Goal: Task Accomplishment & Management: Manage account settings

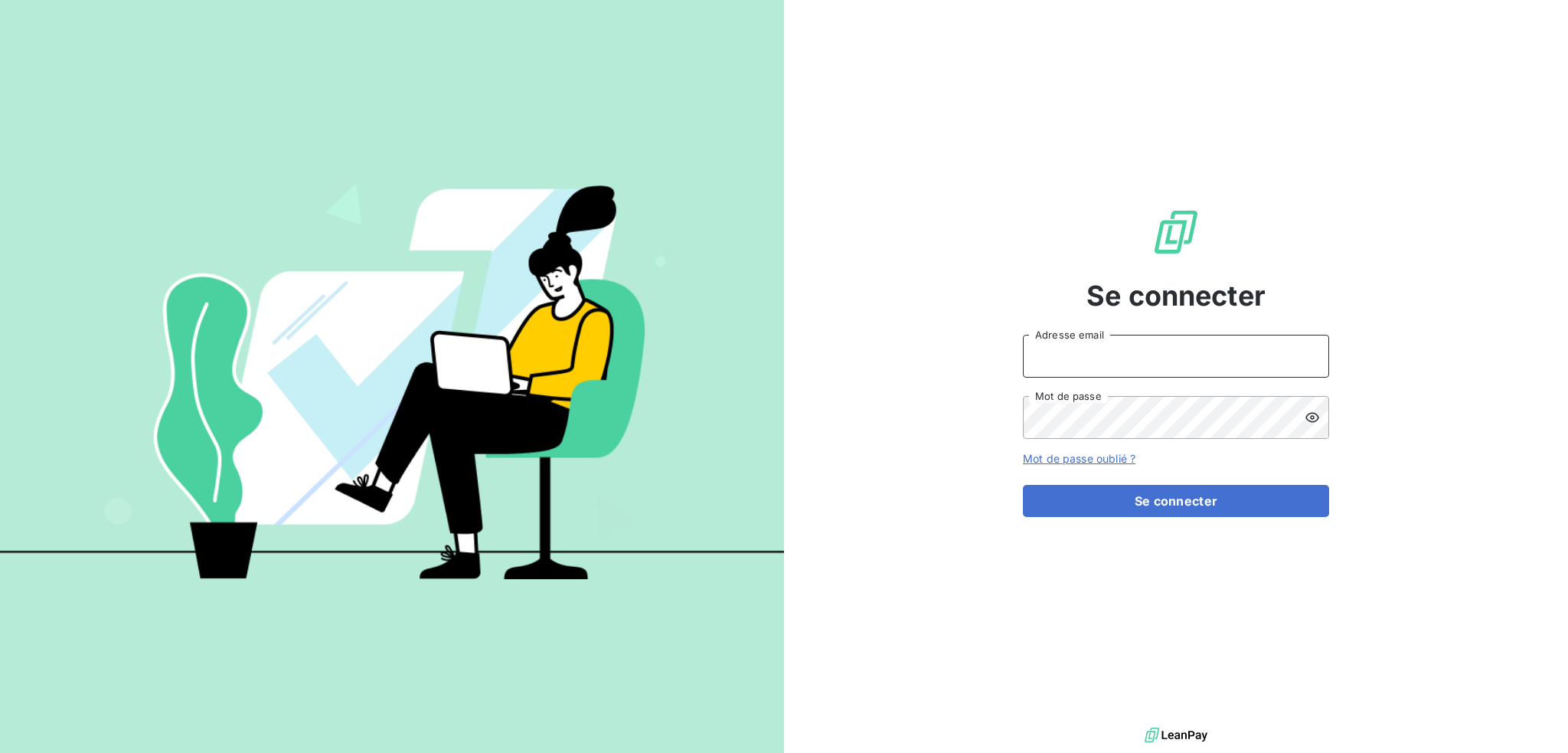
click at [1088, 351] on input "Adresse email" at bounding box center [1176, 356] width 306 height 43
type input "[EMAIL_ADDRESS][DOMAIN_NAME]"
click at [1023, 485] on button "Se connecter" at bounding box center [1176, 500] width 306 height 32
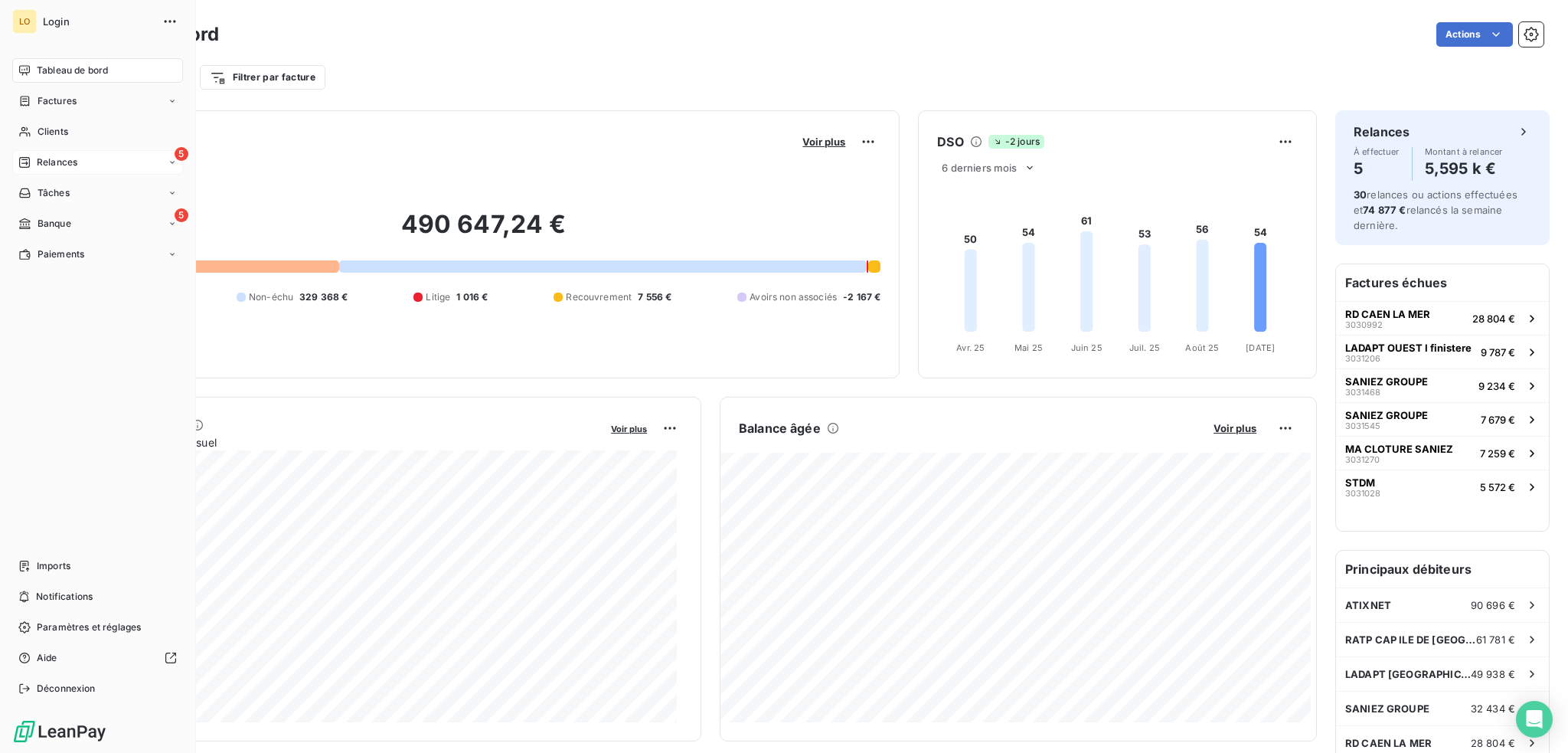
click at [59, 163] on span "Relances" at bounding box center [57, 162] width 41 height 14
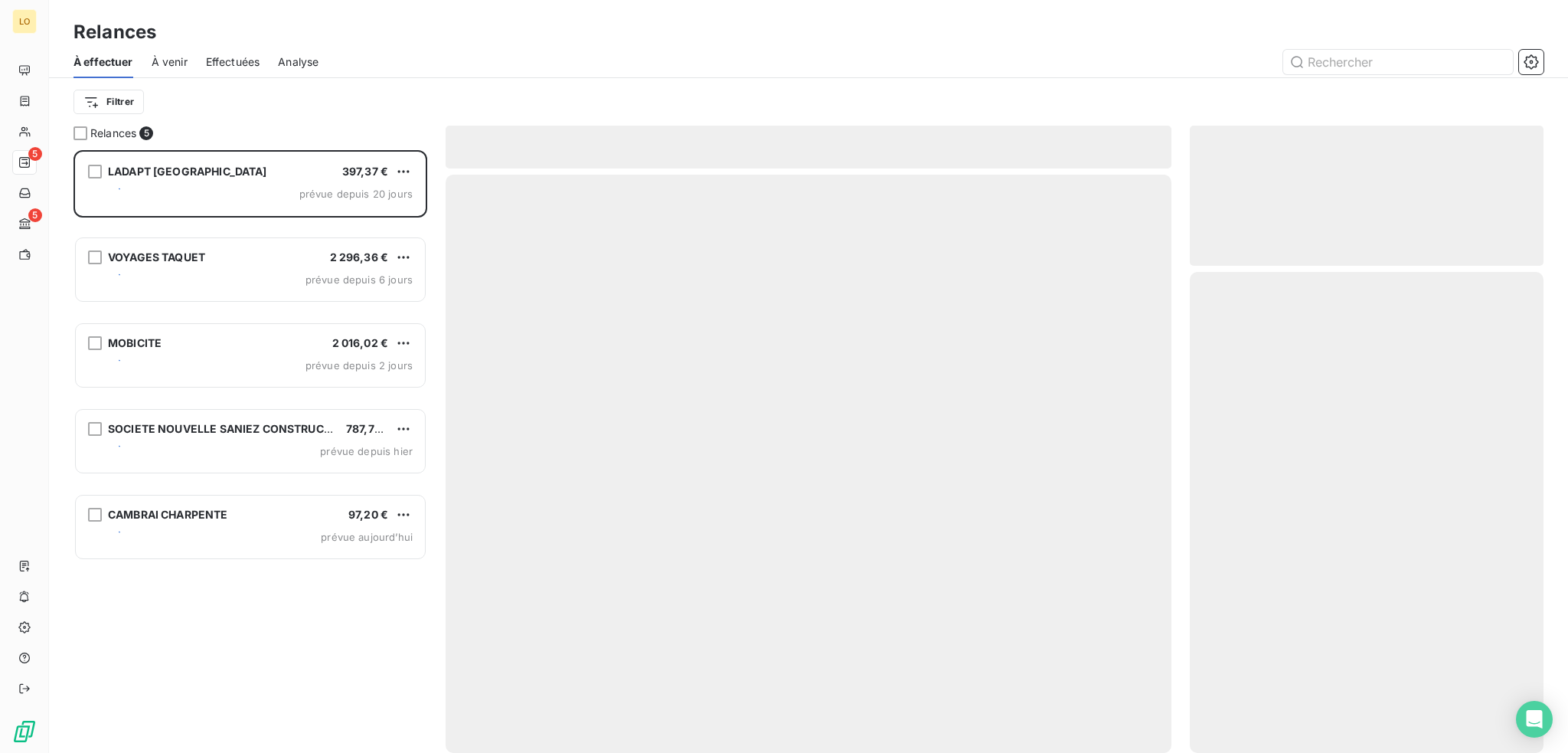
scroll to position [592, 341]
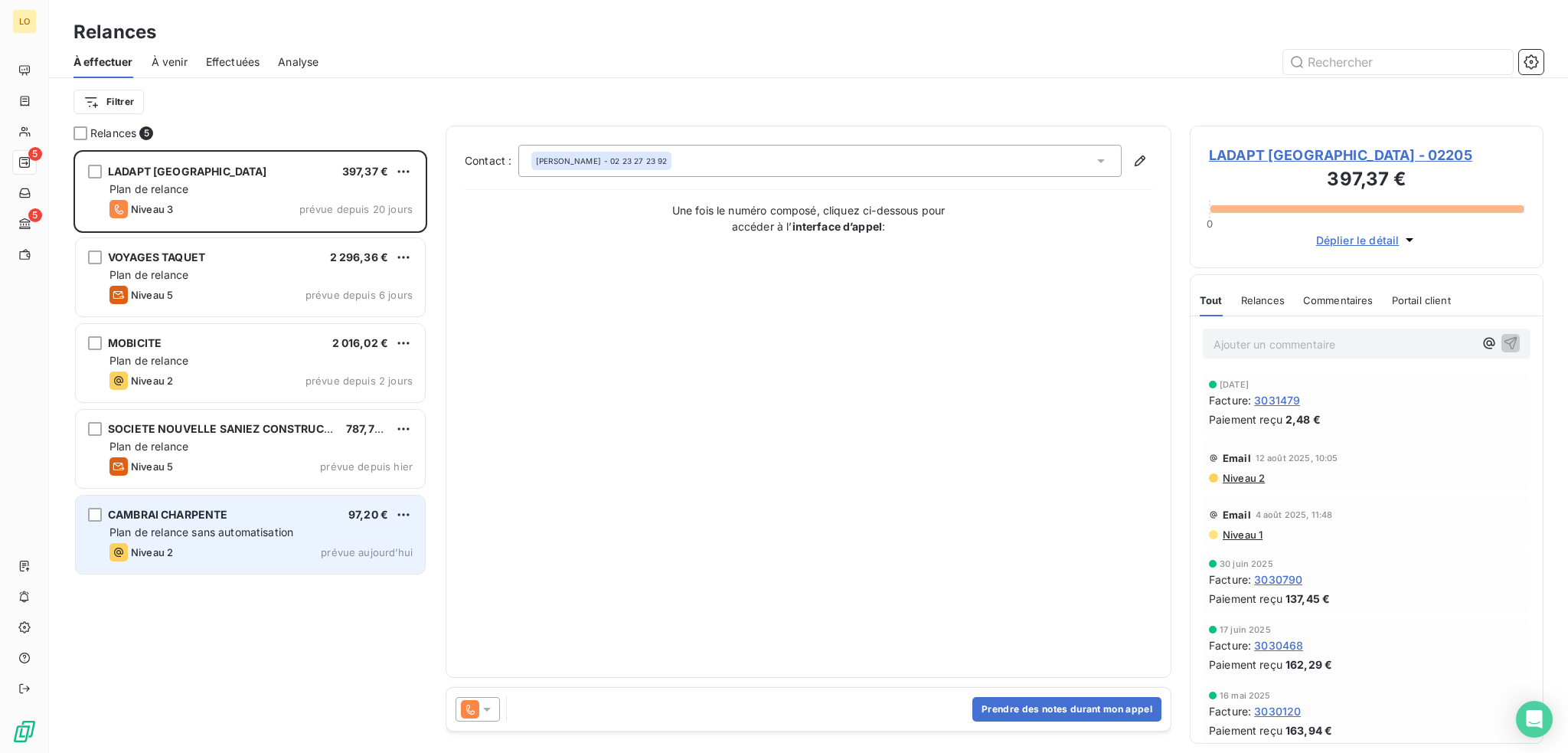
click at [287, 529] on span "Plan de relance sans automatisation" at bounding box center [201, 532] width 184 height 13
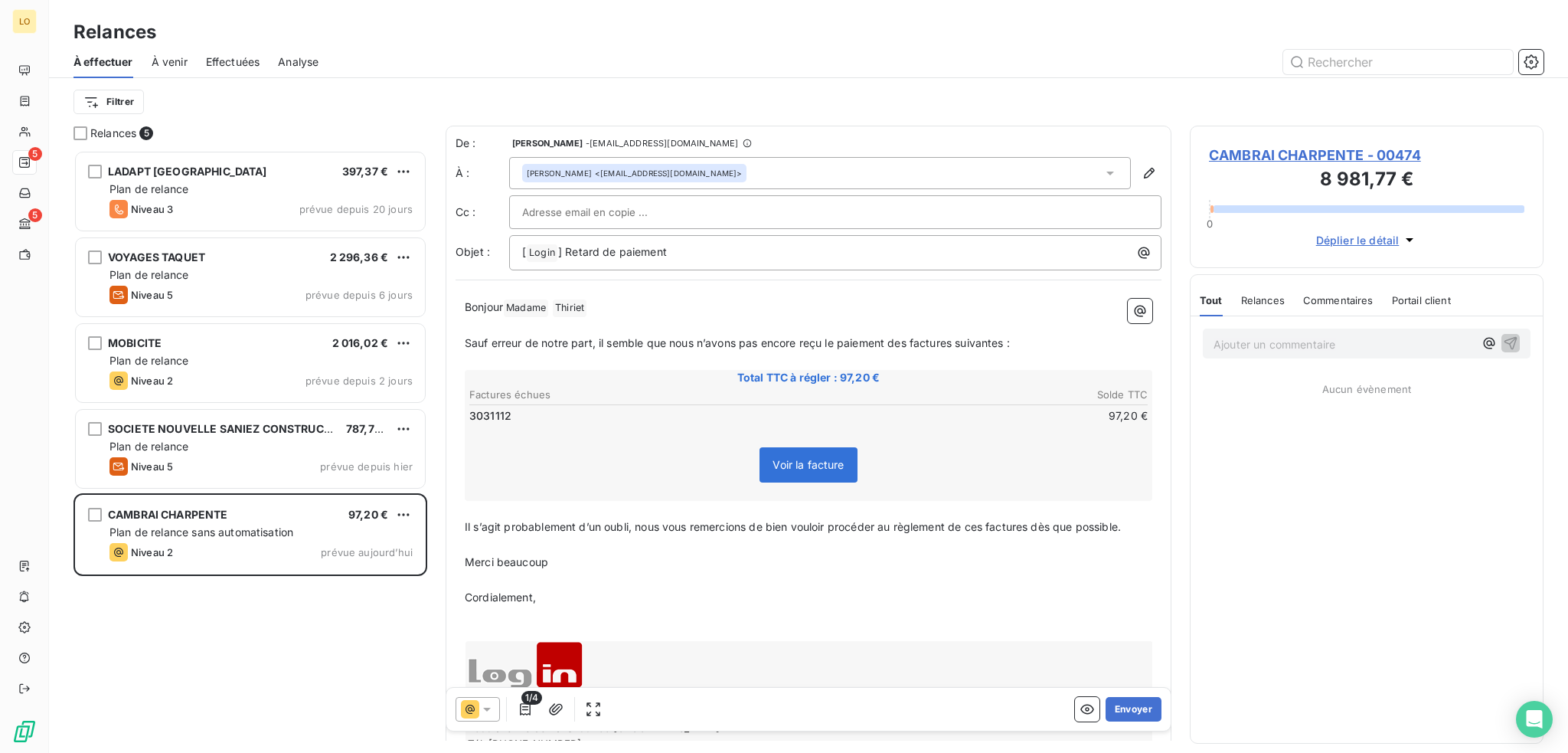
scroll to position [592, 341]
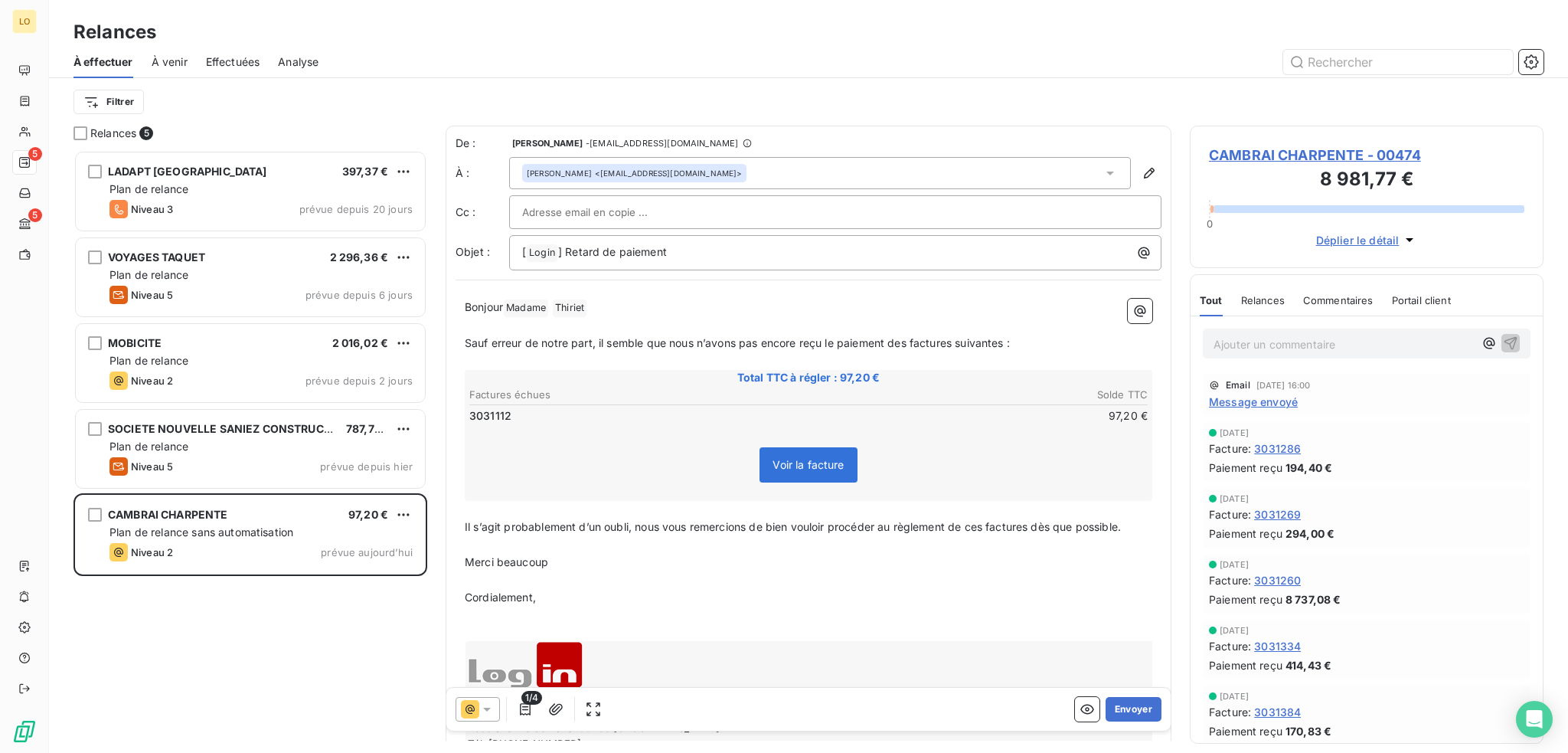
click at [1335, 155] on span "CAMBRAI CHARPENTE - 00474" at bounding box center [1366, 155] width 315 height 20
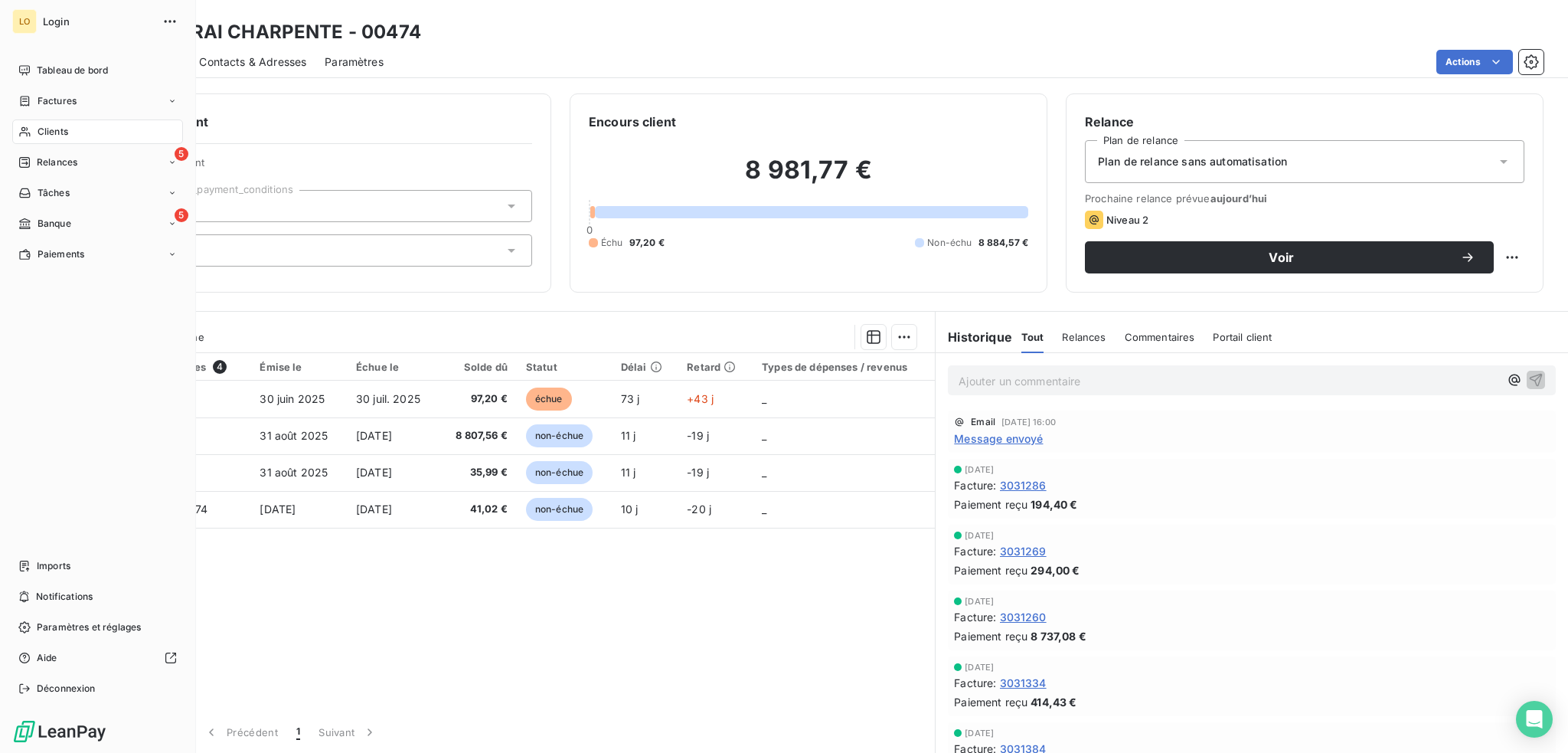
drag, startPoint x: 61, startPoint y: 160, endPoint x: 406, endPoint y: 184, distance: 345.8
click at [61, 160] on span "Relances" at bounding box center [57, 162] width 41 height 14
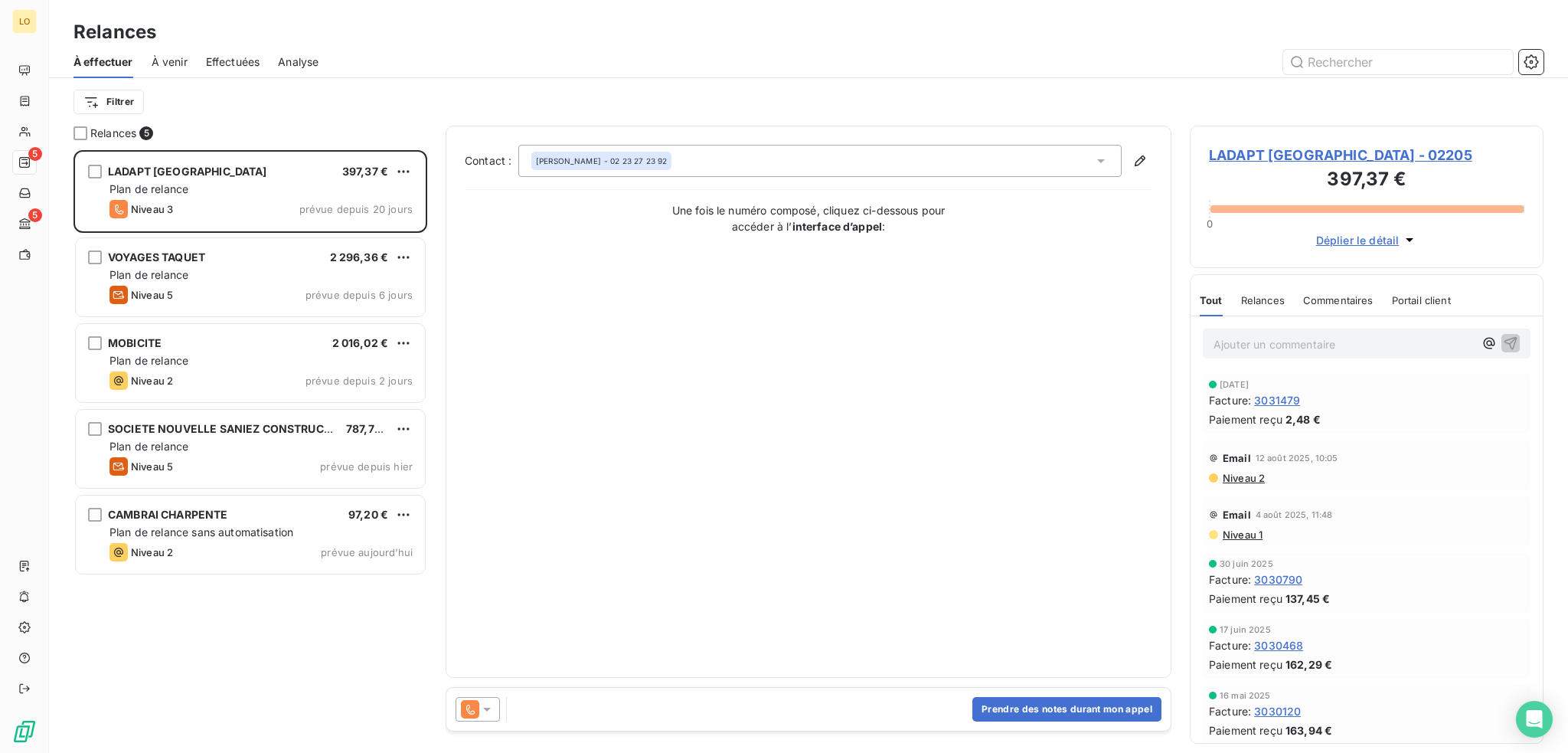
scroll to position [592, 341]
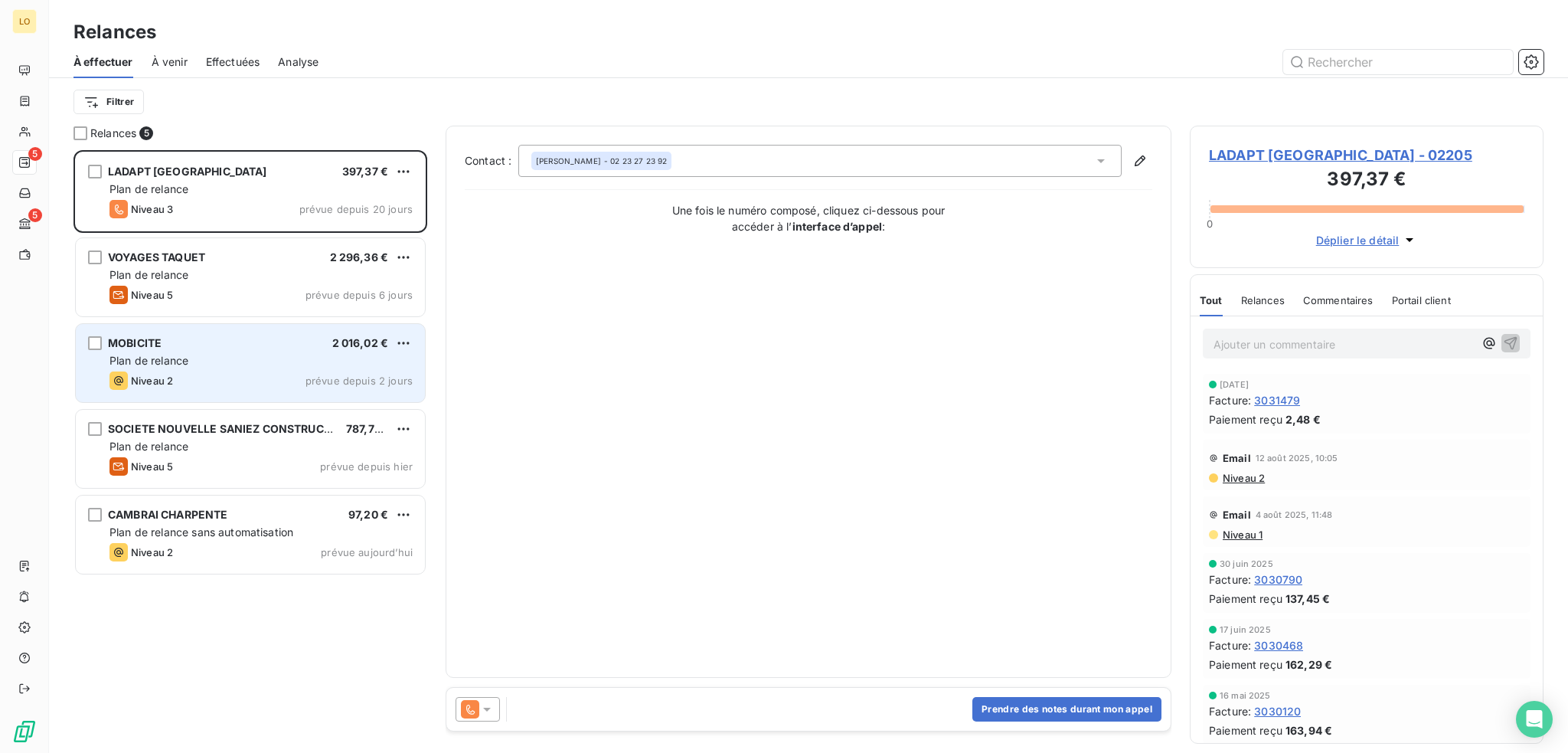
click at [289, 347] on div "MOBICITE 2 016,02 €" at bounding box center [261, 343] width 303 height 14
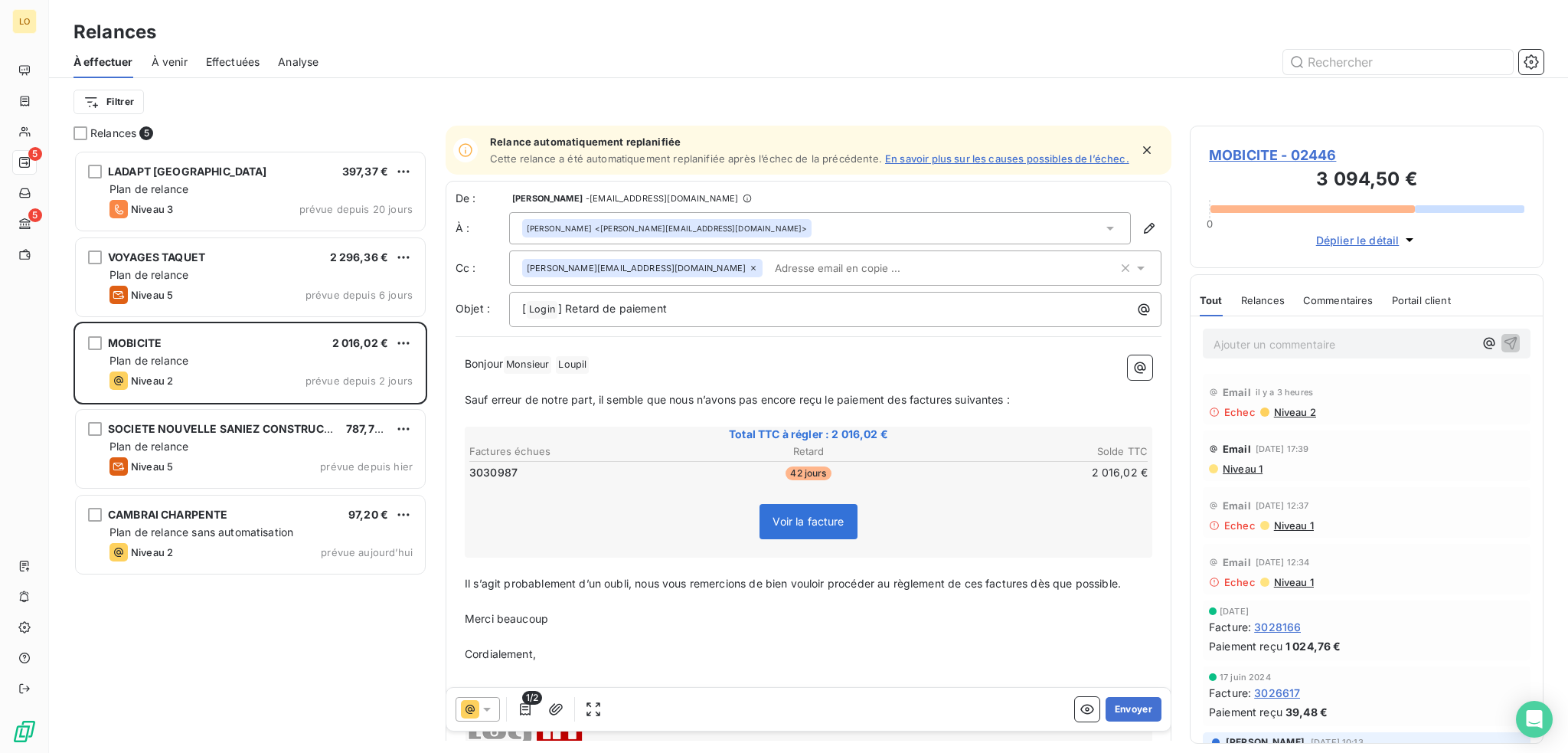
click at [1245, 154] on span "MOBICITE - 02446" at bounding box center [1366, 155] width 315 height 20
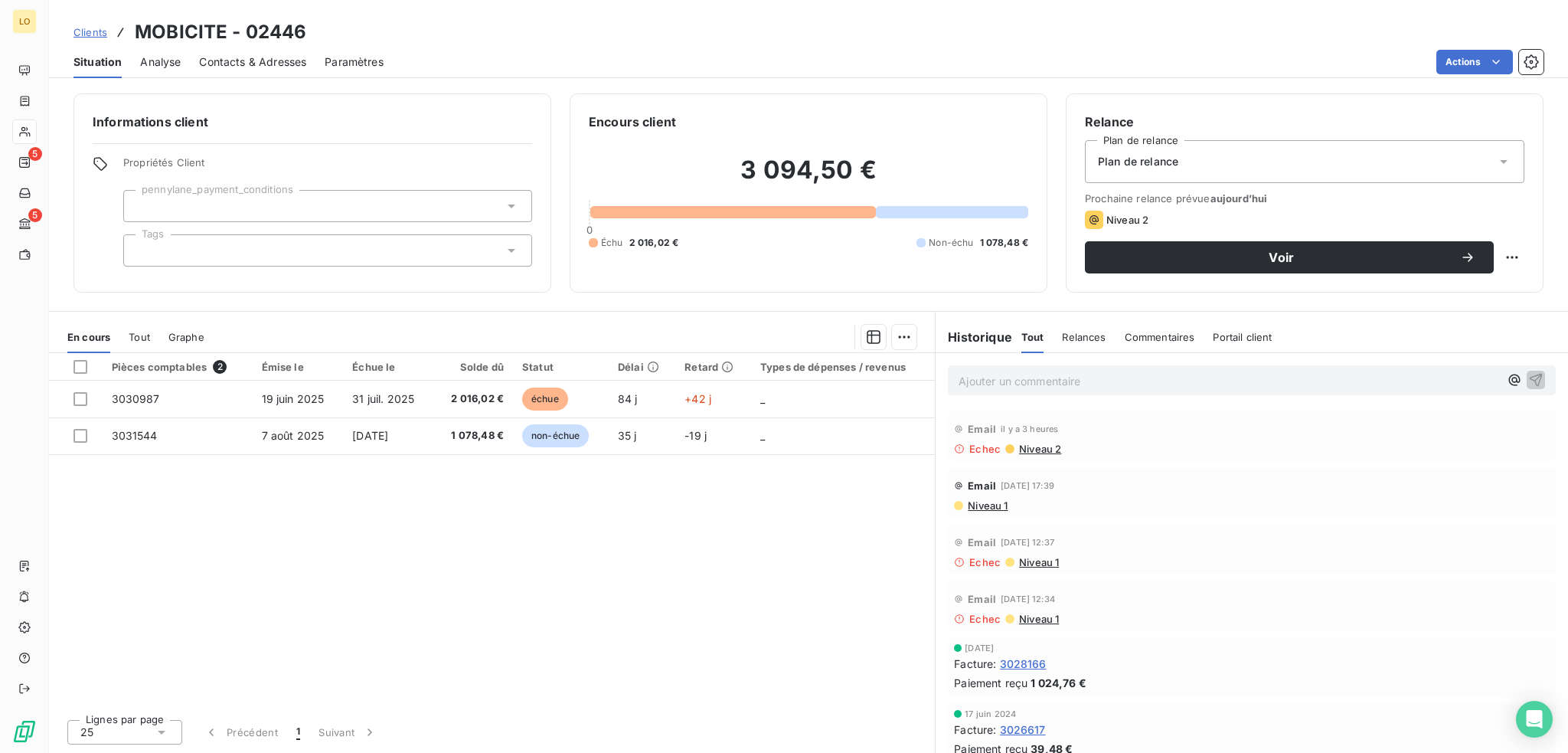
click at [267, 60] on span "Contacts & Adresses" at bounding box center [253, 62] width 108 height 15
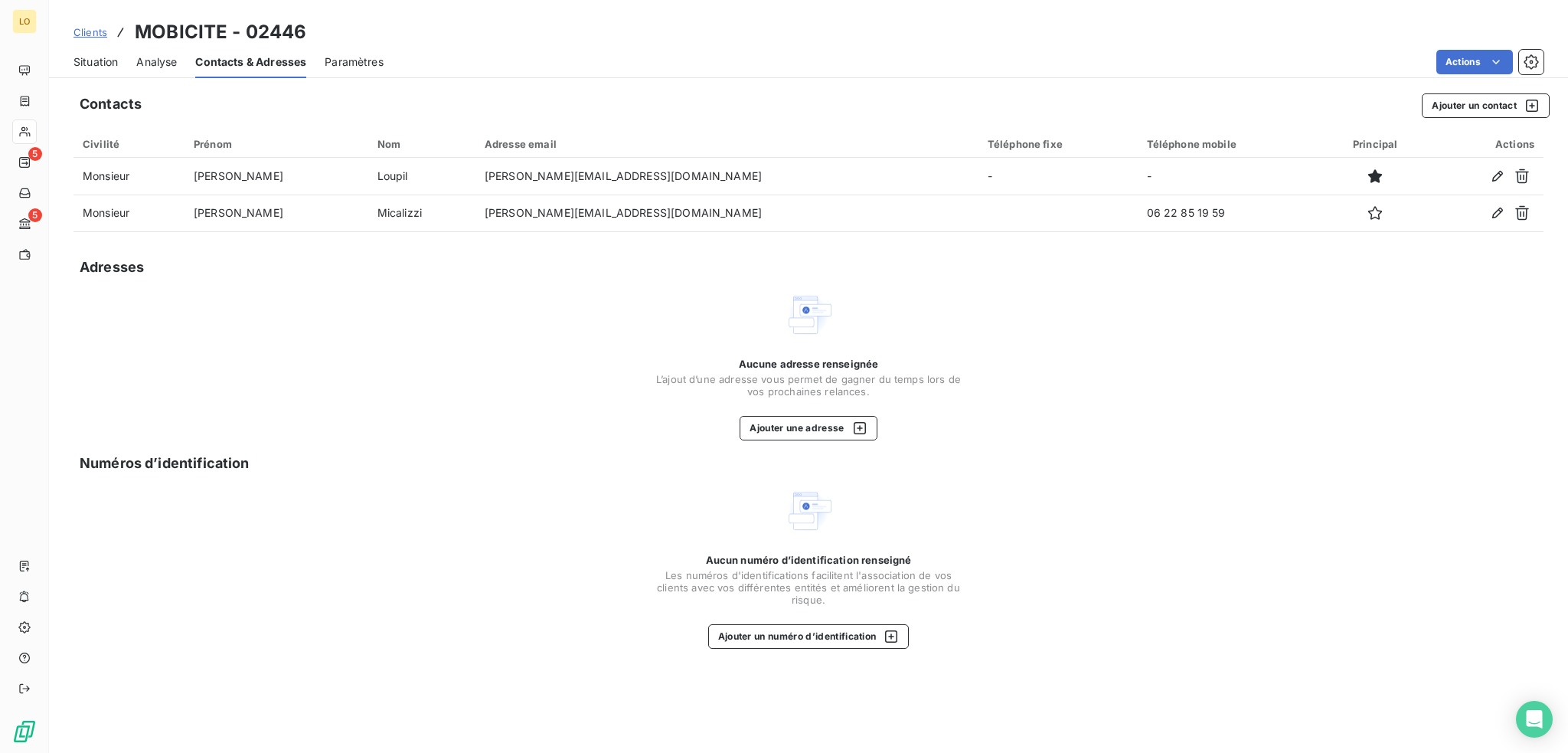
click at [110, 59] on span "Situation" at bounding box center [95, 62] width 45 height 15
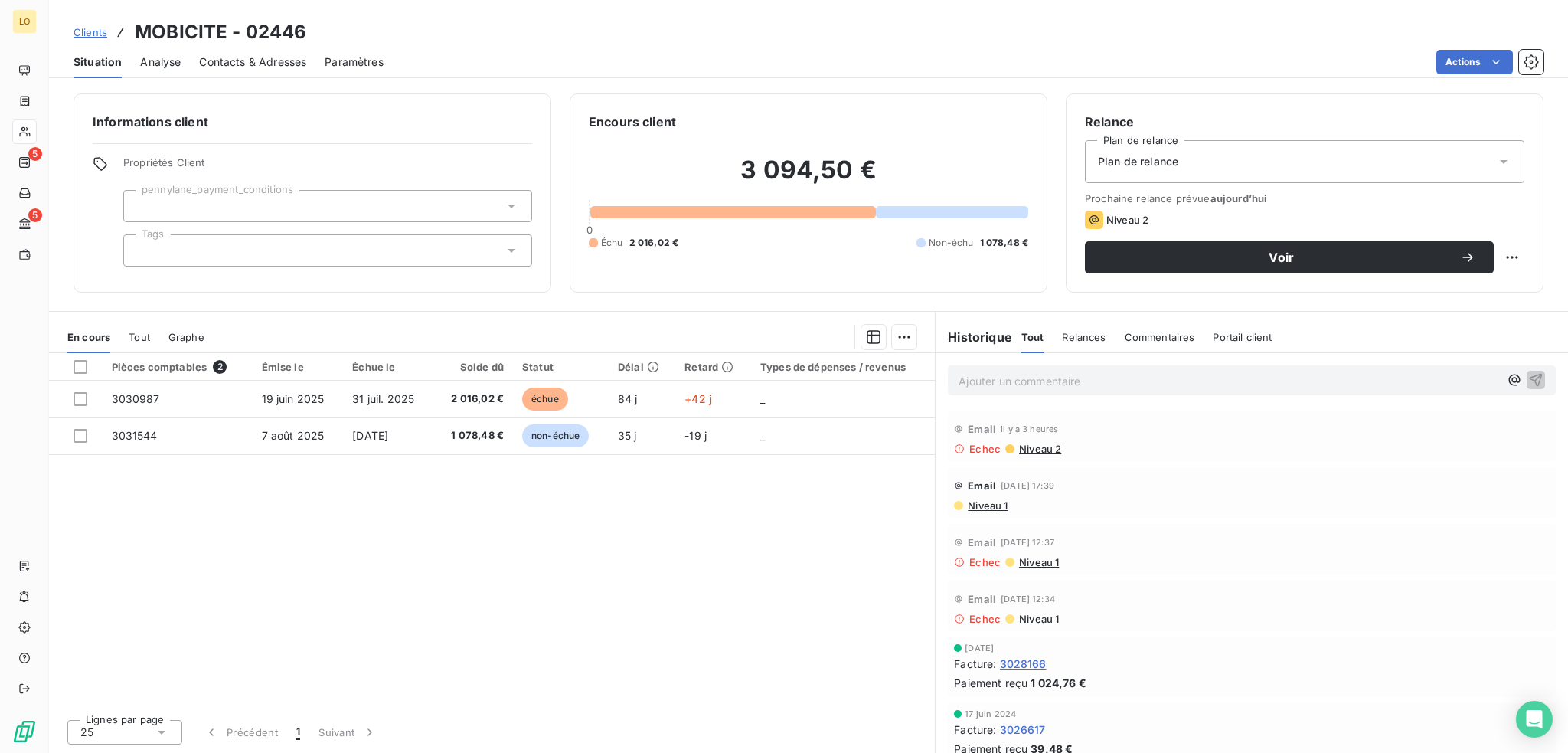
click at [270, 64] on span "Contacts & Adresses" at bounding box center [253, 62] width 108 height 15
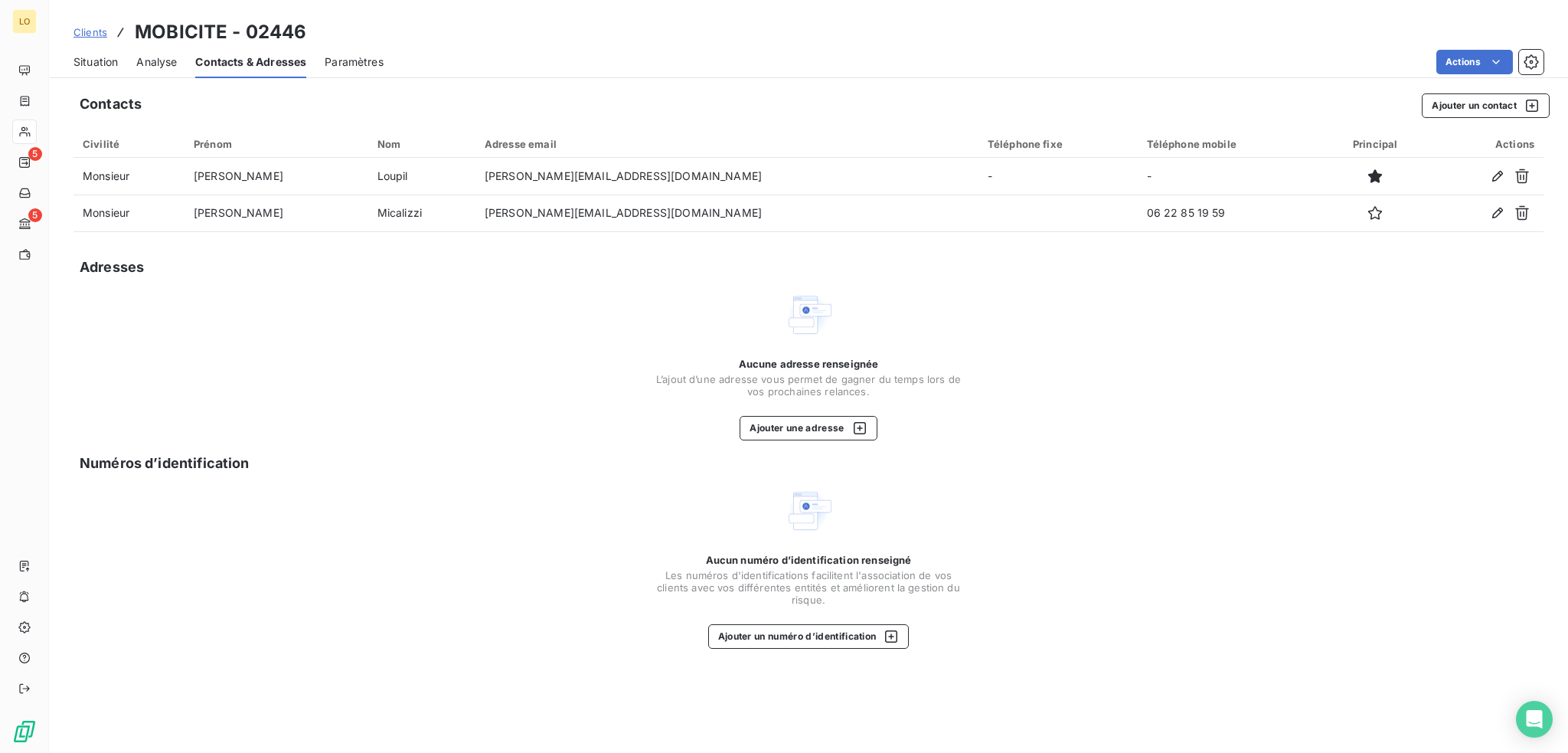
click at [99, 62] on span "Situation" at bounding box center [95, 62] width 45 height 15
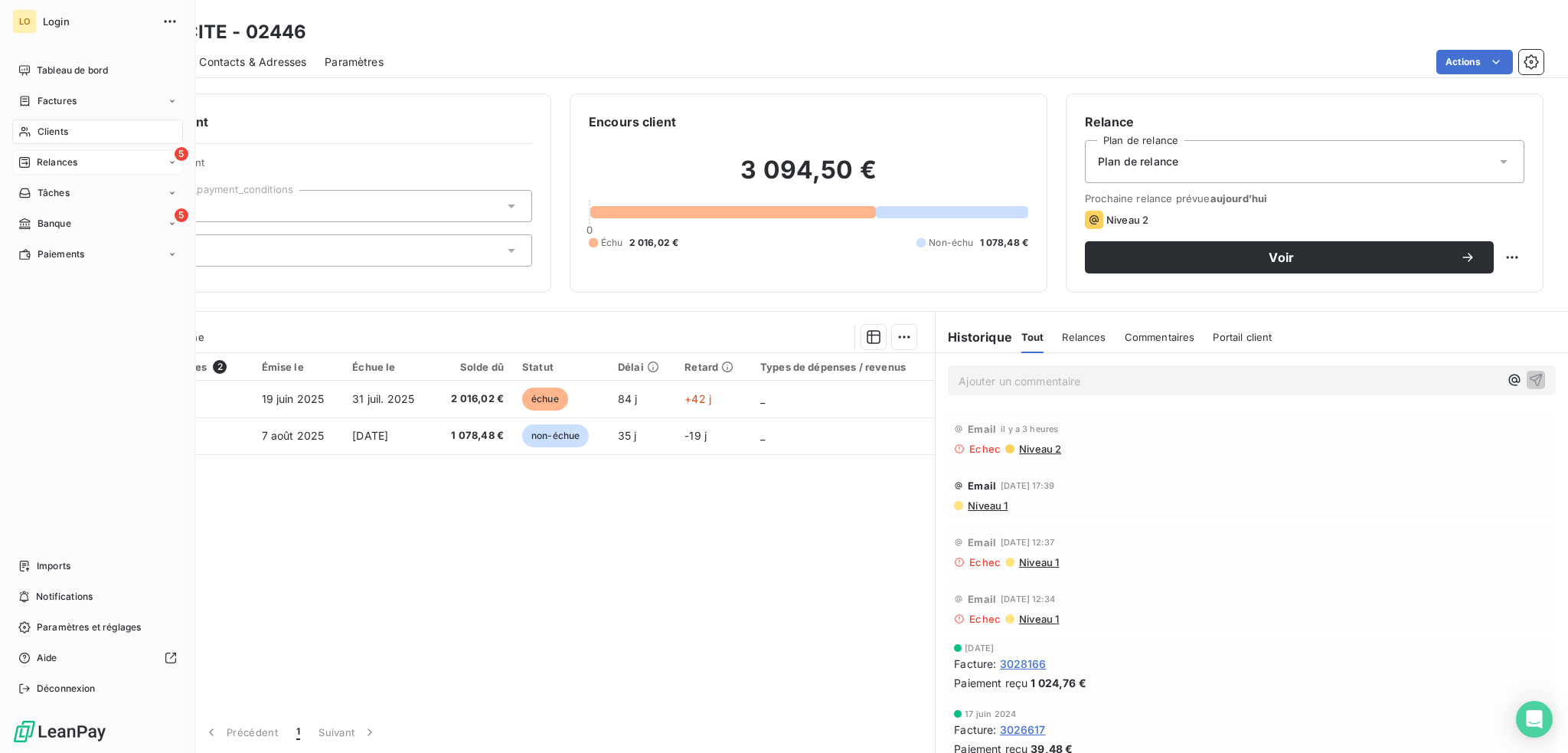
click at [61, 161] on span "Relances" at bounding box center [57, 162] width 41 height 14
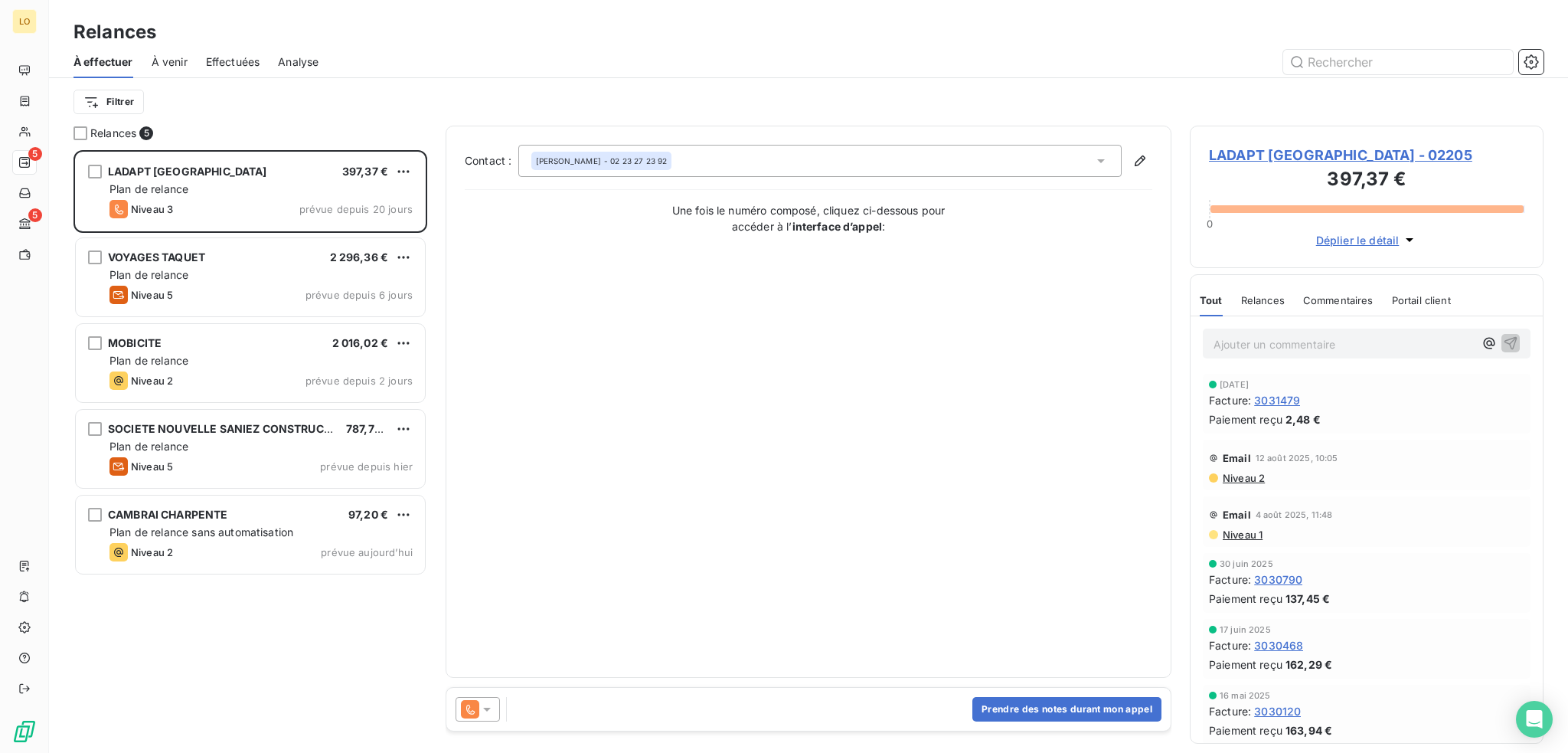
scroll to position [592, 341]
click at [1343, 152] on span "LADAPT [GEOGRAPHIC_DATA] - 02205" at bounding box center [1366, 155] width 315 height 20
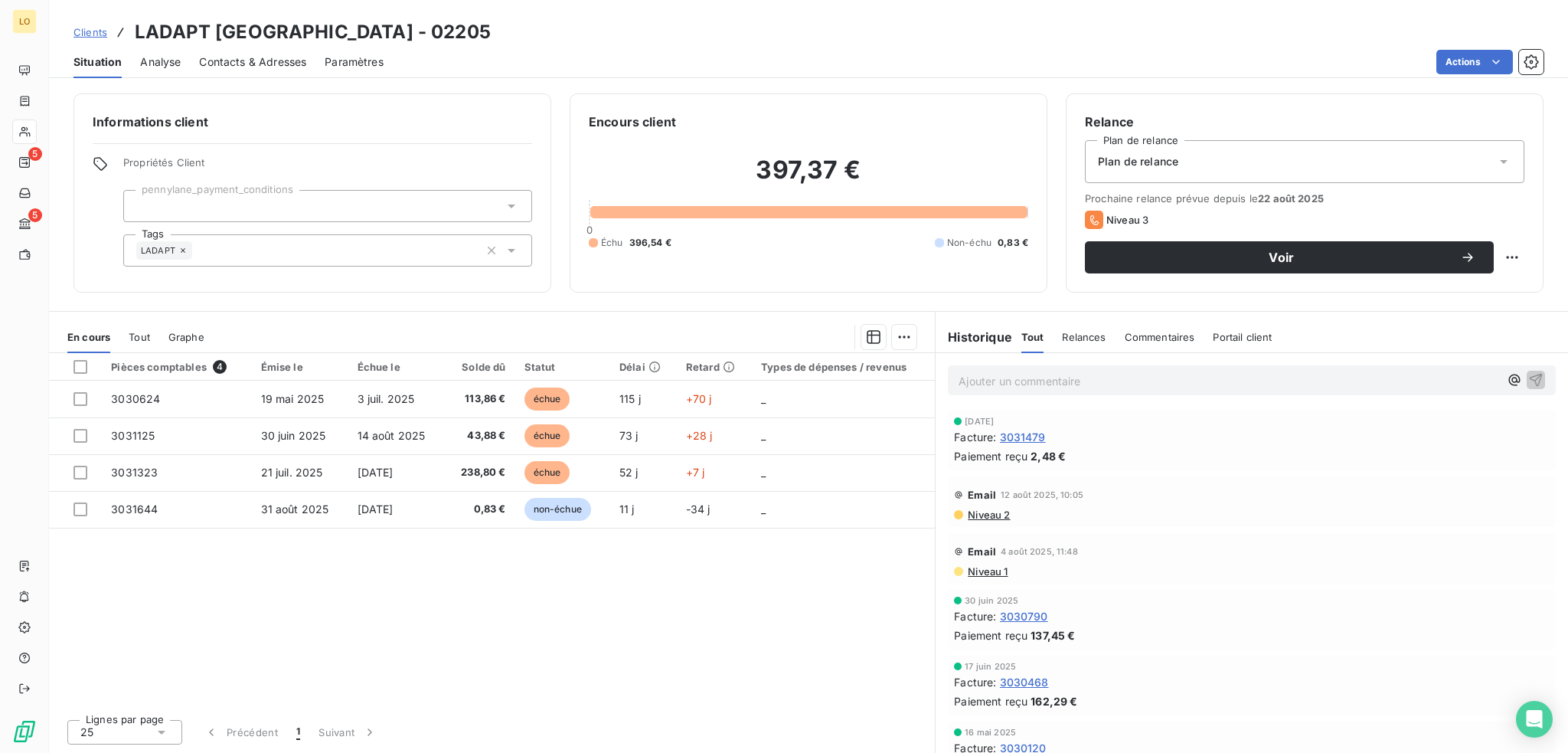
click at [253, 64] on span "Contacts & Adresses" at bounding box center [253, 62] width 108 height 15
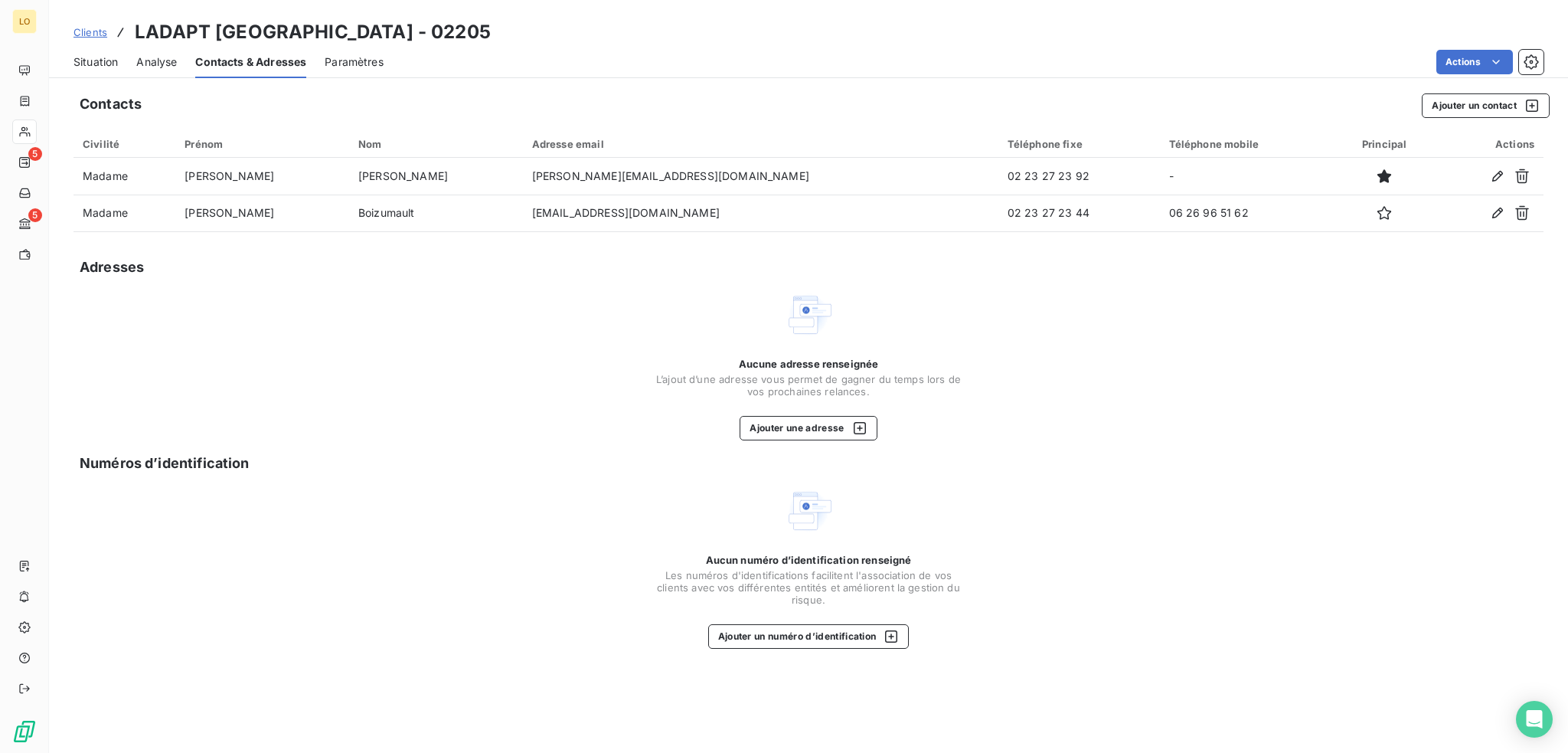
click at [113, 62] on span "Situation" at bounding box center [95, 62] width 45 height 15
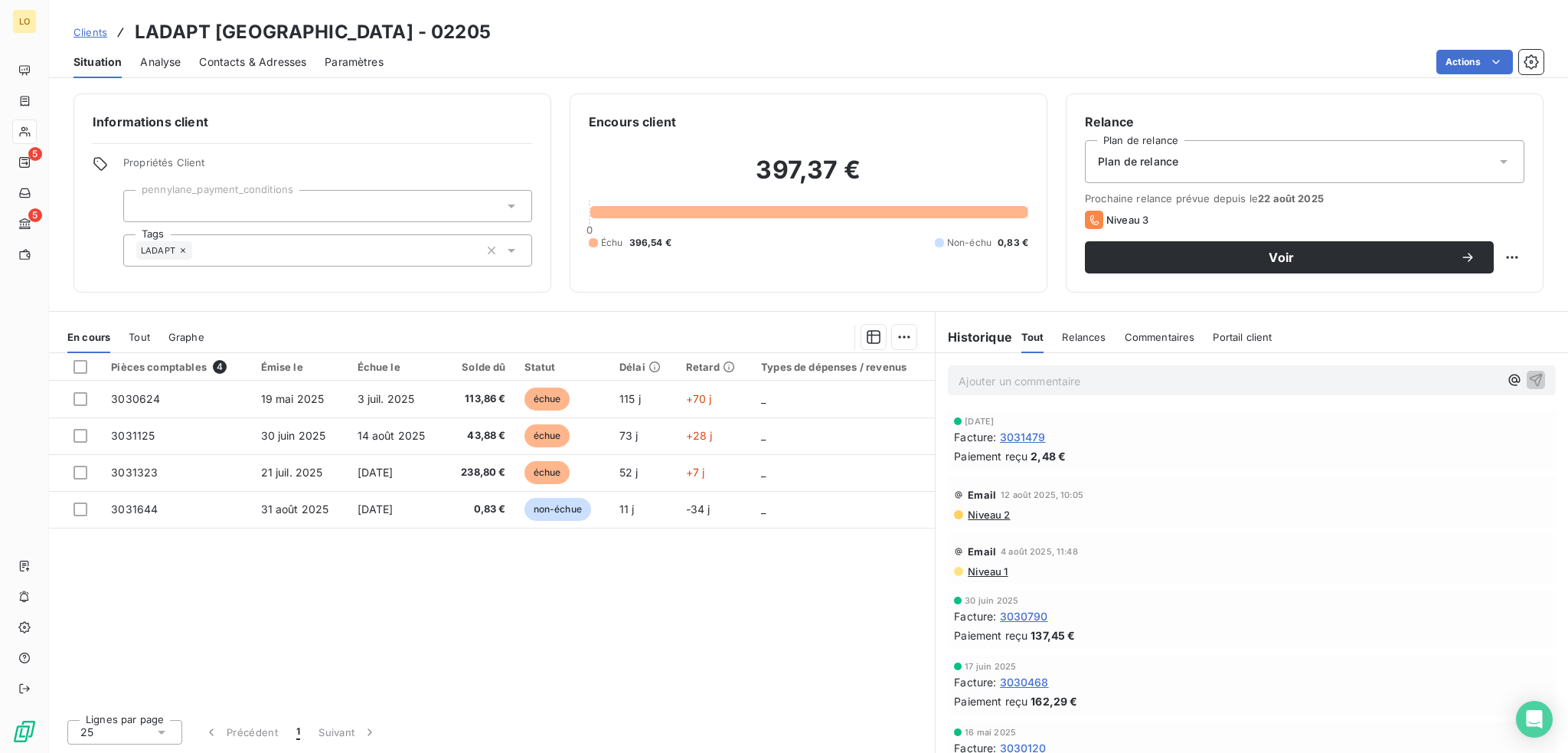
click at [251, 60] on span "Contacts & Adresses" at bounding box center [253, 62] width 108 height 15
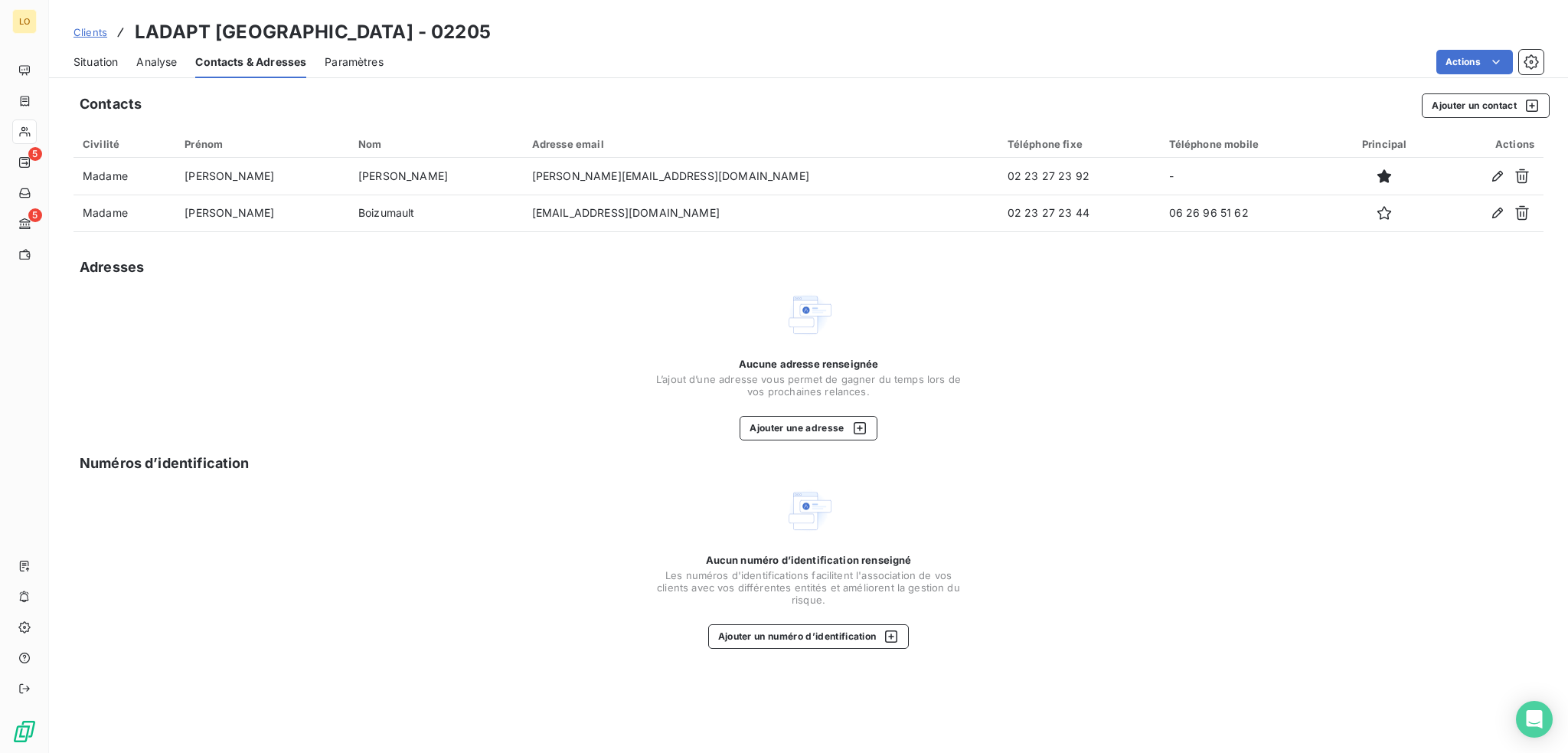
click at [112, 62] on span "Situation" at bounding box center [95, 62] width 45 height 15
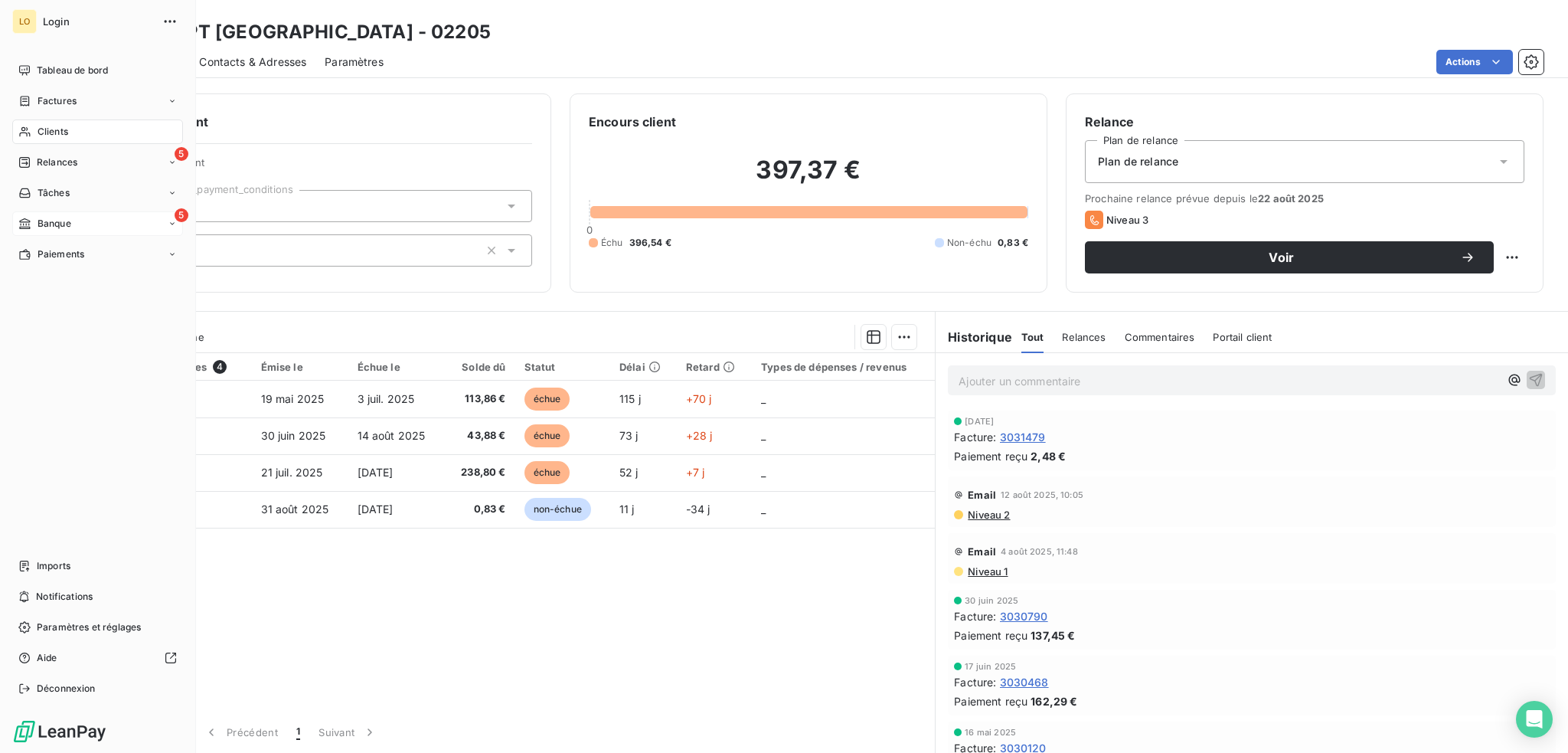
click at [45, 222] on span "Banque" at bounding box center [54, 223] width 33 height 14
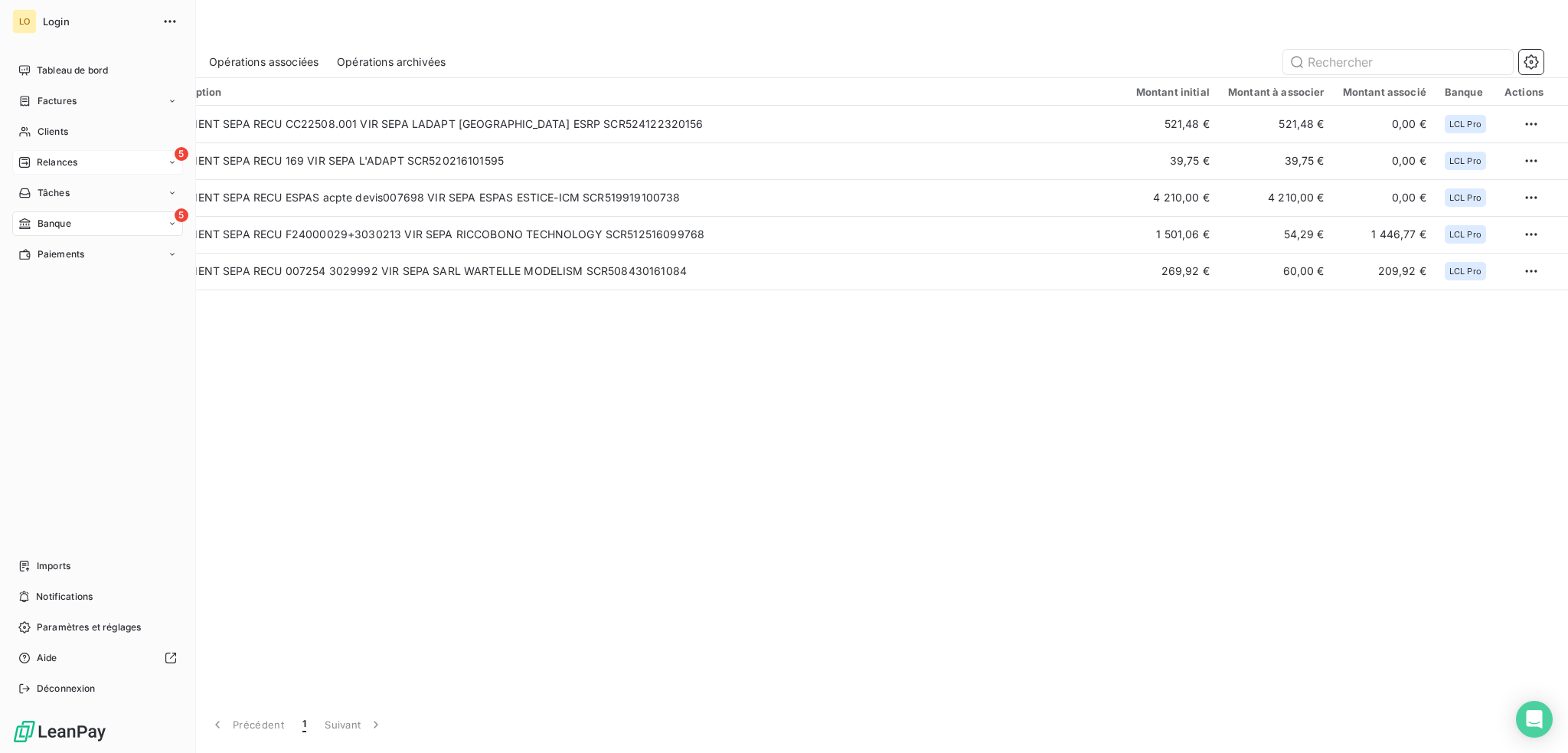
click at [60, 159] on span "Relances" at bounding box center [57, 162] width 41 height 14
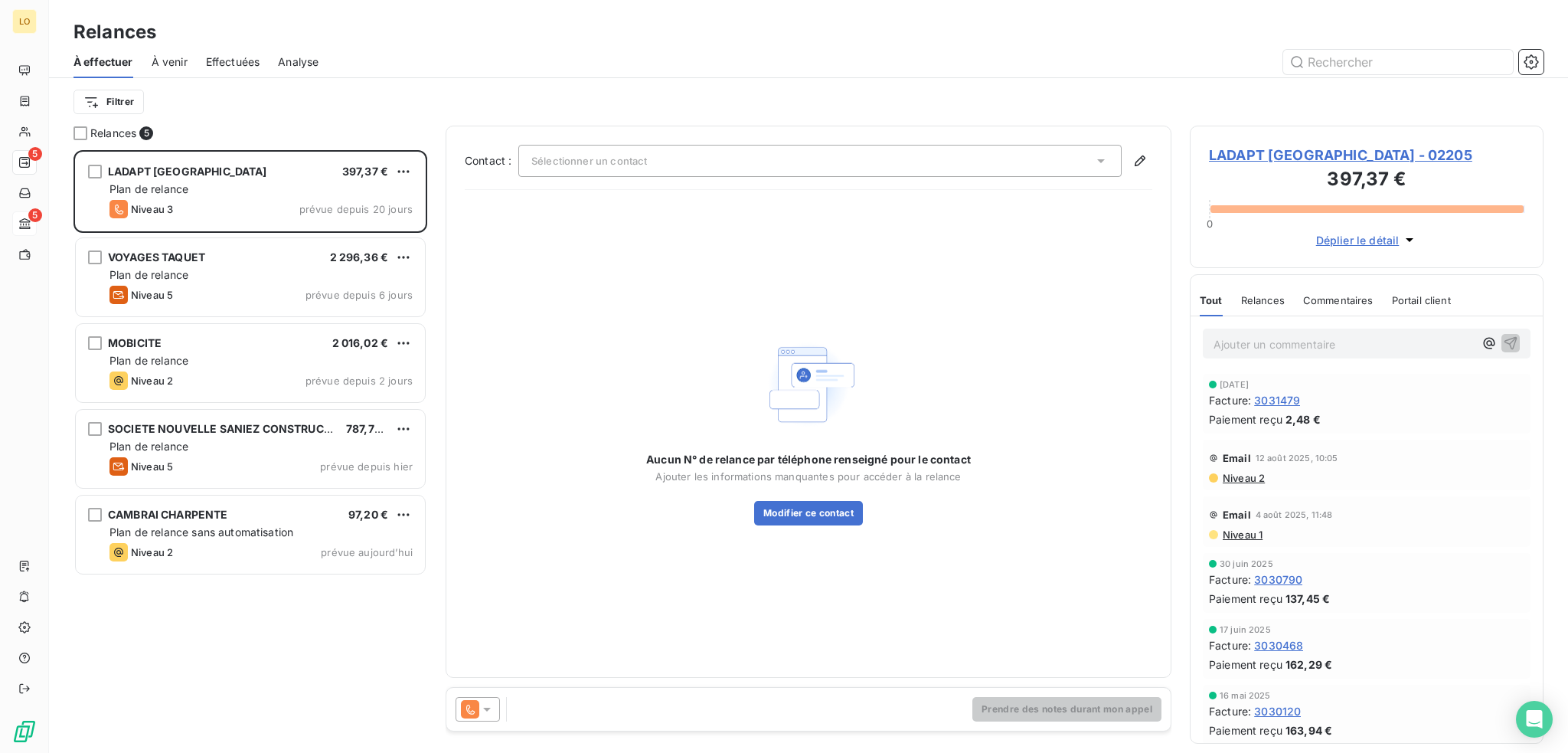
scroll to position [592, 341]
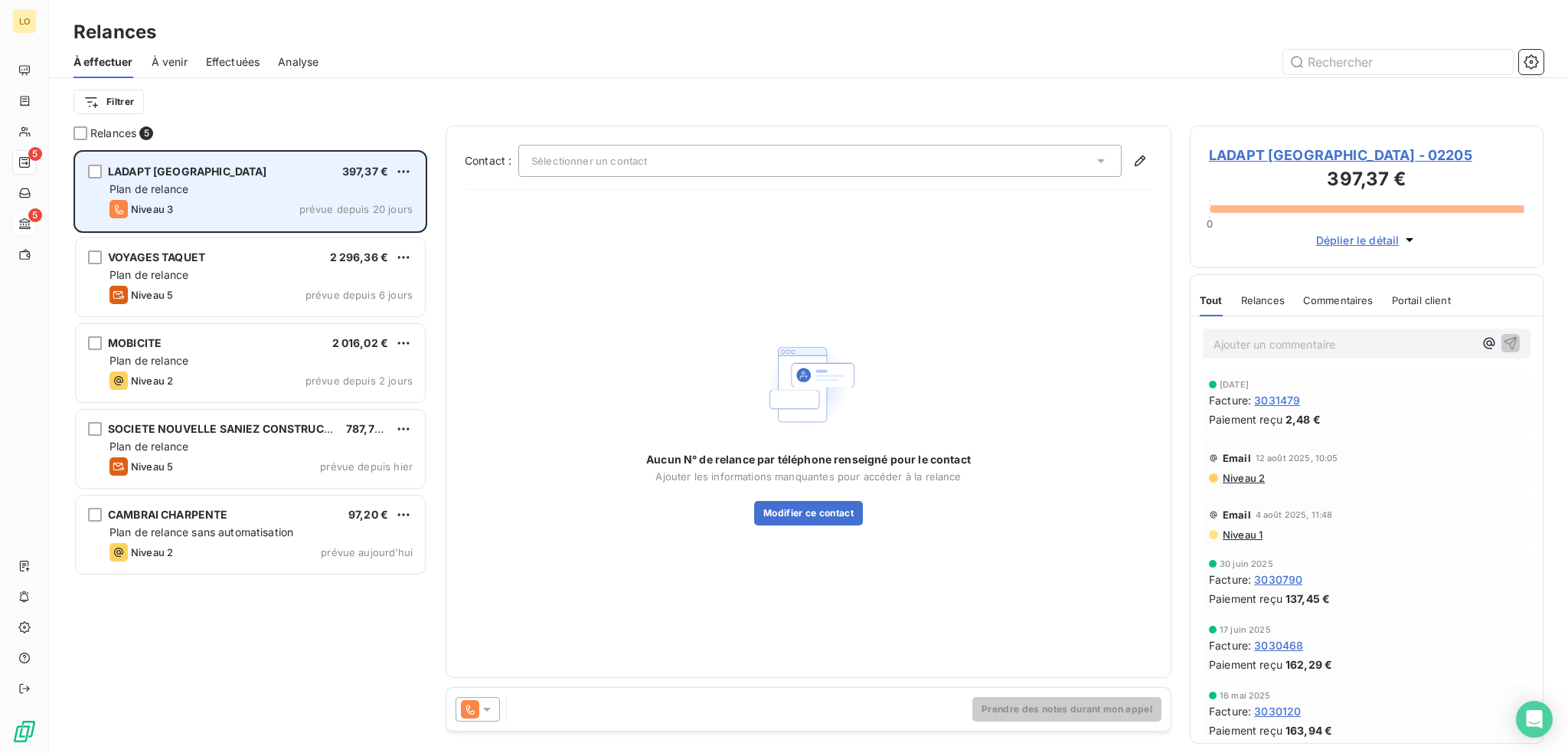
click at [209, 172] on span "LADAPT [GEOGRAPHIC_DATA]" at bounding box center [187, 171] width 159 height 13
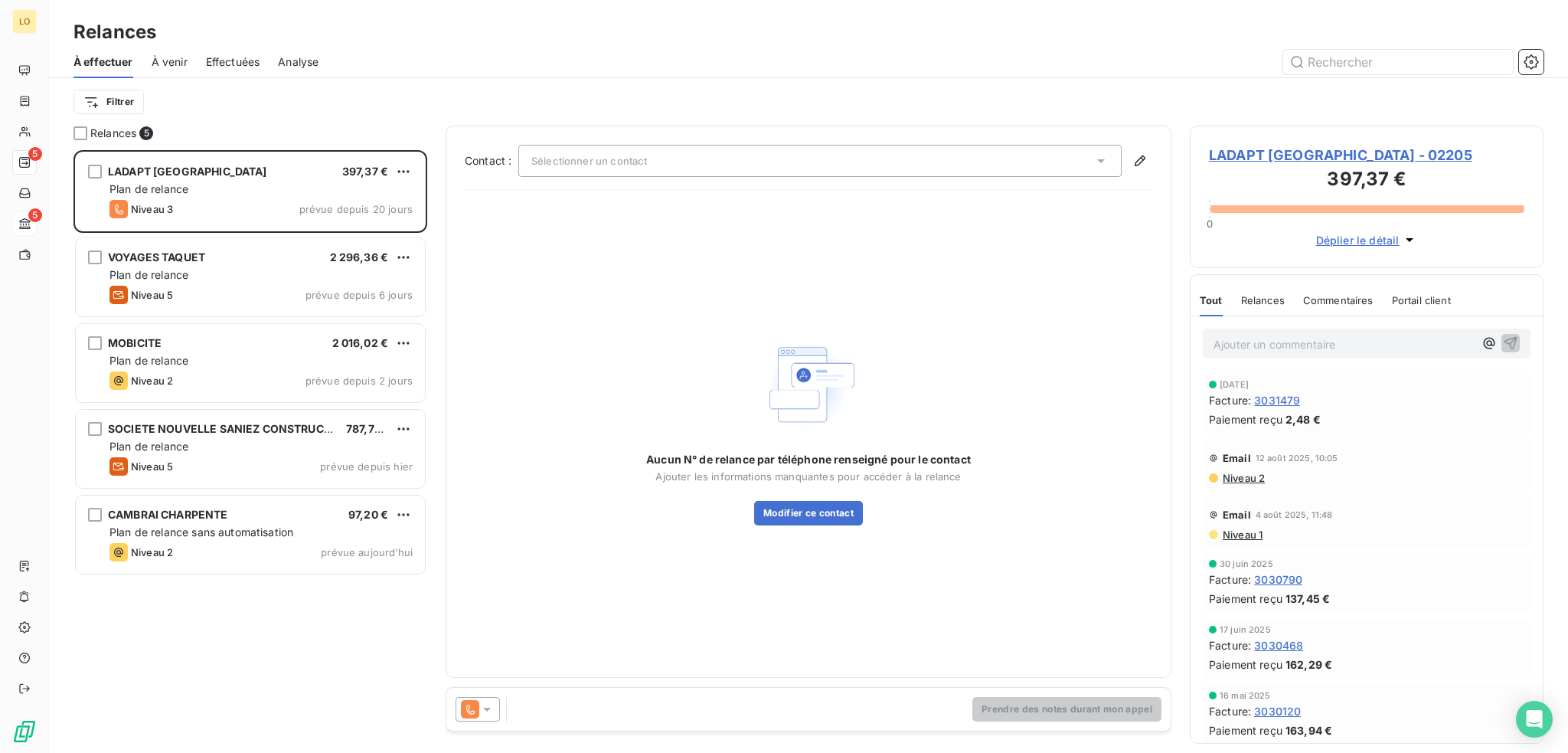
click at [1336, 154] on span "LADAPT [GEOGRAPHIC_DATA] - 02205" at bounding box center [1366, 155] width 315 height 20
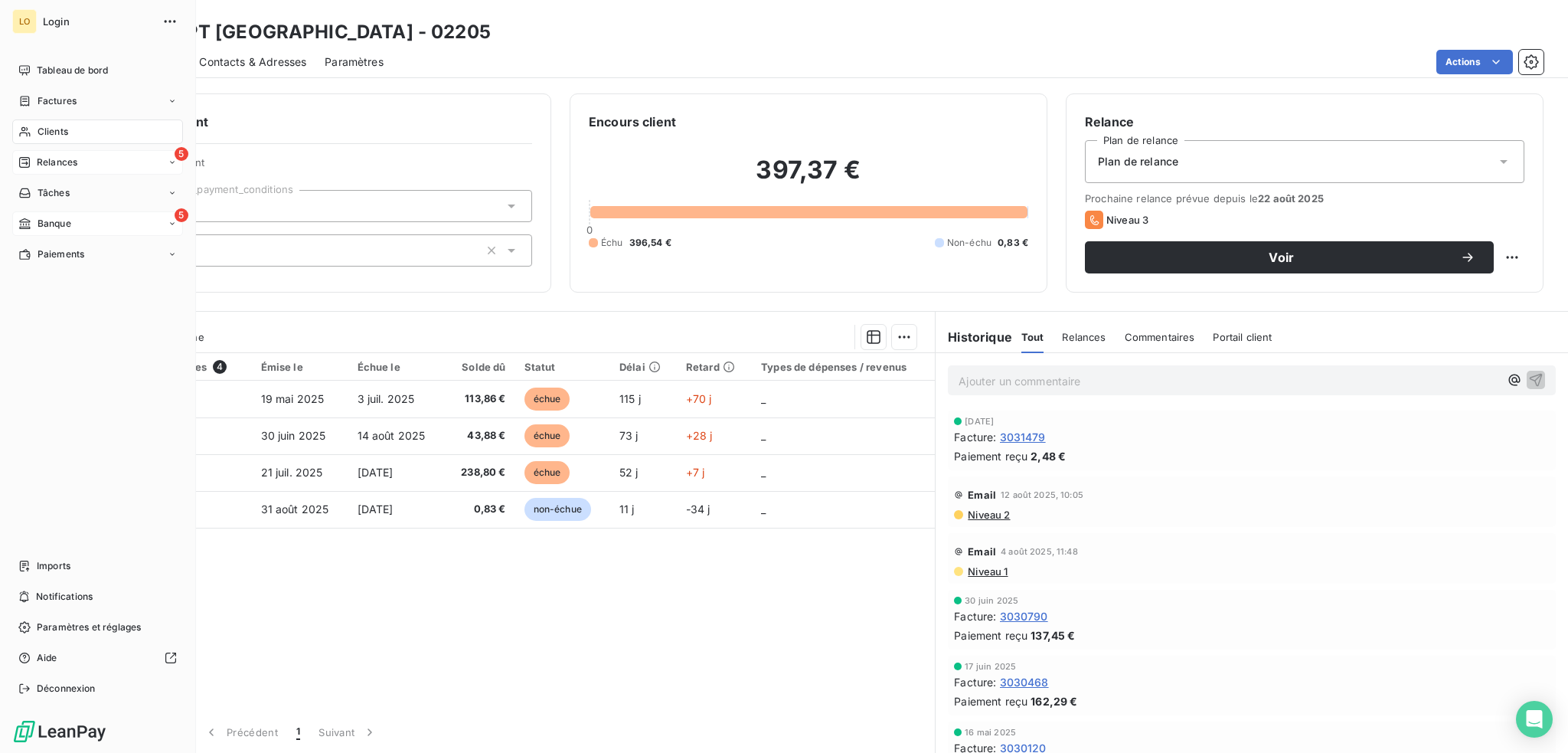
click at [69, 129] on div "Clients" at bounding box center [98, 132] width 171 height 24
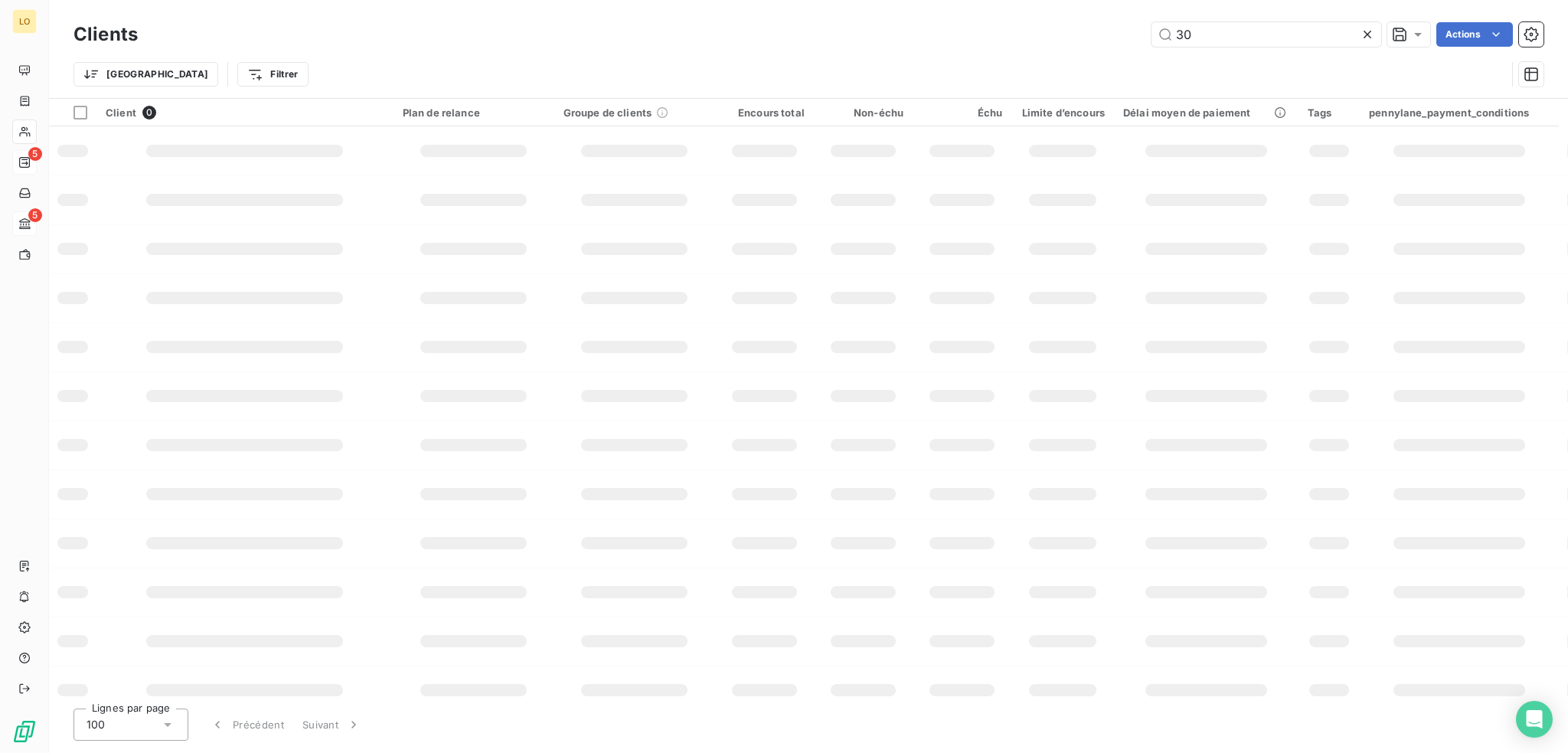
type input "3"
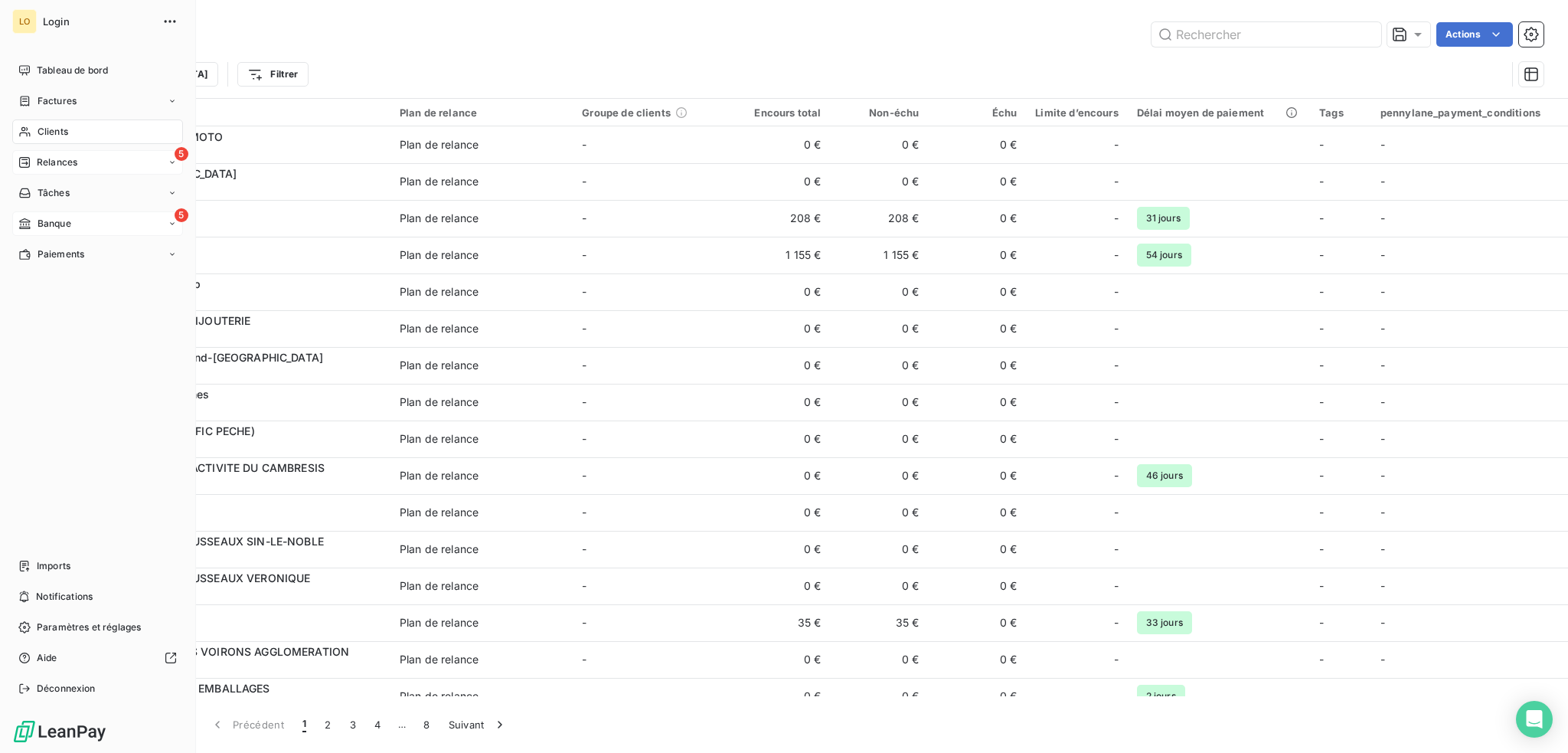
click at [45, 161] on span "Relances" at bounding box center [57, 162] width 41 height 14
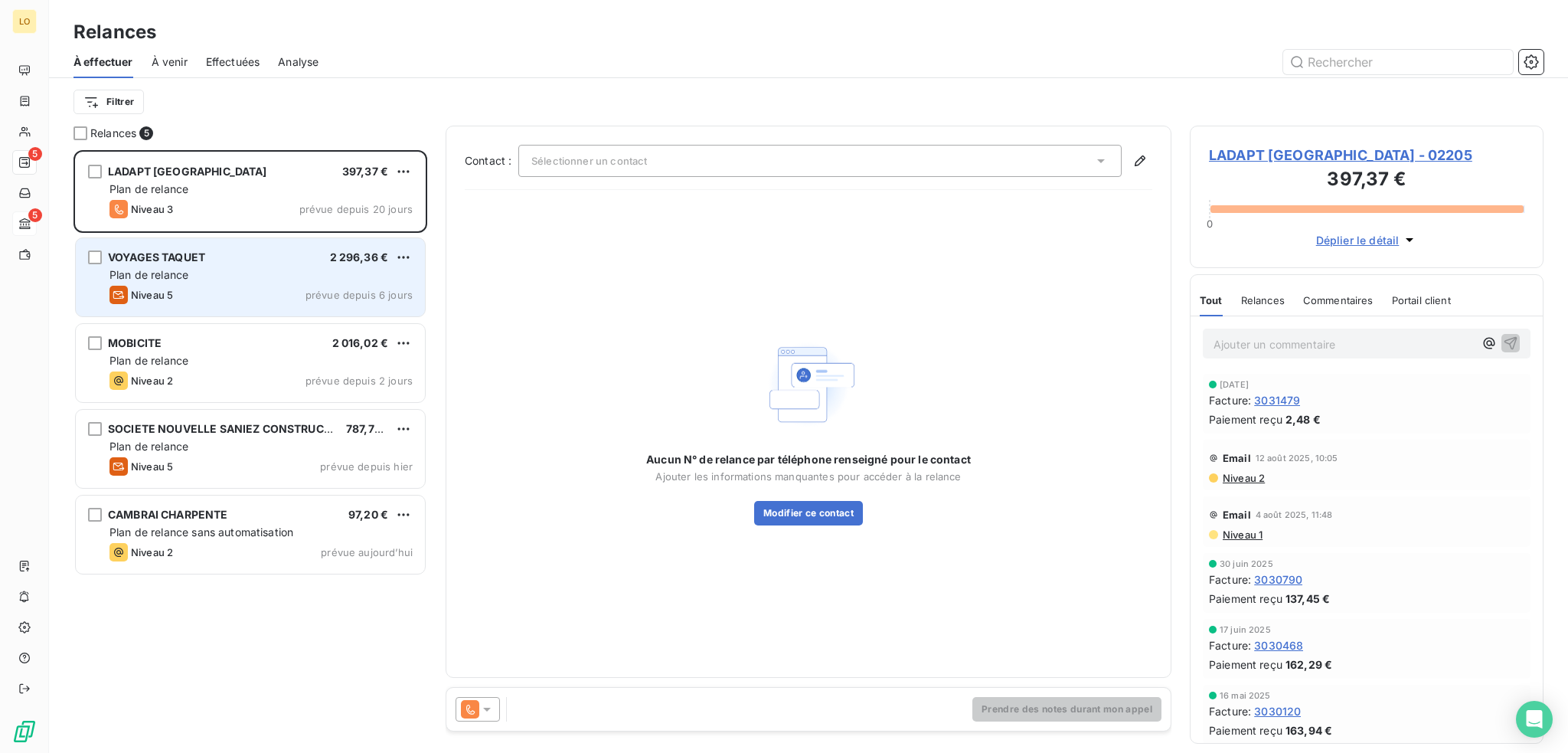
scroll to position [592, 341]
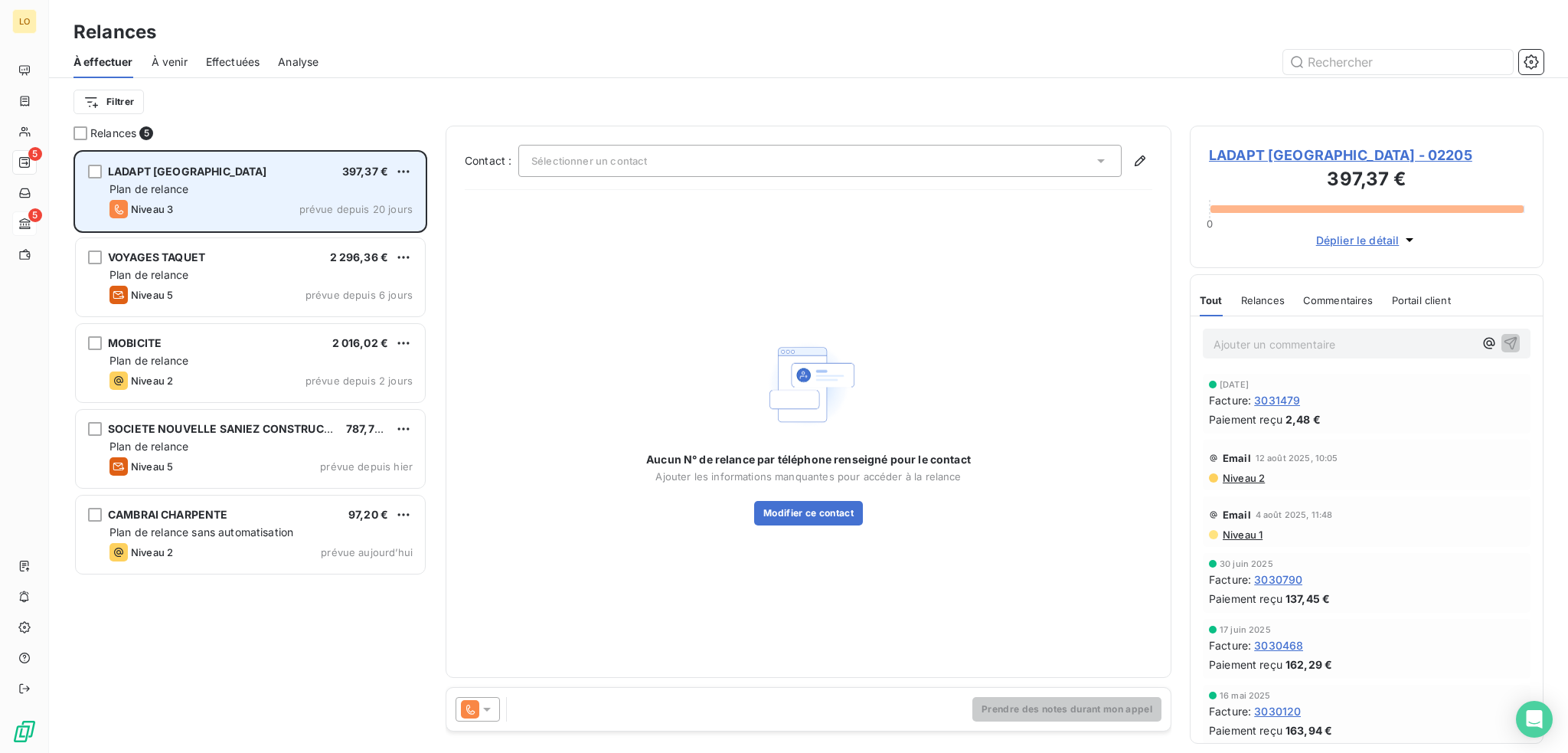
click at [222, 180] on div "LADAPT [GEOGRAPHIC_DATA] 397,37 € Plan de relance Niveau 3 prévue depuis 20 jou…" at bounding box center [250, 192] width 349 height 78
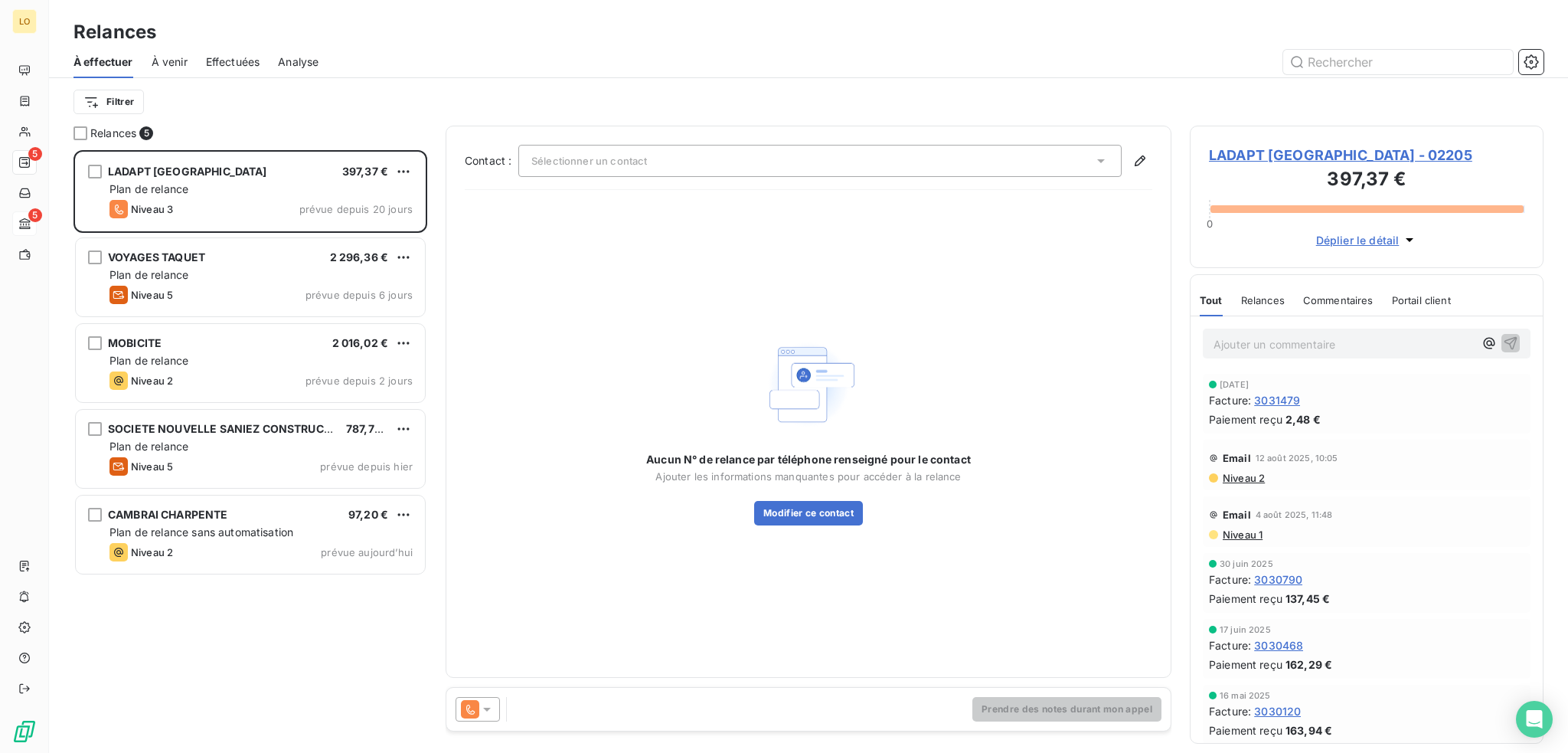
click at [1314, 149] on span "LADAPT [GEOGRAPHIC_DATA] - 02205" at bounding box center [1366, 155] width 315 height 20
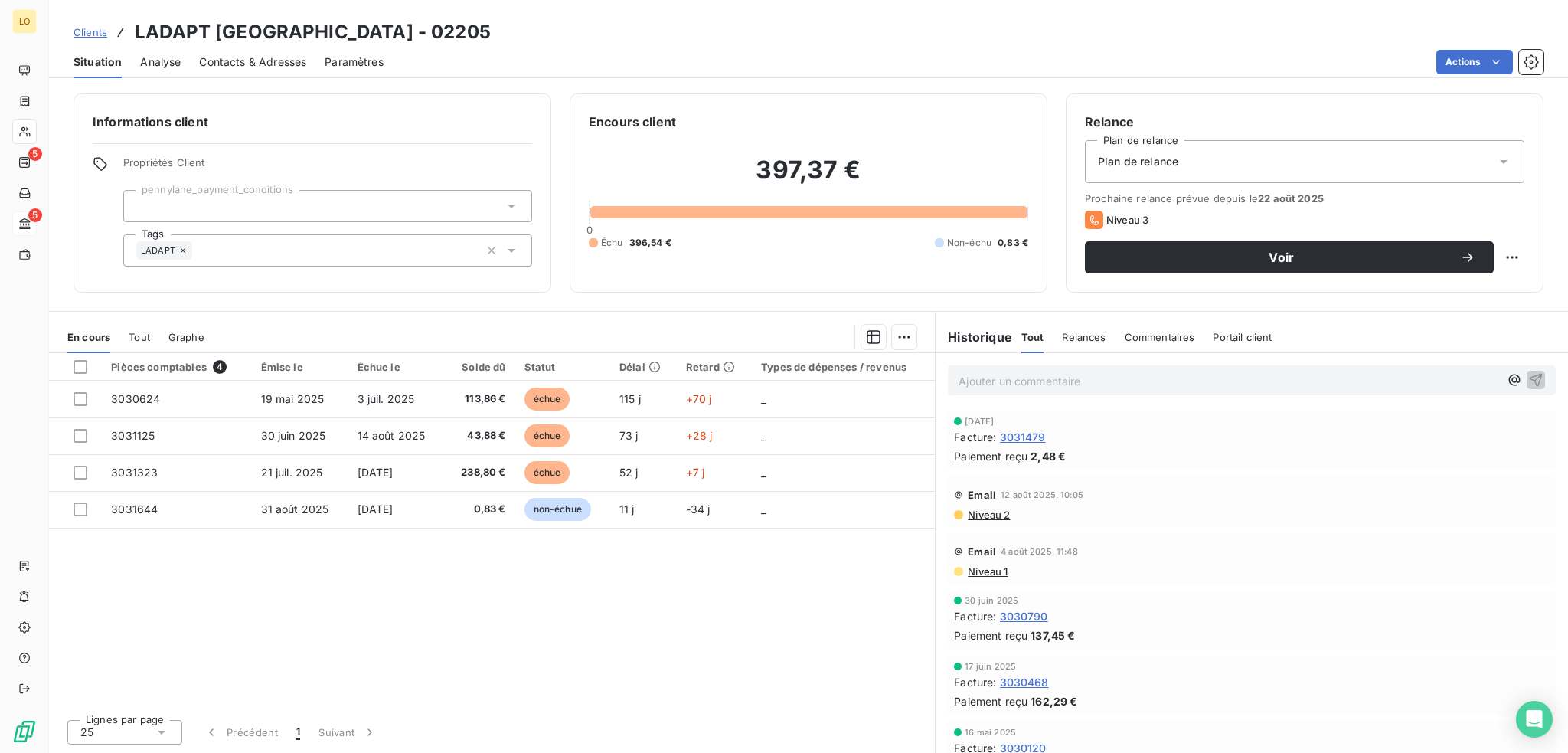
click at [279, 57] on span "Contacts & Adresses" at bounding box center [253, 62] width 108 height 15
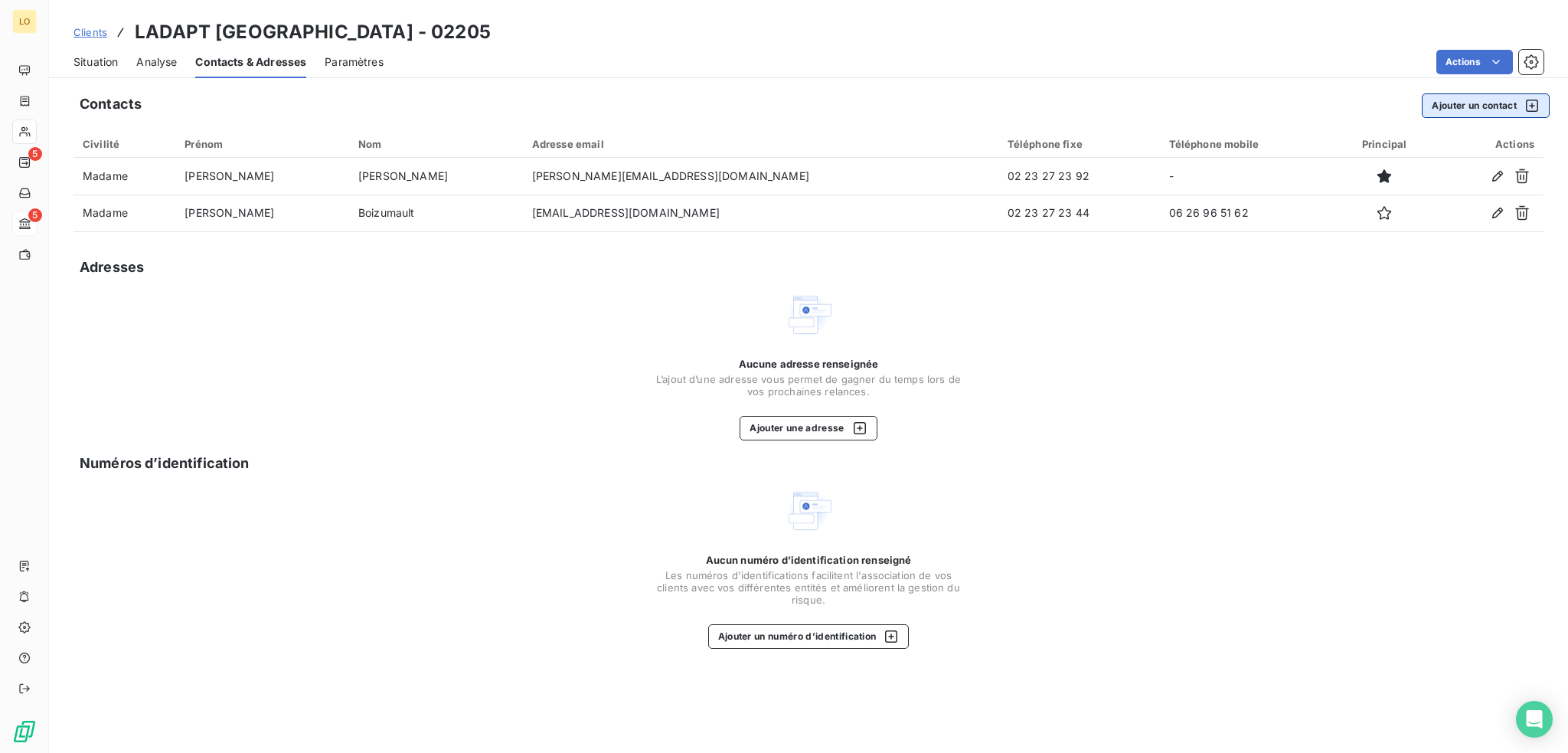
click at [1452, 103] on button "Ajouter un contact" at bounding box center [1485, 106] width 128 height 24
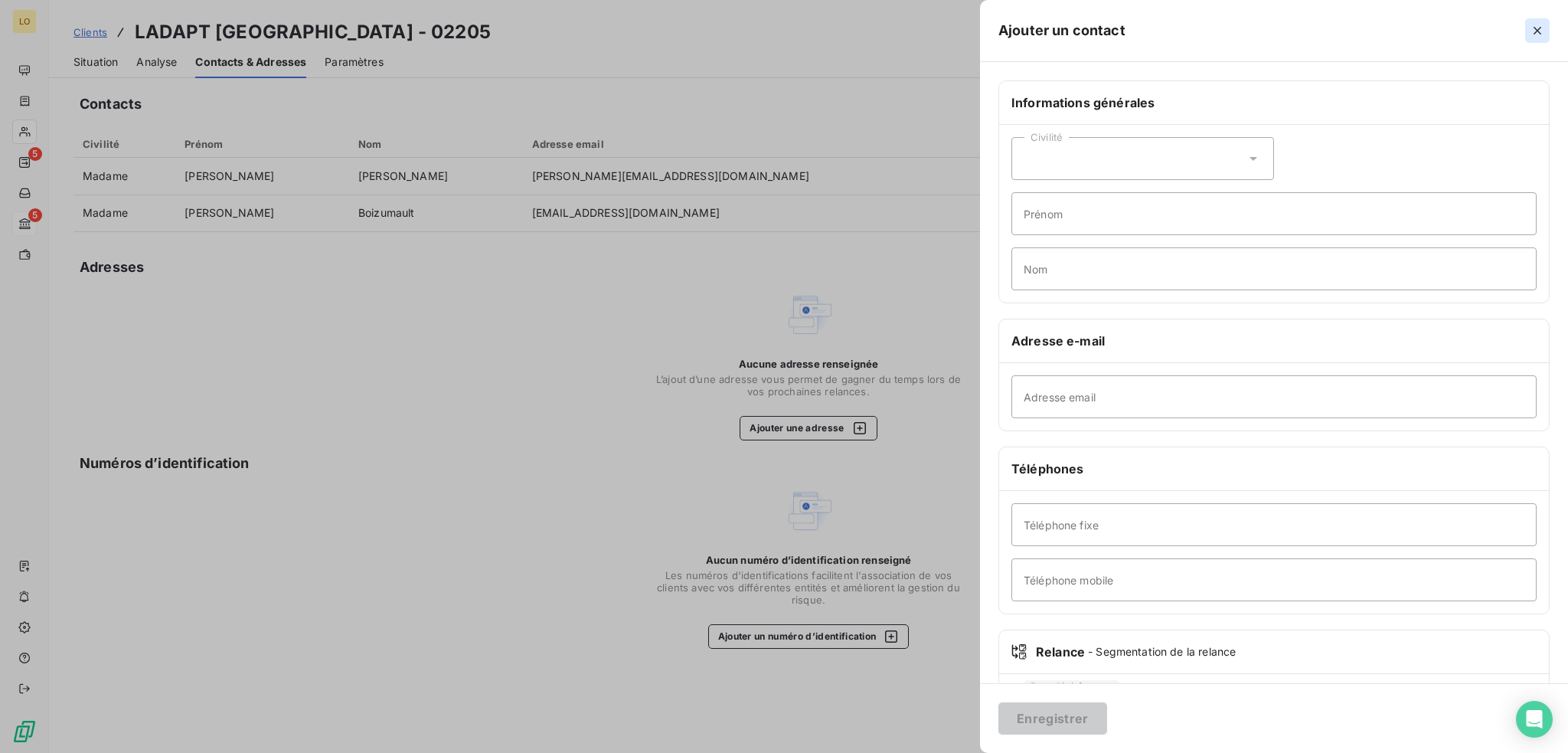
click at [1531, 25] on icon "button" at bounding box center [1537, 30] width 15 height 15
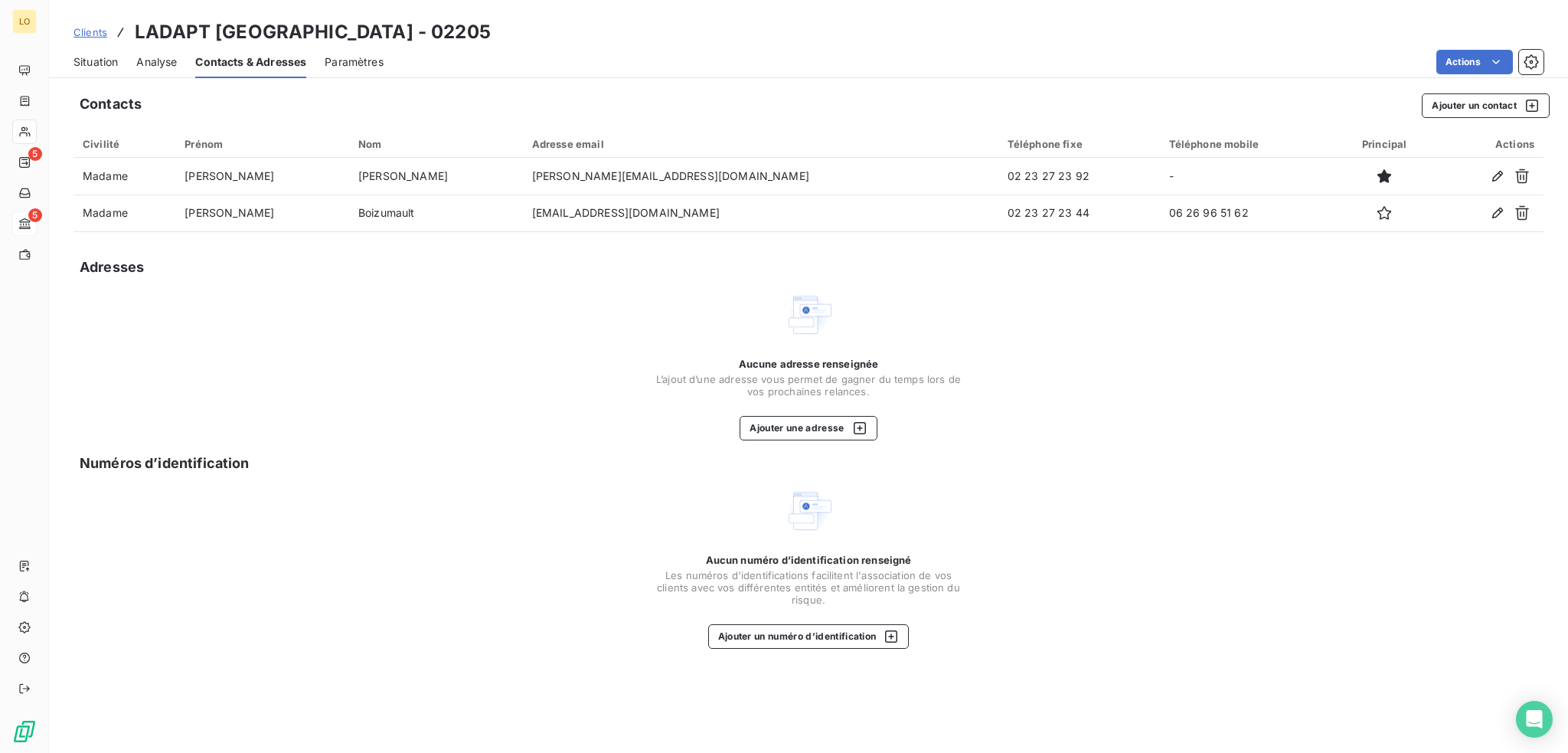
click at [89, 60] on span "Situation" at bounding box center [95, 62] width 45 height 15
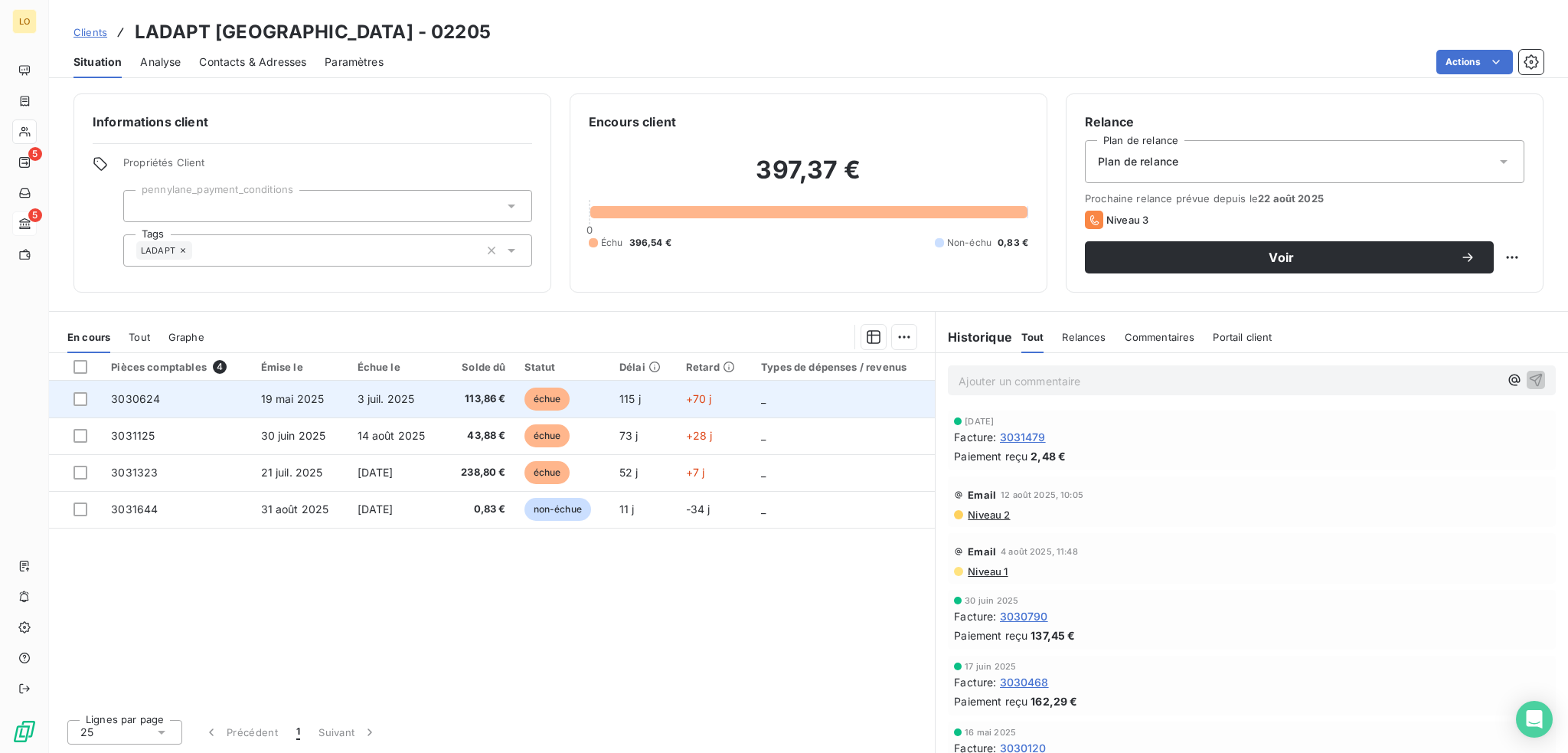
click at [539, 386] on td "échue" at bounding box center [563, 399] width 95 height 37
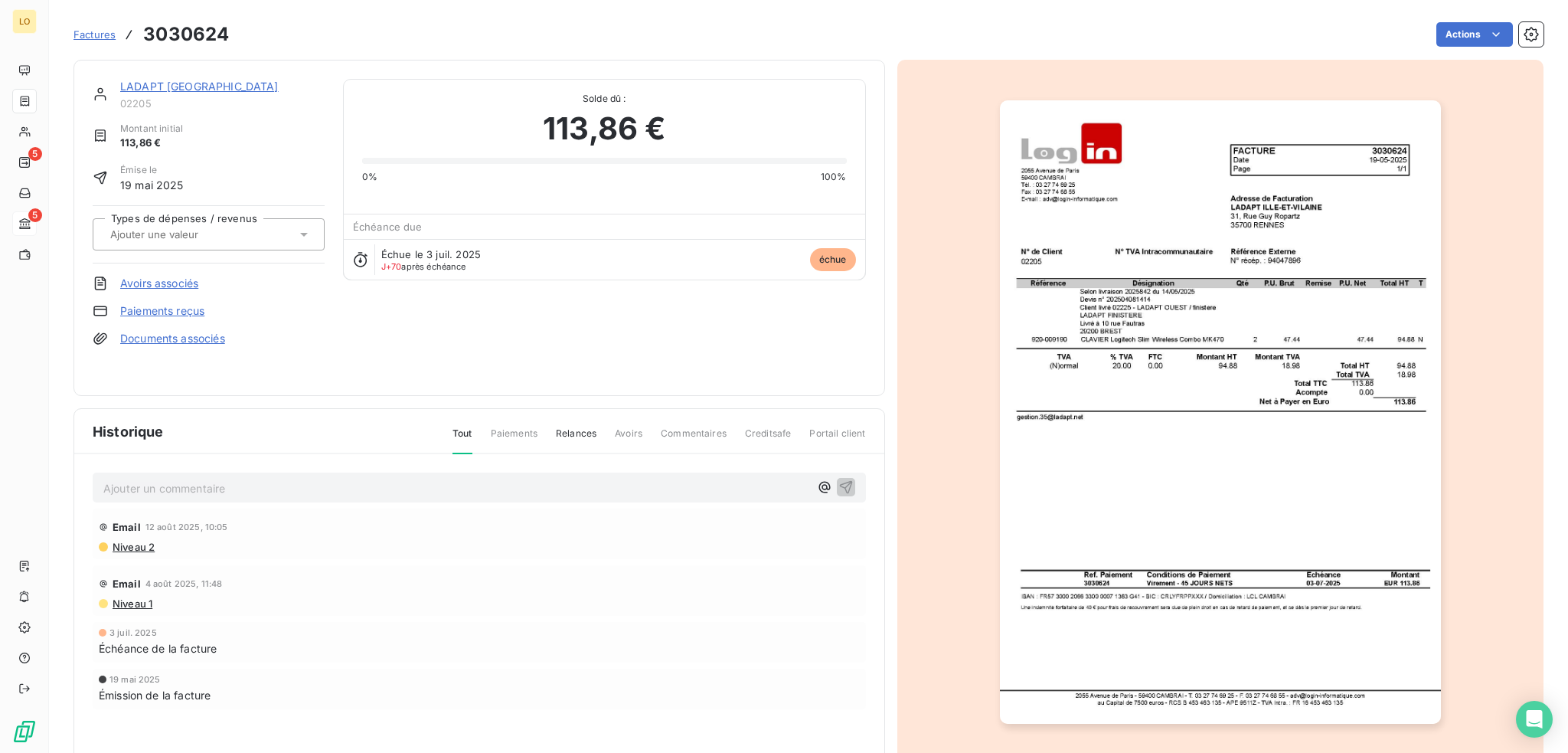
click at [1153, 363] on img "button" at bounding box center [1220, 412] width 441 height 623
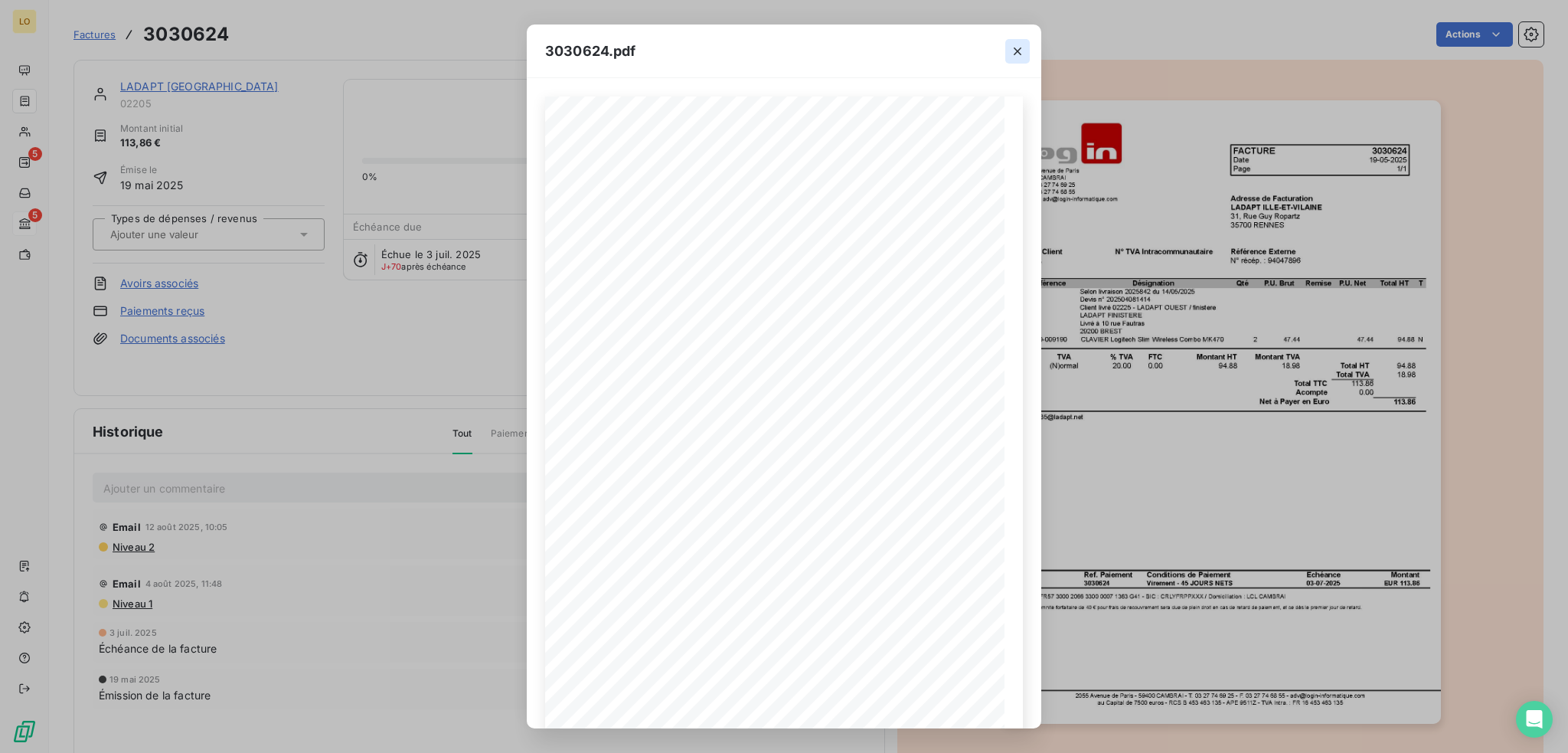
click at [1021, 48] on icon "button" at bounding box center [1017, 51] width 15 height 15
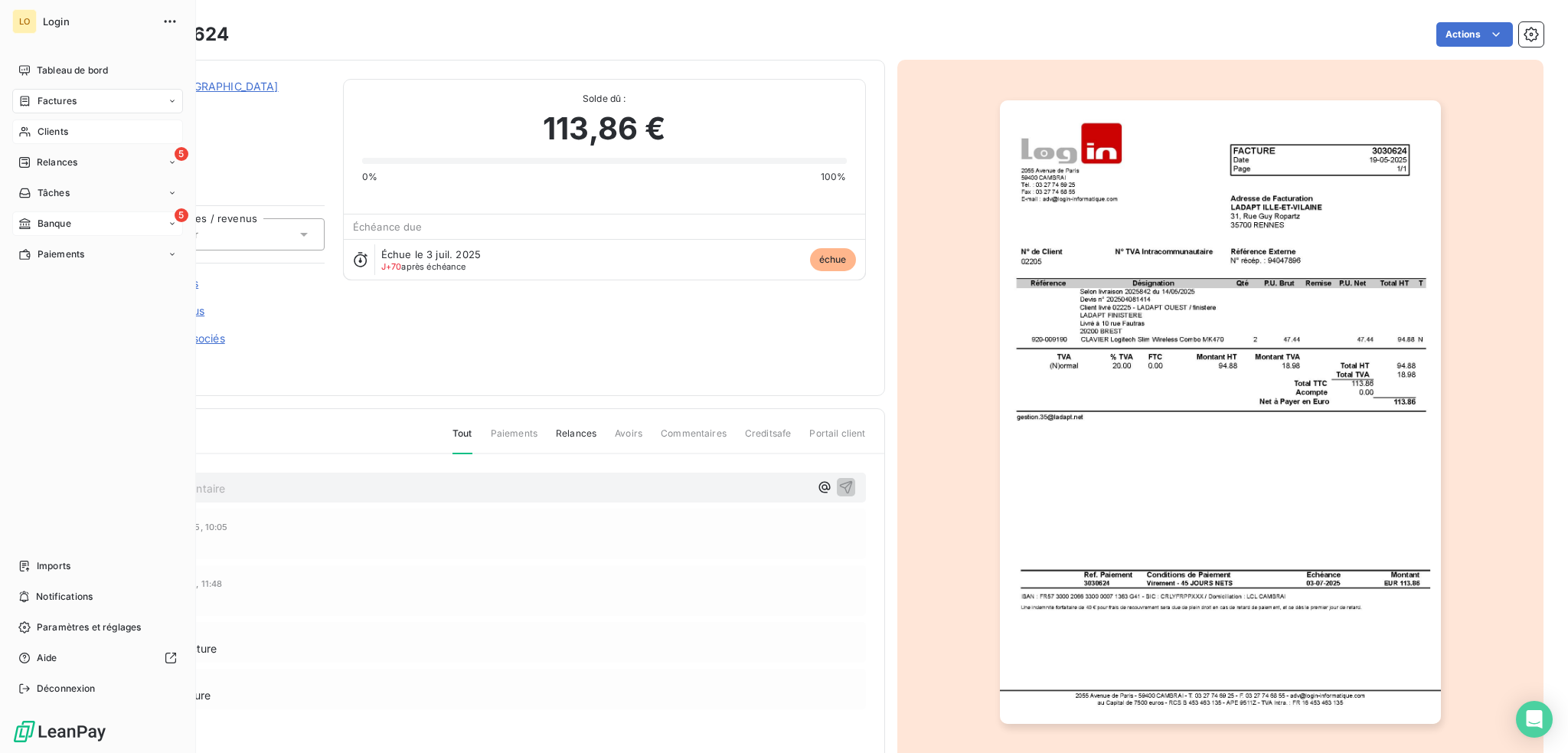
click at [58, 130] on span "Clients" at bounding box center [53, 131] width 31 height 14
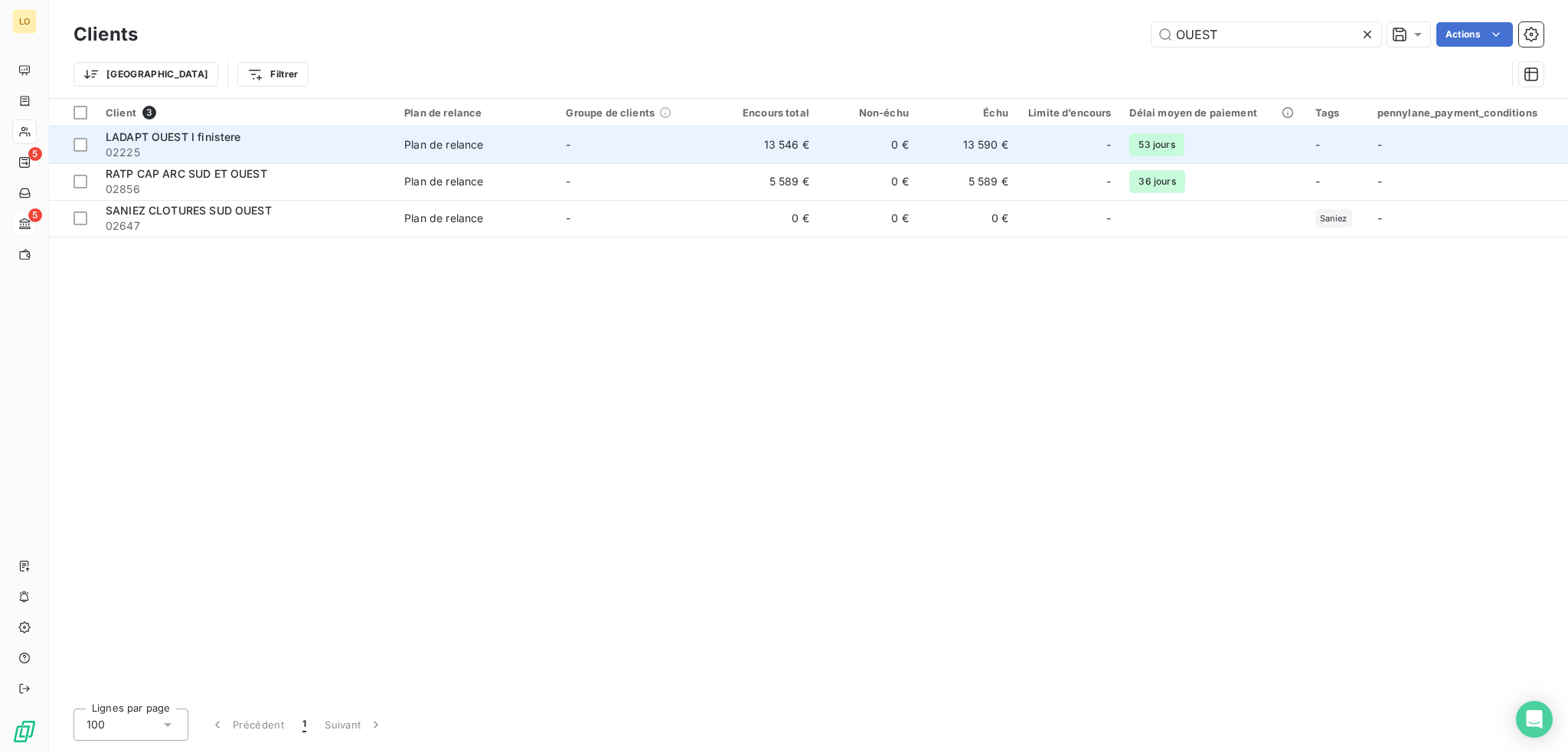
type input "OUEST"
click at [256, 139] on div "LADAPT OUEST I finistere" at bounding box center [246, 137] width 280 height 15
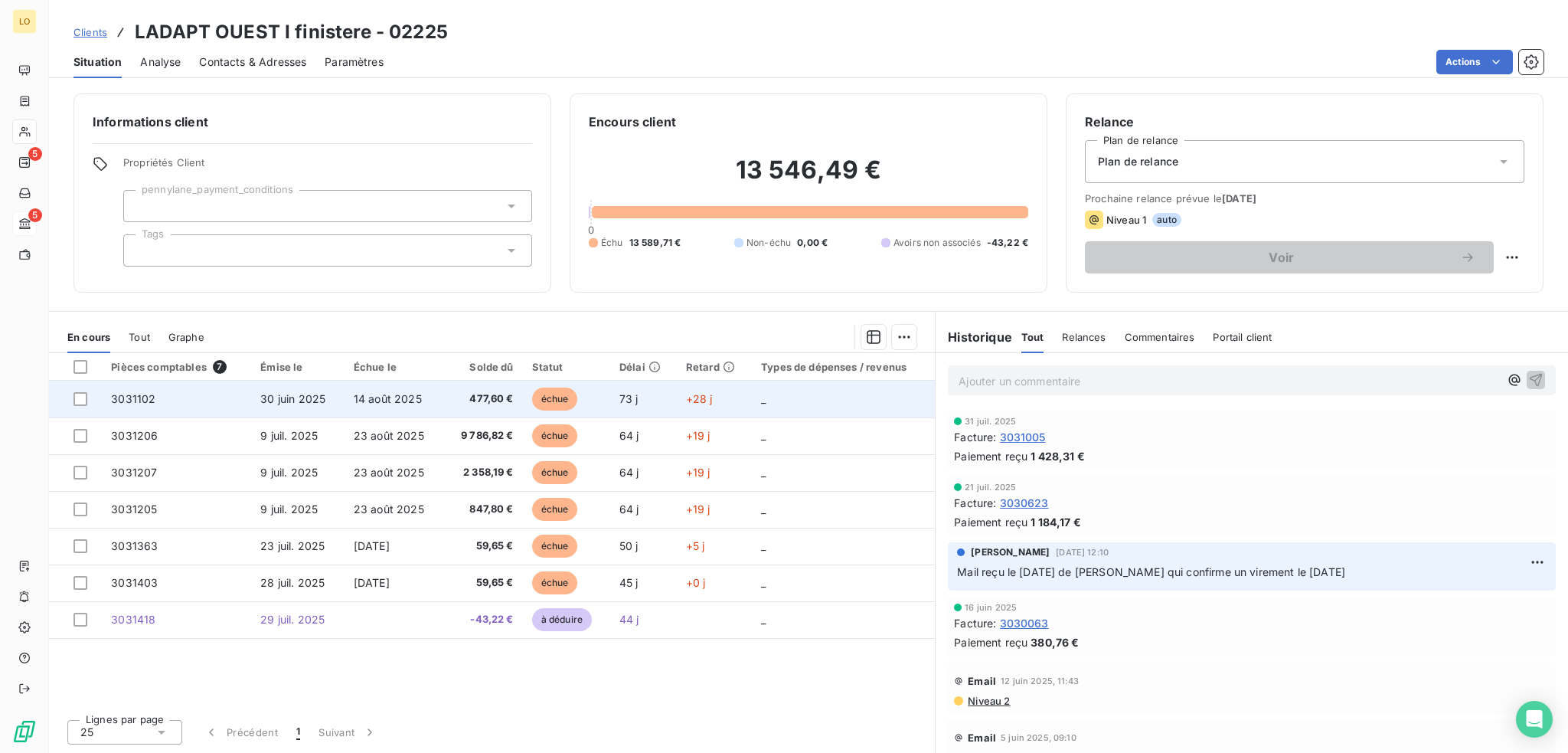
click at [554, 396] on span "échue" at bounding box center [555, 399] width 46 height 23
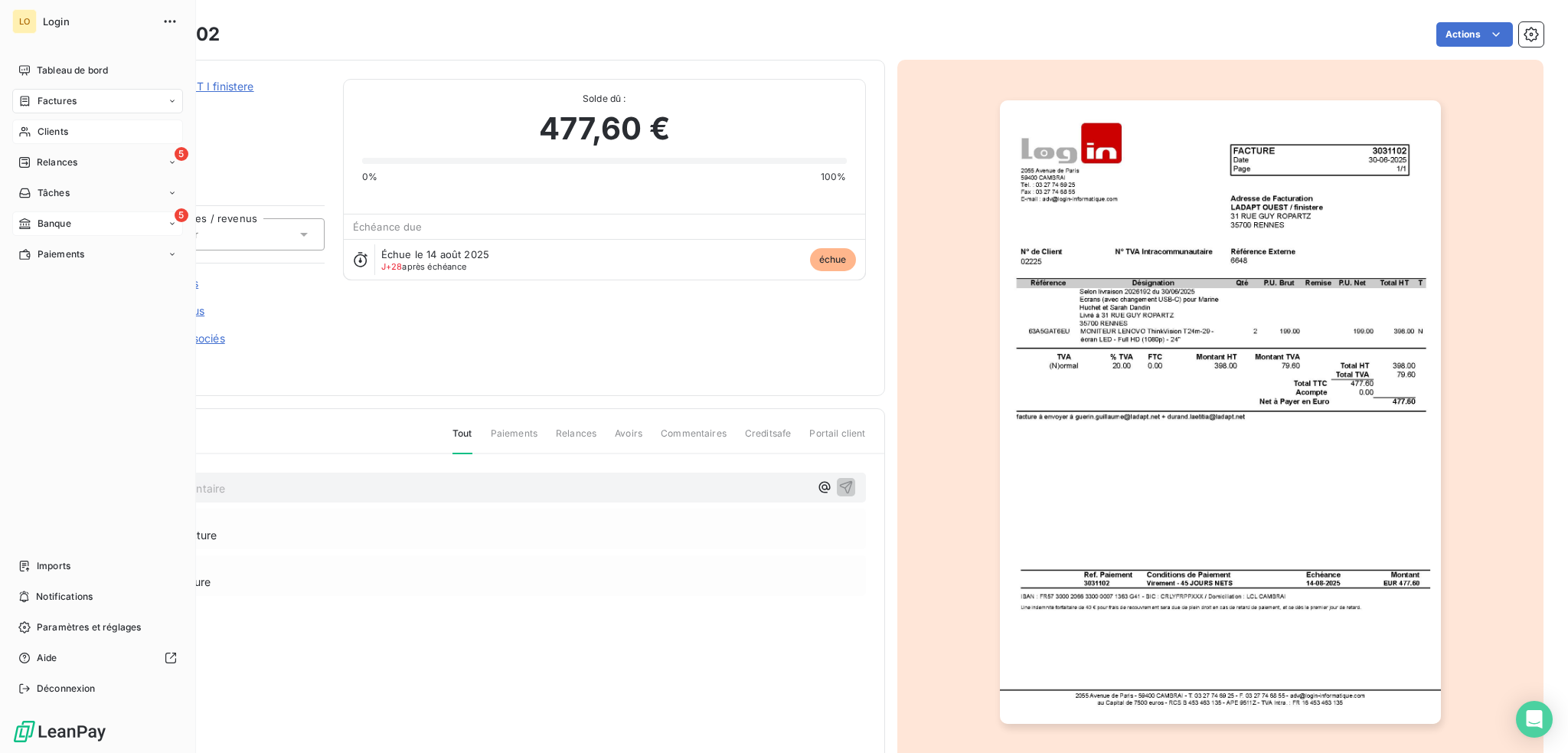
click at [59, 134] on span "Clients" at bounding box center [53, 131] width 31 height 14
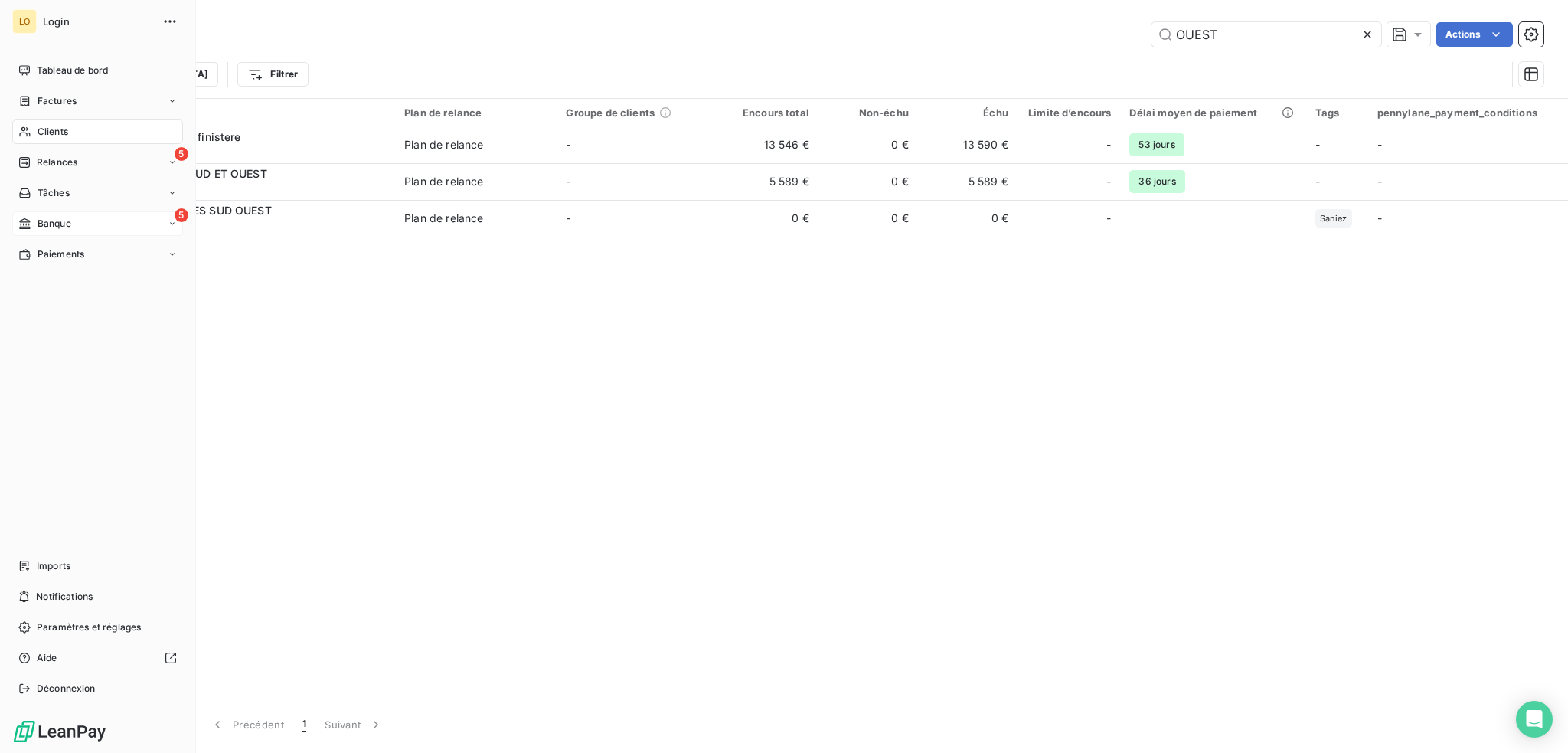
click at [72, 133] on div "Clients" at bounding box center [98, 132] width 171 height 24
click at [51, 160] on span "Relances" at bounding box center [57, 162] width 41 height 14
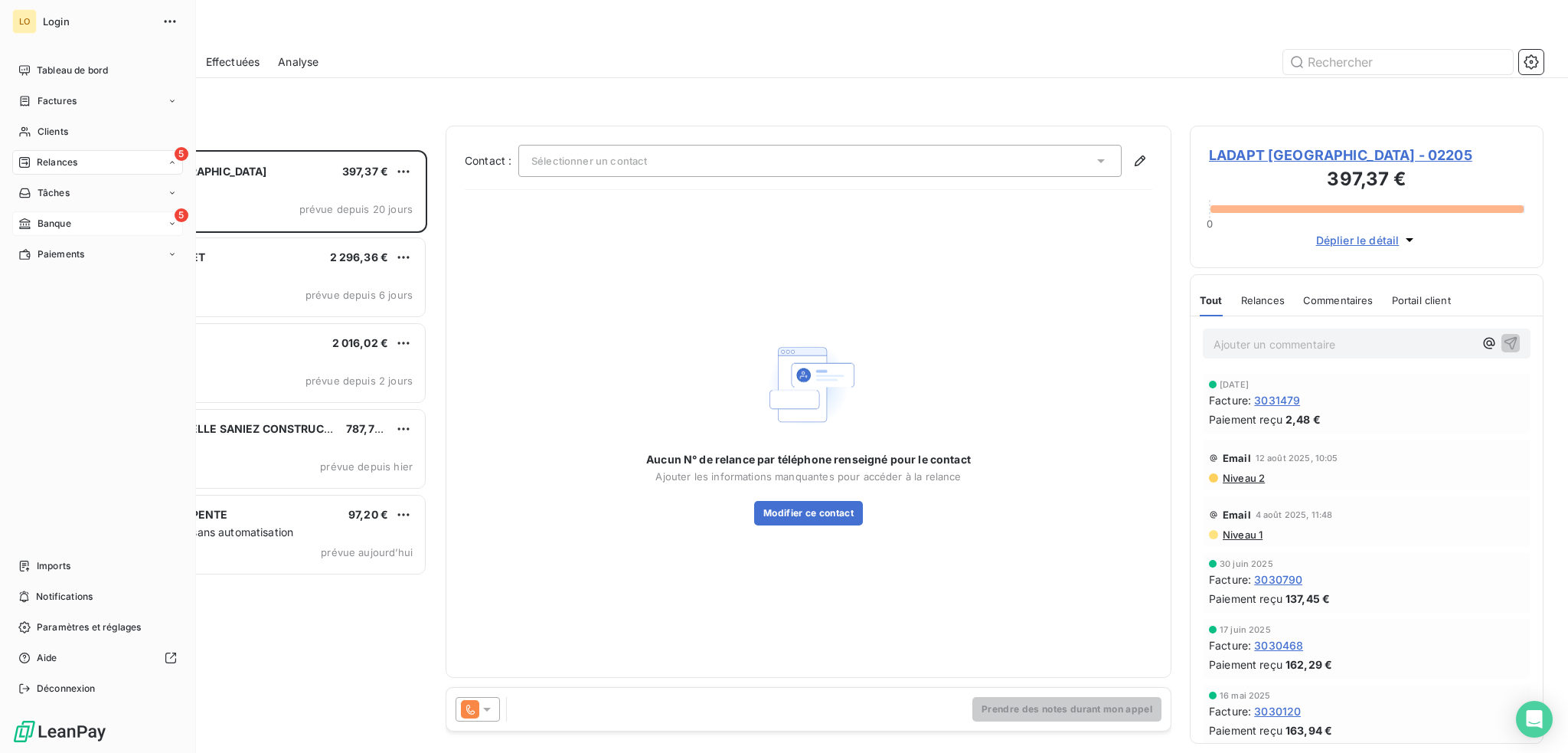
scroll to position [592, 341]
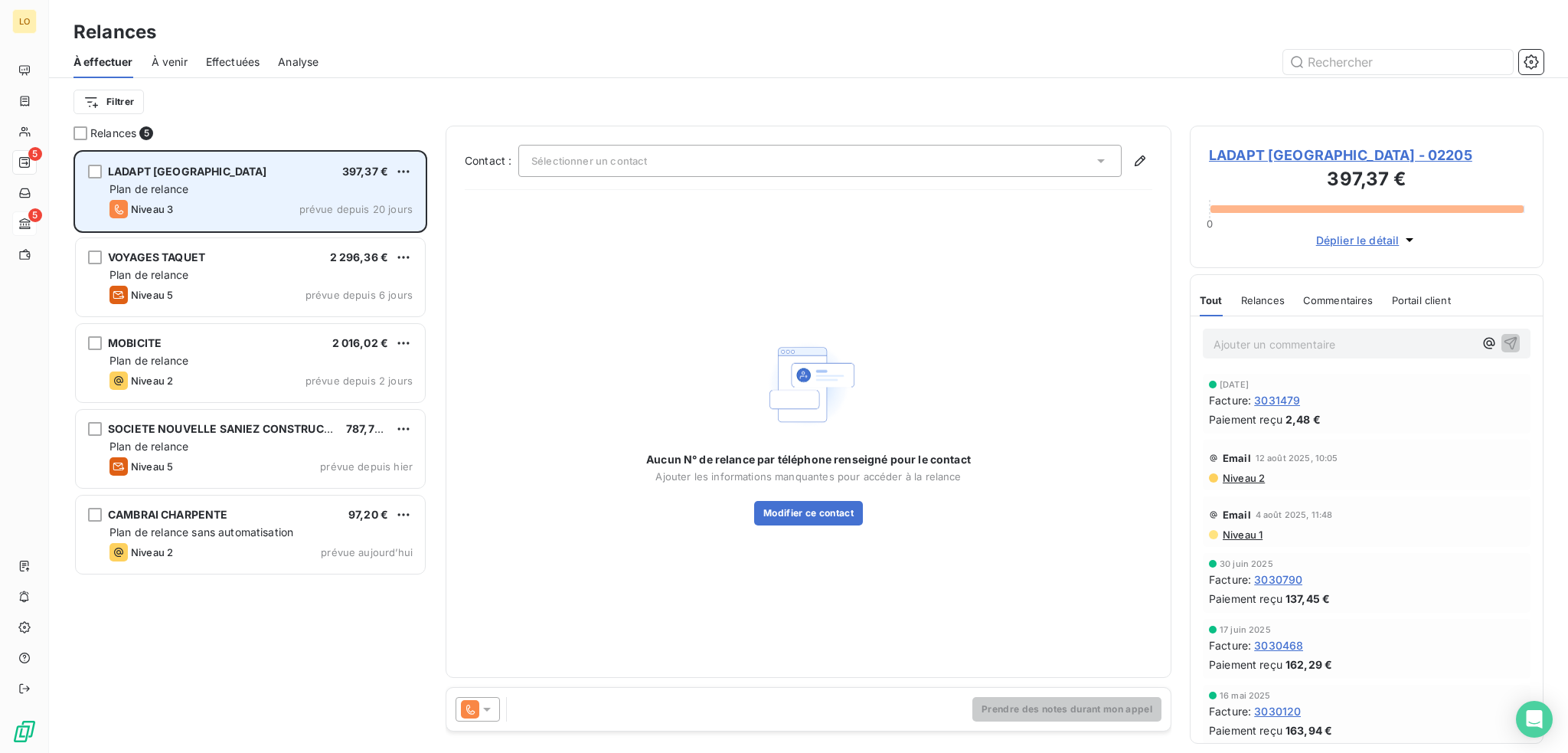
click at [310, 174] on div "LADAPT [GEOGRAPHIC_DATA] 397,37 €" at bounding box center [261, 171] width 303 height 14
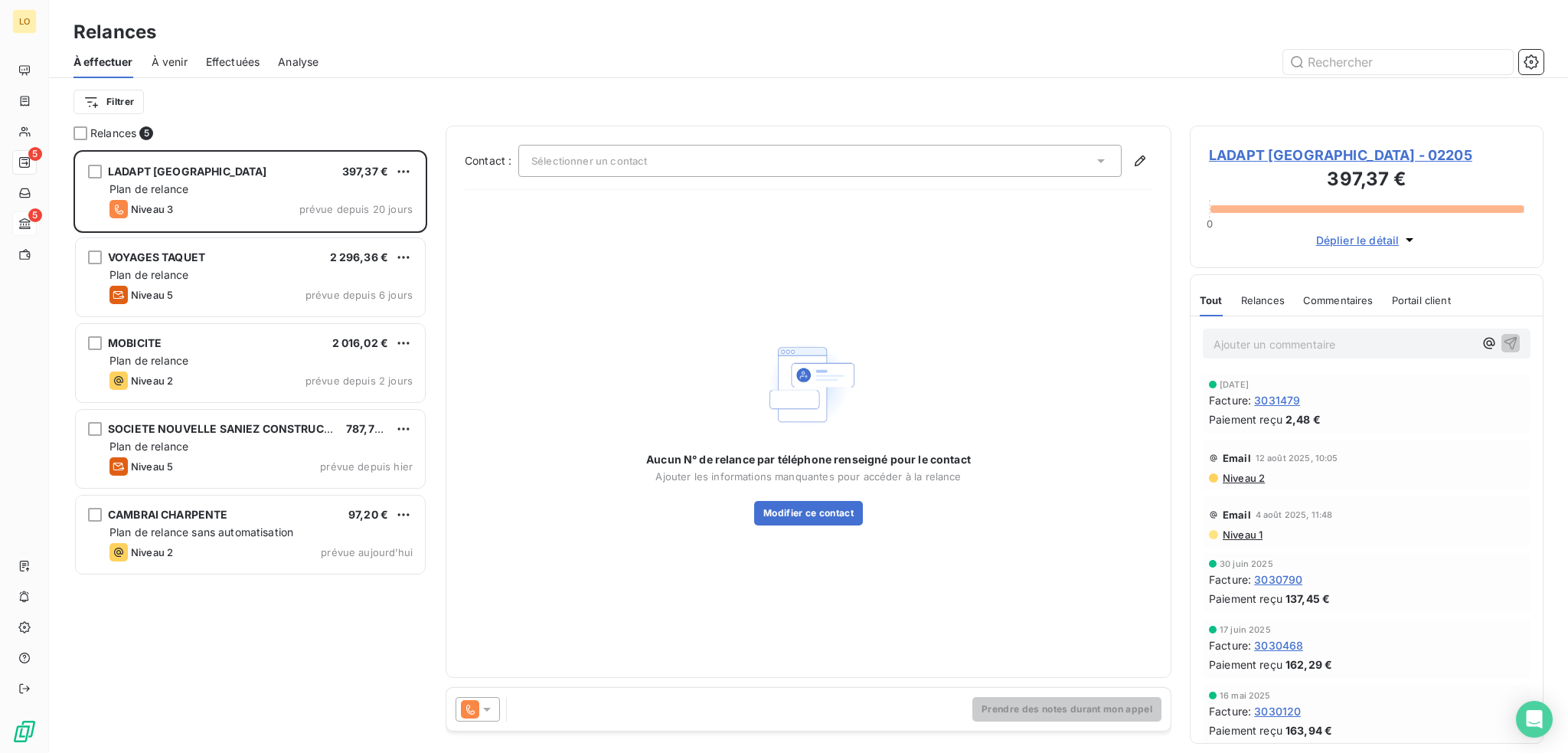
click at [1329, 154] on span "LADAPT [GEOGRAPHIC_DATA] - 02205" at bounding box center [1366, 155] width 315 height 20
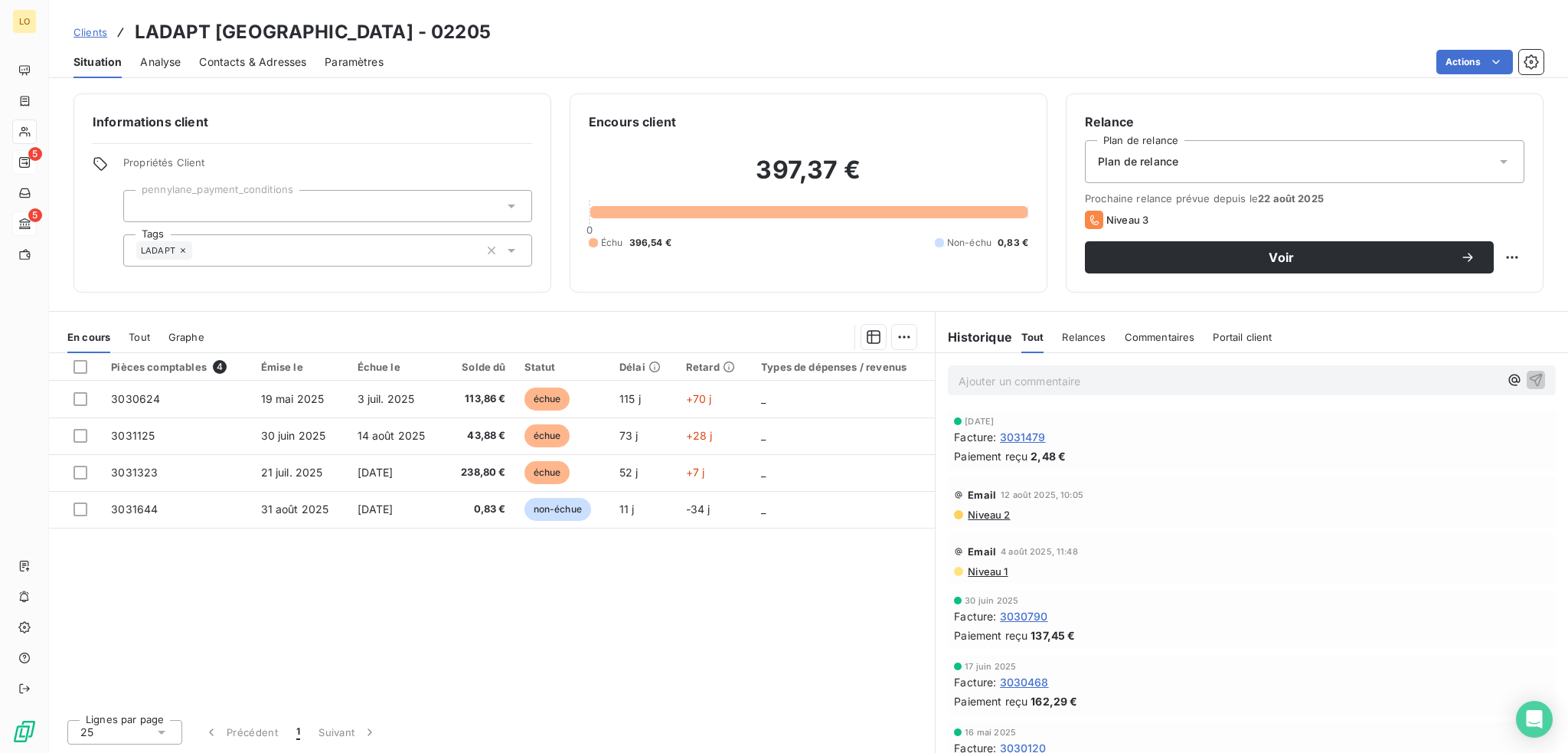
click at [270, 64] on span "Contacts & Adresses" at bounding box center [253, 62] width 108 height 15
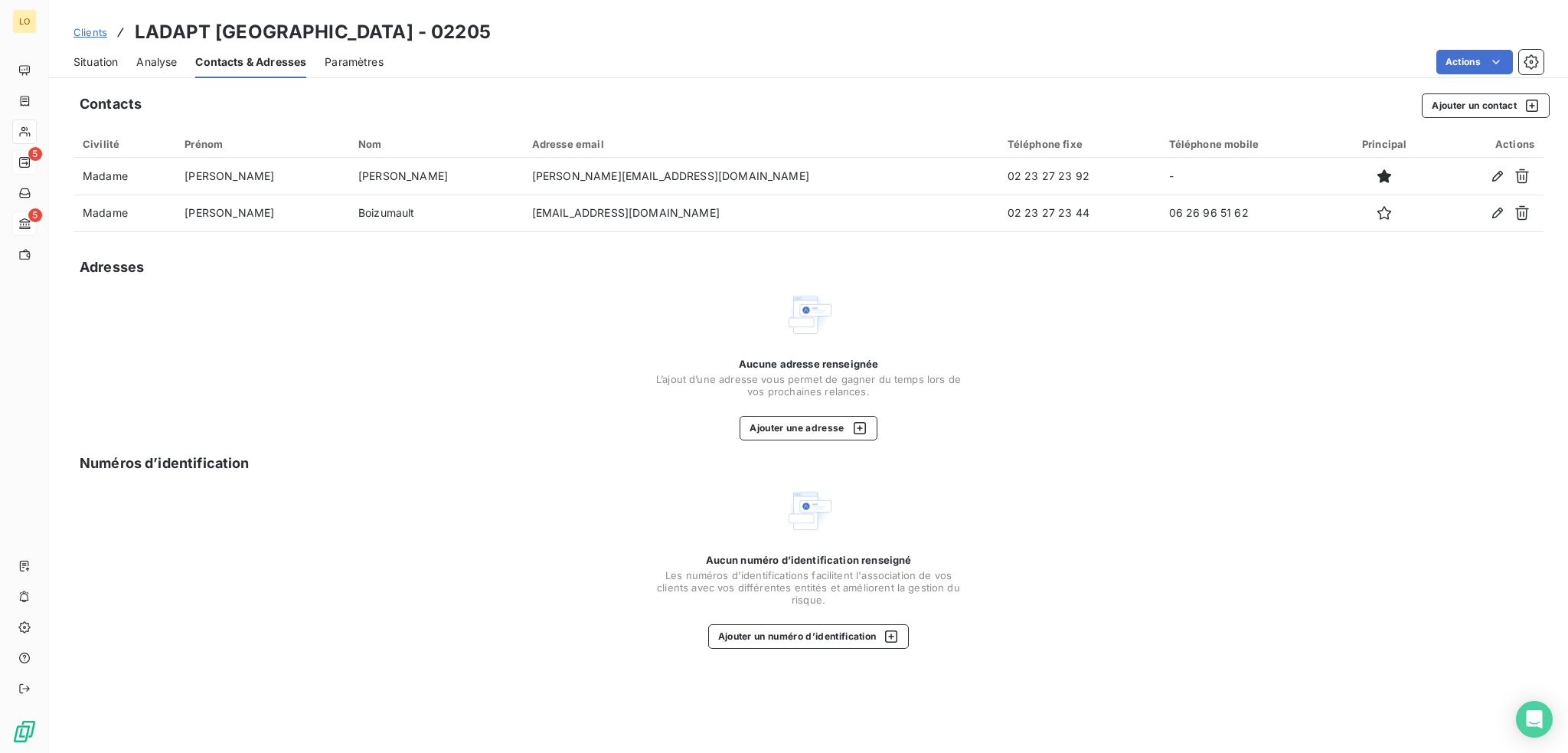
click at [117, 64] on span "Situation" at bounding box center [95, 62] width 45 height 15
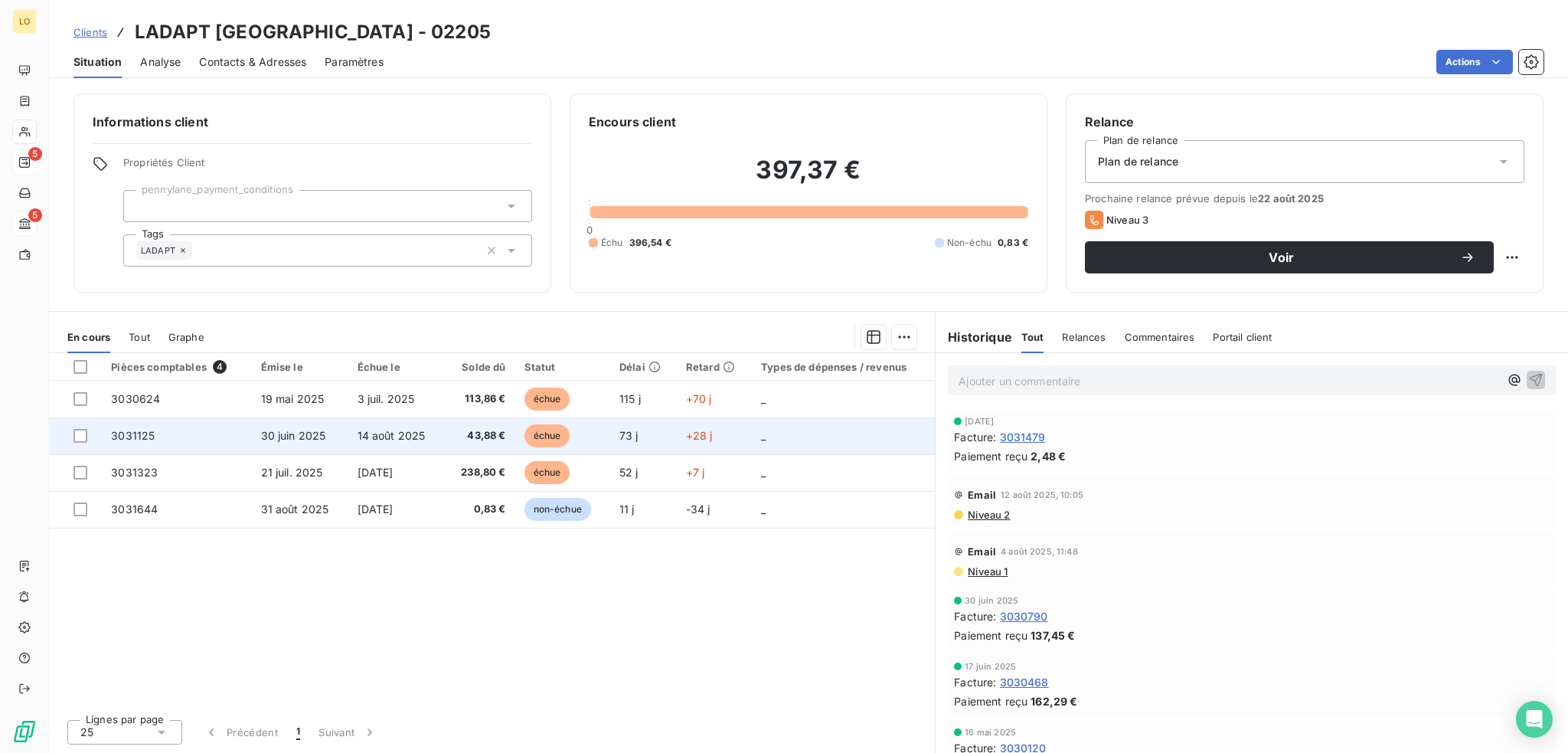
click at [546, 434] on span "échue" at bounding box center [547, 436] width 46 height 23
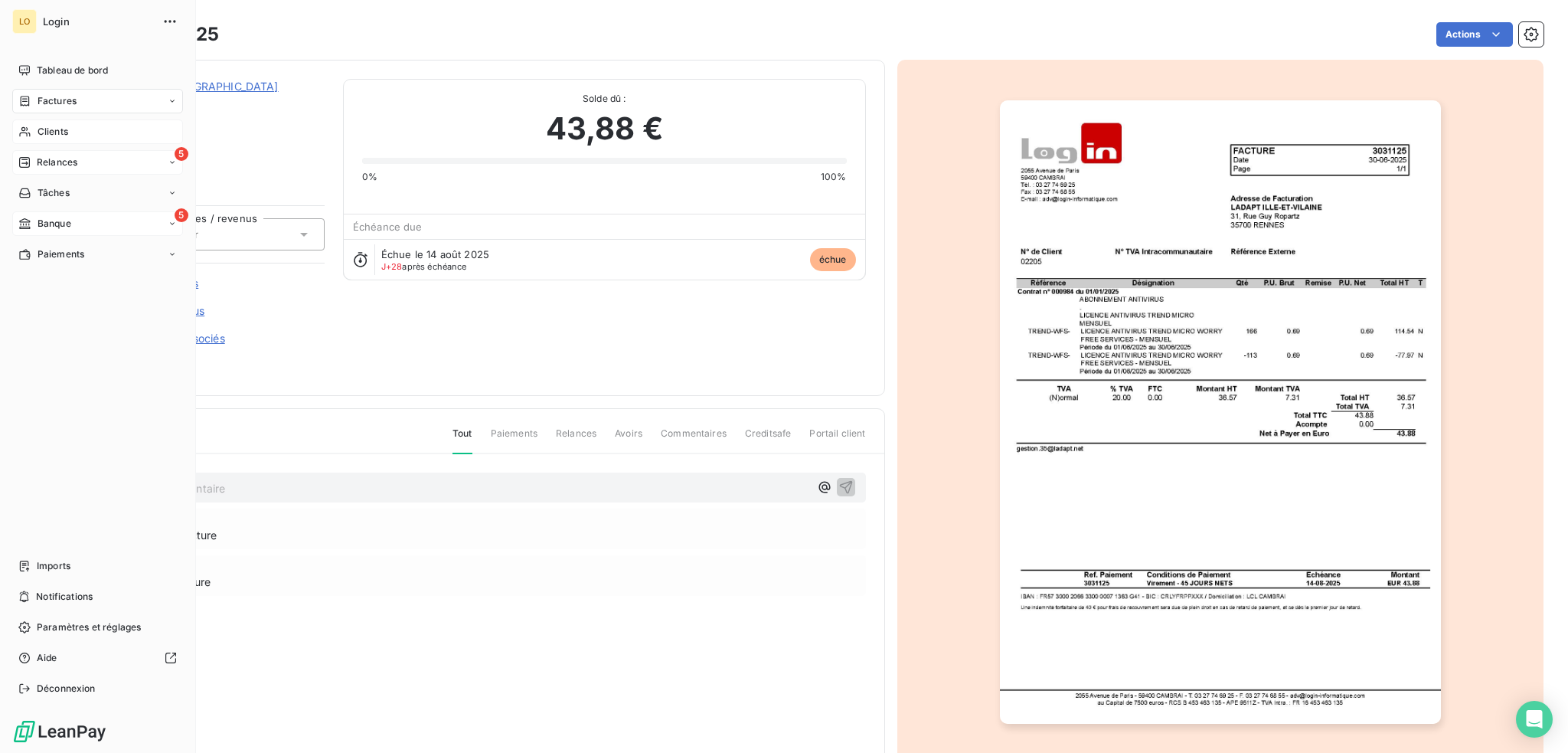
click at [57, 130] on span "Clients" at bounding box center [53, 131] width 31 height 14
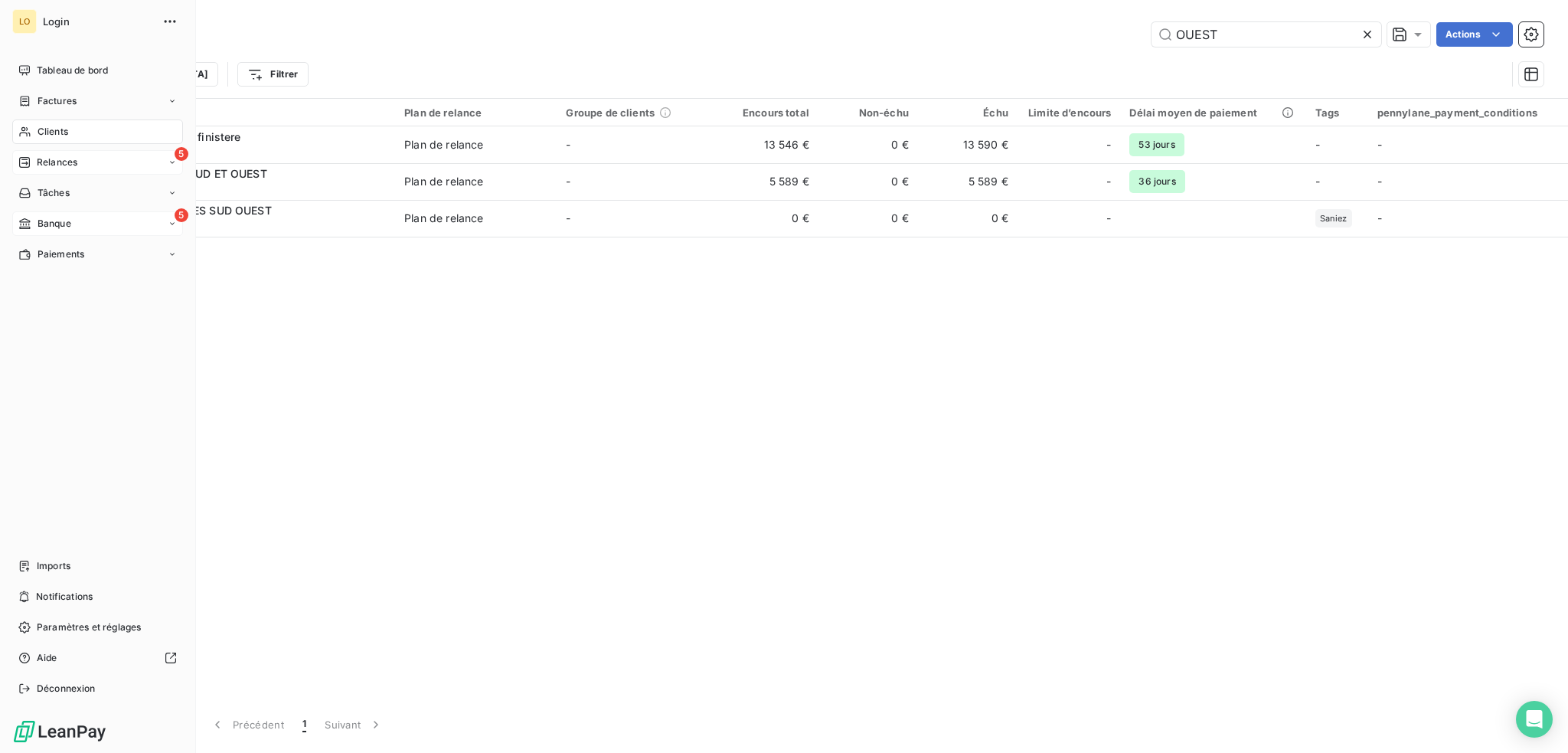
click at [54, 156] on span "Relances" at bounding box center [57, 162] width 41 height 14
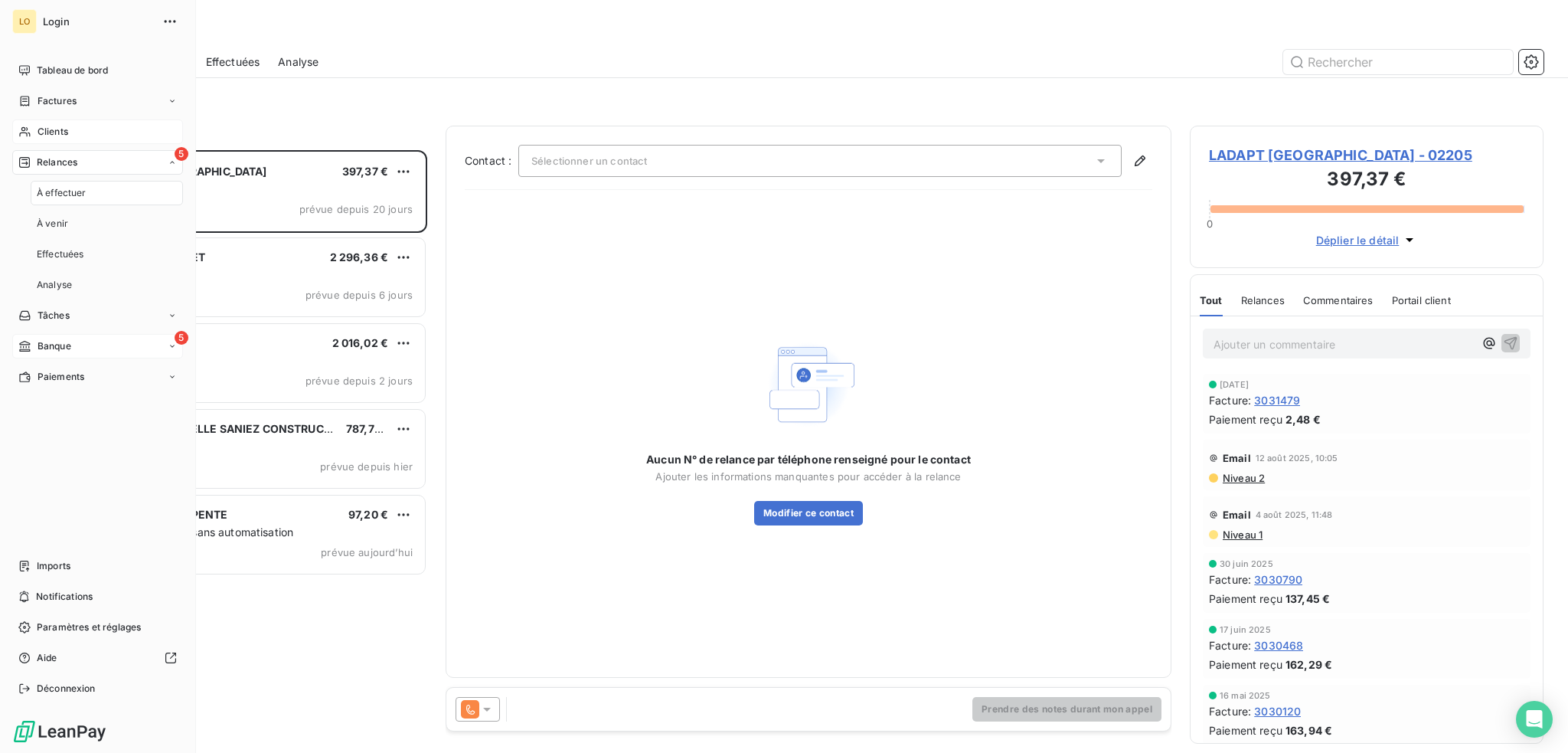
scroll to position [592, 341]
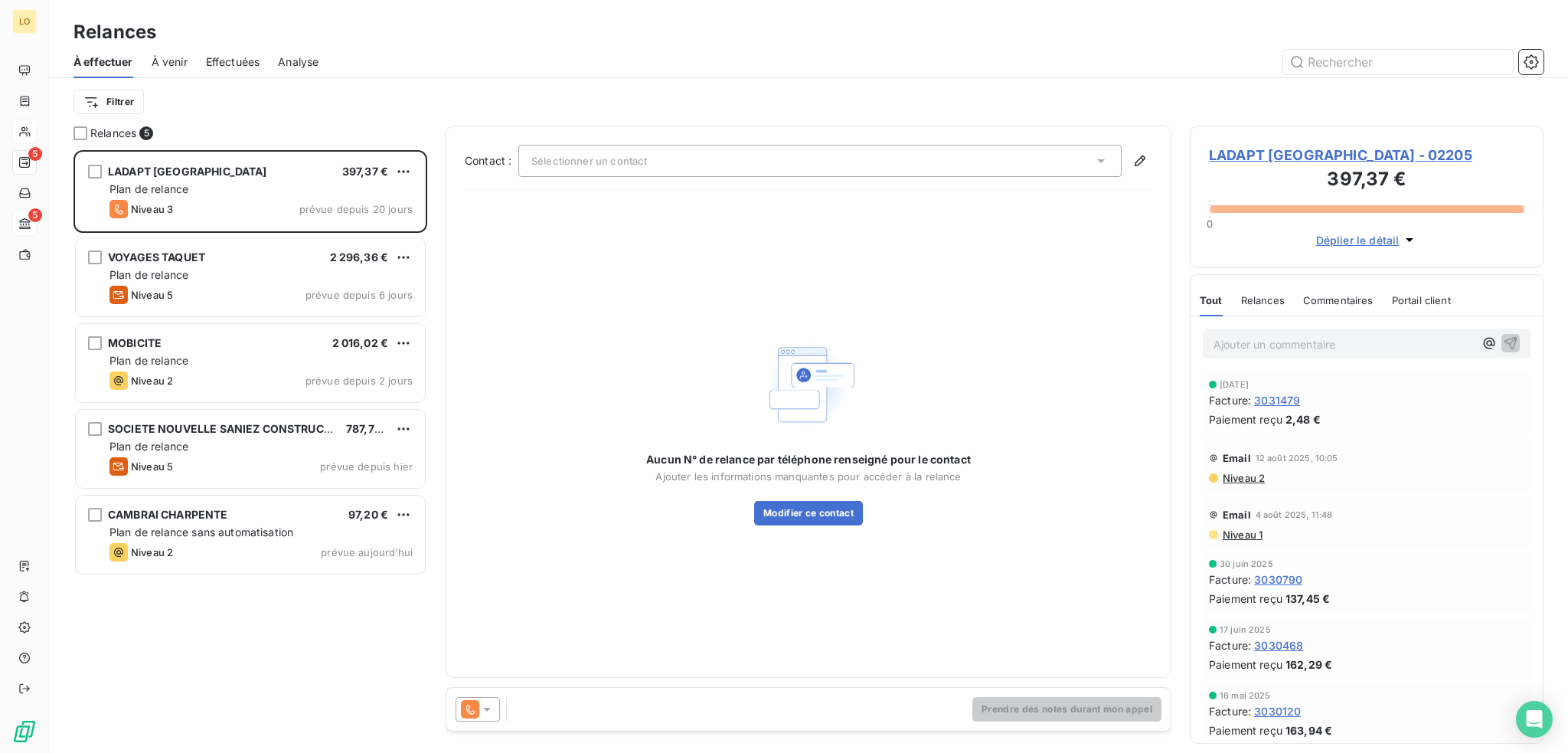
click at [1369, 156] on span "LADAPT [GEOGRAPHIC_DATA] - 02205" at bounding box center [1366, 155] width 315 height 20
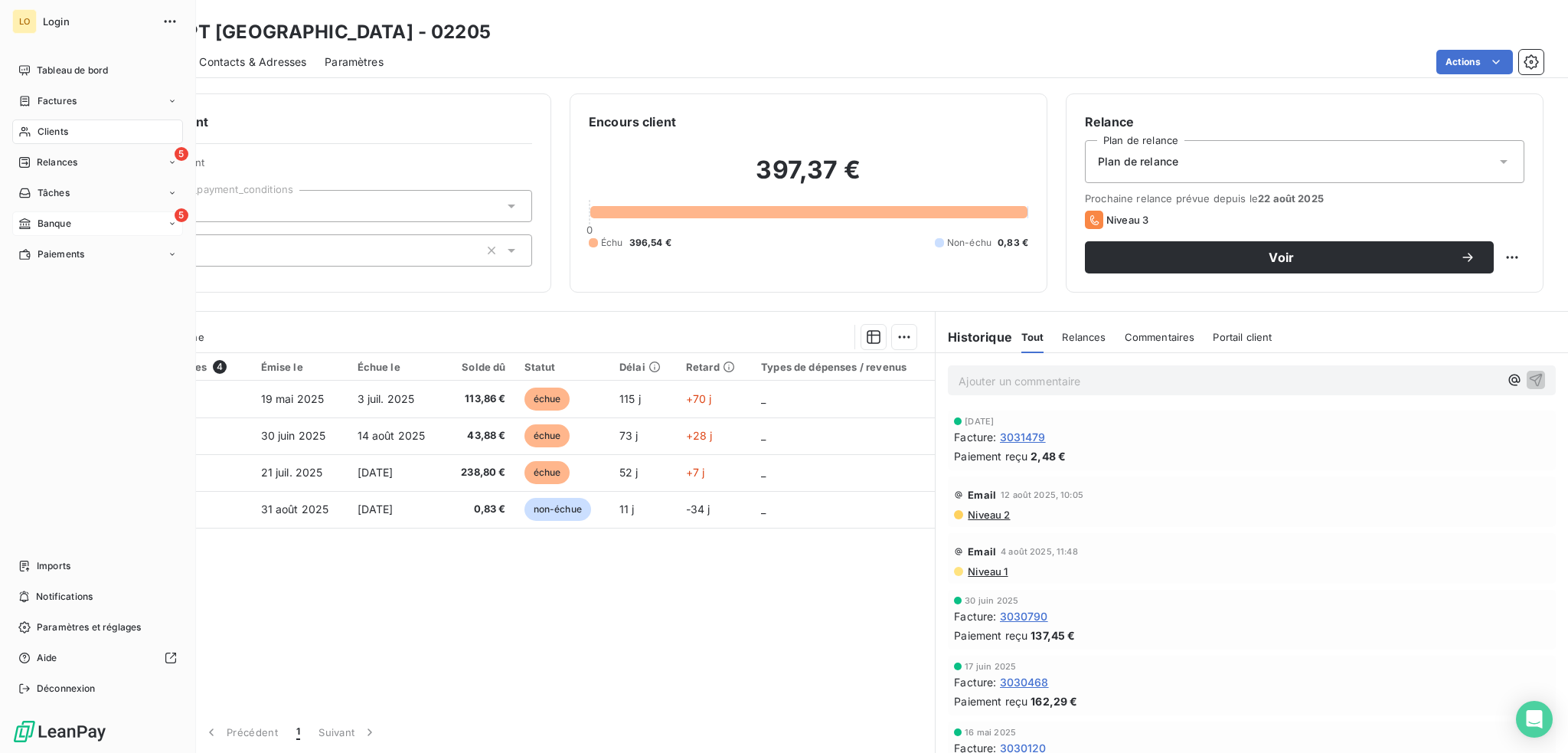
click at [59, 222] on span "Banque" at bounding box center [54, 223] width 33 height 14
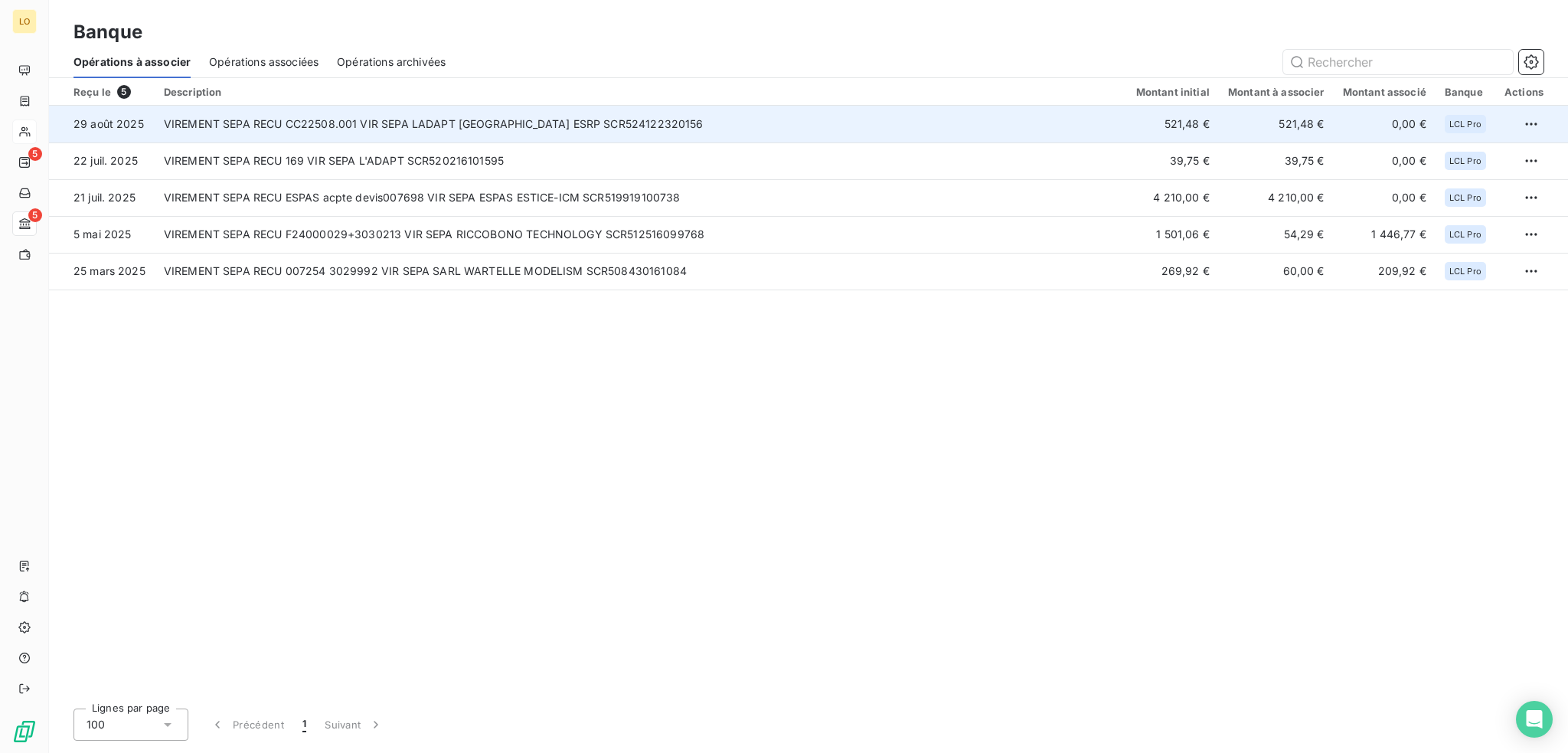
click at [1102, 130] on td "VIREMENT SEPA RECU CC22508.001 VIR SEPA LADAPT [GEOGRAPHIC_DATA] ESRP SCR524122…" at bounding box center [641, 124] width 973 height 37
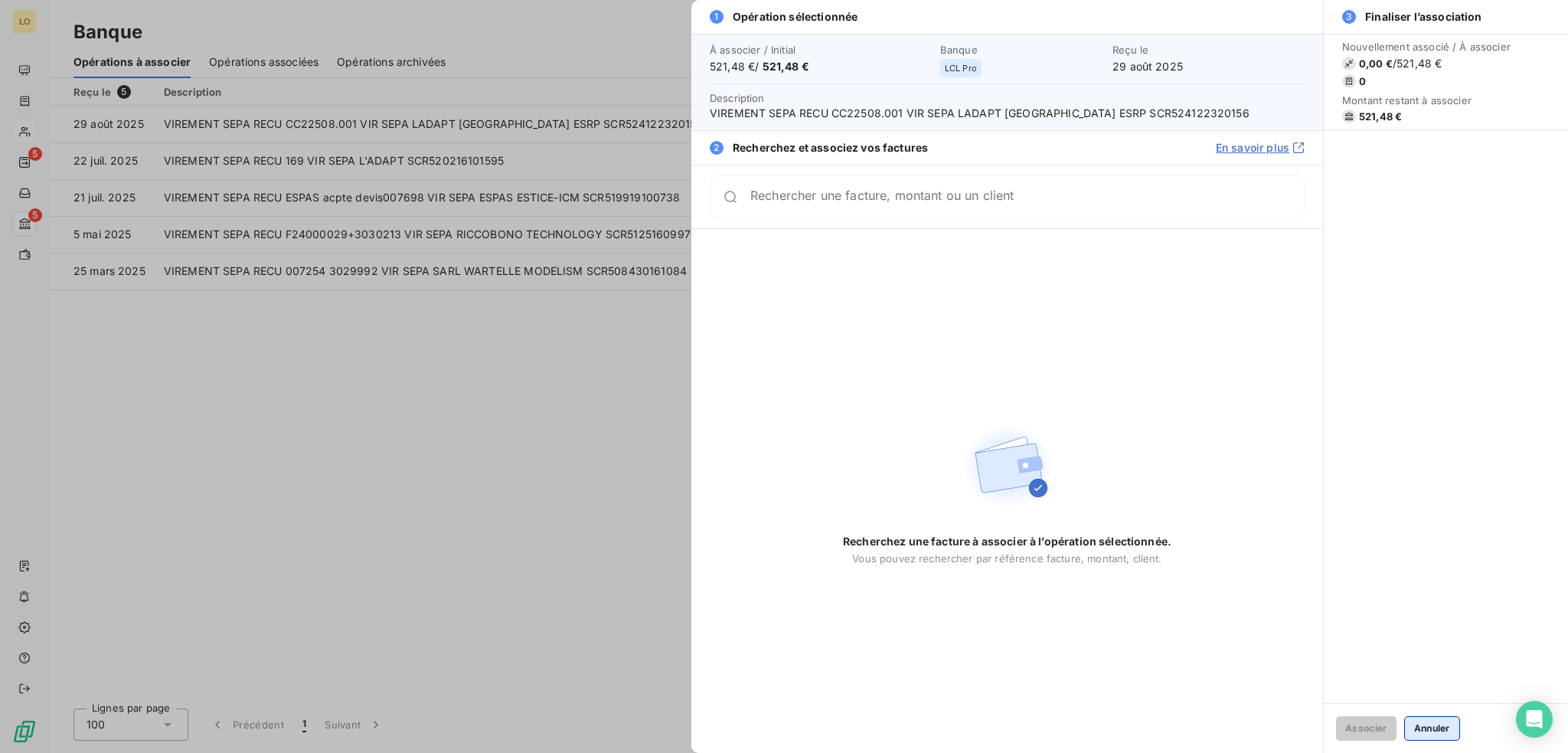
click at [1446, 733] on button "Annuler" at bounding box center [1432, 729] width 56 height 24
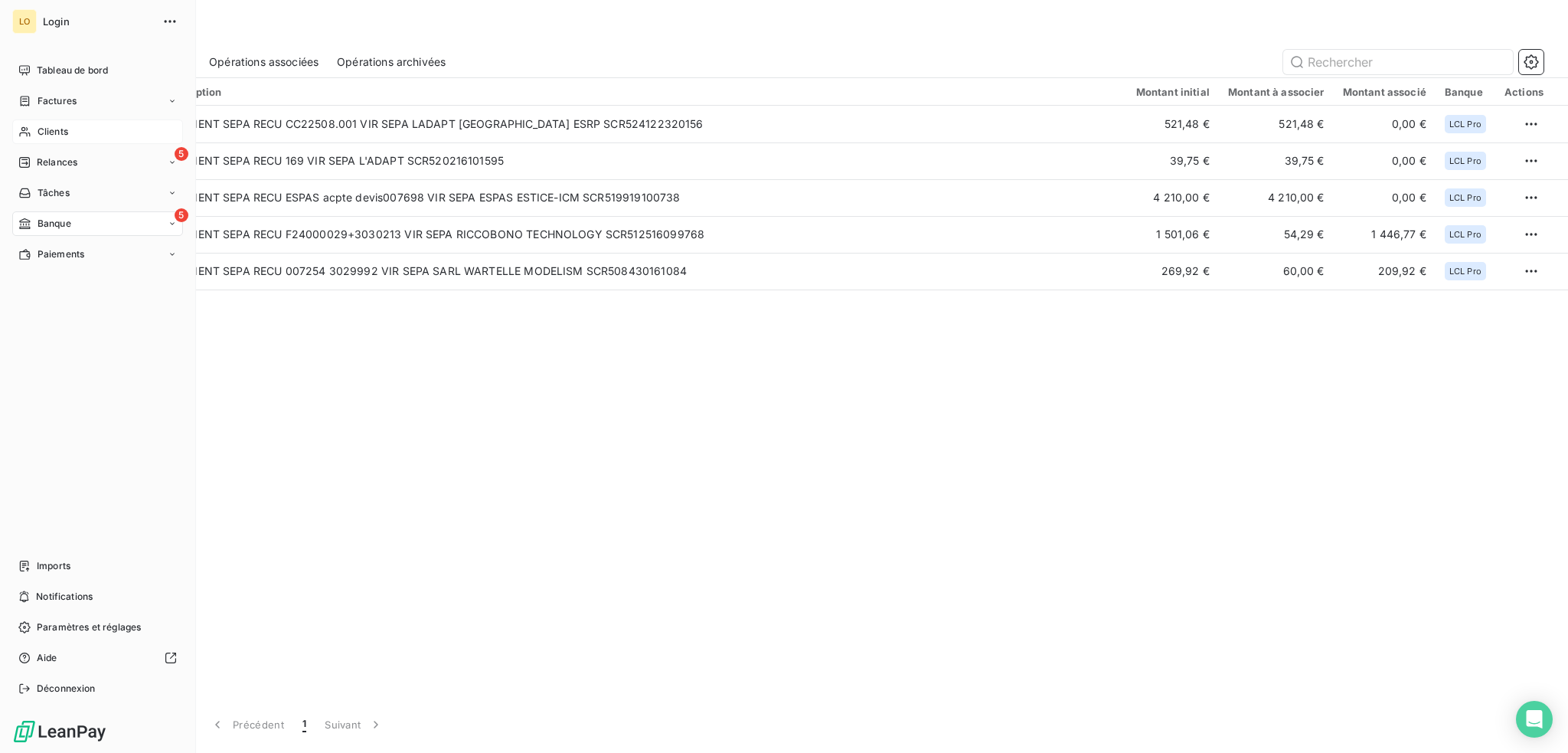
click at [57, 129] on span "Clients" at bounding box center [53, 131] width 31 height 14
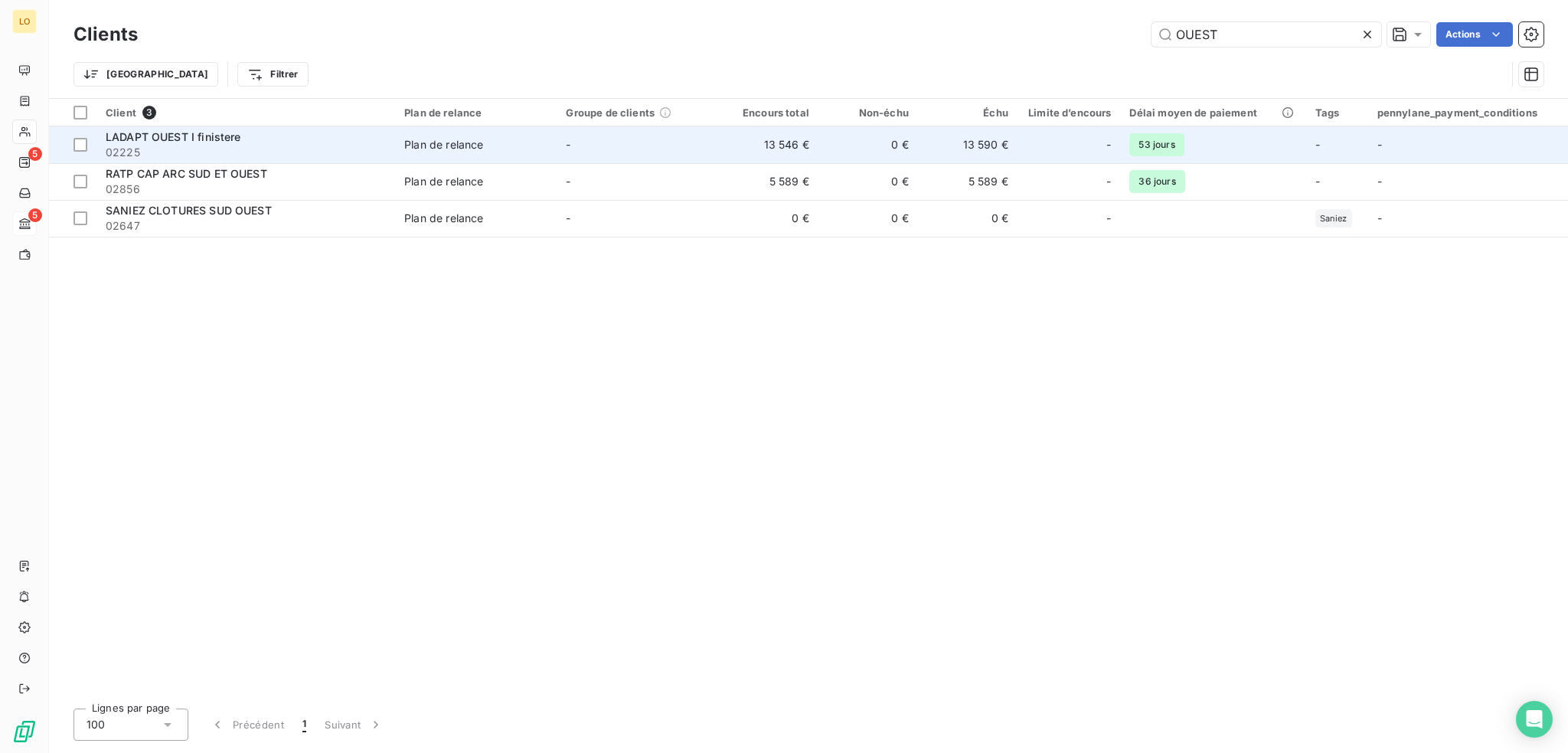
click at [261, 143] on div "LADAPT OUEST I finistere" at bounding box center [246, 137] width 280 height 15
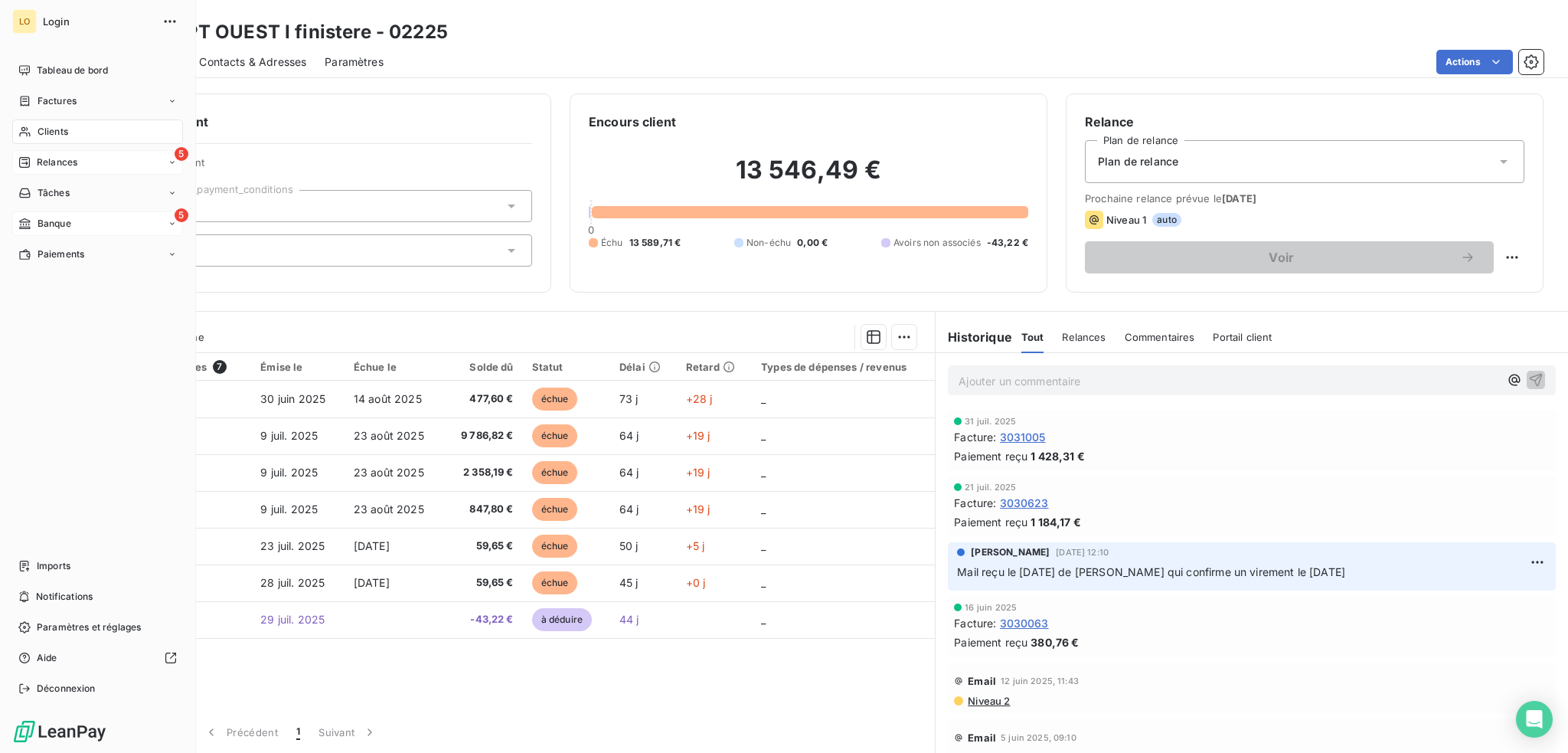
click at [57, 161] on span "Relances" at bounding box center [57, 162] width 41 height 14
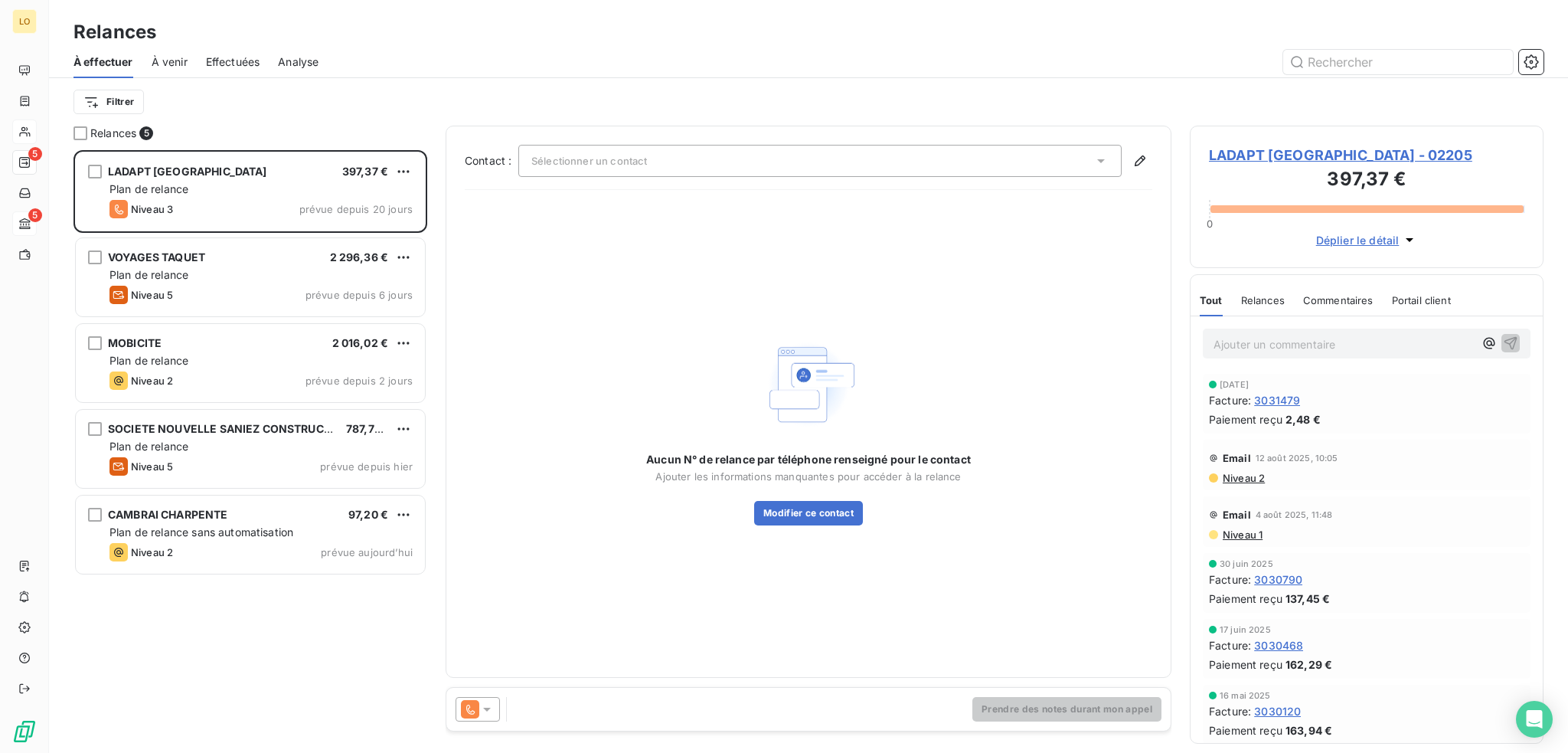
scroll to position [592, 341]
click at [1267, 152] on span "LADAPT [GEOGRAPHIC_DATA] - 02205" at bounding box center [1366, 155] width 315 height 20
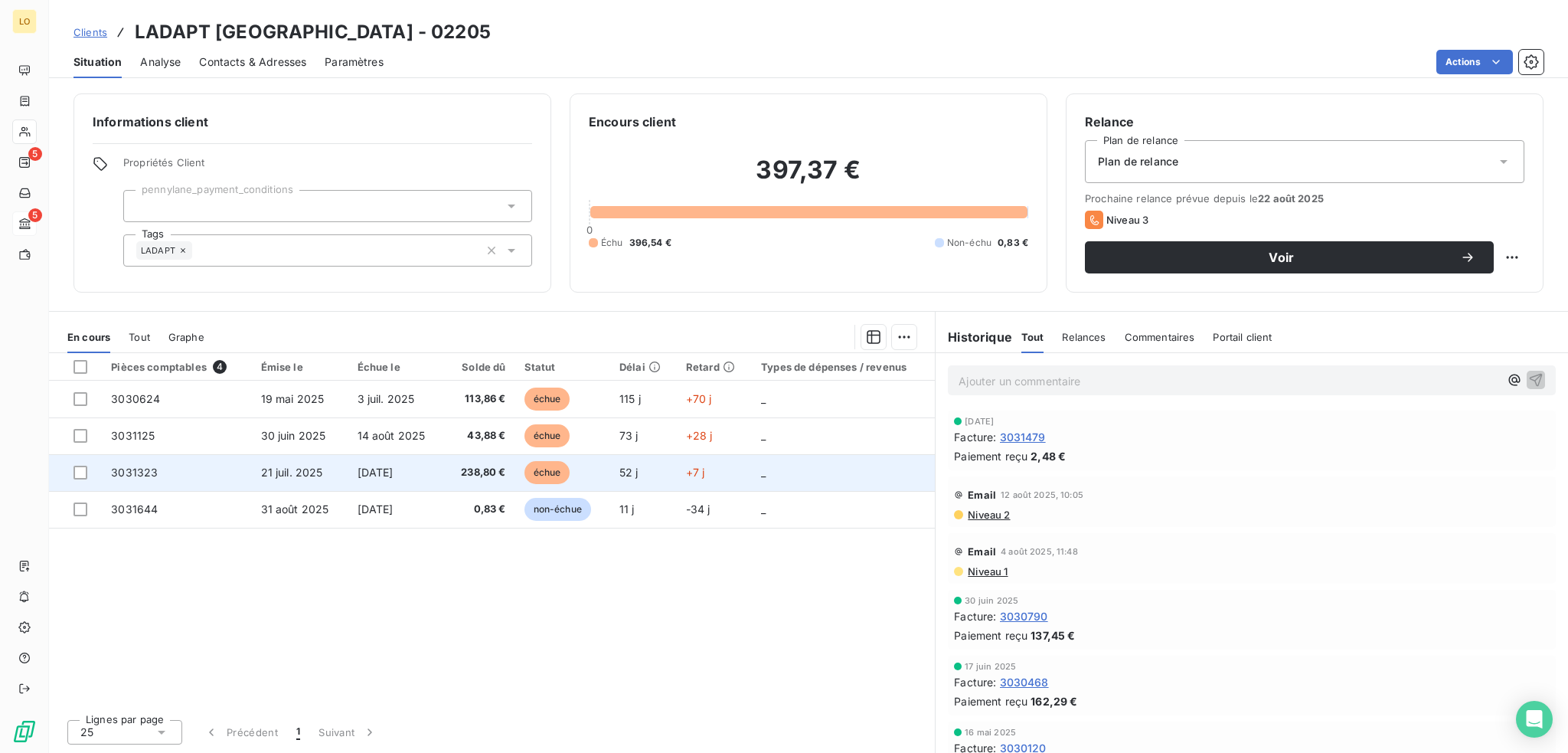
click at [546, 473] on span "échue" at bounding box center [547, 473] width 46 height 23
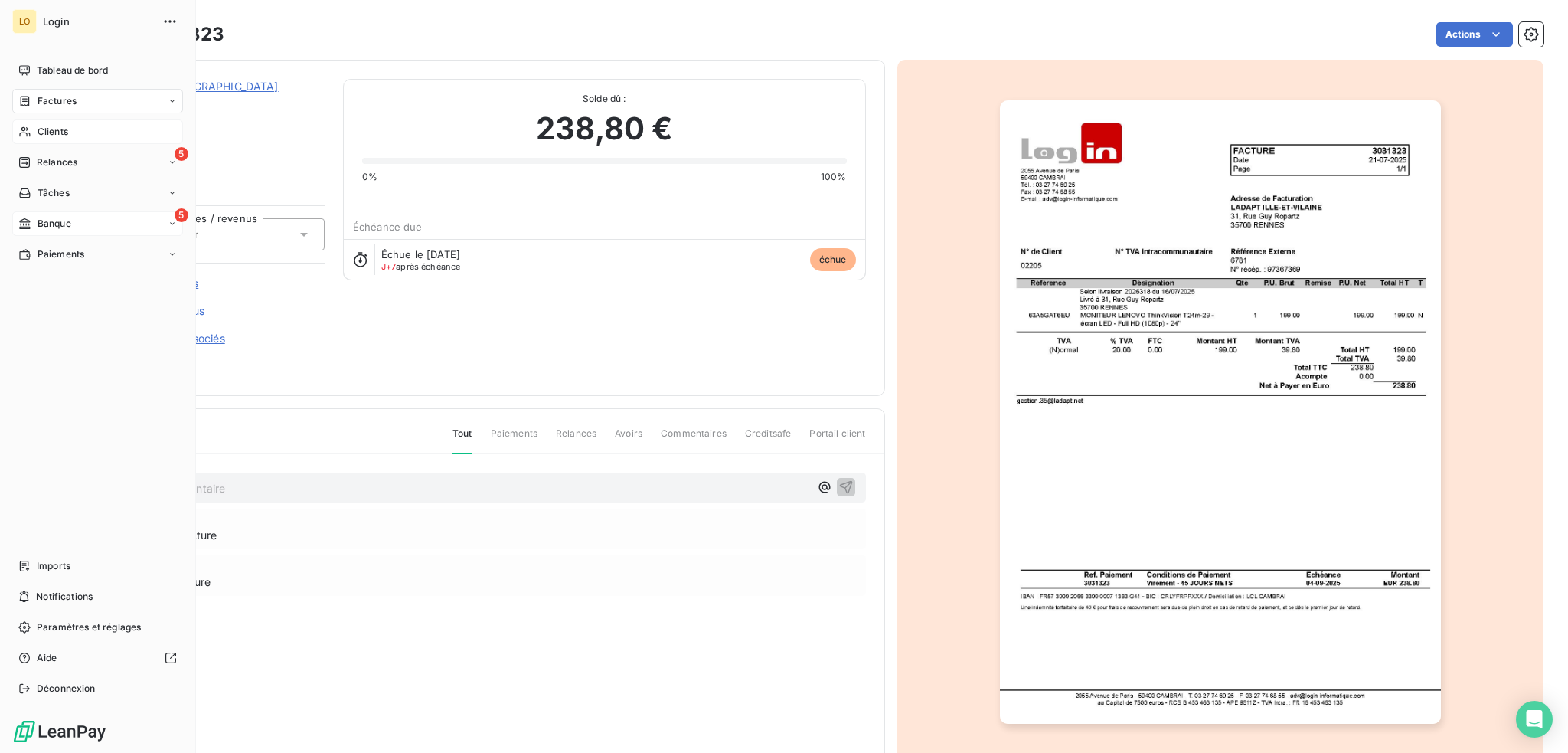
click at [67, 220] on span "Banque" at bounding box center [54, 223] width 33 height 14
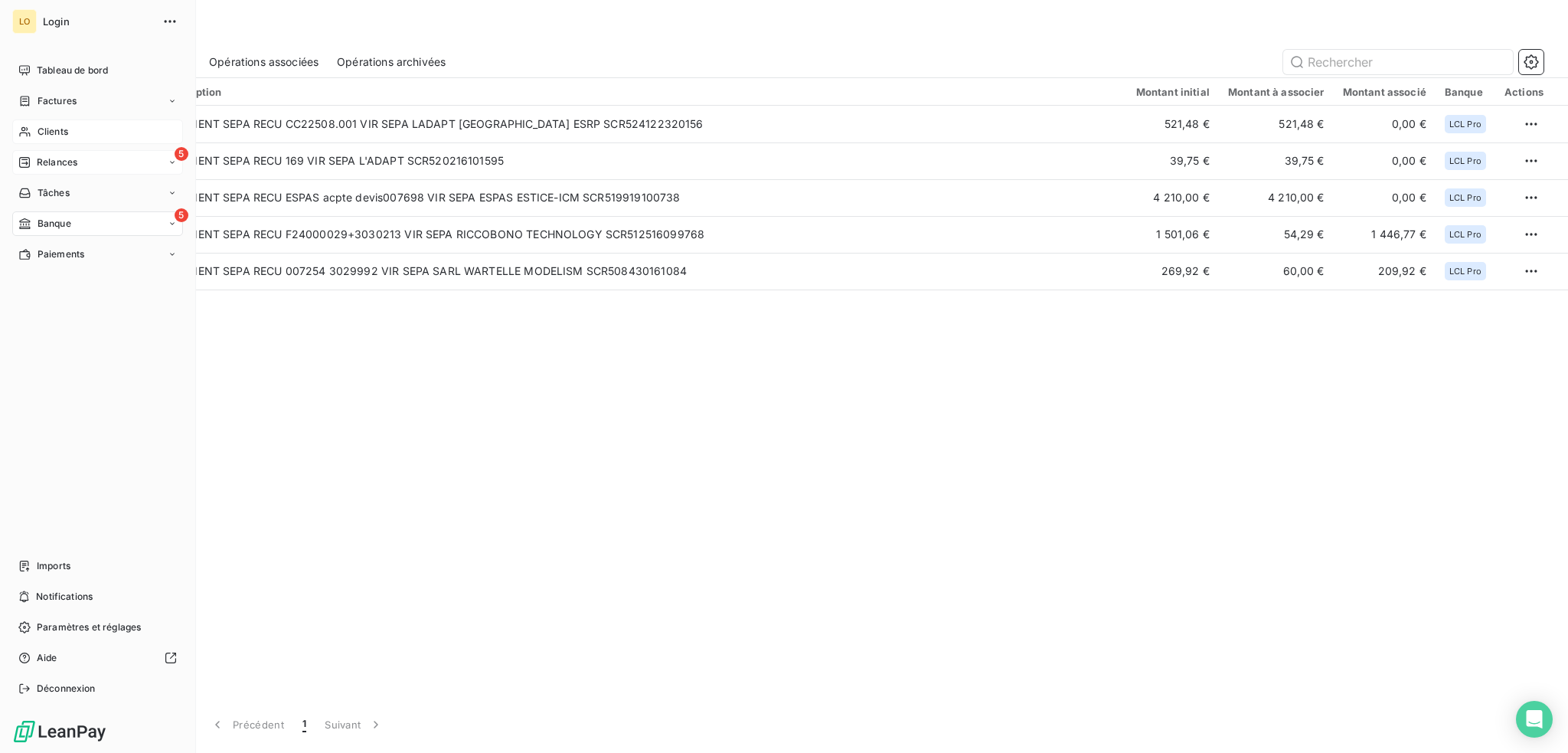
click at [46, 159] on span "Relances" at bounding box center [57, 162] width 41 height 14
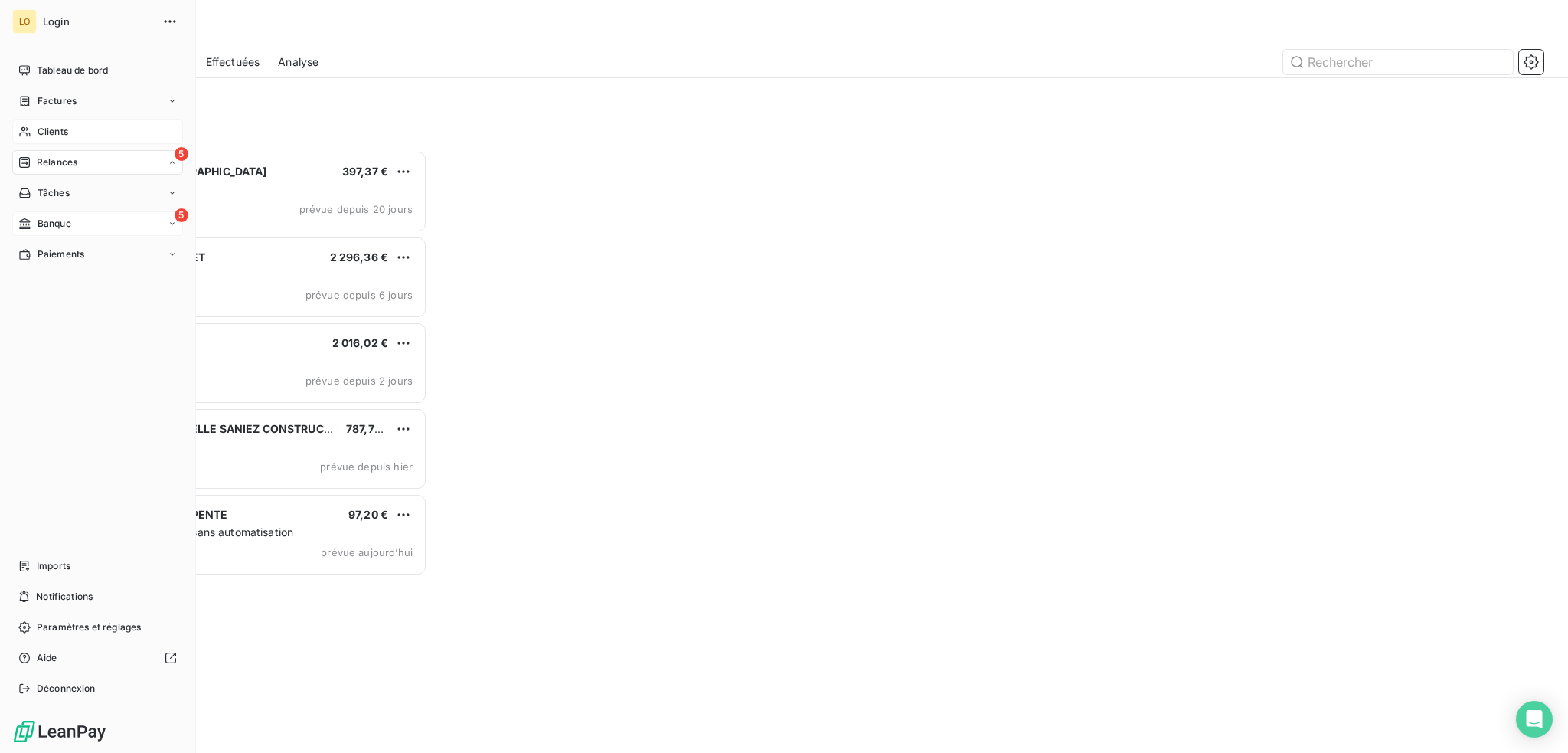
scroll to position [592, 341]
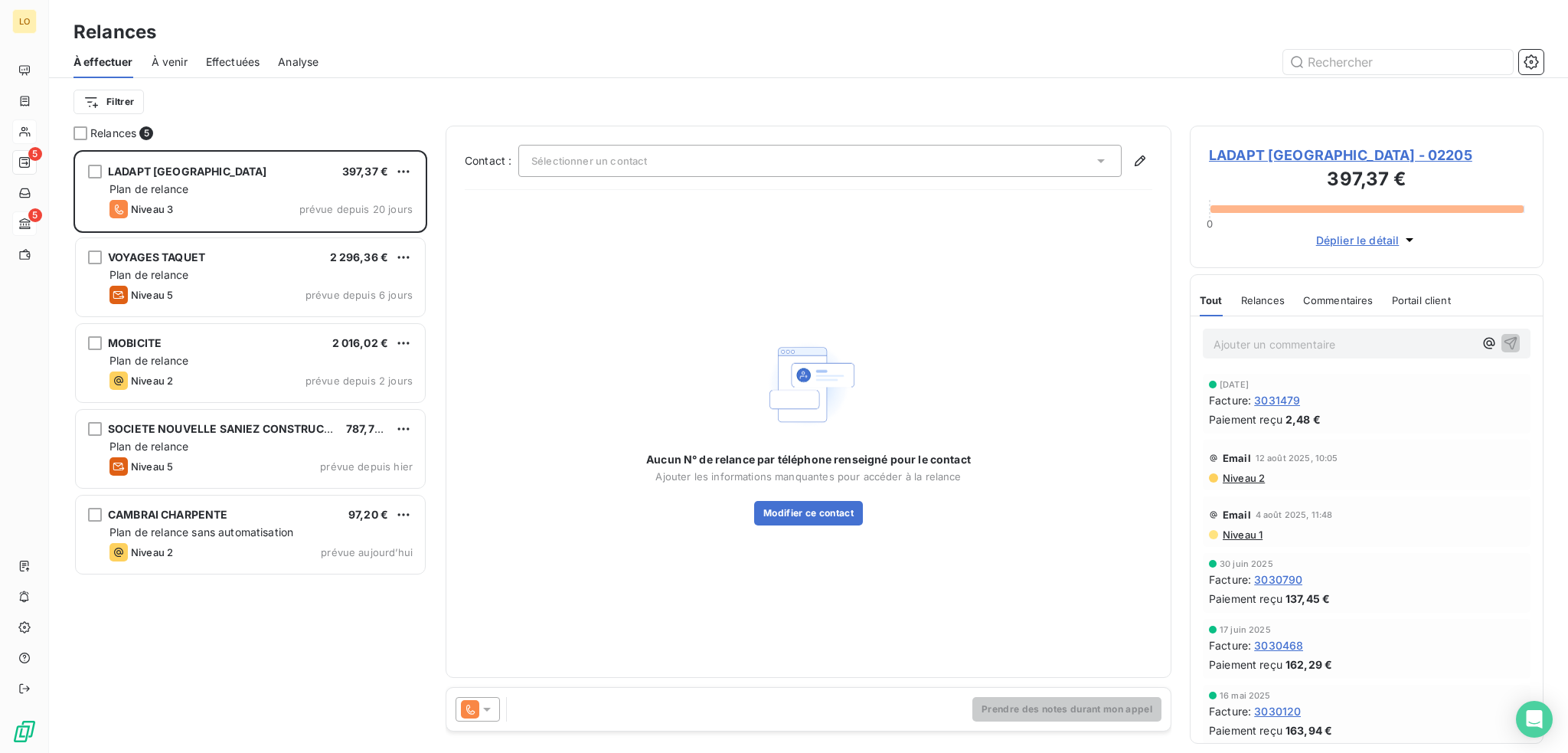
click at [1315, 155] on span "LADAPT [GEOGRAPHIC_DATA] - 02205" at bounding box center [1366, 155] width 315 height 20
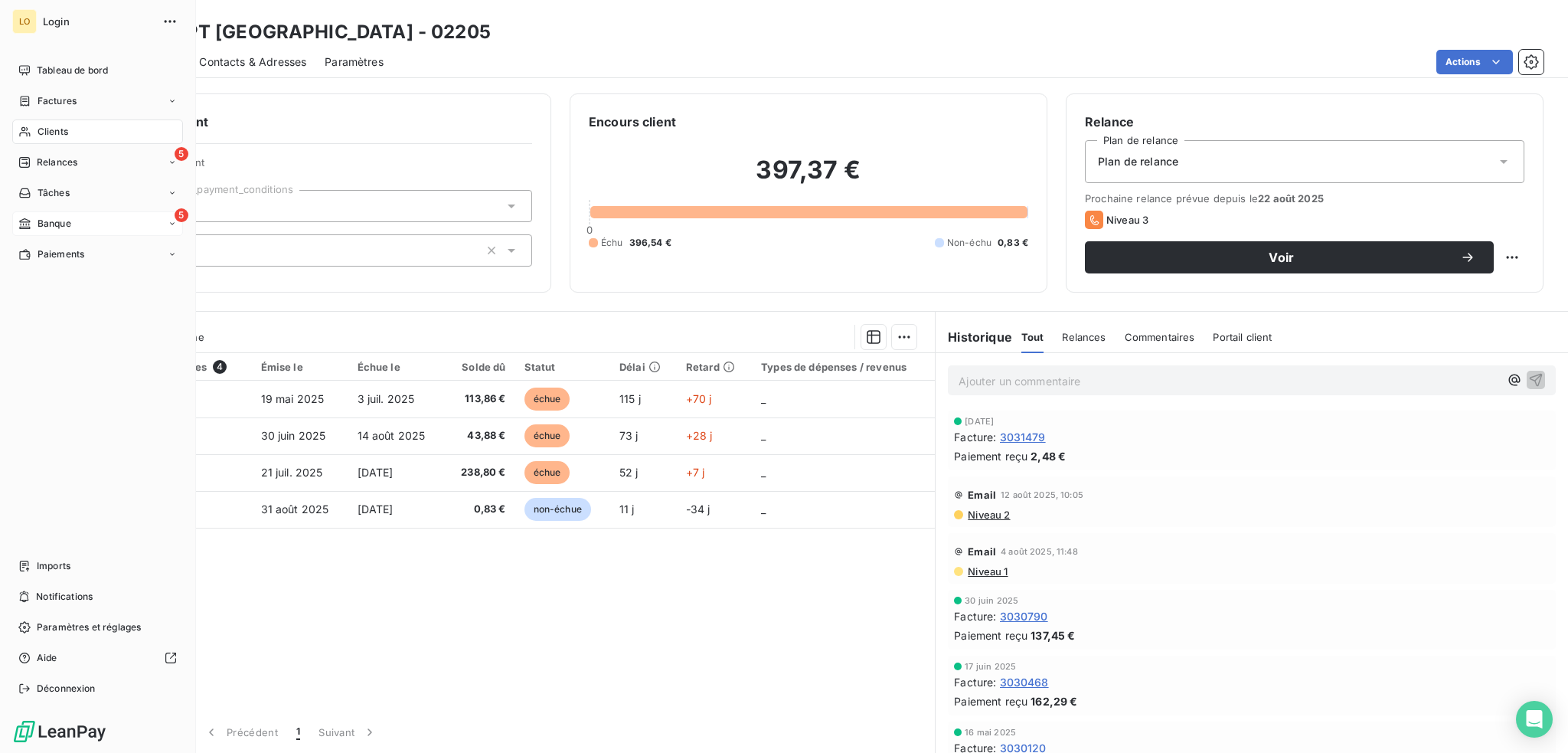
drag, startPoint x: 45, startPoint y: 131, endPoint x: 147, endPoint y: 148, distance: 103.4
click at [46, 131] on span "Clients" at bounding box center [53, 131] width 31 height 14
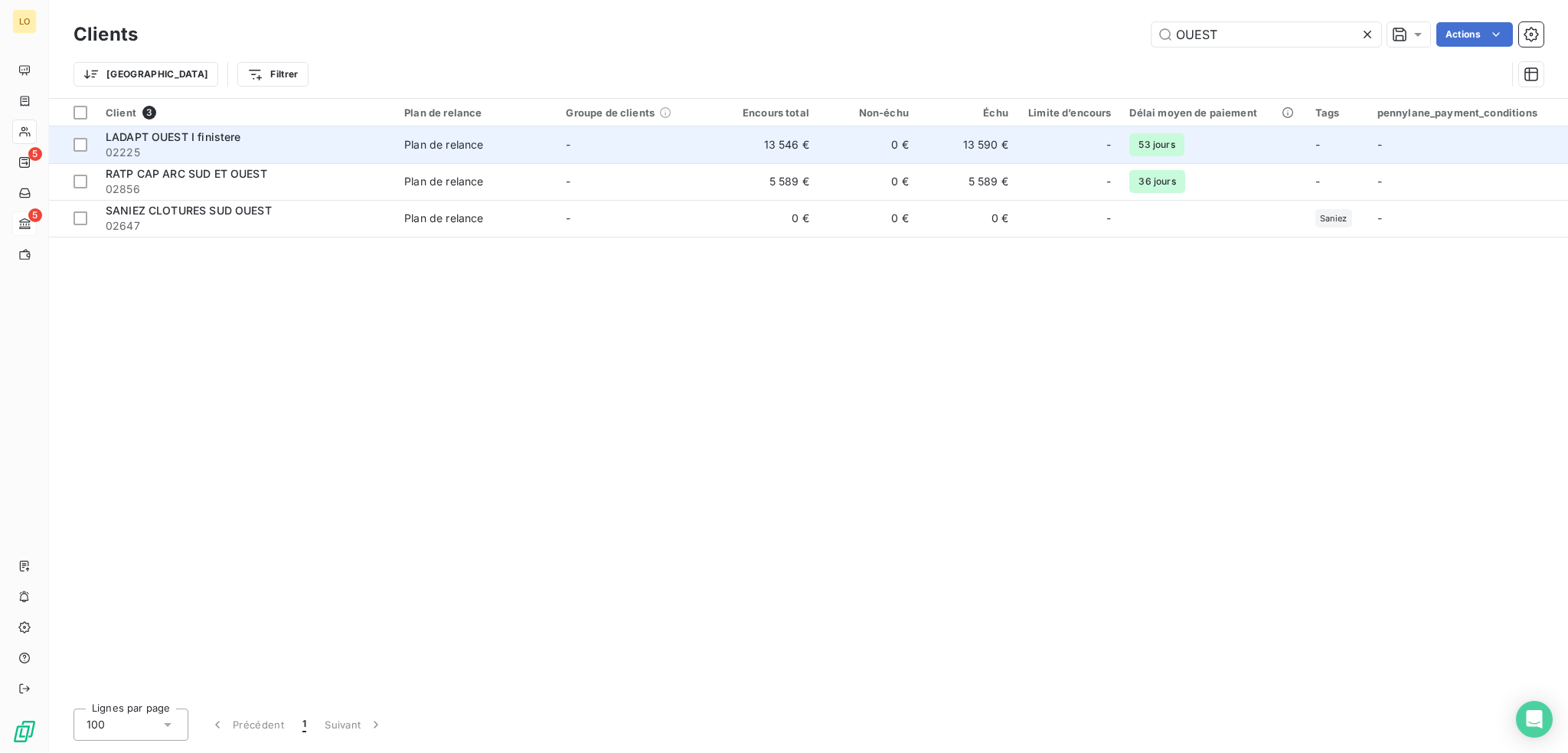
click at [317, 140] on div "LADAPT OUEST I finistere" at bounding box center [246, 137] width 280 height 15
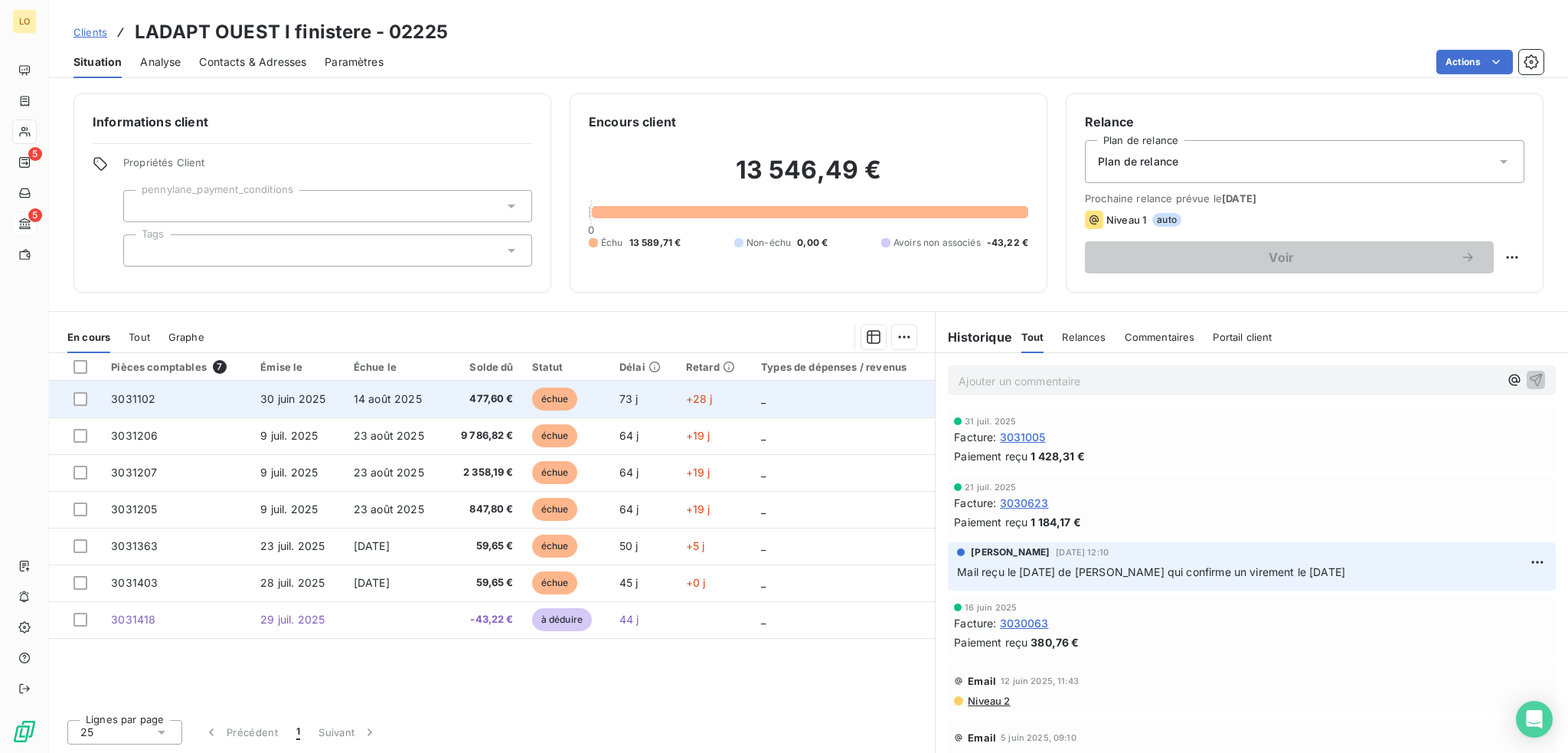
click at [559, 394] on span "échue" at bounding box center [555, 399] width 46 height 23
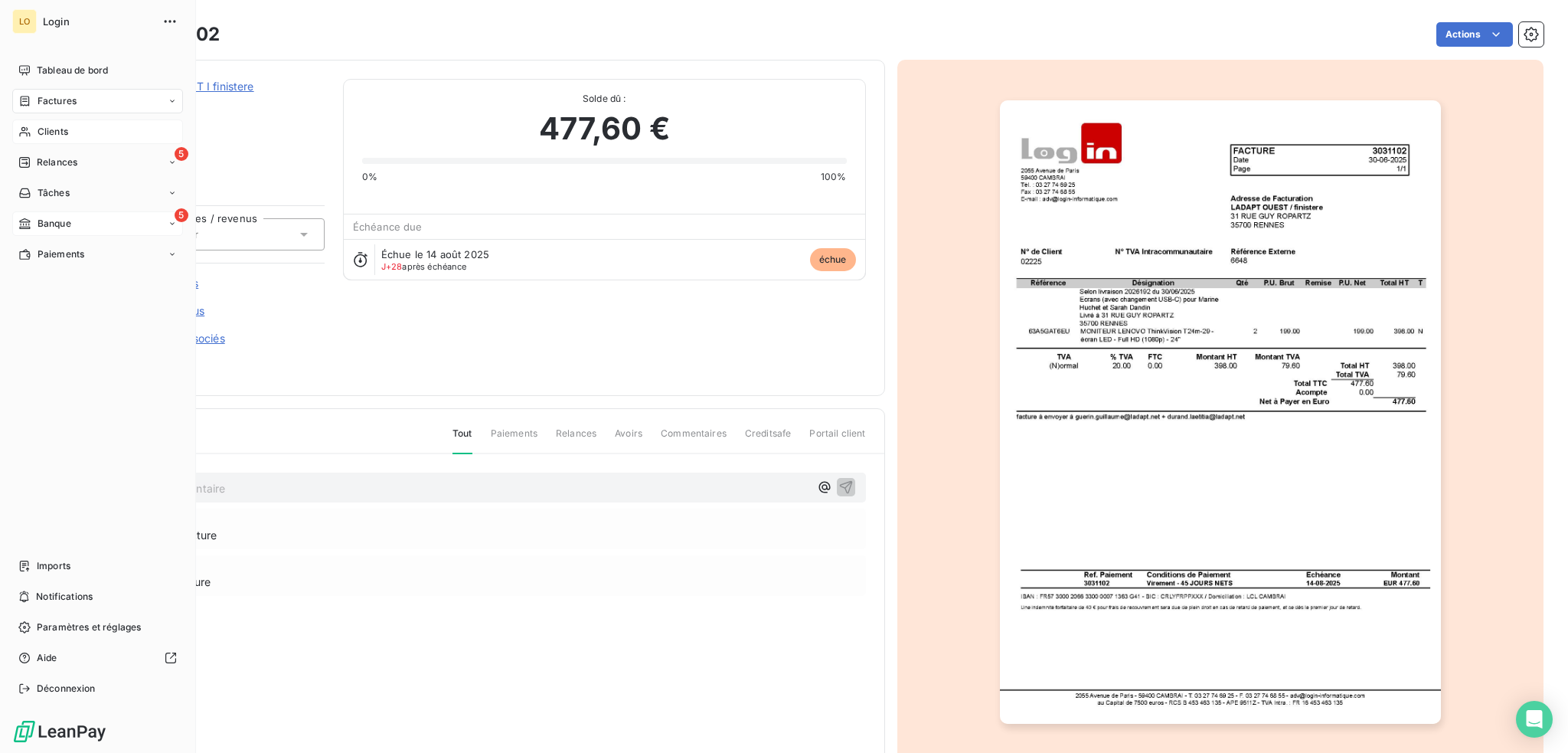
click at [37, 134] on span "Clients" at bounding box center [53, 131] width 31 height 14
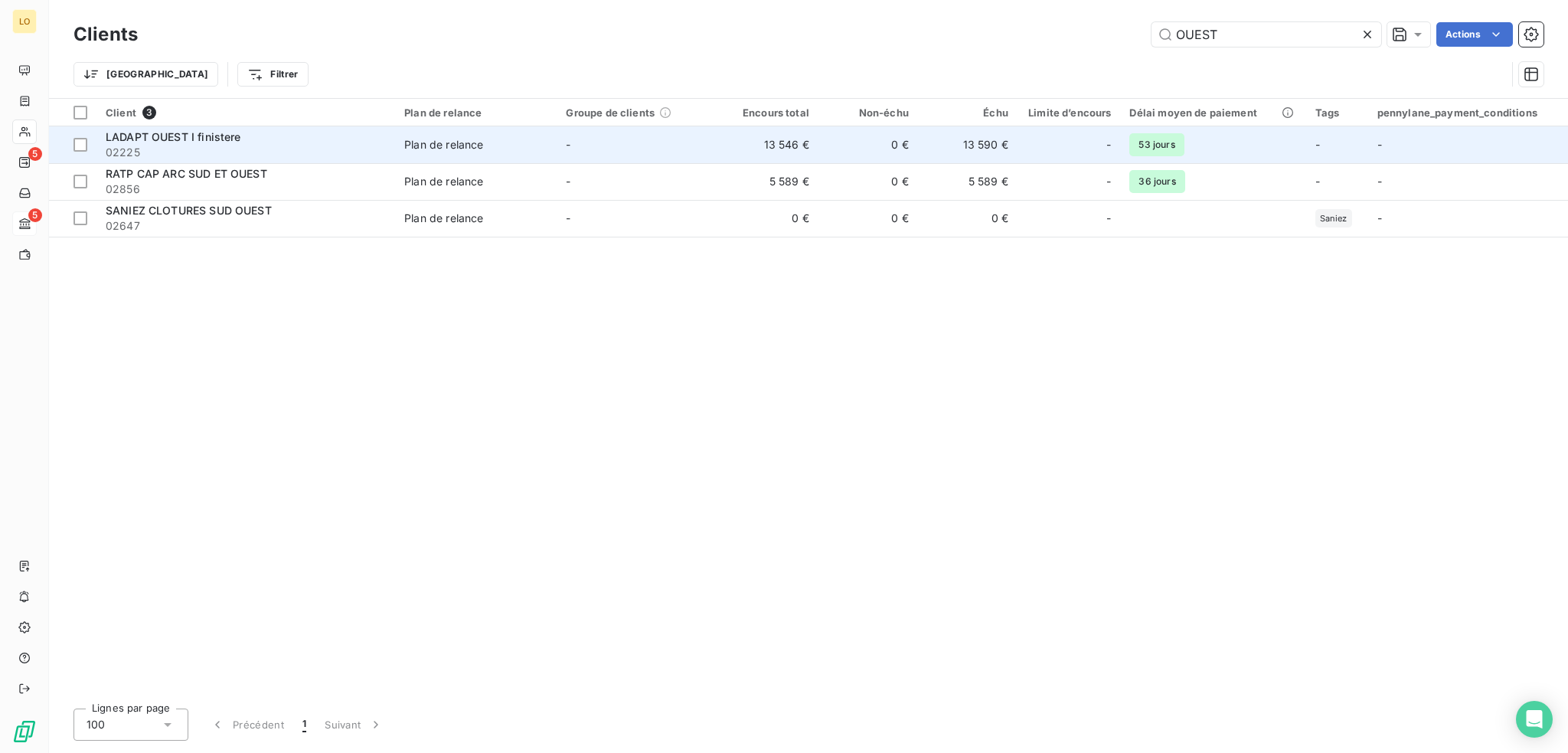
click at [332, 142] on div "LADAPT OUEST I finistere" at bounding box center [246, 137] width 280 height 15
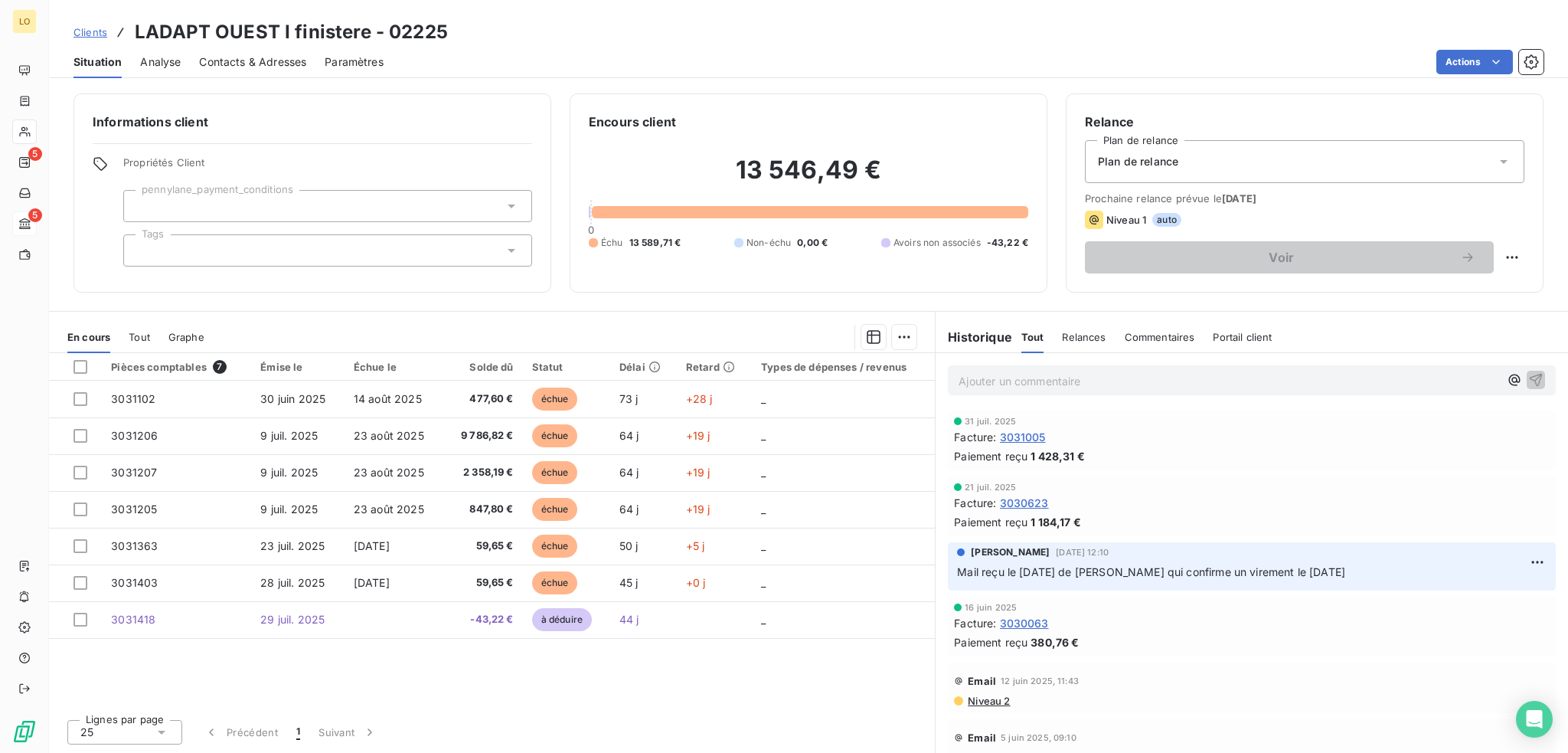
click at [294, 58] on span "Contacts & Adresses" at bounding box center [253, 62] width 108 height 15
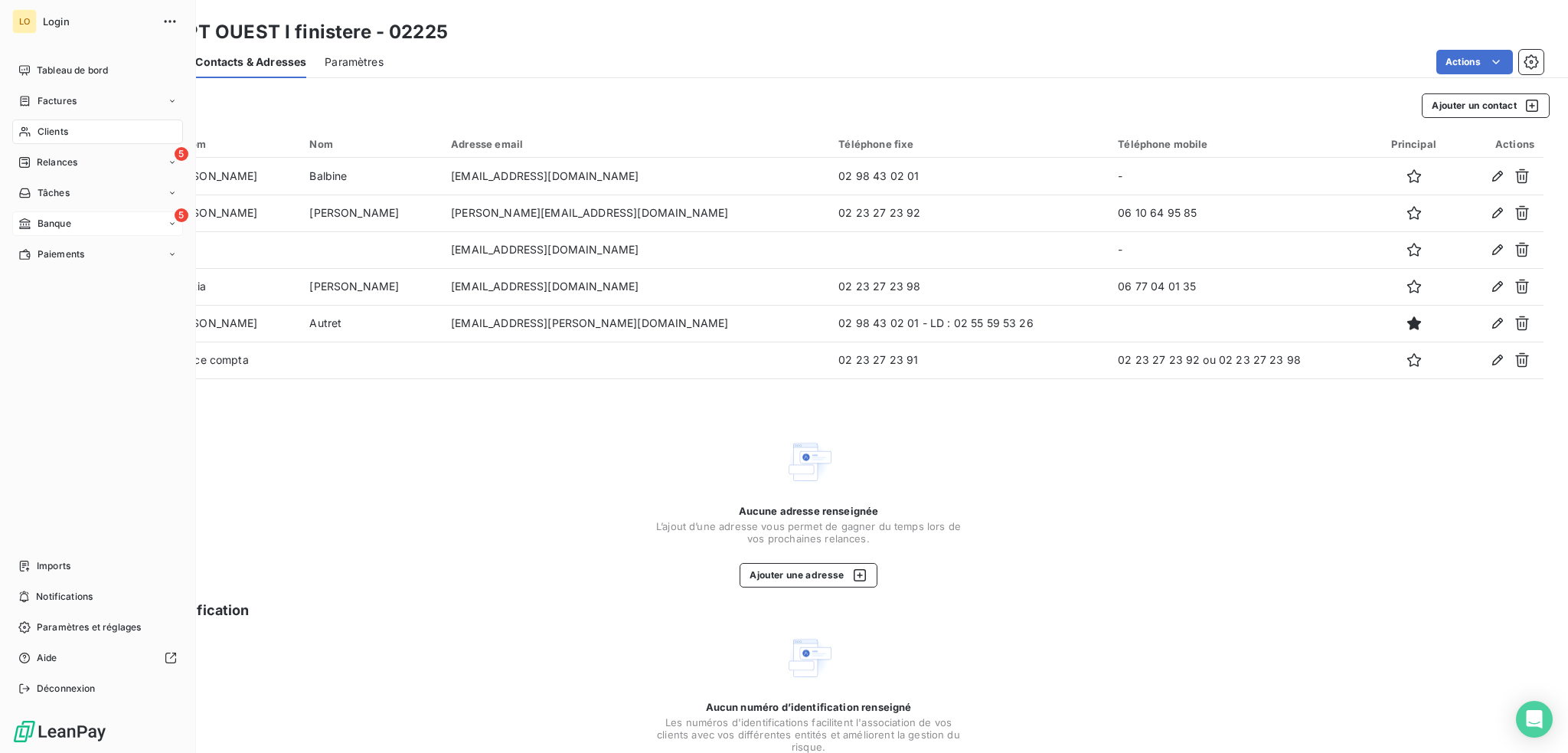
click at [40, 129] on span "Clients" at bounding box center [53, 131] width 31 height 14
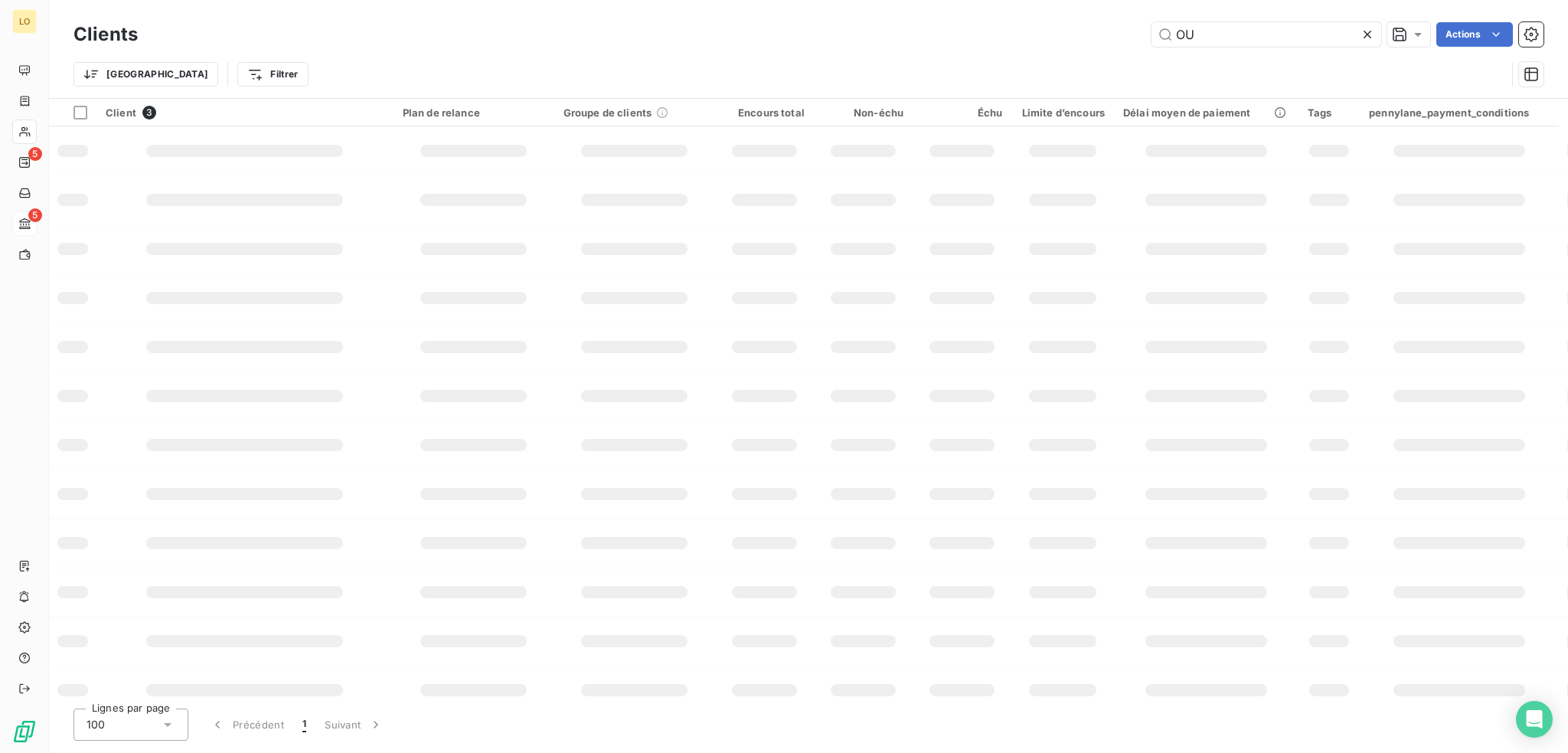
type input "O"
type input "F"
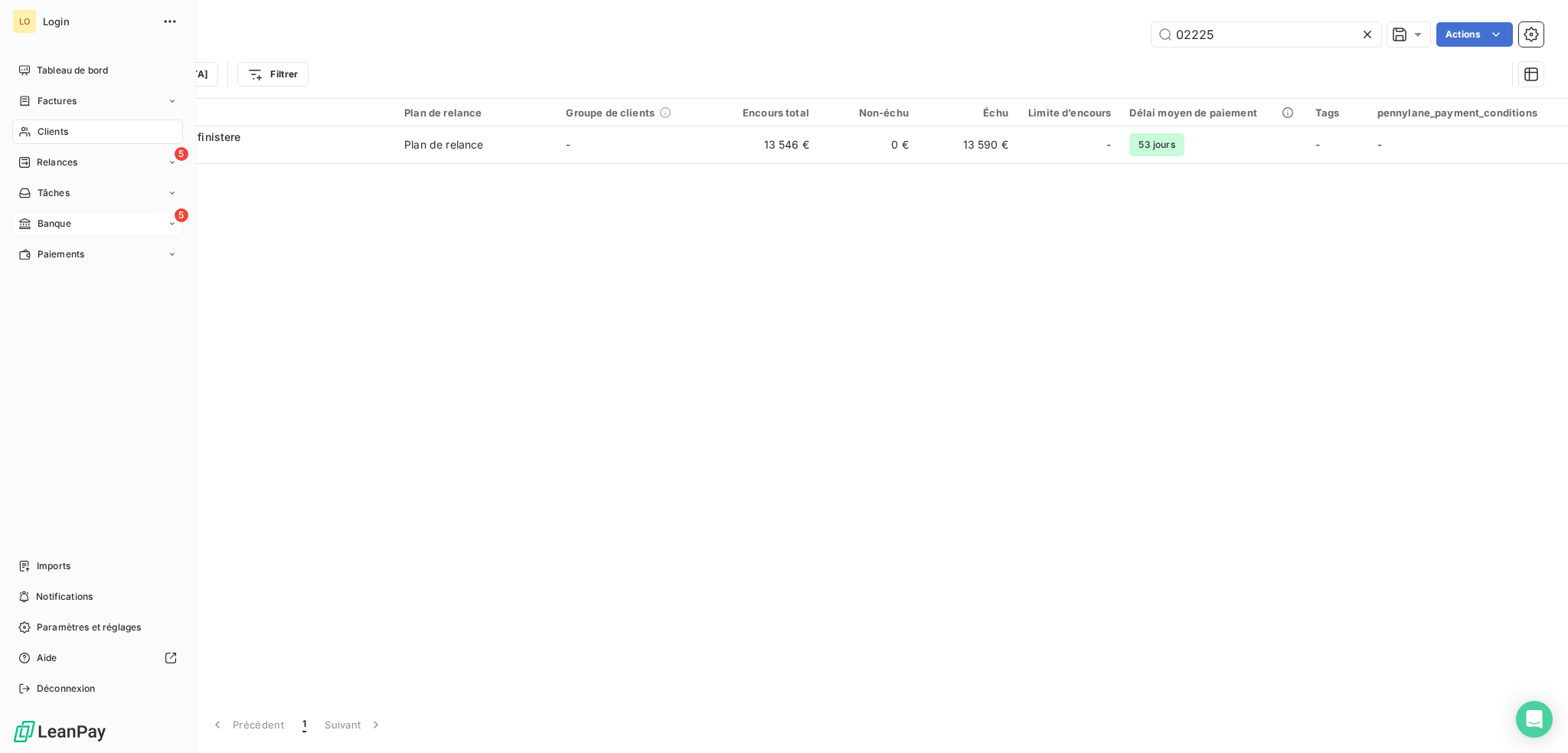
click at [54, 130] on span "Clients" at bounding box center [53, 131] width 31 height 14
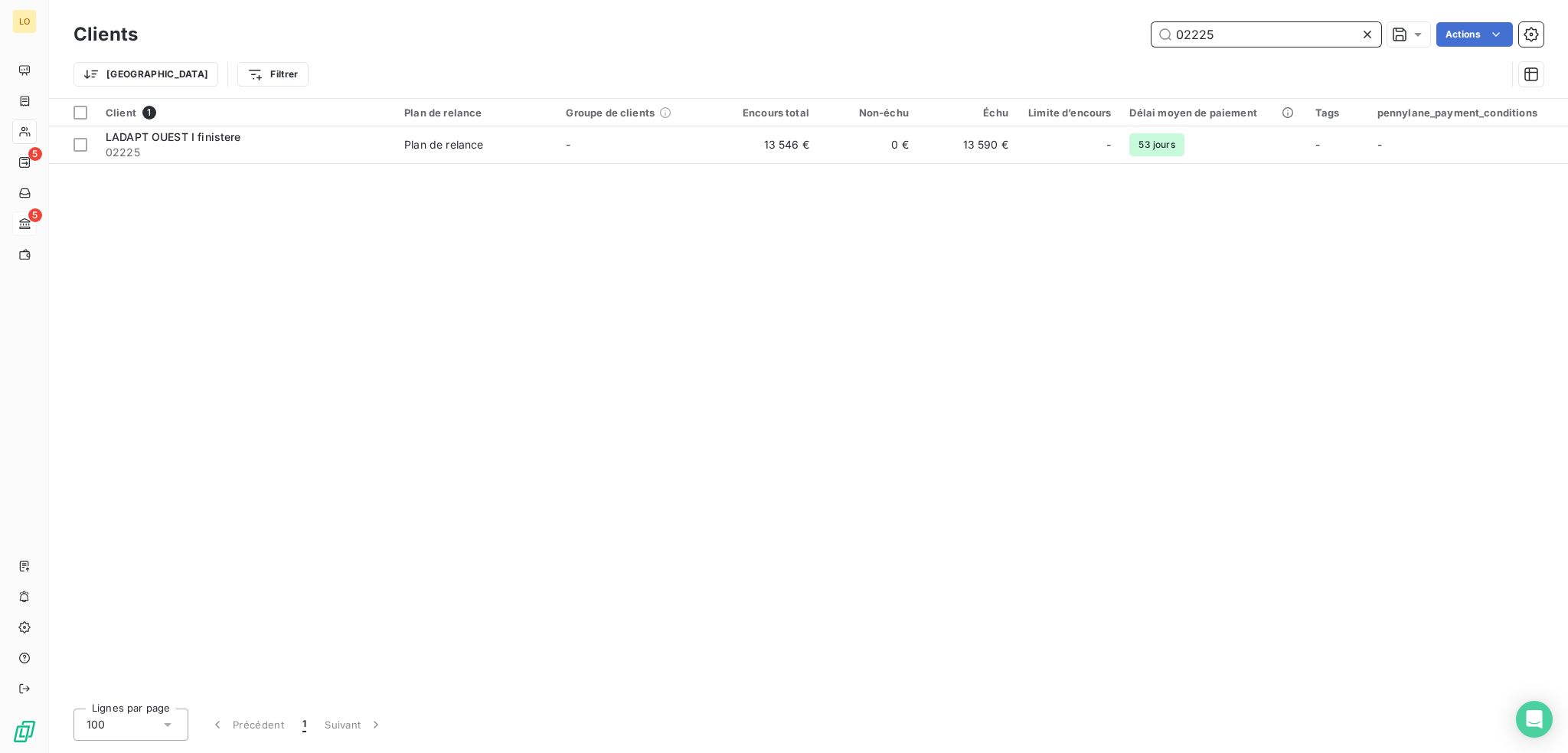
click at [1278, 35] on input "02225" at bounding box center [1267, 34] width 230 height 24
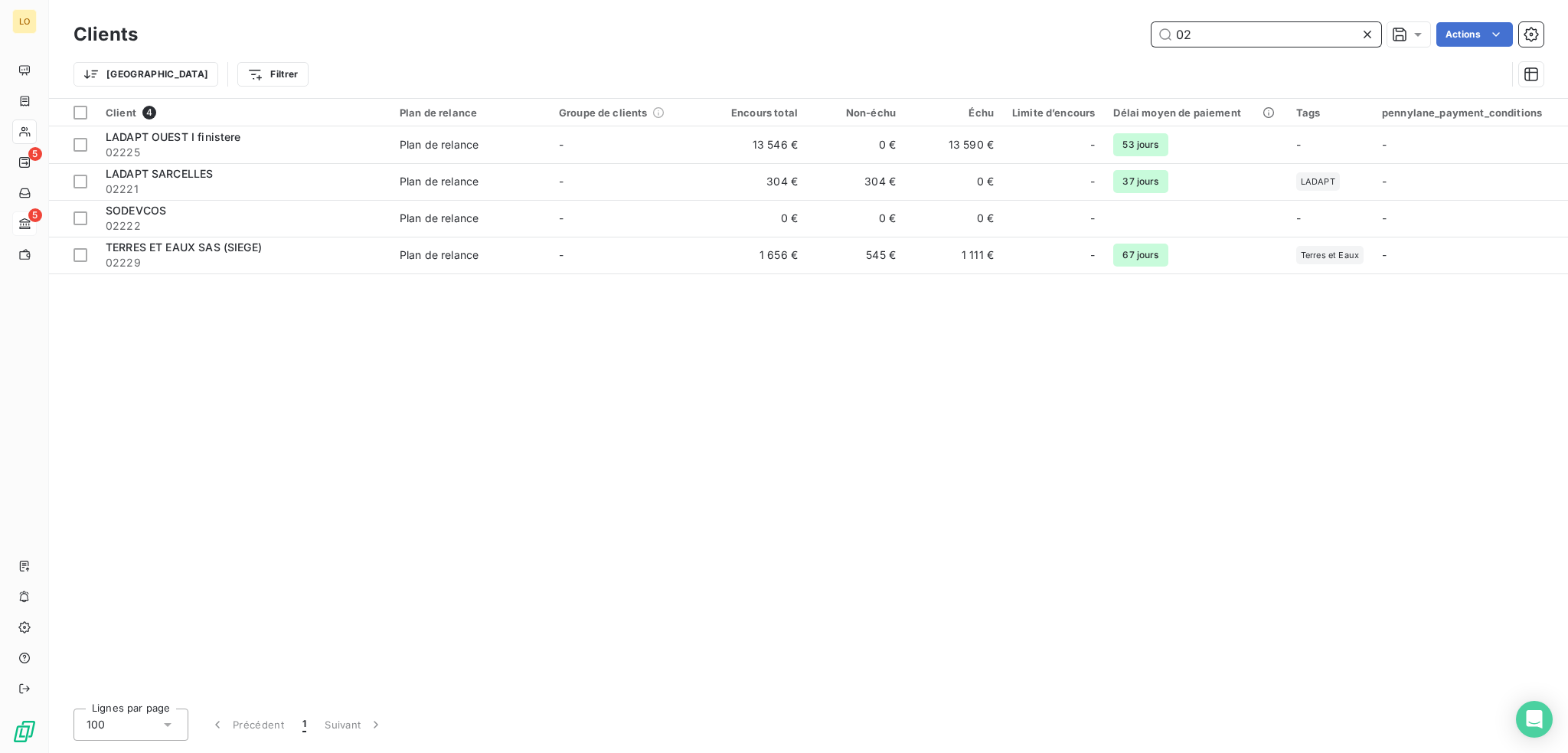
type input "0"
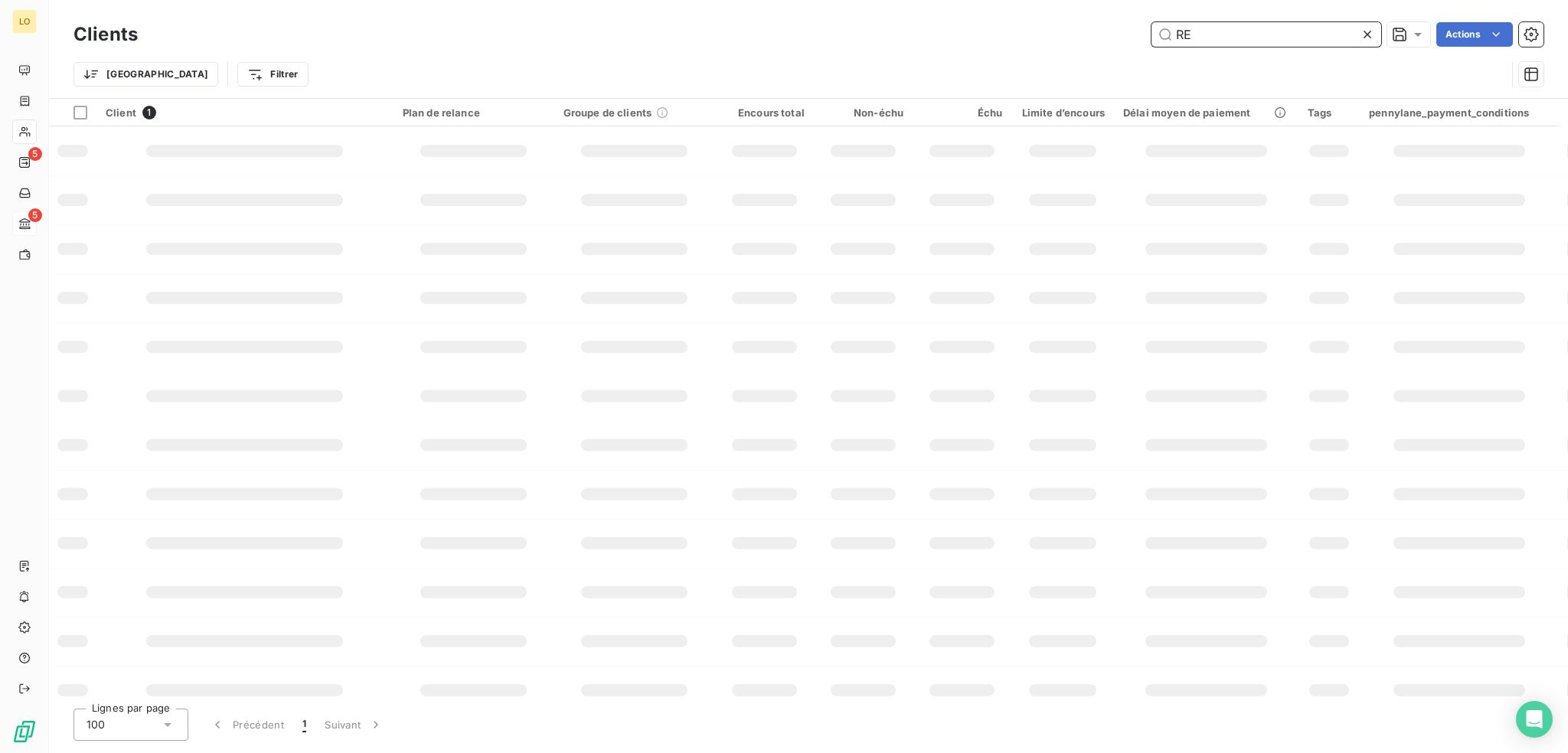
type input "R"
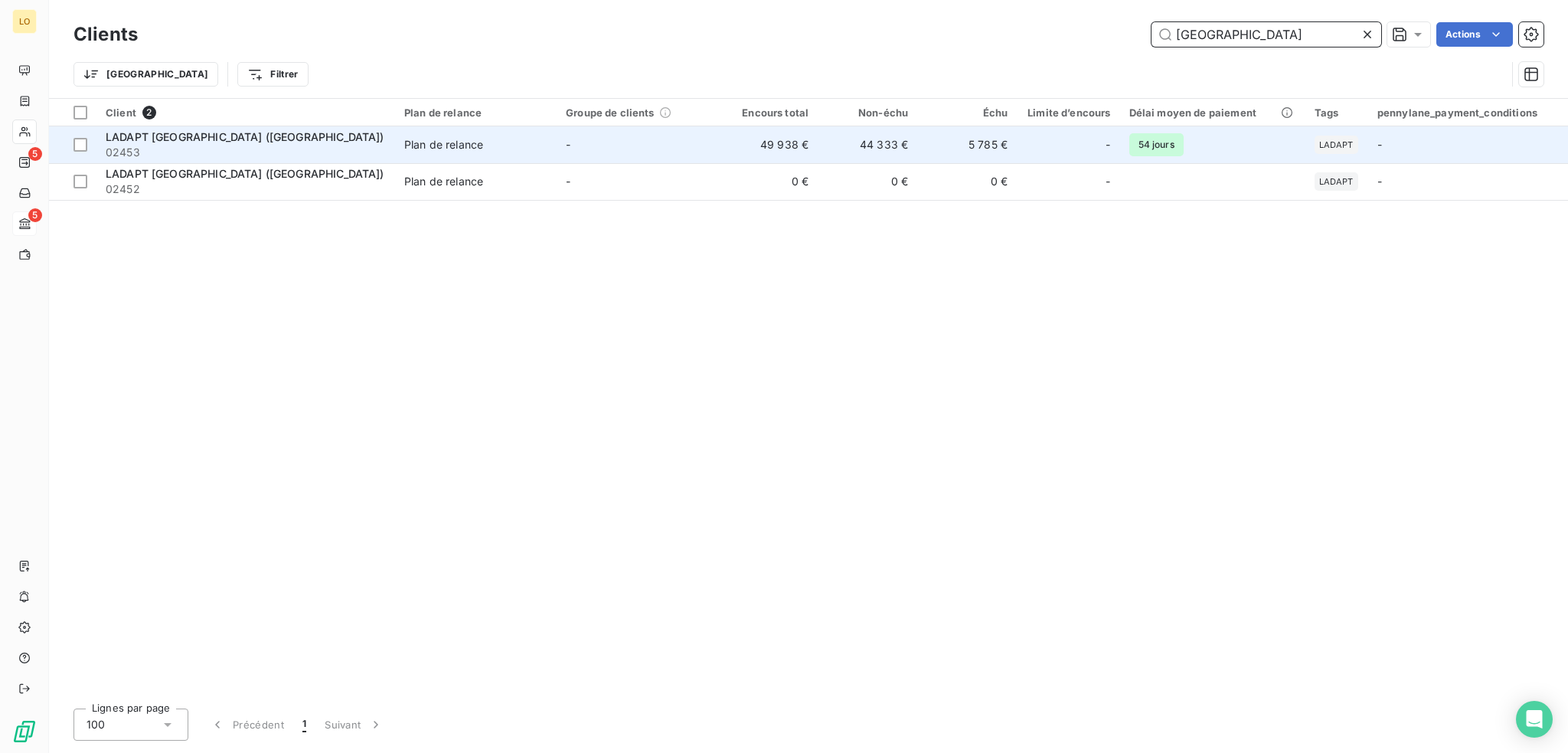
type input "[GEOGRAPHIC_DATA]"
click at [134, 139] on span "LADAPT [GEOGRAPHIC_DATA] ([GEOGRAPHIC_DATA])" at bounding box center [245, 137] width 279 height 13
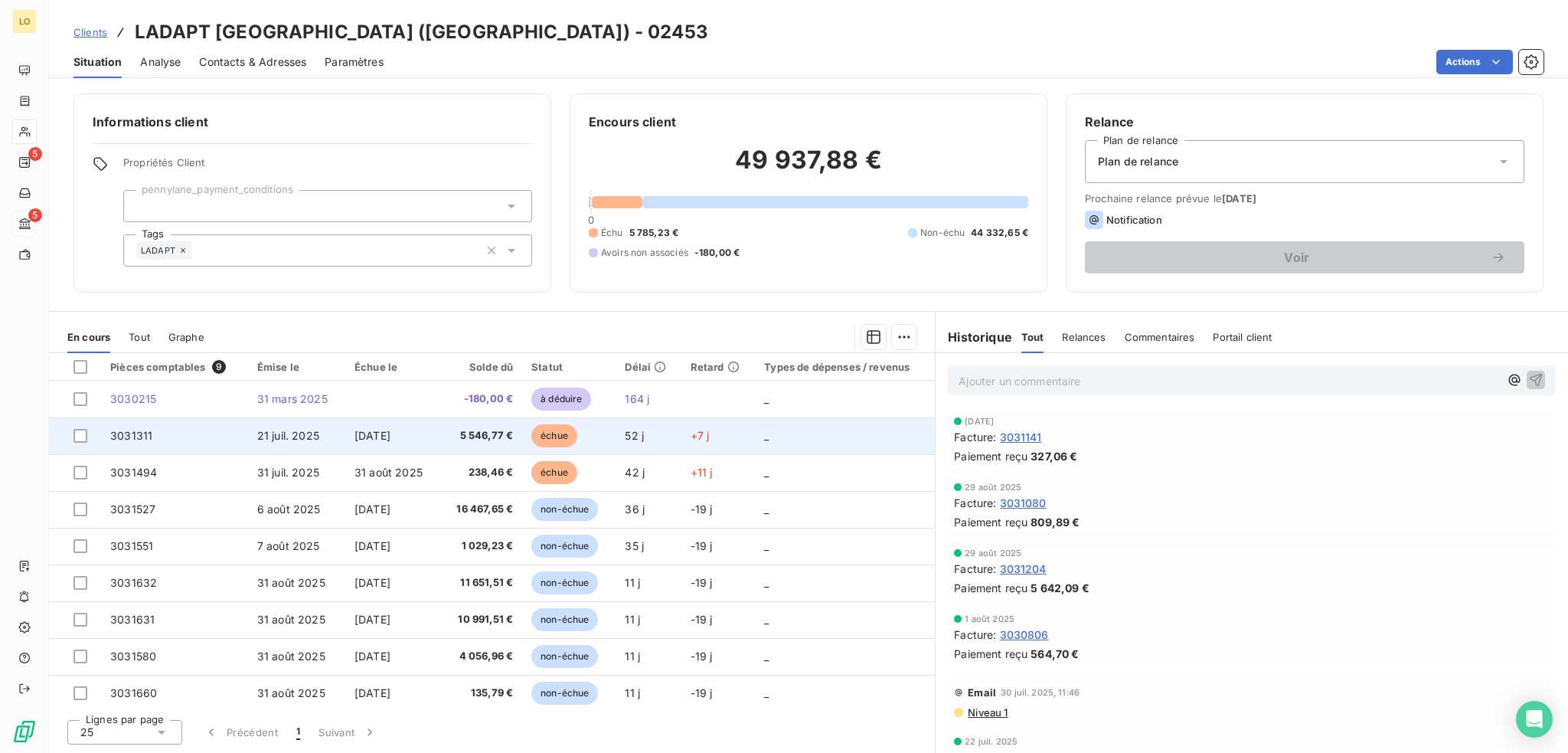
click at [560, 434] on span "échue" at bounding box center [554, 436] width 46 height 23
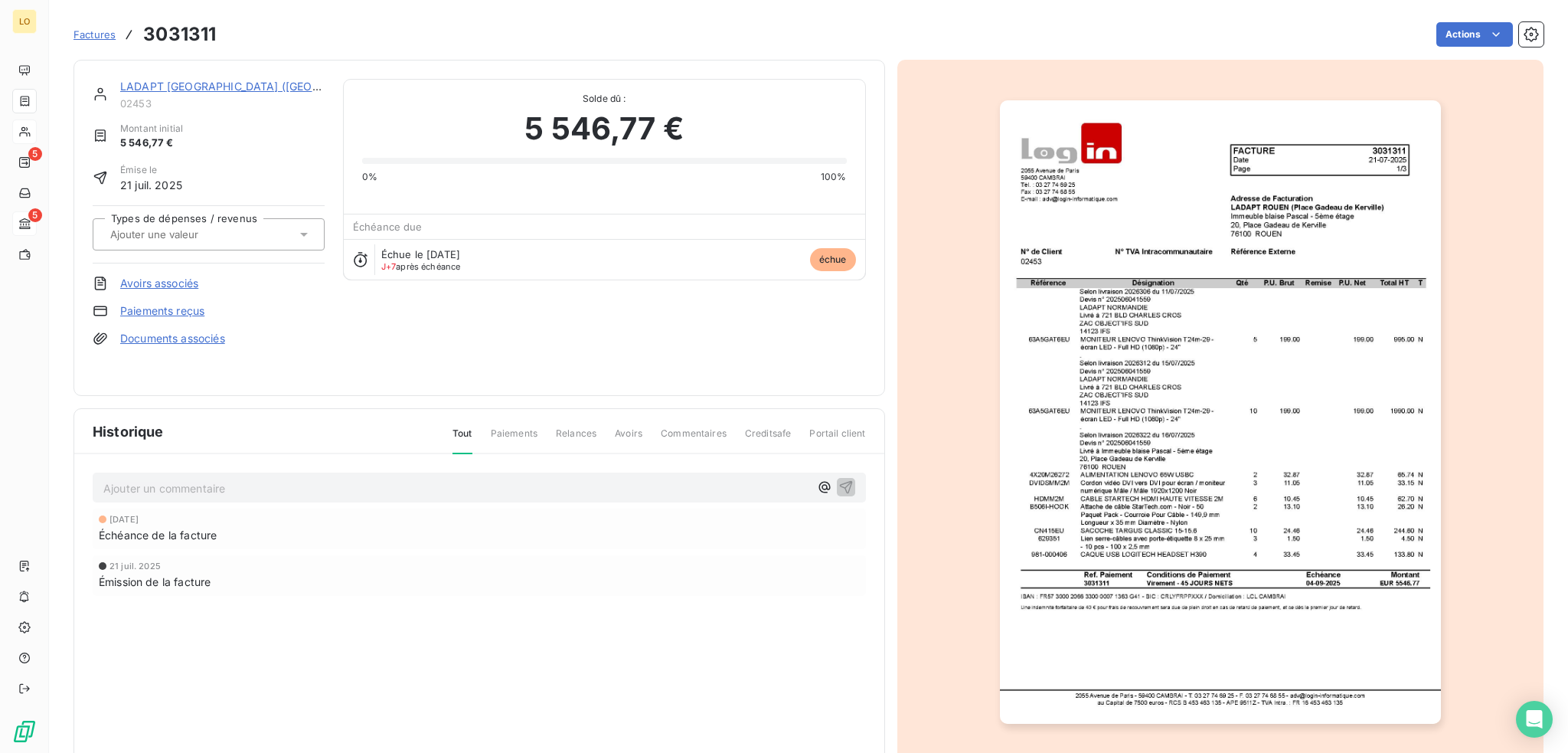
click at [187, 85] on link "LADAPT [GEOGRAPHIC_DATA] ([GEOGRAPHIC_DATA])" at bounding box center [261, 86] width 281 height 13
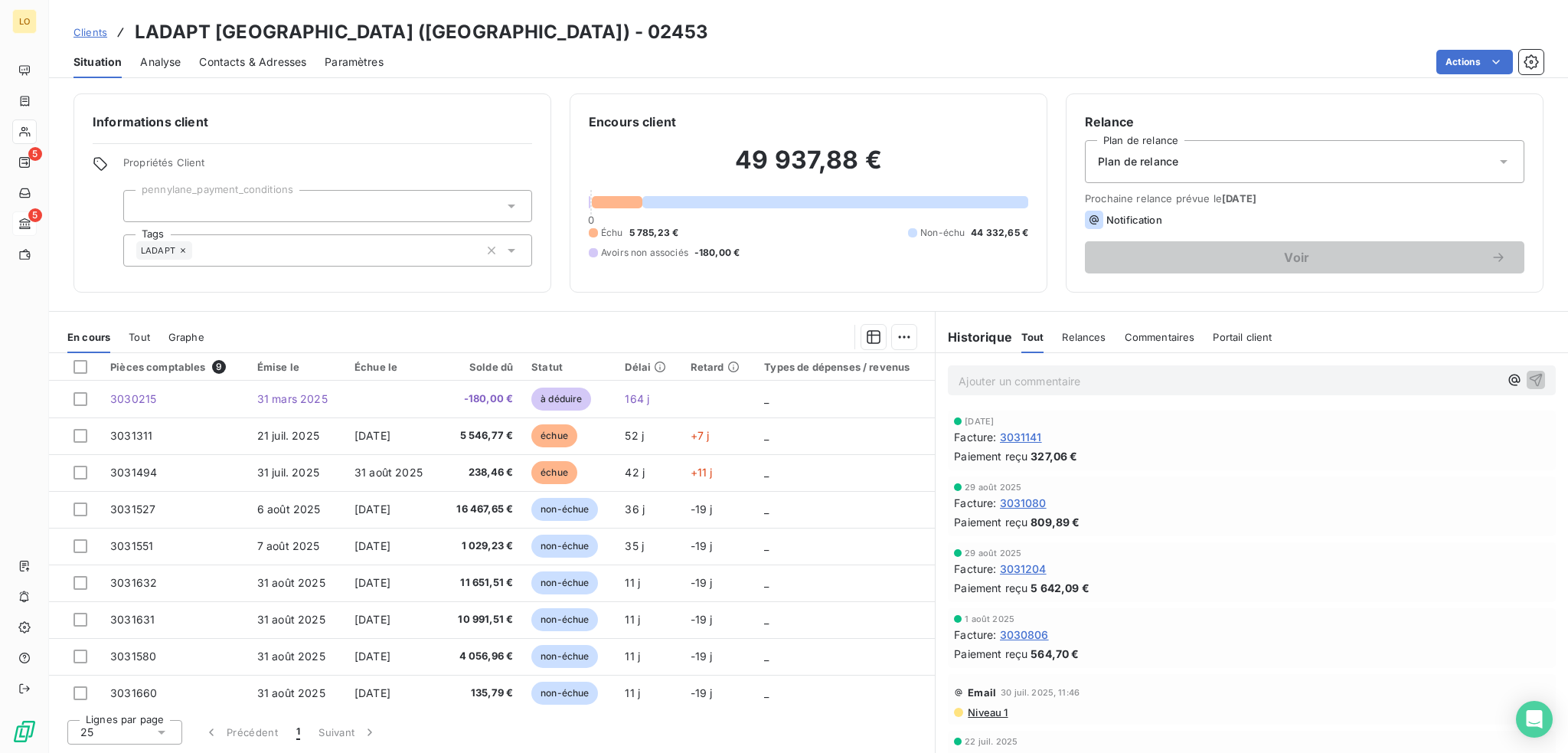
click at [1027, 502] on span "3031080" at bounding box center [1023, 503] width 46 height 16
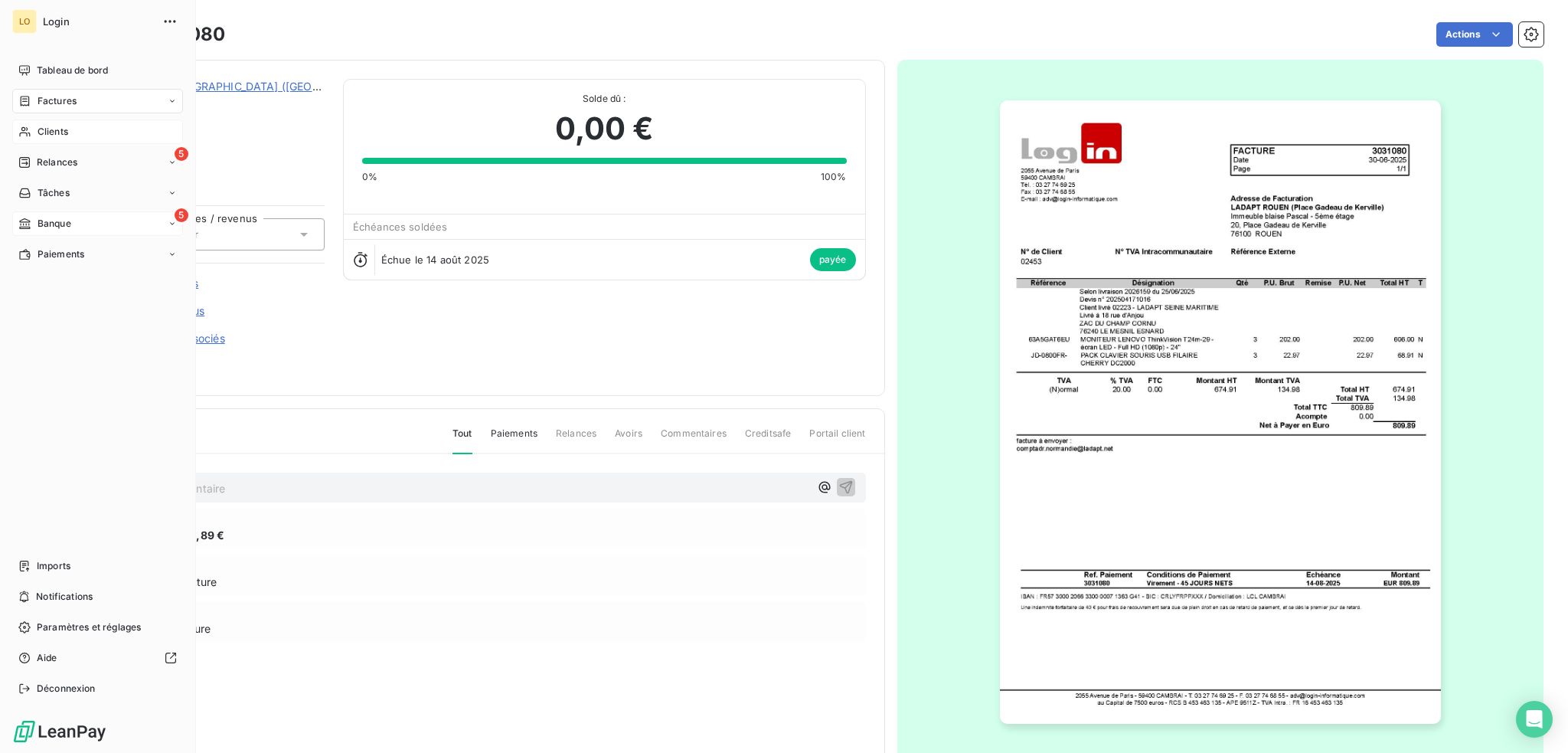
click at [59, 134] on span "Clients" at bounding box center [53, 131] width 31 height 14
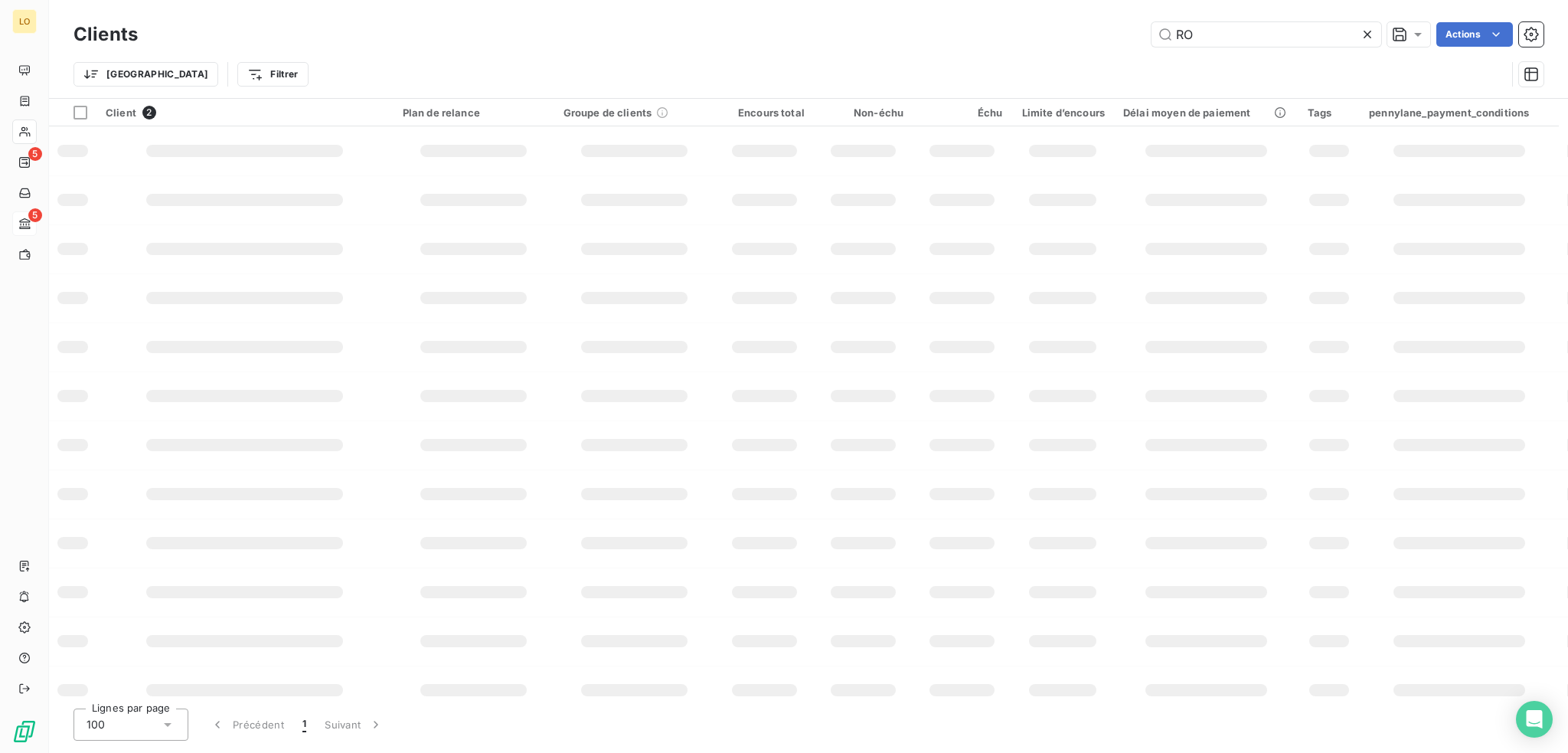
type input "R"
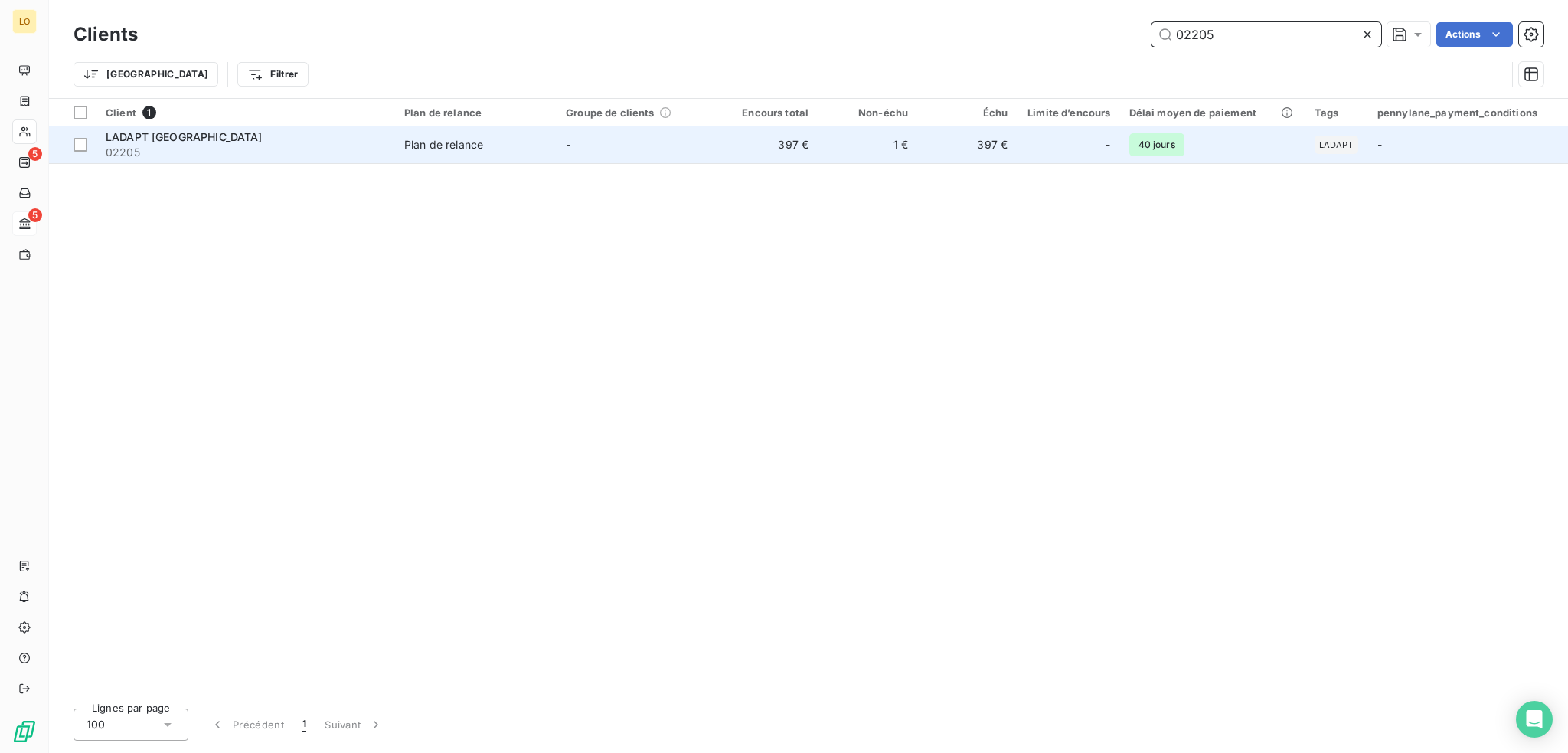
type input "02205"
click at [251, 143] on div "LADAPT [GEOGRAPHIC_DATA]" at bounding box center [246, 137] width 280 height 15
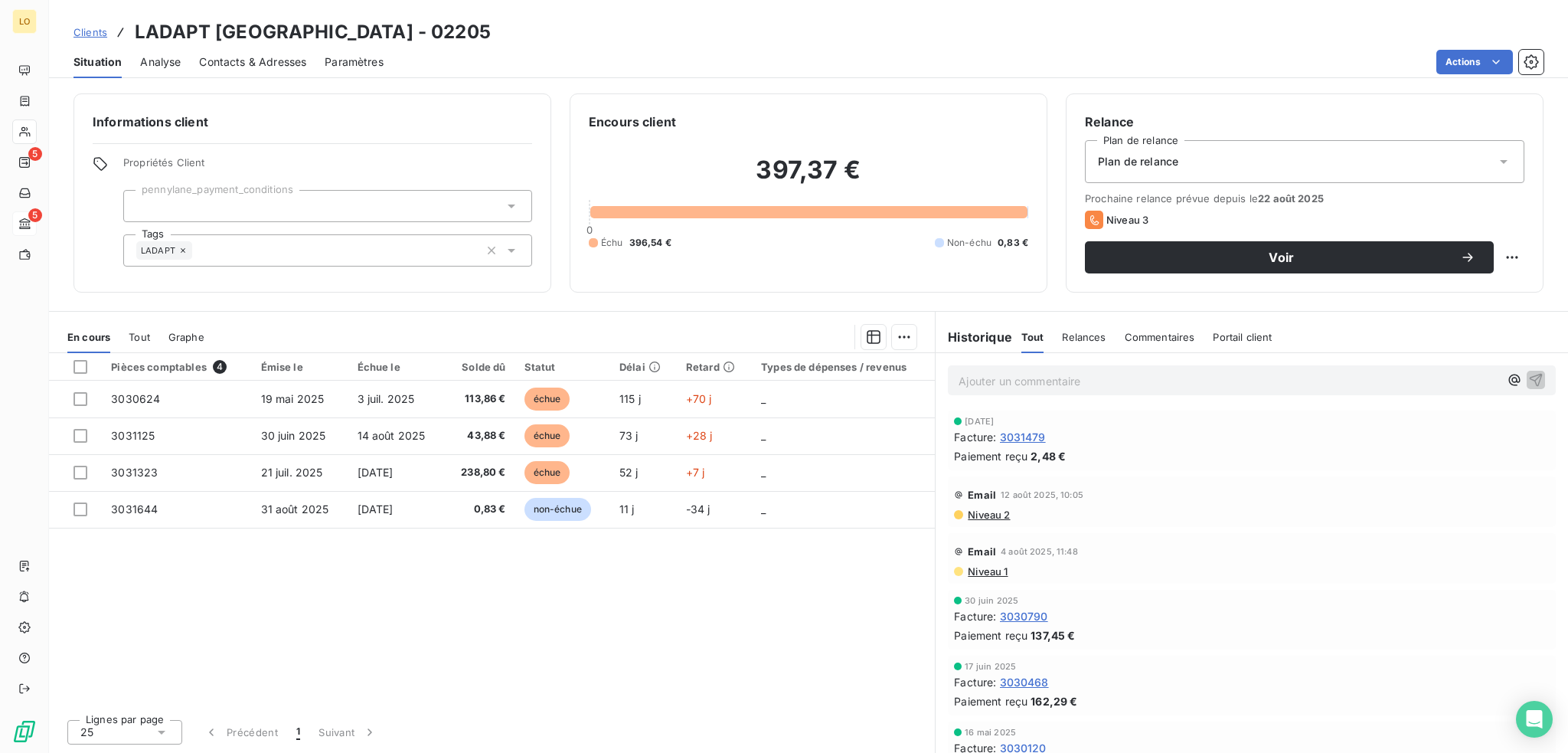
click at [1034, 433] on span "3031479" at bounding box center [1023, 437] width 46 height 16
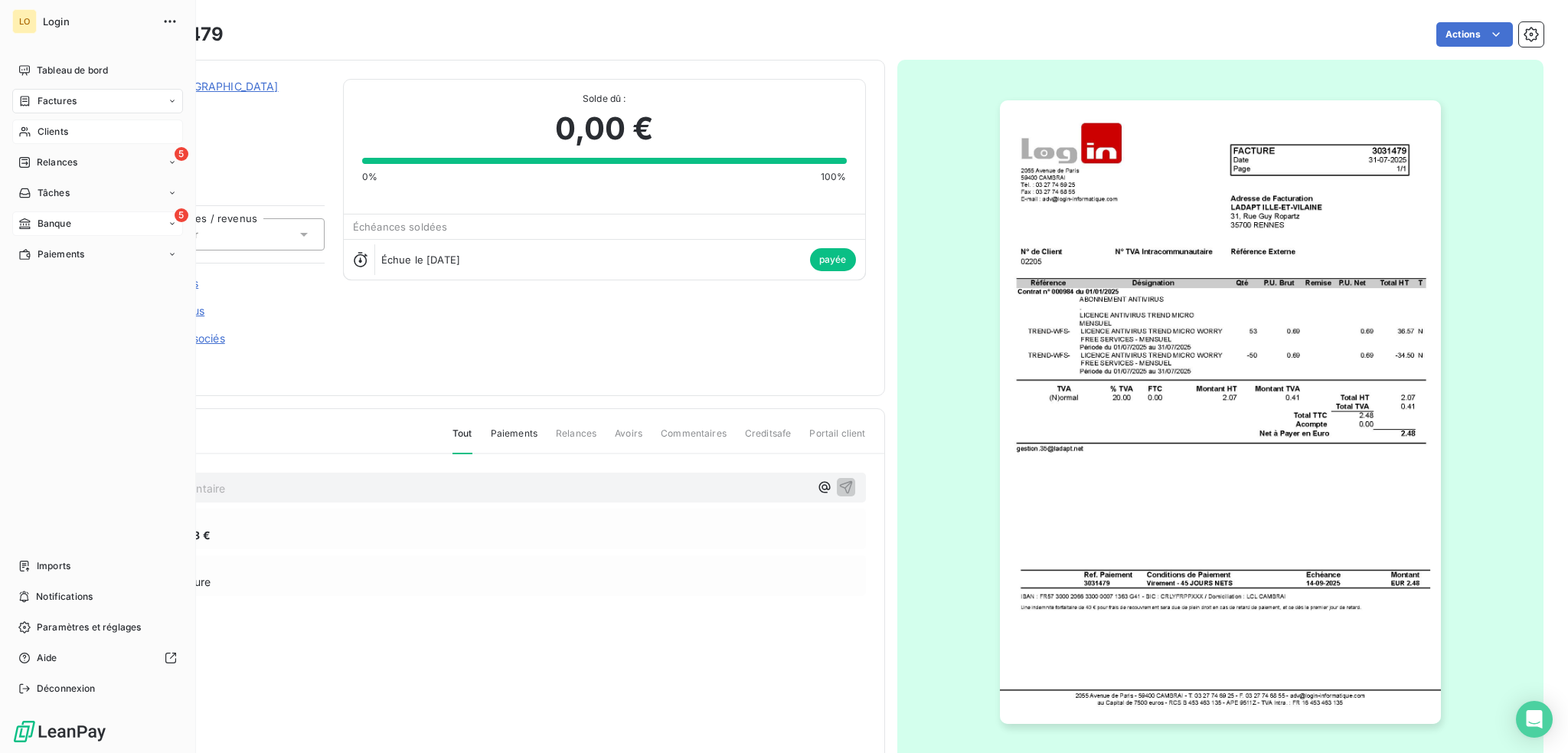
click at [46, 128] on span "Clients" at bounding box center [53, 131] width 31 height 14
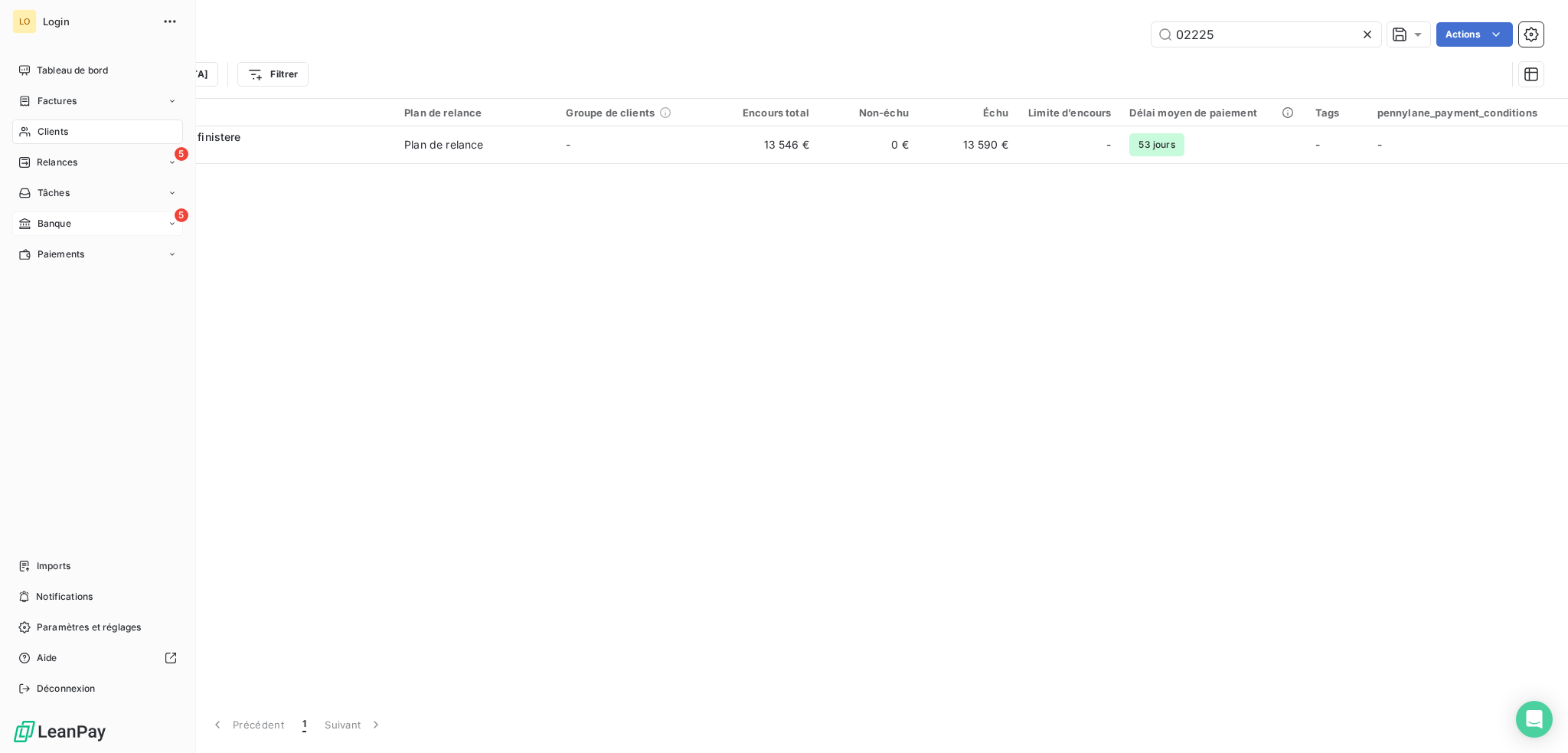
type input "02225"
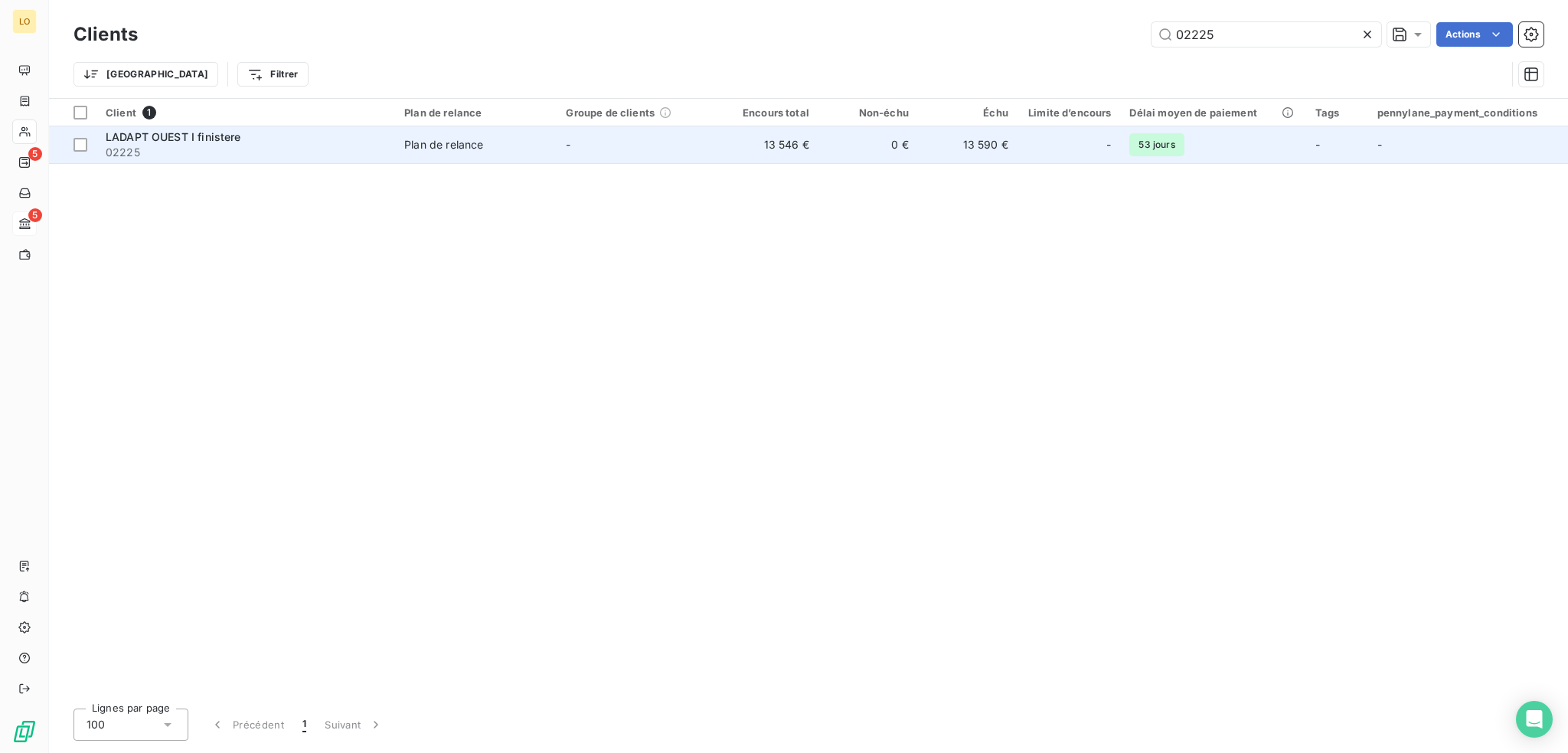
click at [256, 149] on span "02225" at bounding box center [246, 152] width 280 height 15
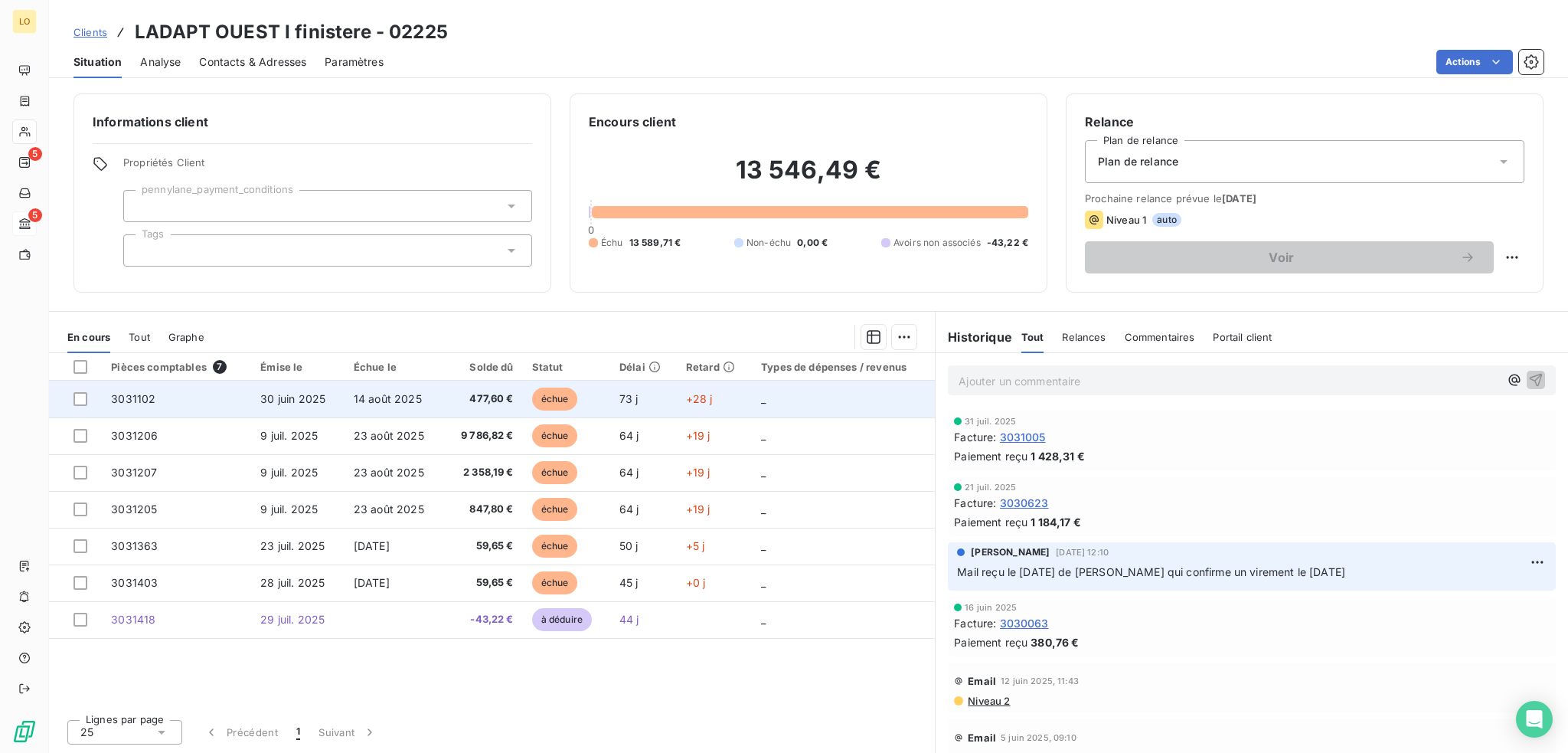
click at [554, 399] on span "échue" at bounding box center [555, 399] width 46 height 23
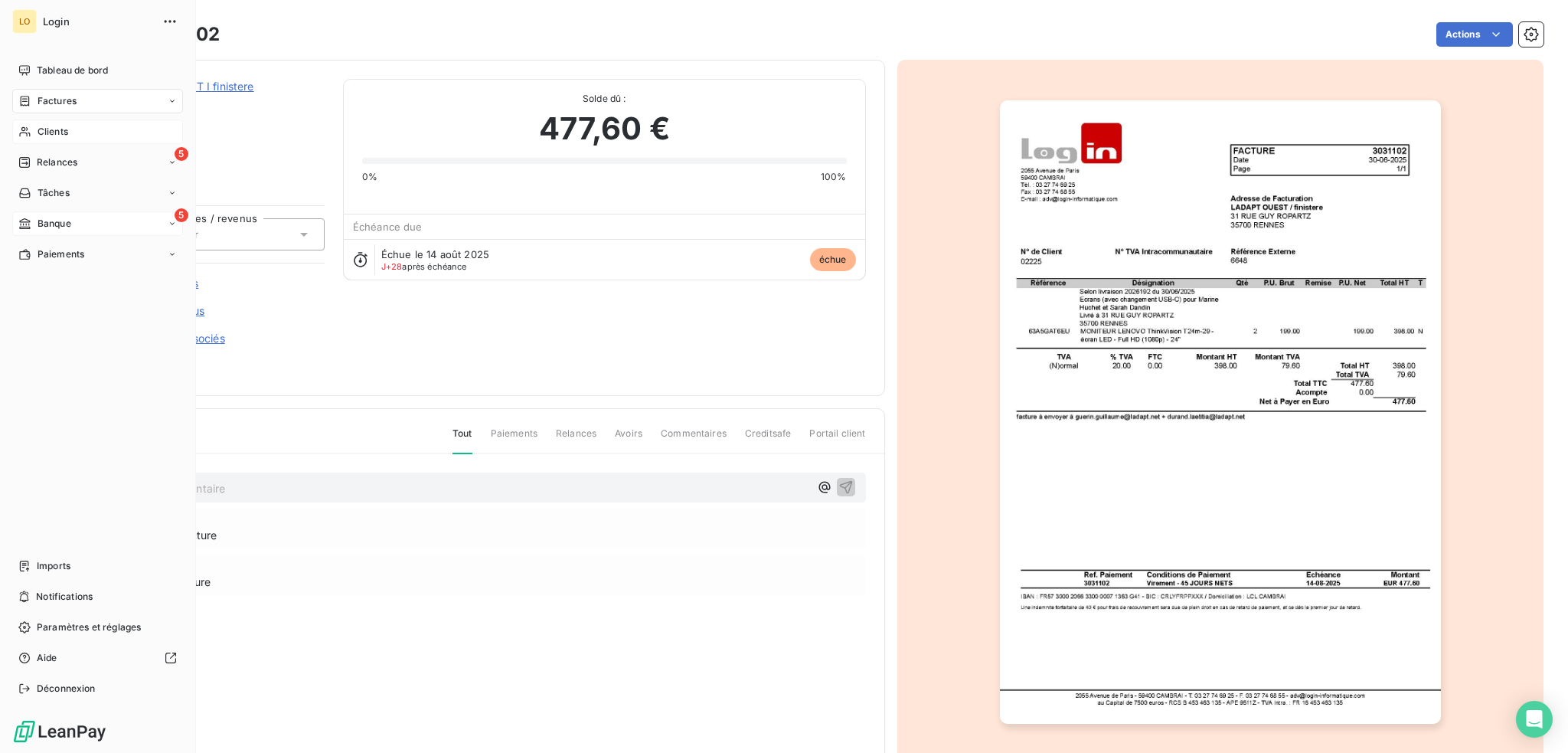
click at [53, 134] on span "Clients" at bounding box center [53, 131] width 31 height 14
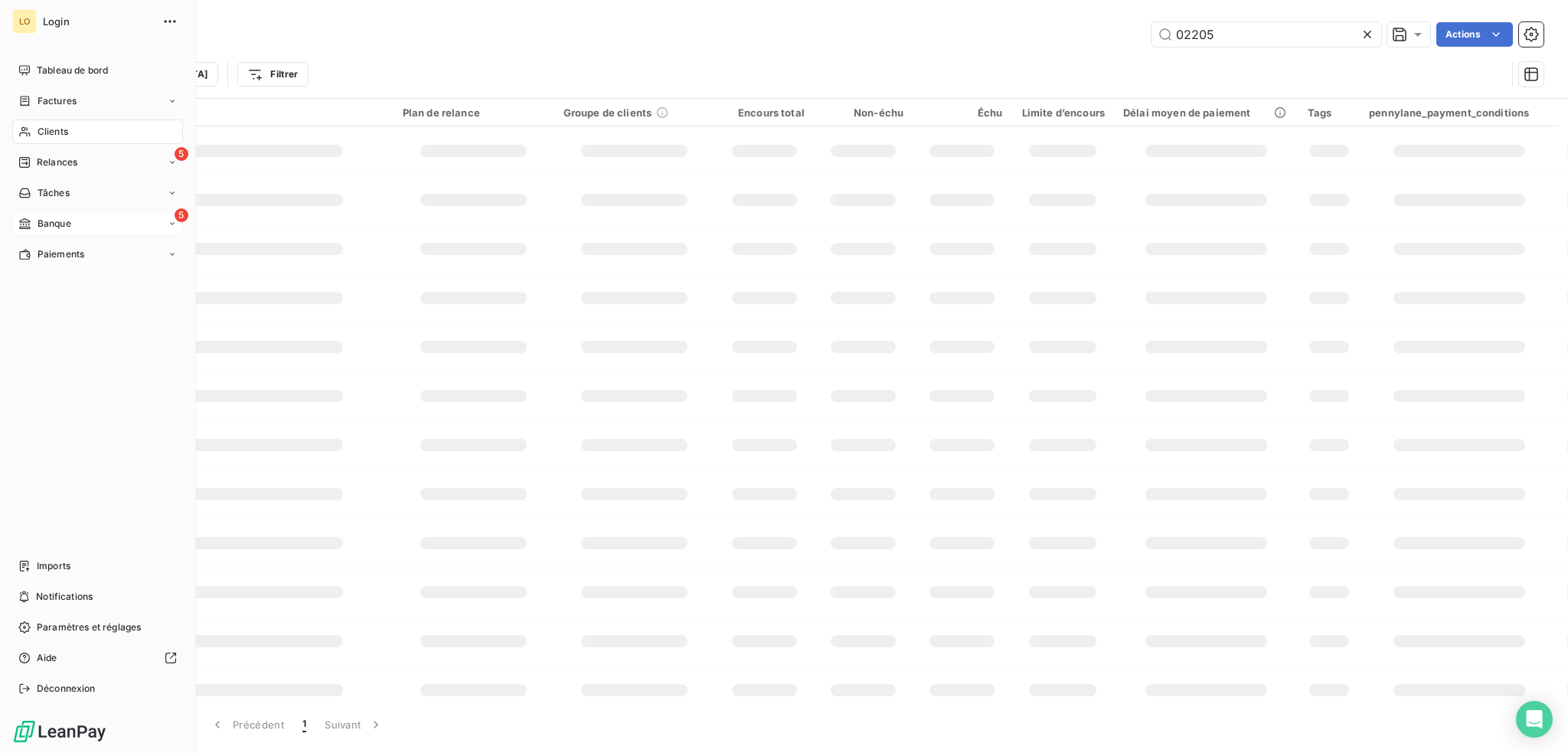
type input "02205"
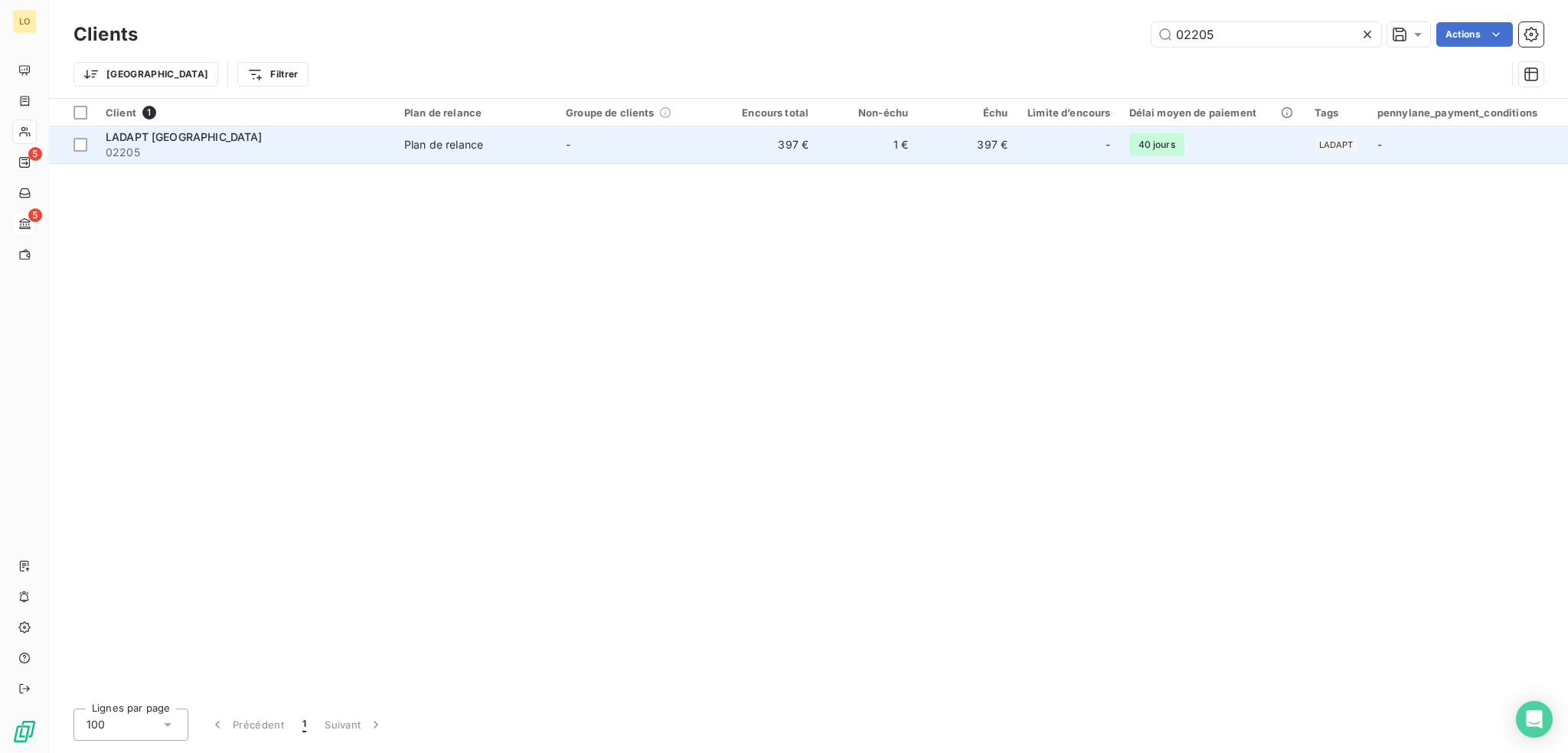
click at [266, 147] on span "02205" at bounding box center [246, 152] width 280 height 15
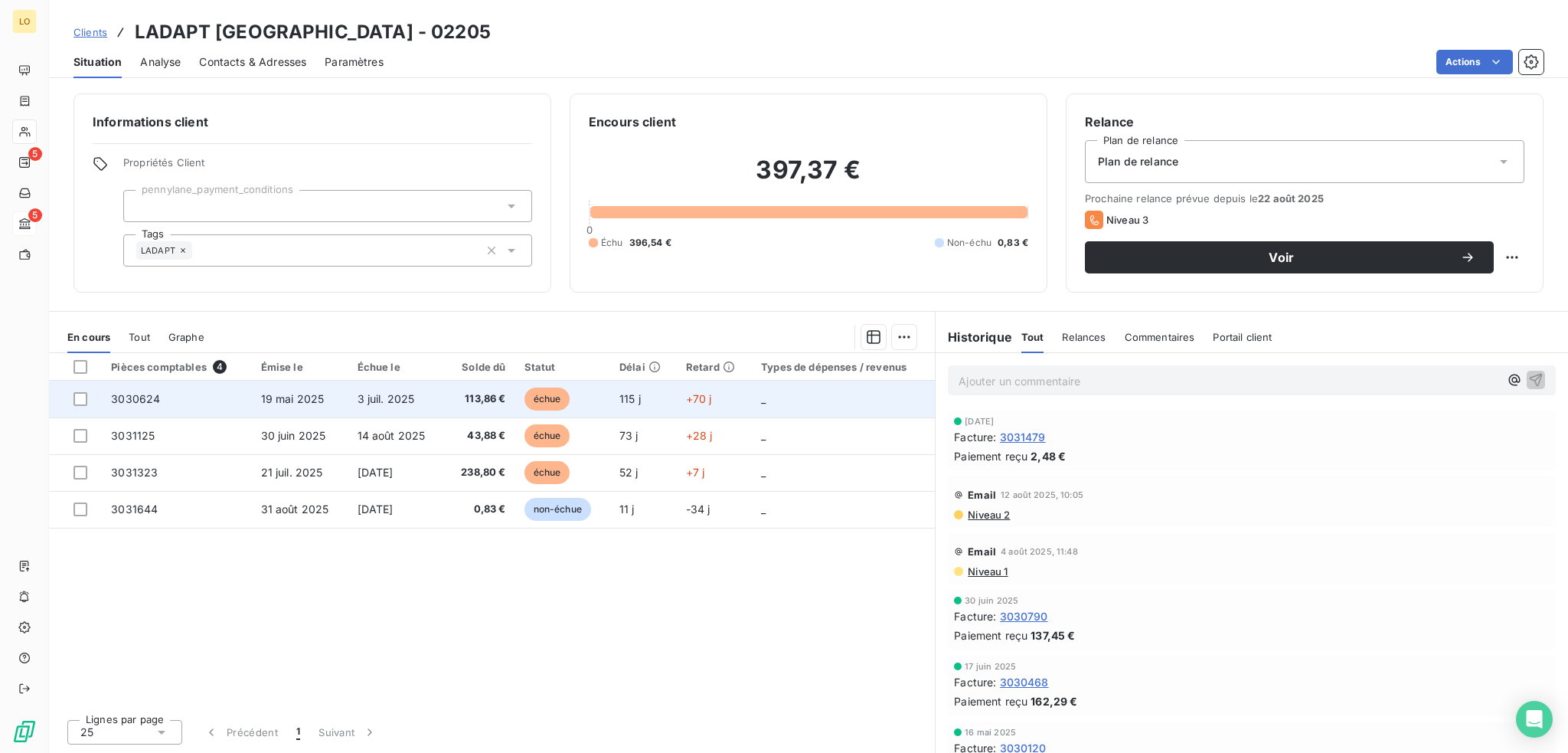
click at [536, 402] on span "échue" at bounding box center [547, 399] width 46 height 23
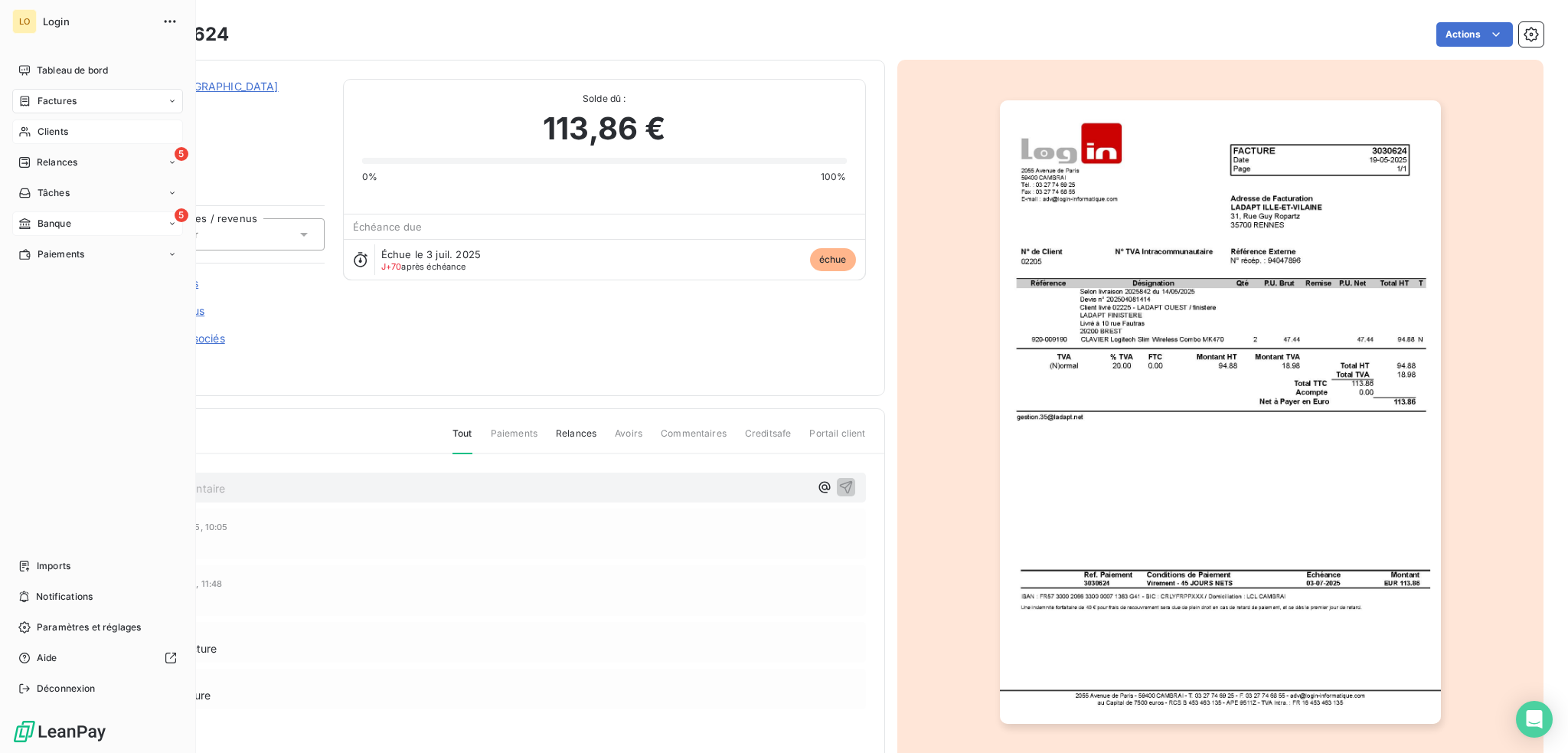
click at [68, 132] on span "Clients" at bounding box center [53, 131] width 31 height 14
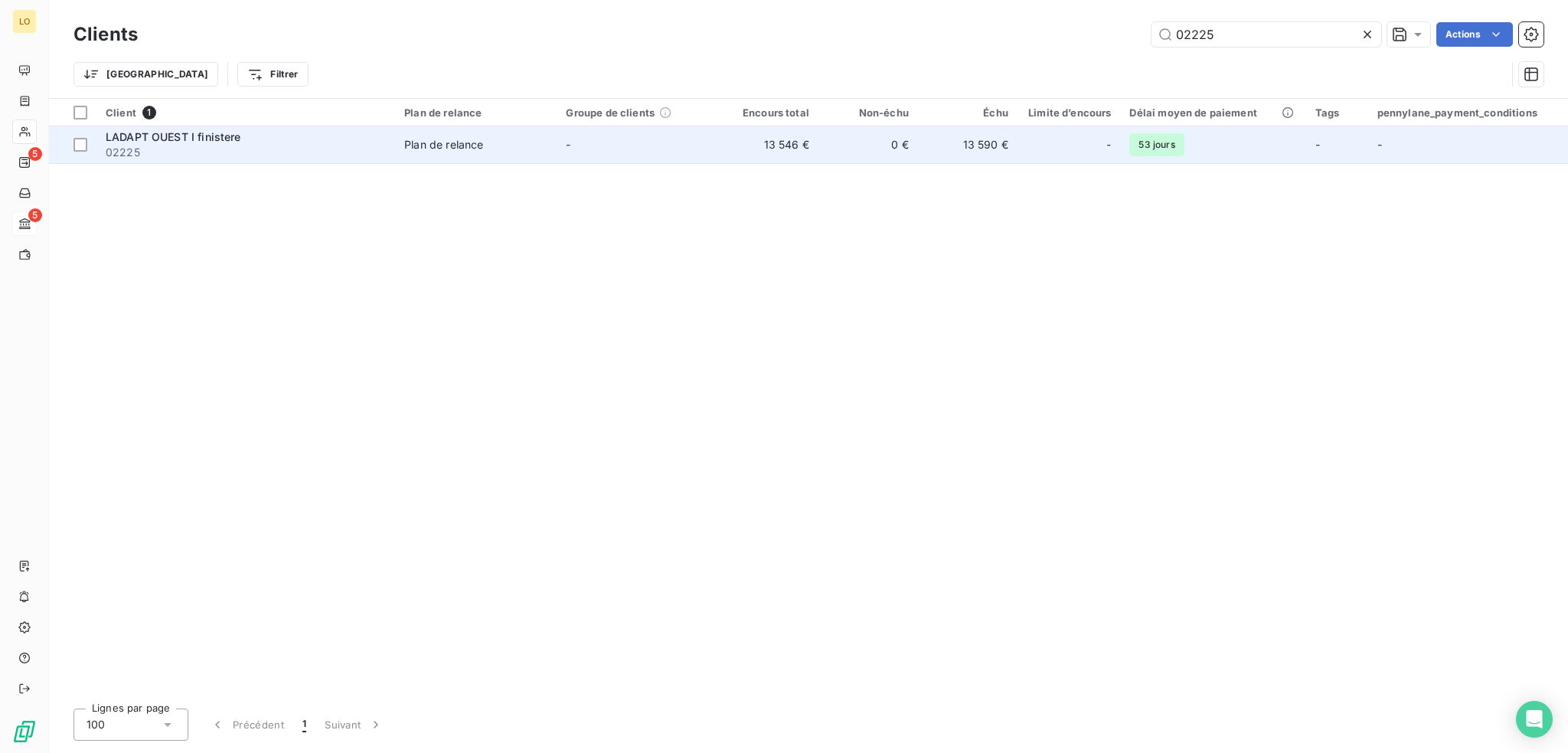
type input "02225"
click at [299, 141] on div "LADAPT OUEST I finistere" at bounding box center [246, 137] width 280 height 15
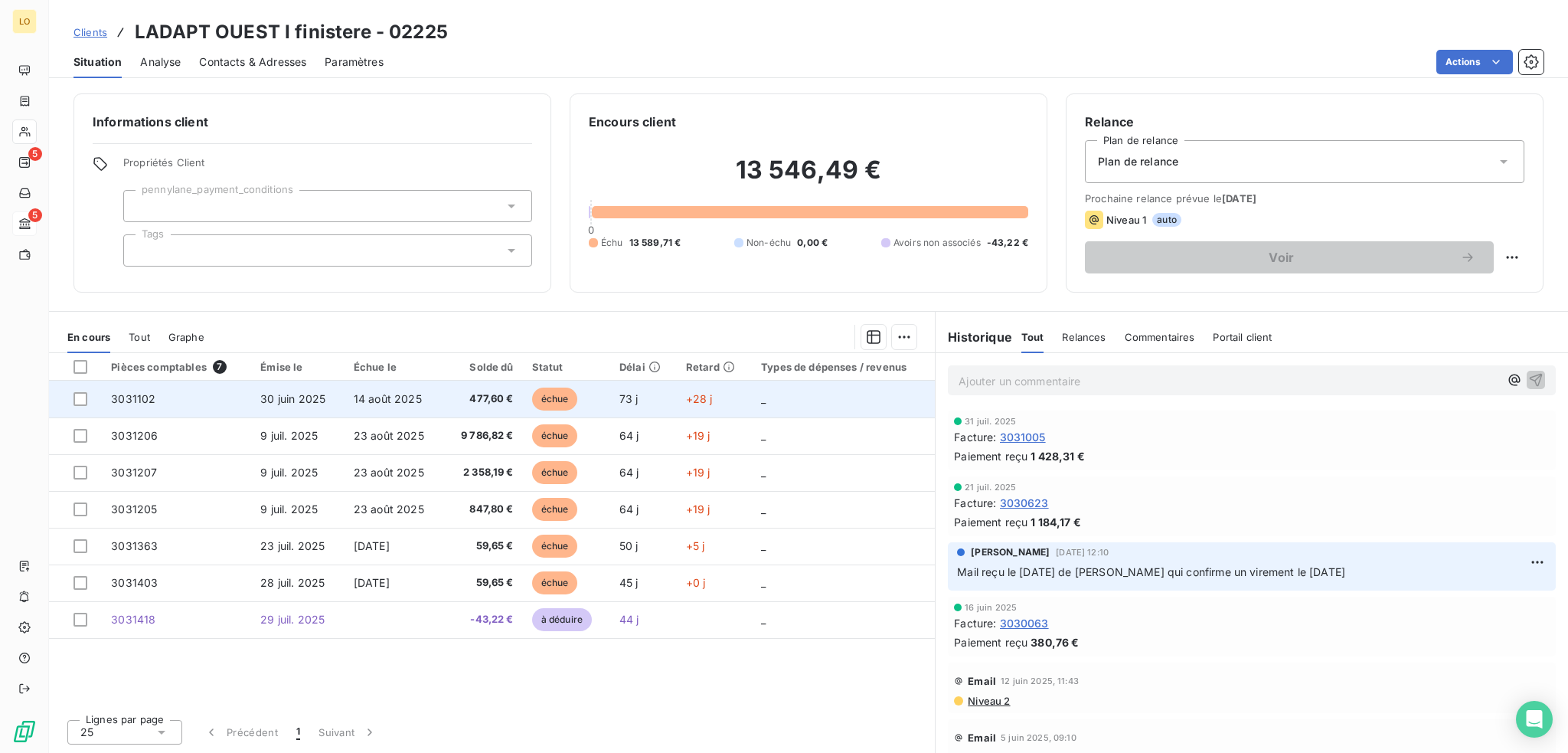
click at [549, 398] on span "échue" at bounding box center [555, 399] width 46 height 23
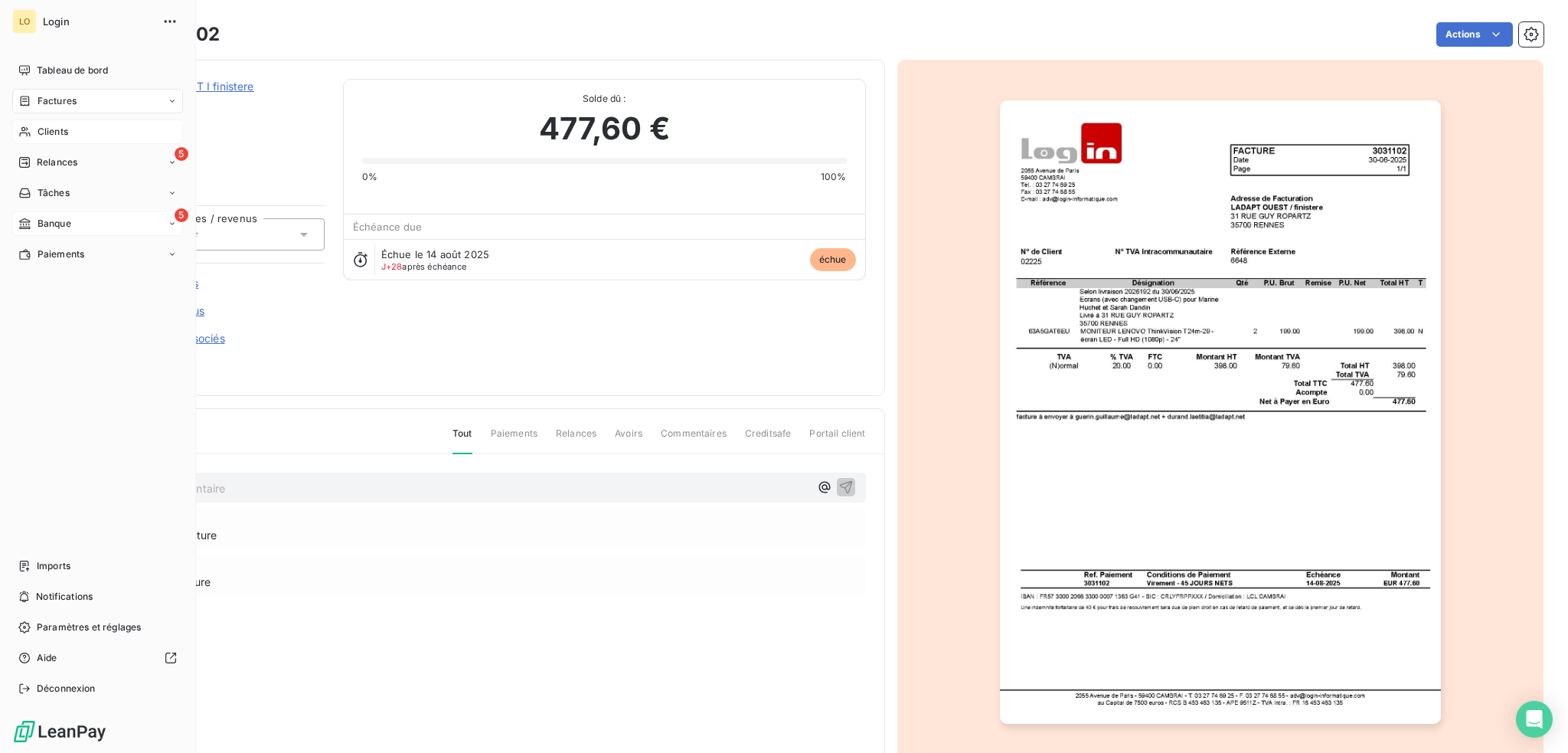
click at [57, 134] on span "Clients" at bounding box center [53, 131] width 31 height 14
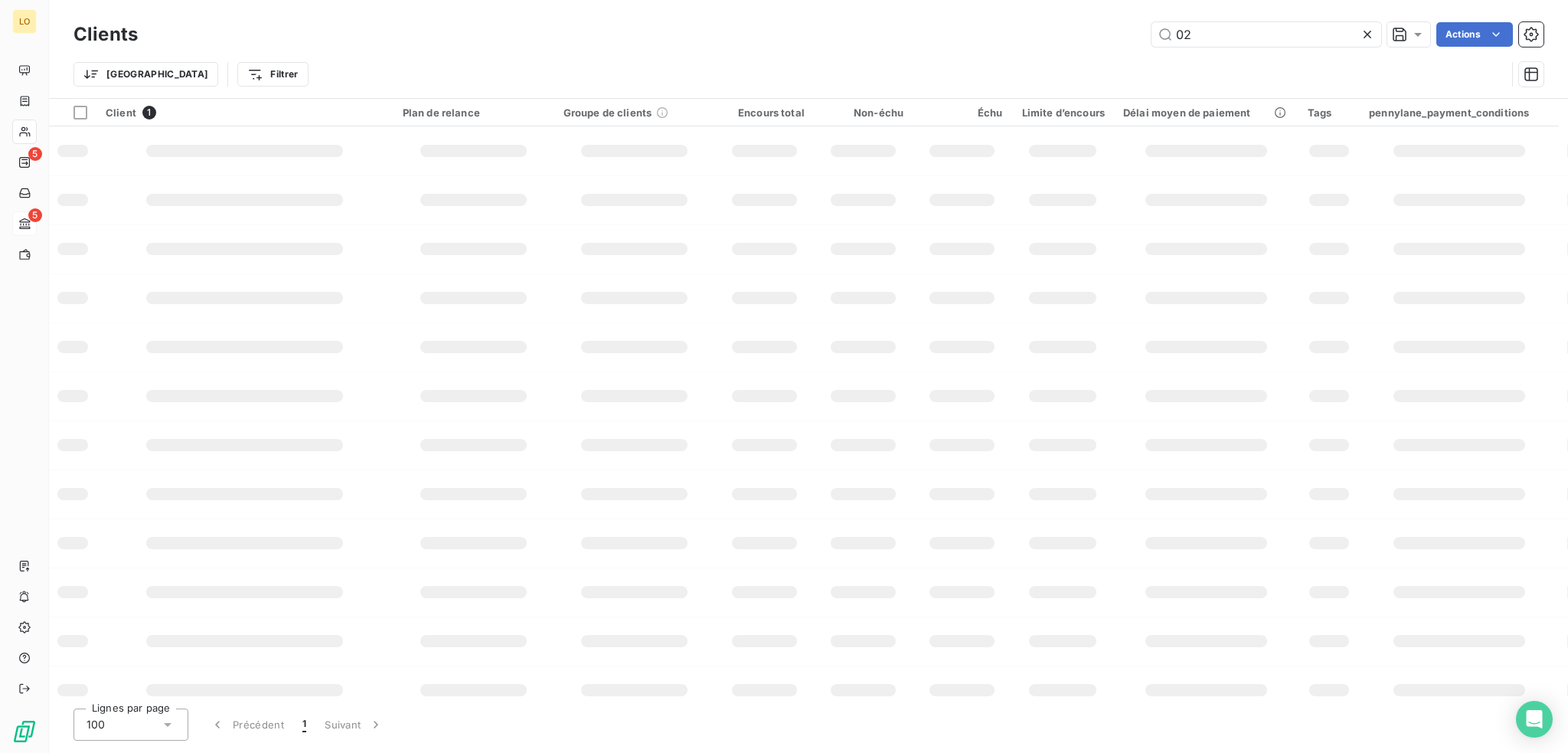
type input "0"
type input "B"
type input "Q"
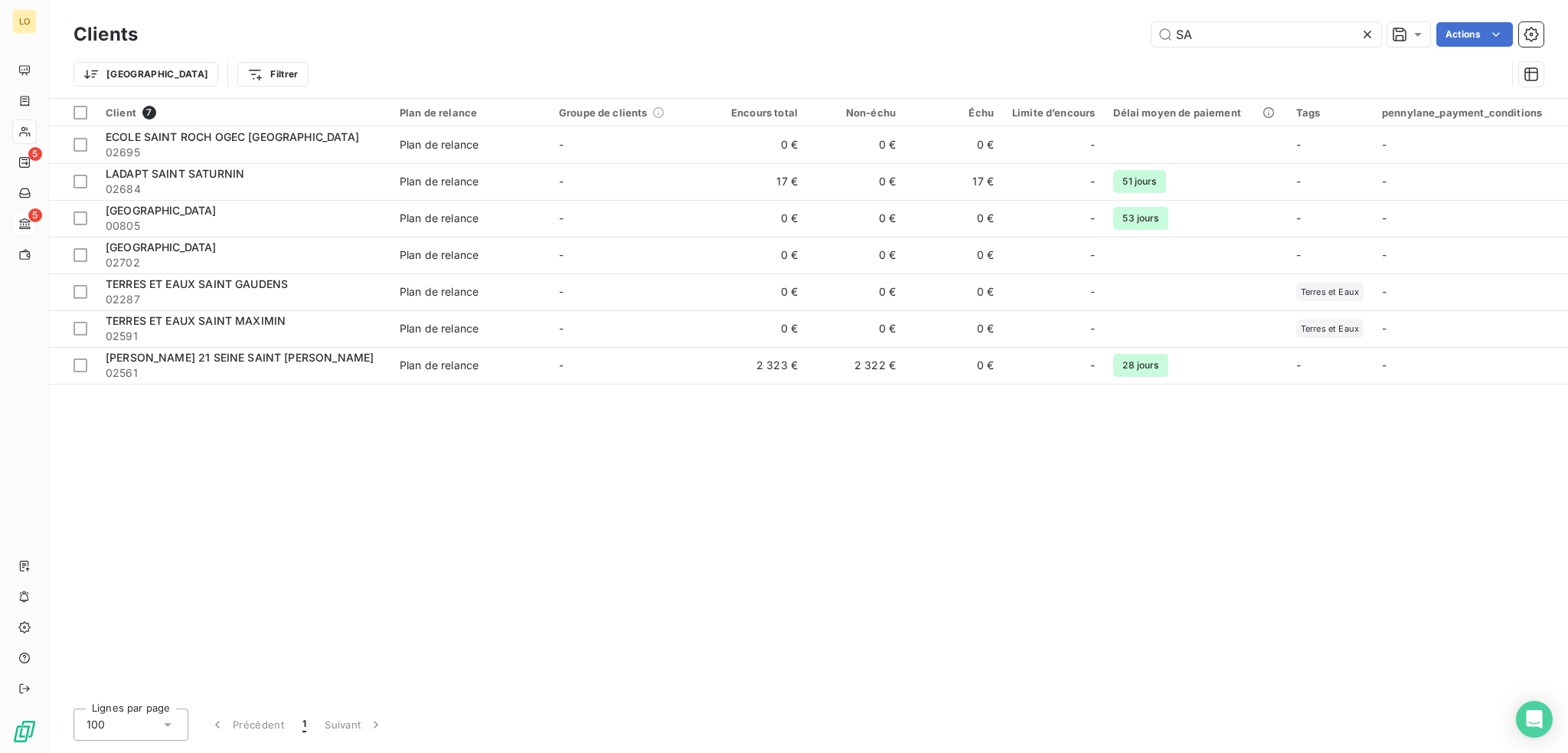
type input "S"
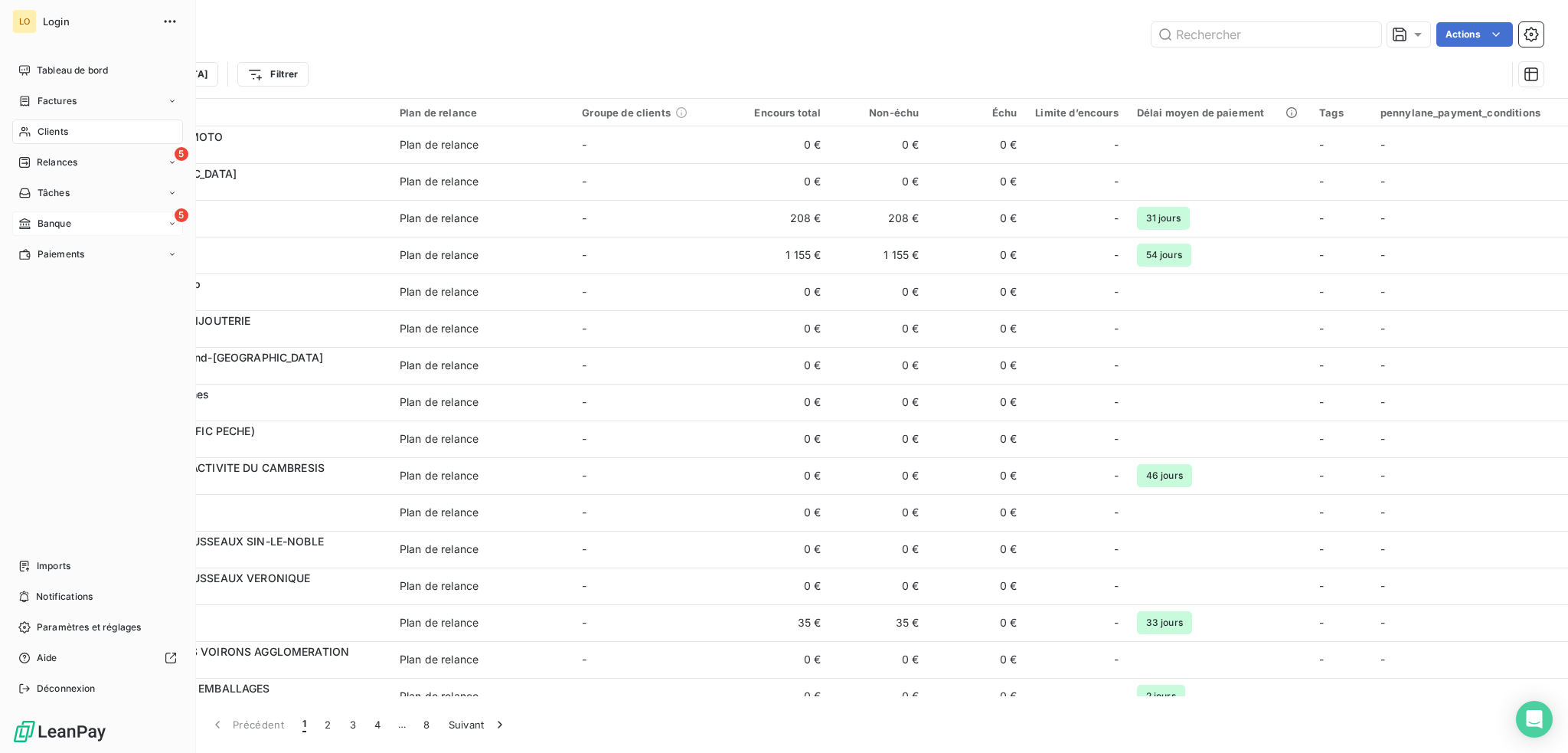
click at [56, 131] on span "Clients" at bounding box center [53, 131] width 31 height 14
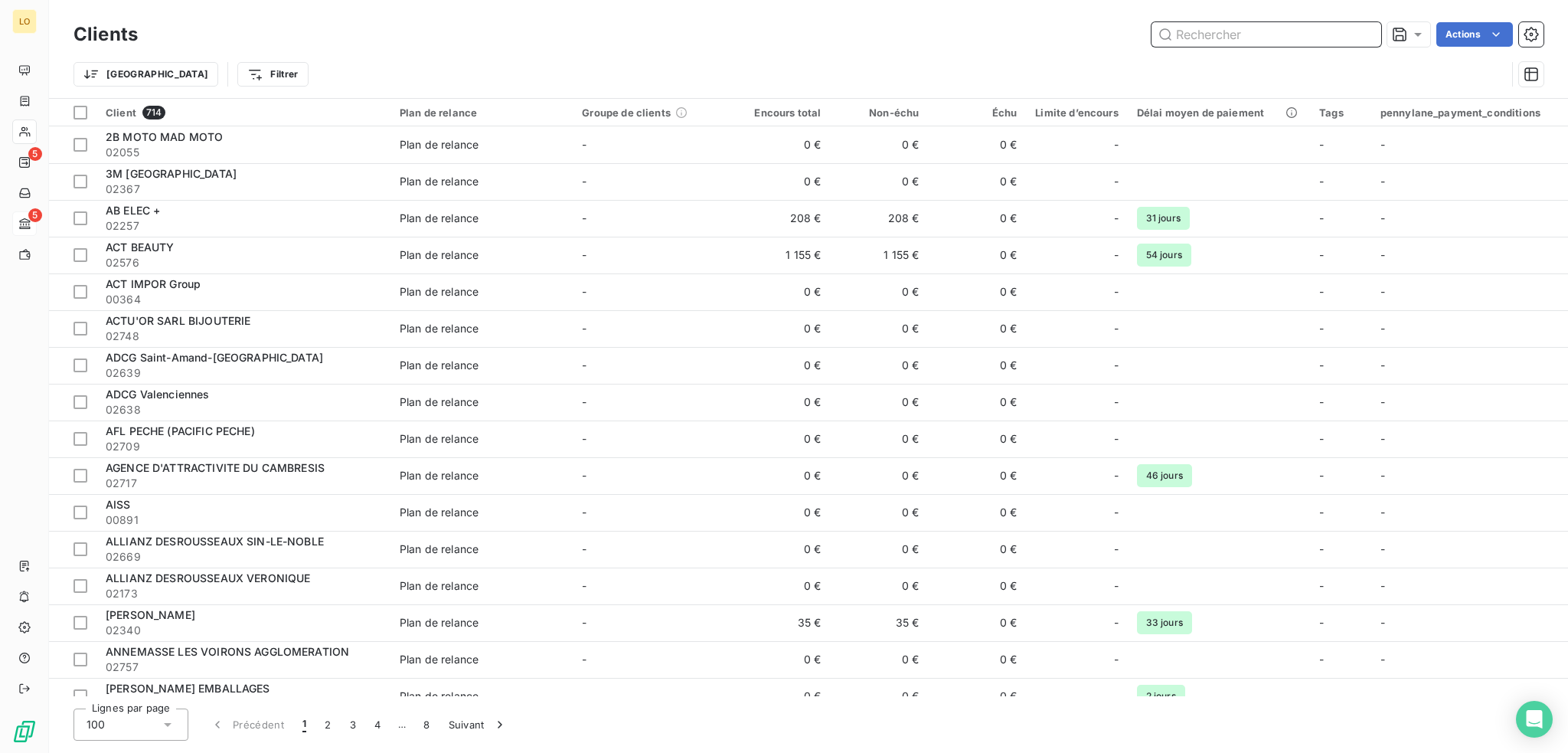
click at [1183, 42] on input "text" at bounding box center [1267, 34] width 230 height 24
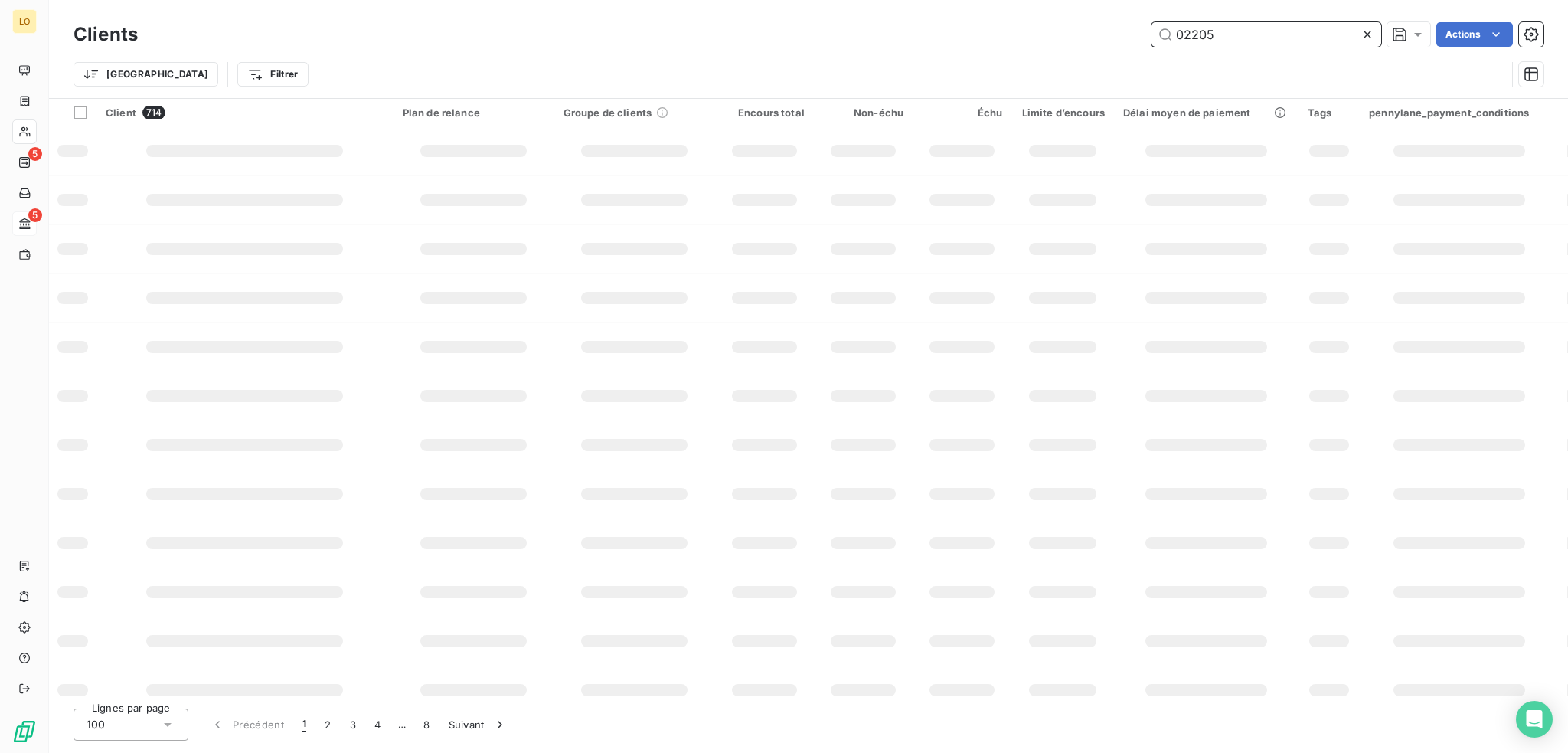
type input "02205"
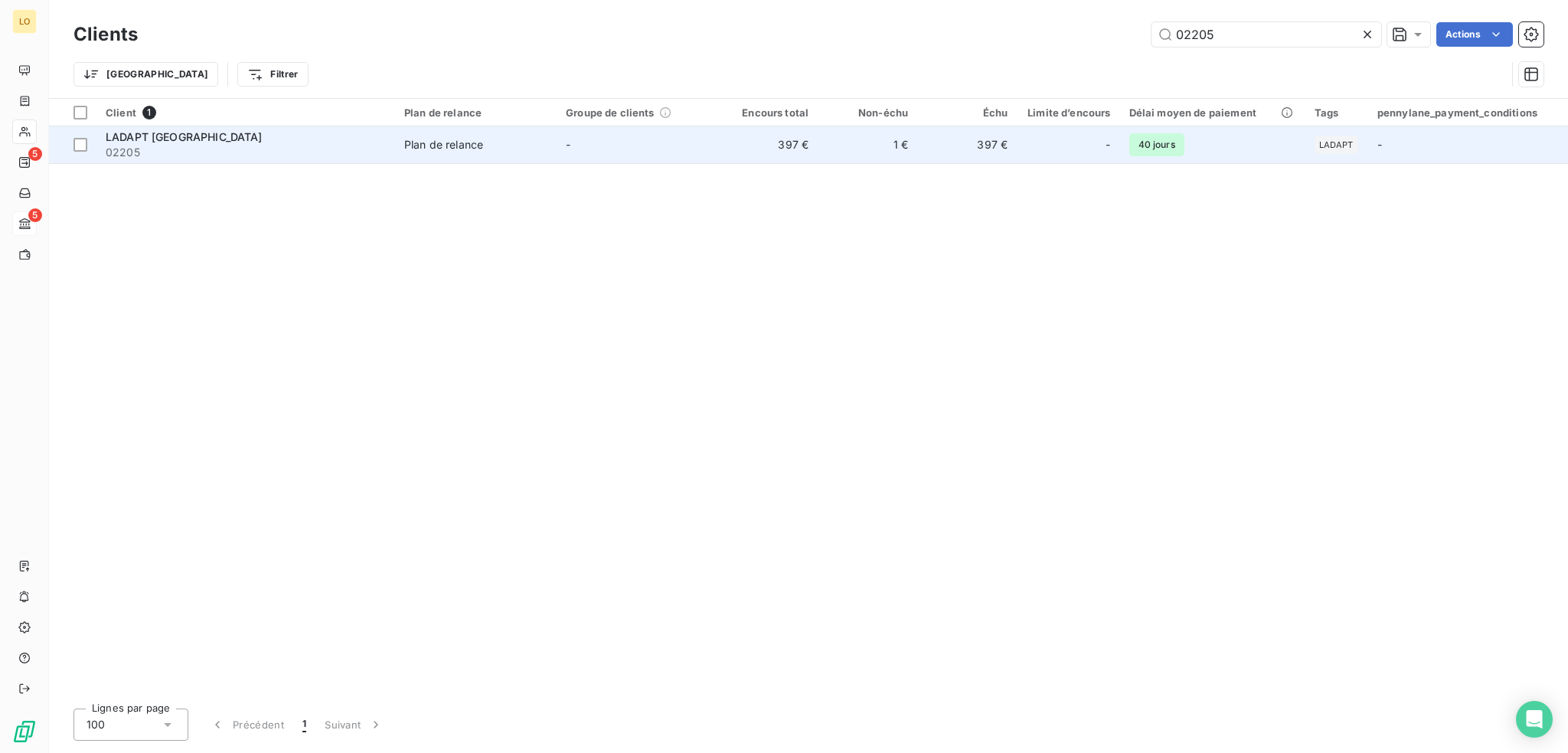
click at [190, 143] on span "LADAPT [GEOGRAPHIC_DATA]" at bounding box center [184, 137] width 157 height 13
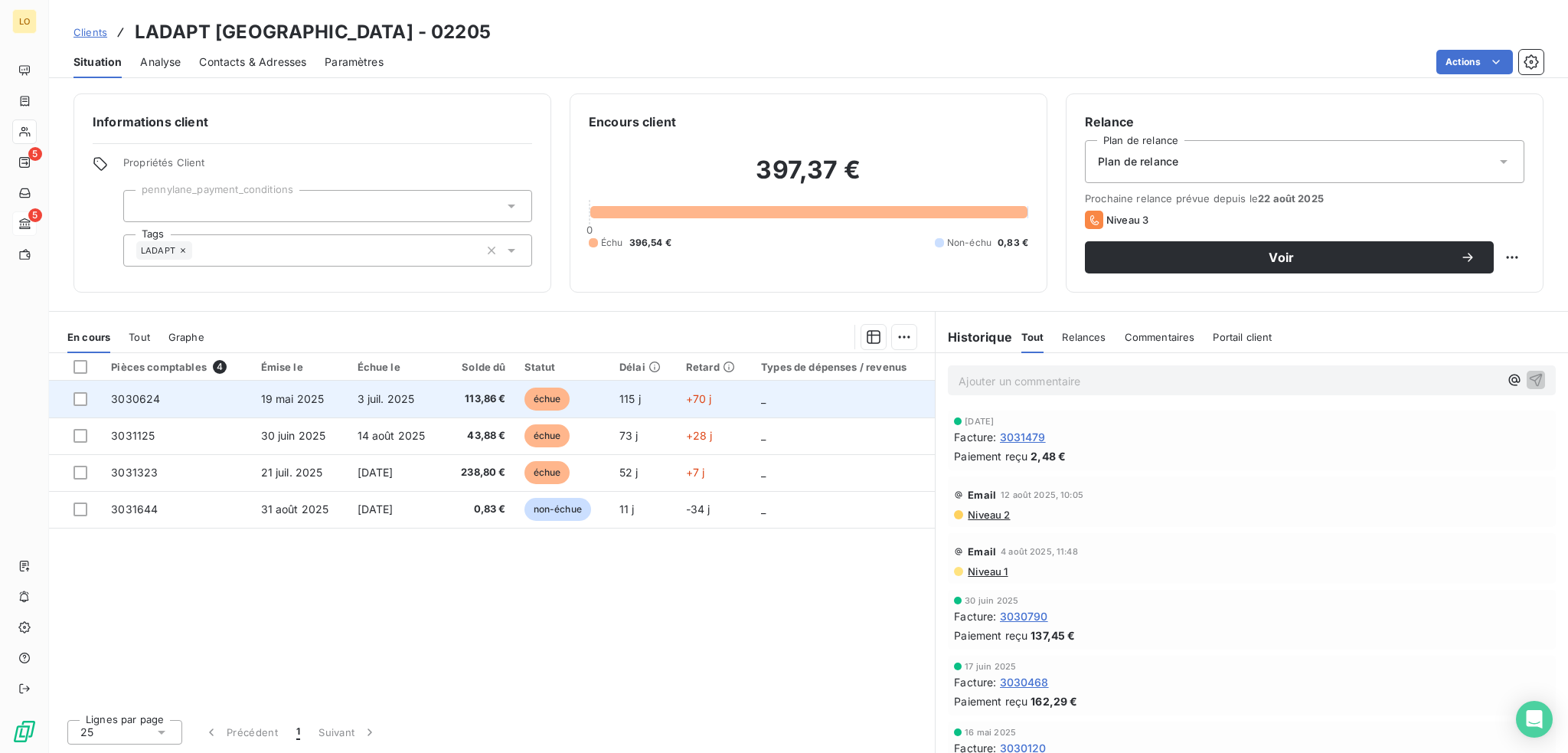
click at [545, 392] on span "échue" at bounding box center [547, 399] width 46 height 23
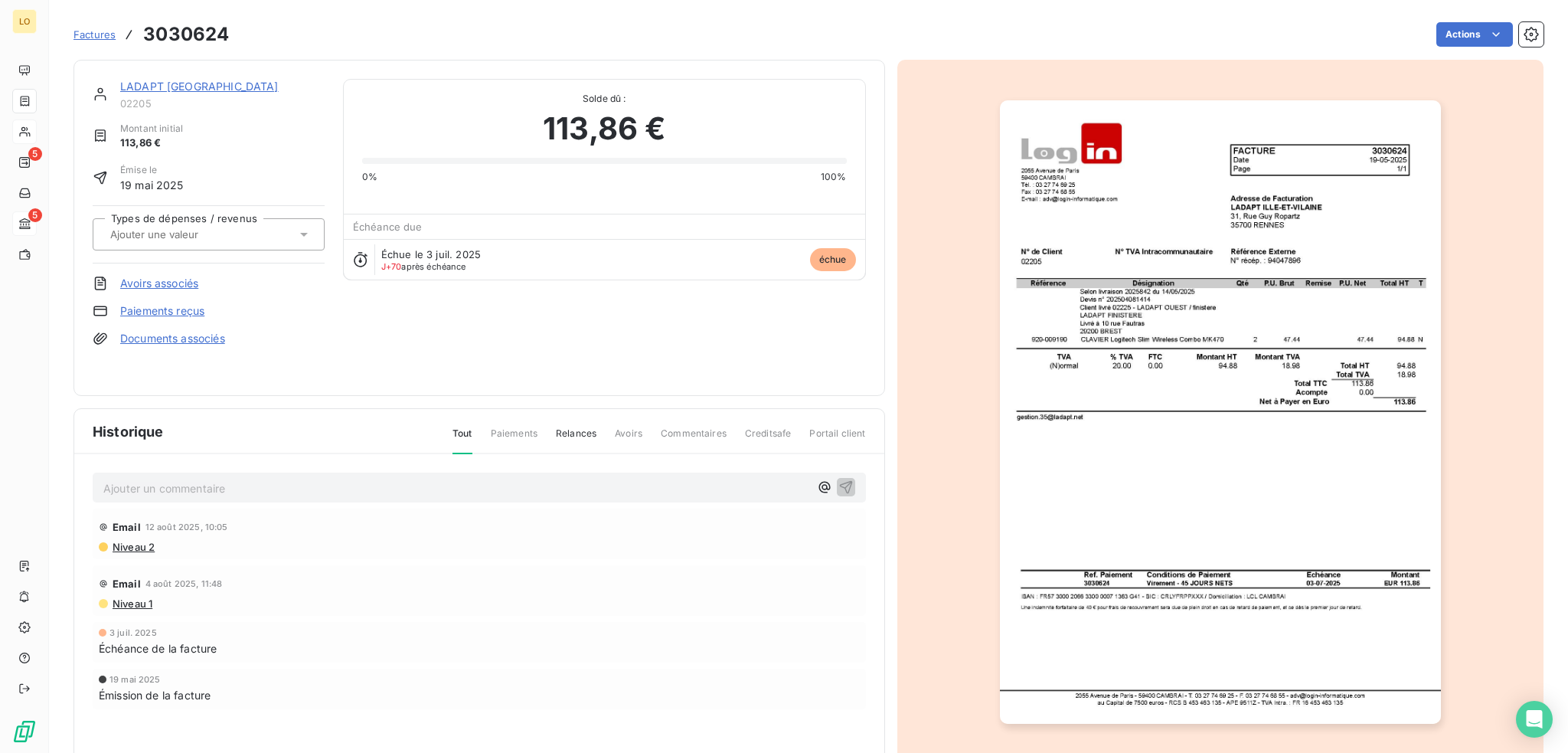
click at [202, 83] on link "LADAPT [GEOGRAPHIC_DATA]" at bounding box center [200, 86] width 159 height 13
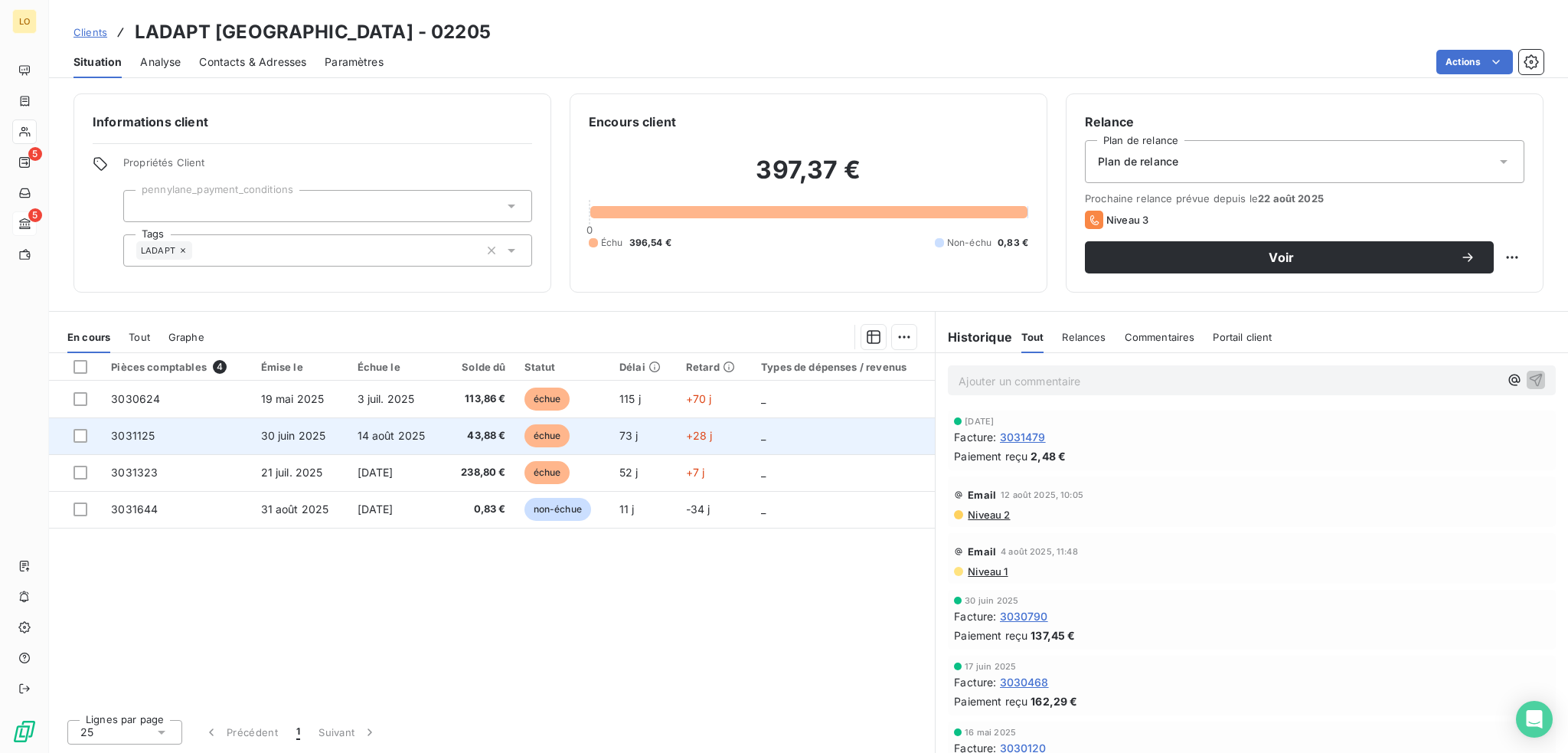
click at [560, 442] on span "échue" at bounding box center [547, 436] width 46 height 23
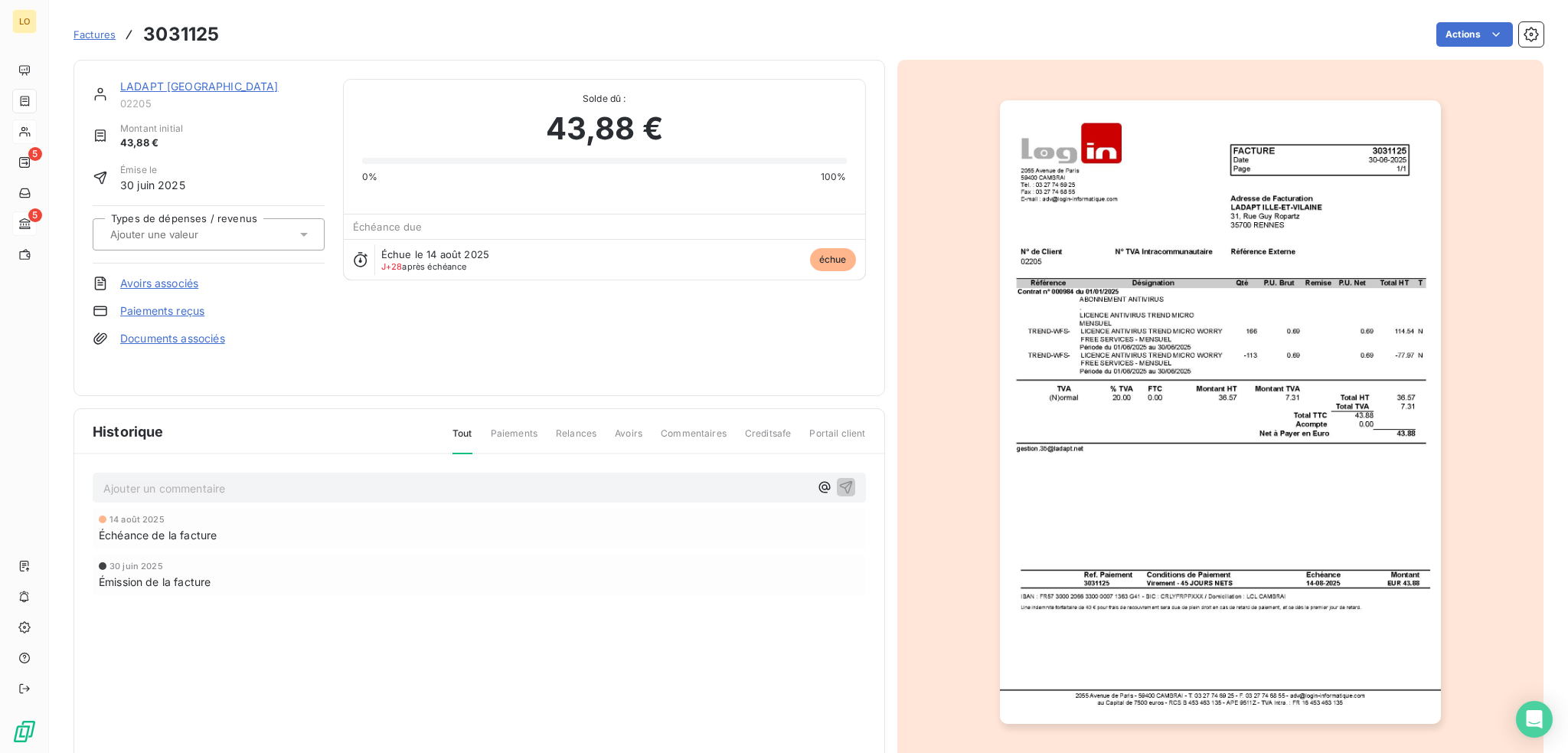
click at [202, 91] on link "LADAPT [GEOGRAPHIC_DATA]" at bounding box center [200, 86] width 159 height 13
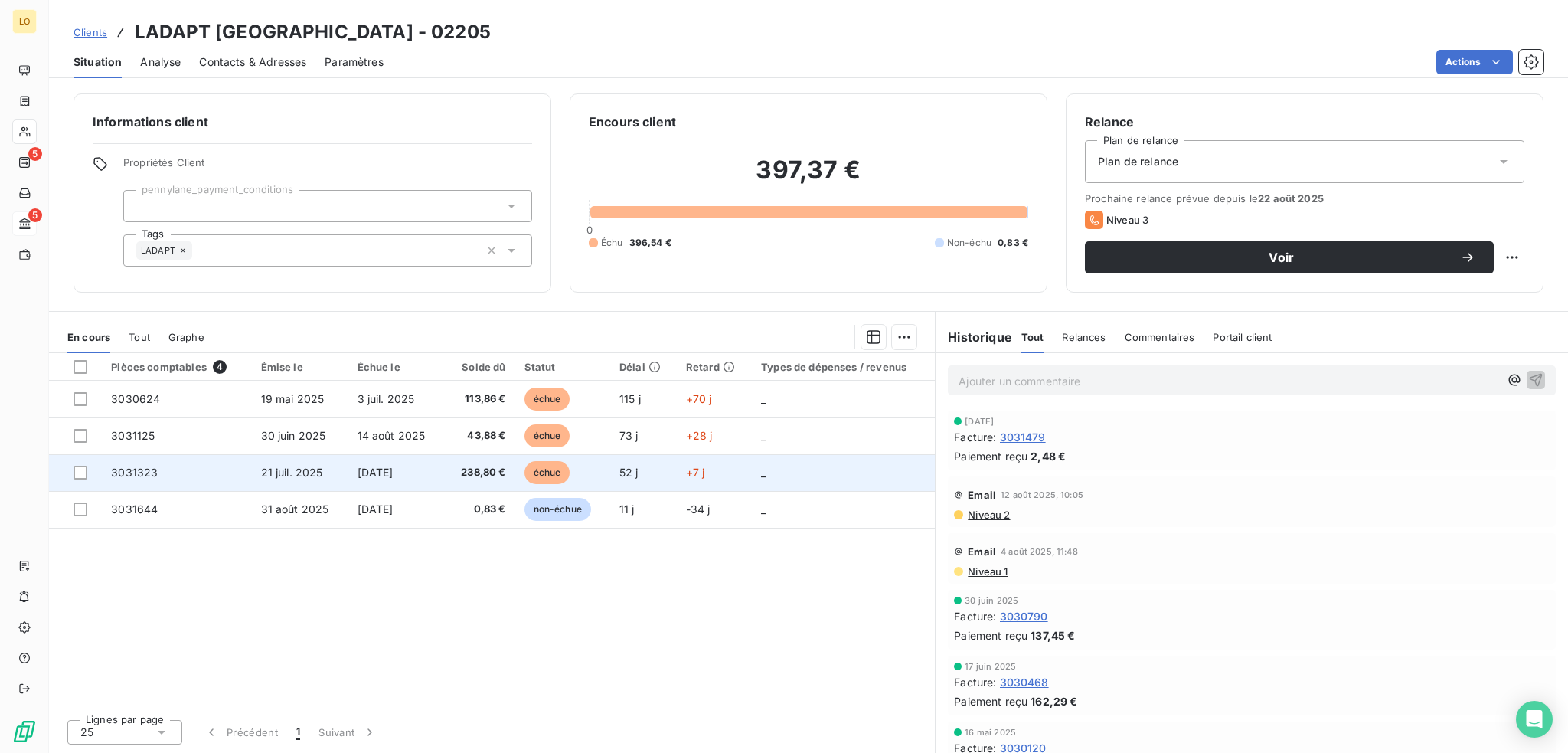
click at [321, 471] on span "21 juil. 2025" at bounding box center [292, 472] width 62 height 13
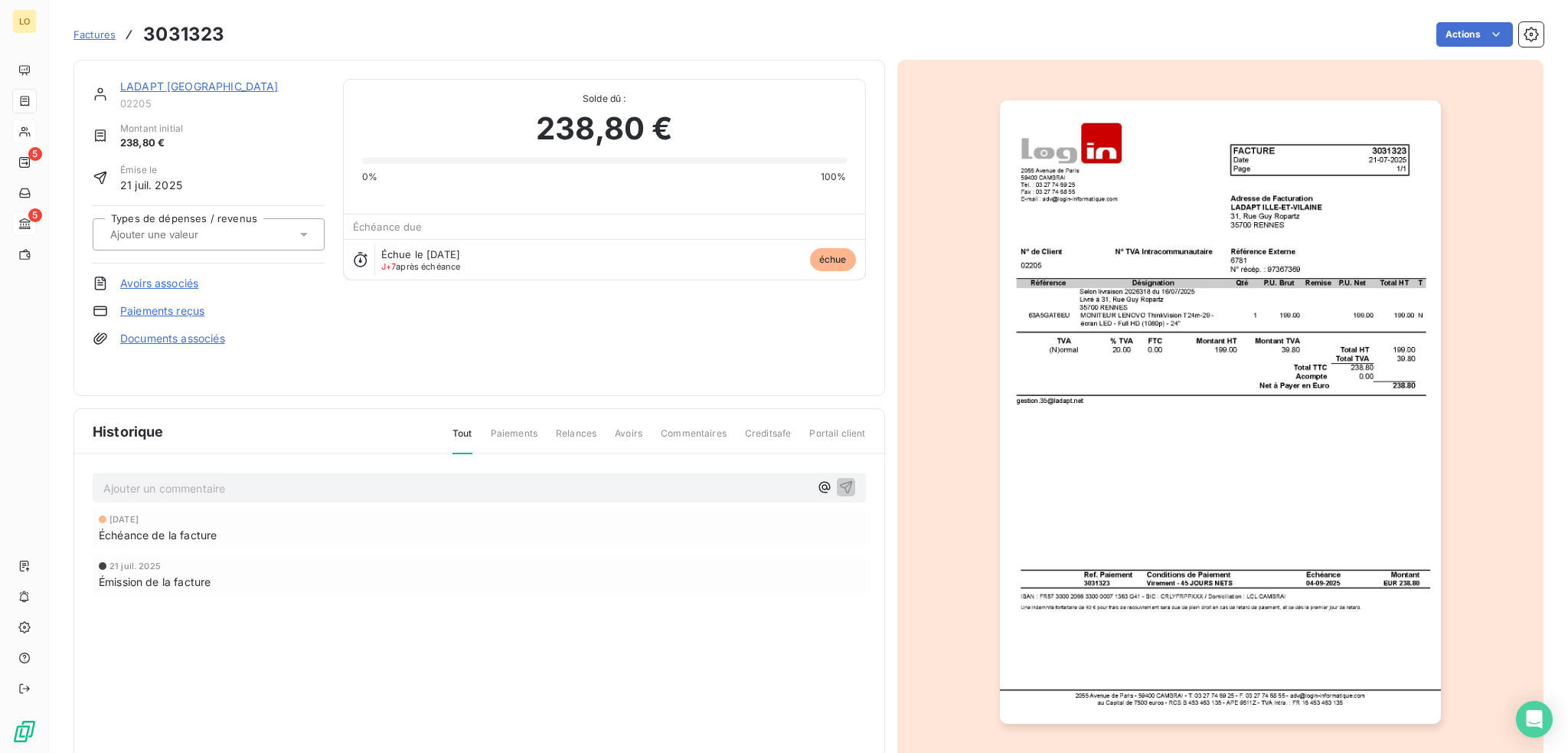
click at [1192, 333] on img "button" at bounding box center [1220, 412] width 441 height 623
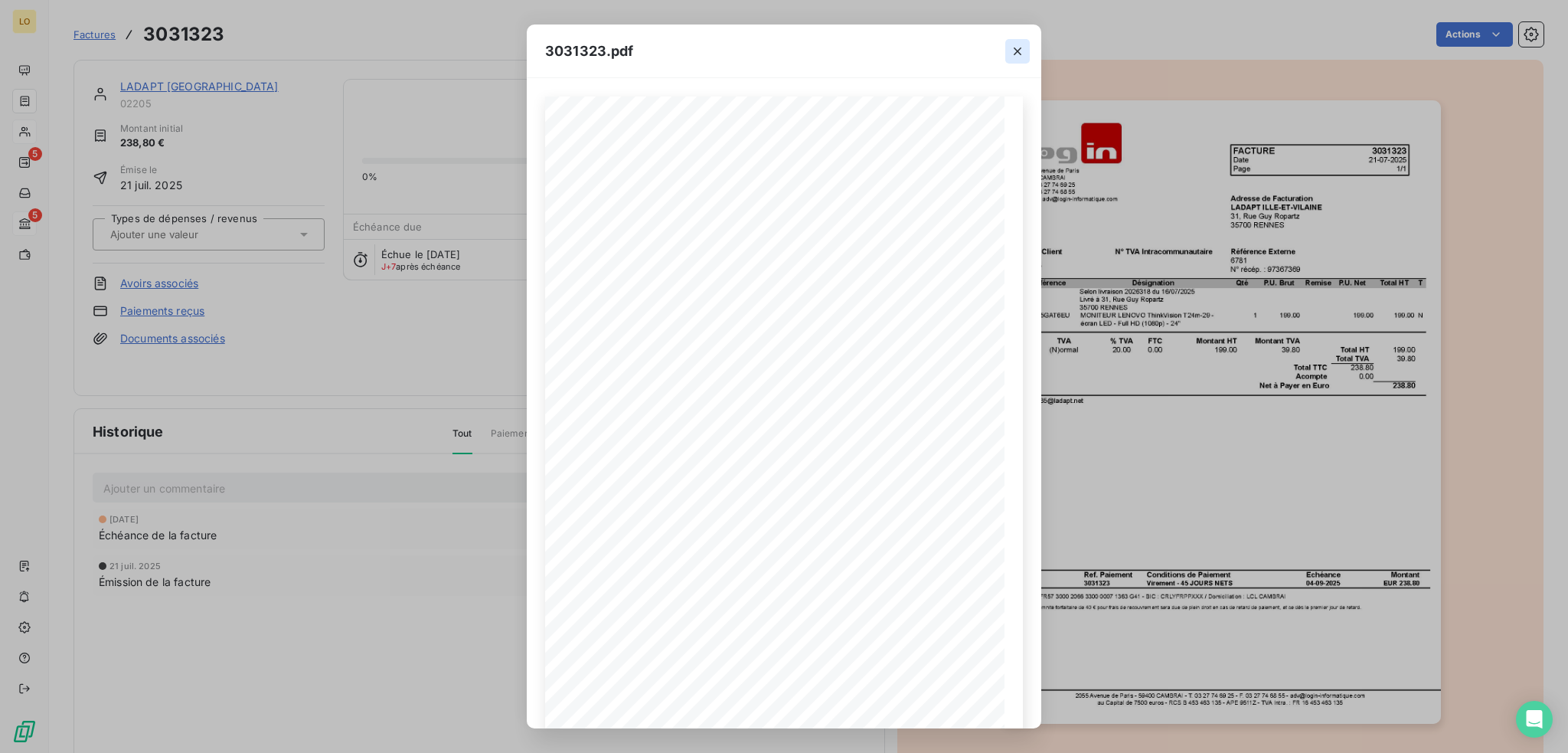
click at [1013, 42] on button "button" at bounding box center [1017, 51] width 24 height 24
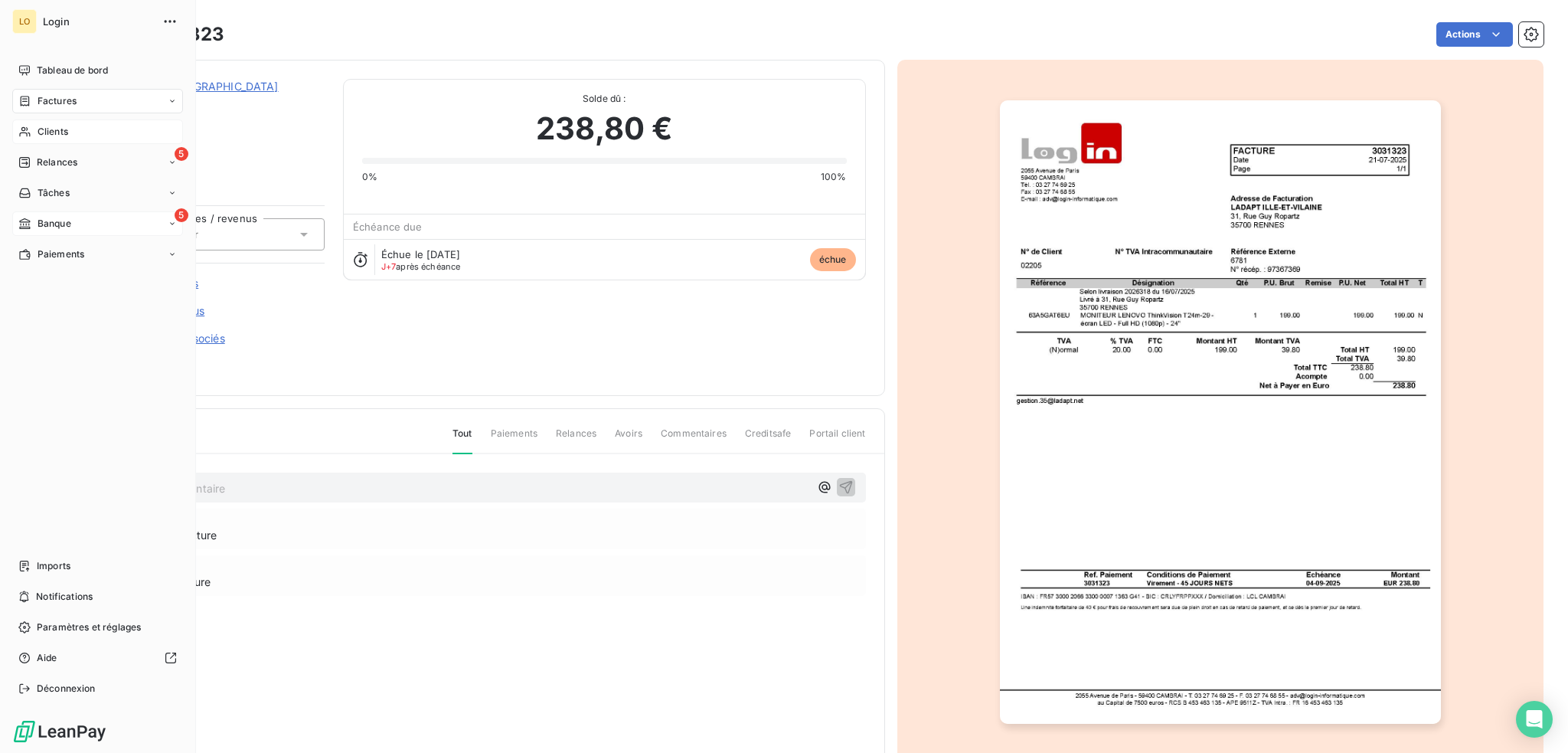
click at [47, 129] on span "Clients" at bounding box center [53, 131] width 31 height 14
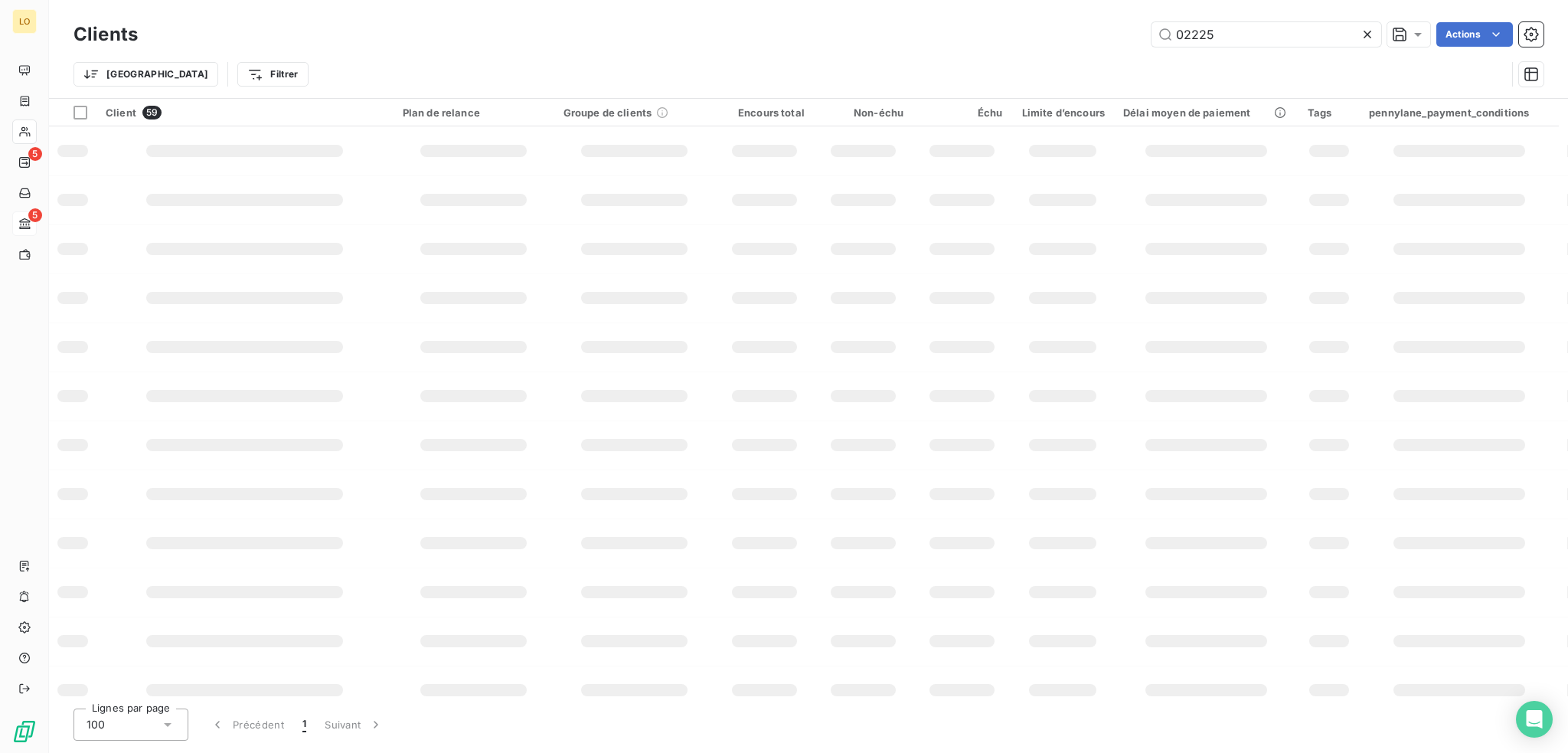
type input "02225"
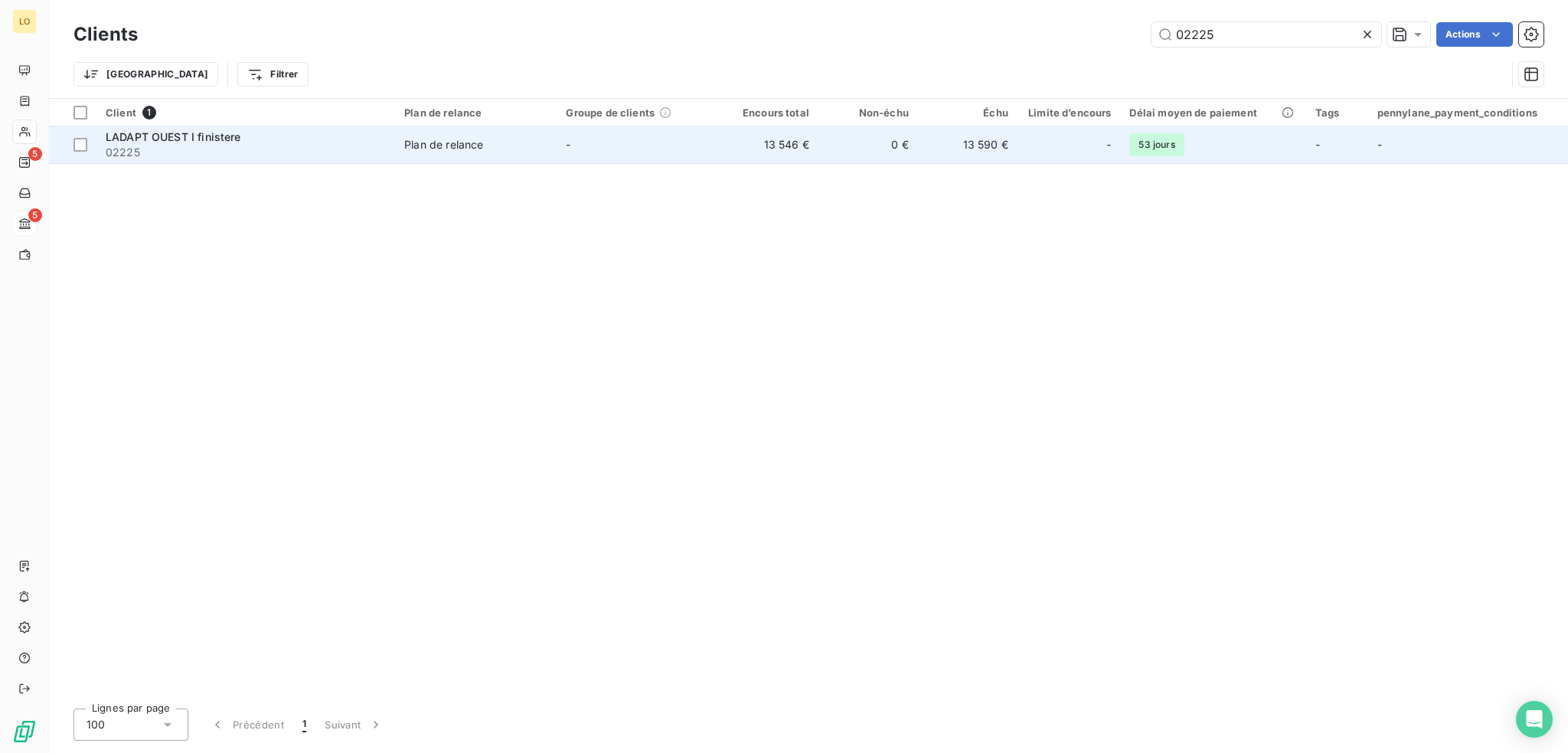
click at [264, 153] on span "02225" at bounding box center [246, 152] width 280 height 15
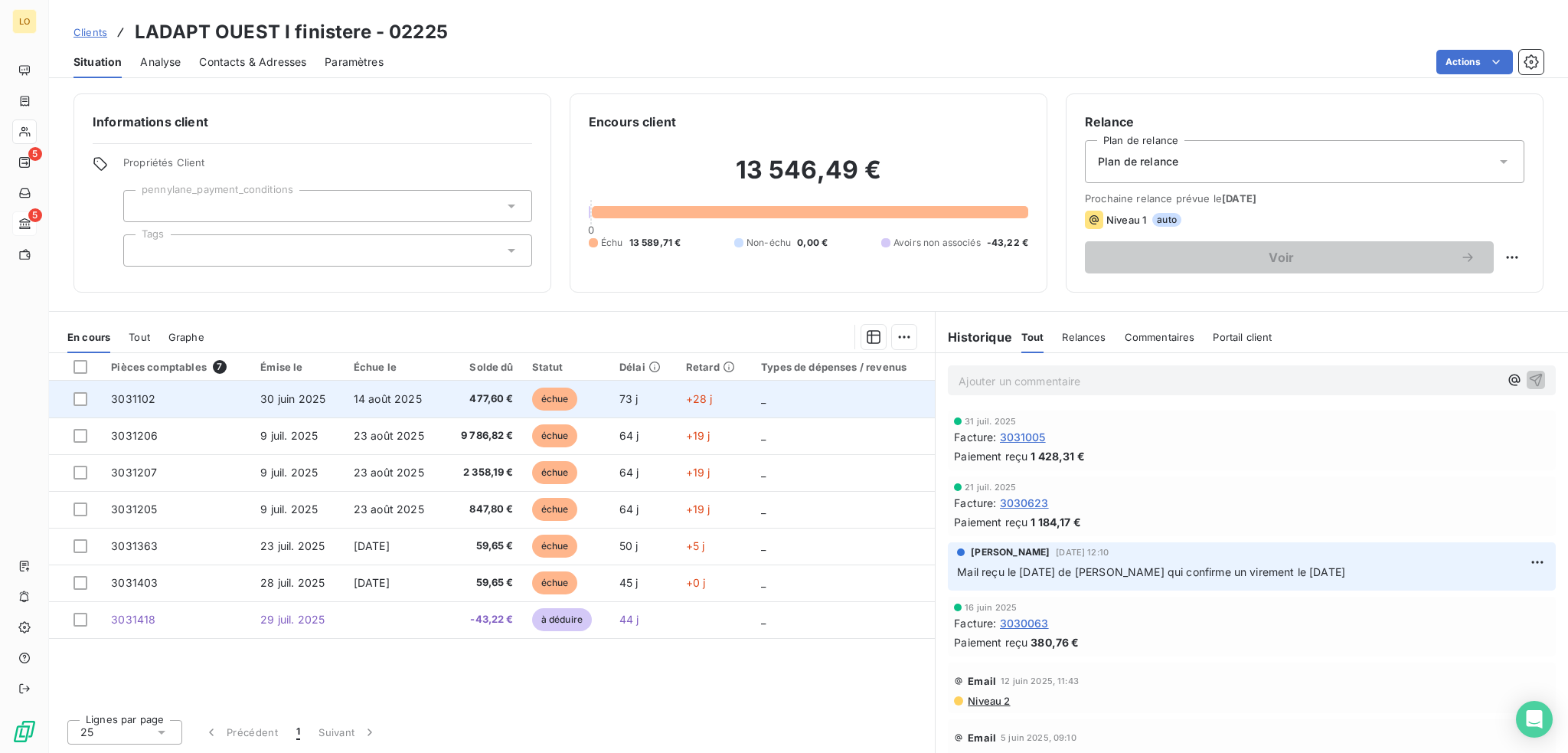
click at [557, 401] on span "échue" at bounding box center [555, 399] width 46 height 23
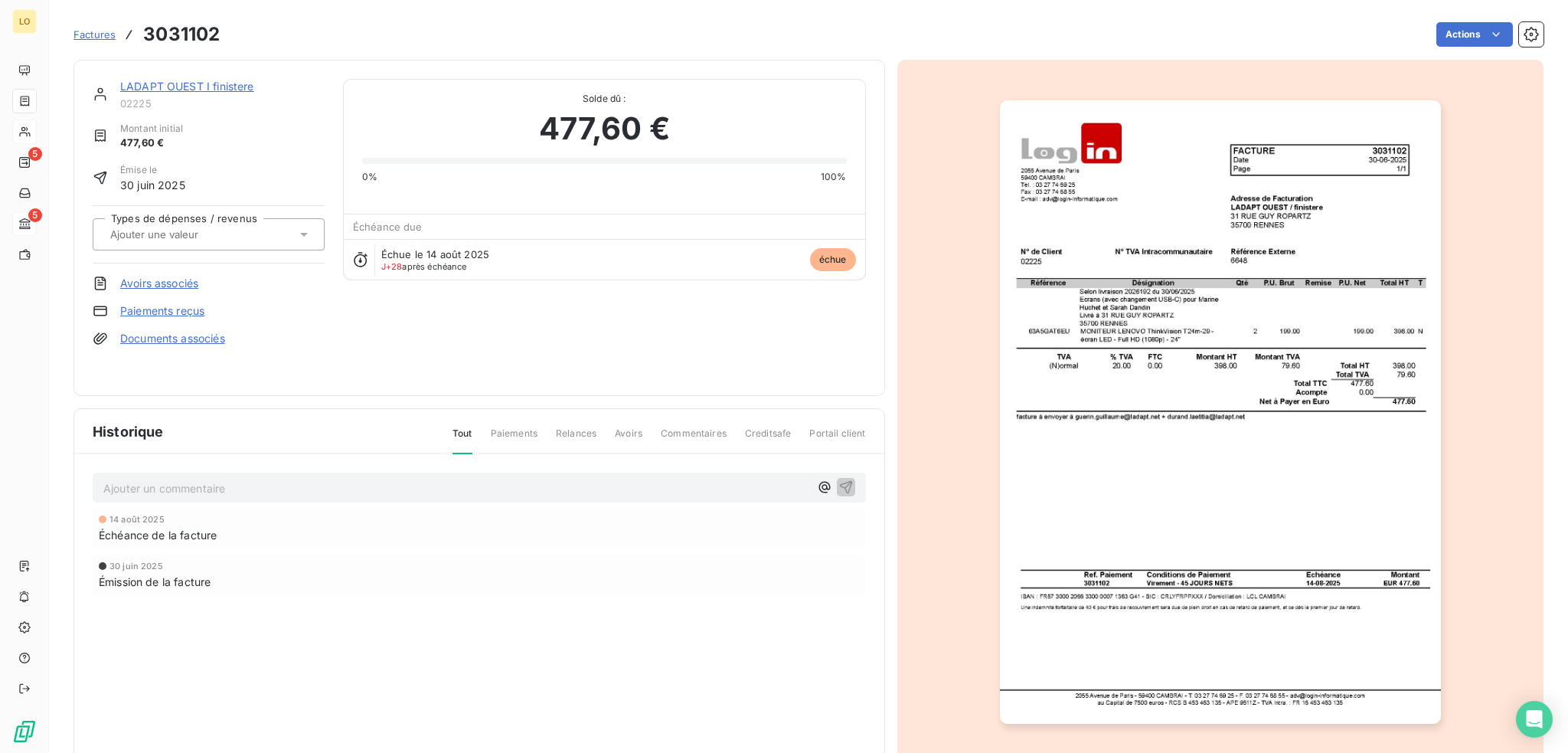
click at [228, 87] on link "LADAPT OUEST I finistere" at bounding box center [187, 86] width 134 height 13
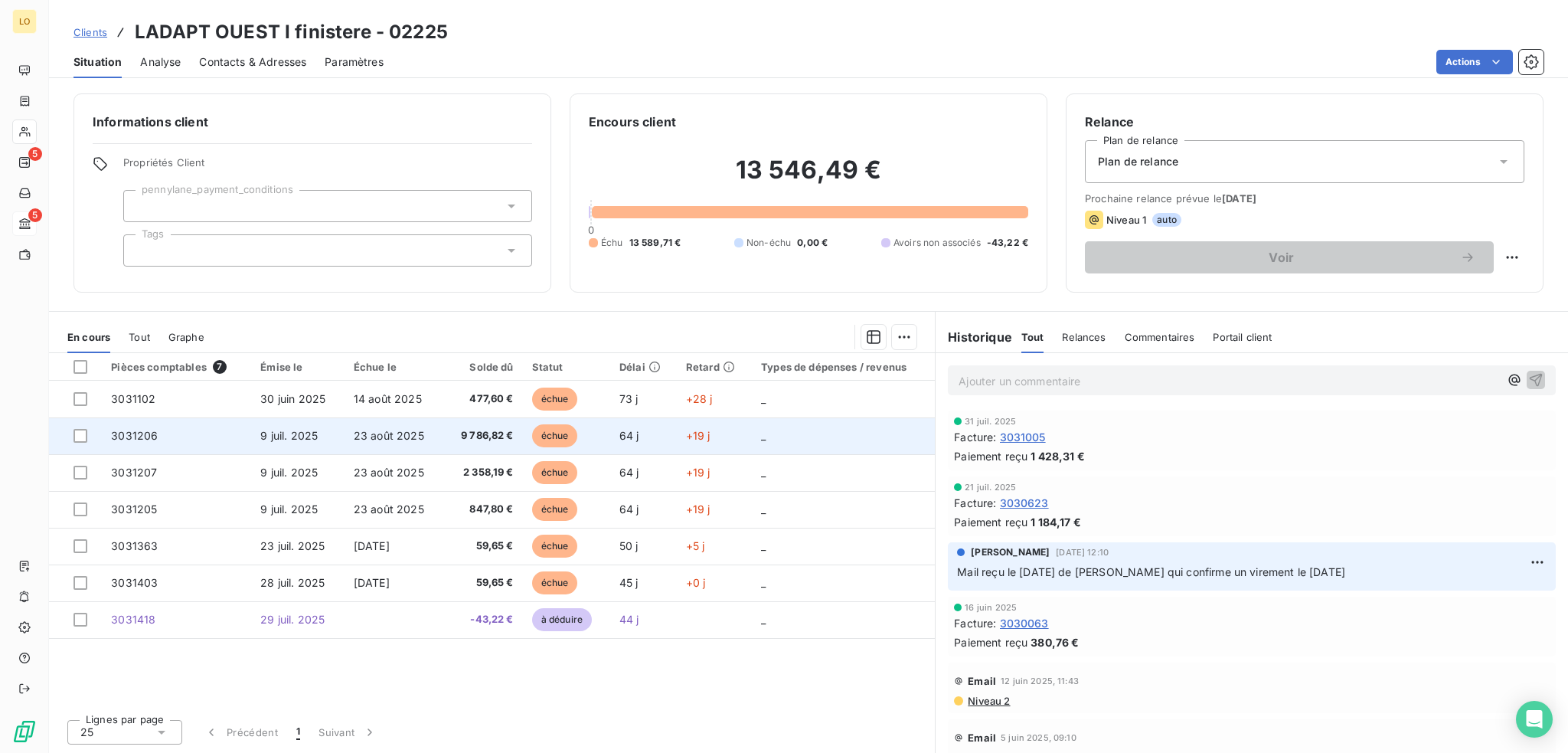
click at [557, 434] on span "échue" at bounding box center [555, 436] width 46 height 23
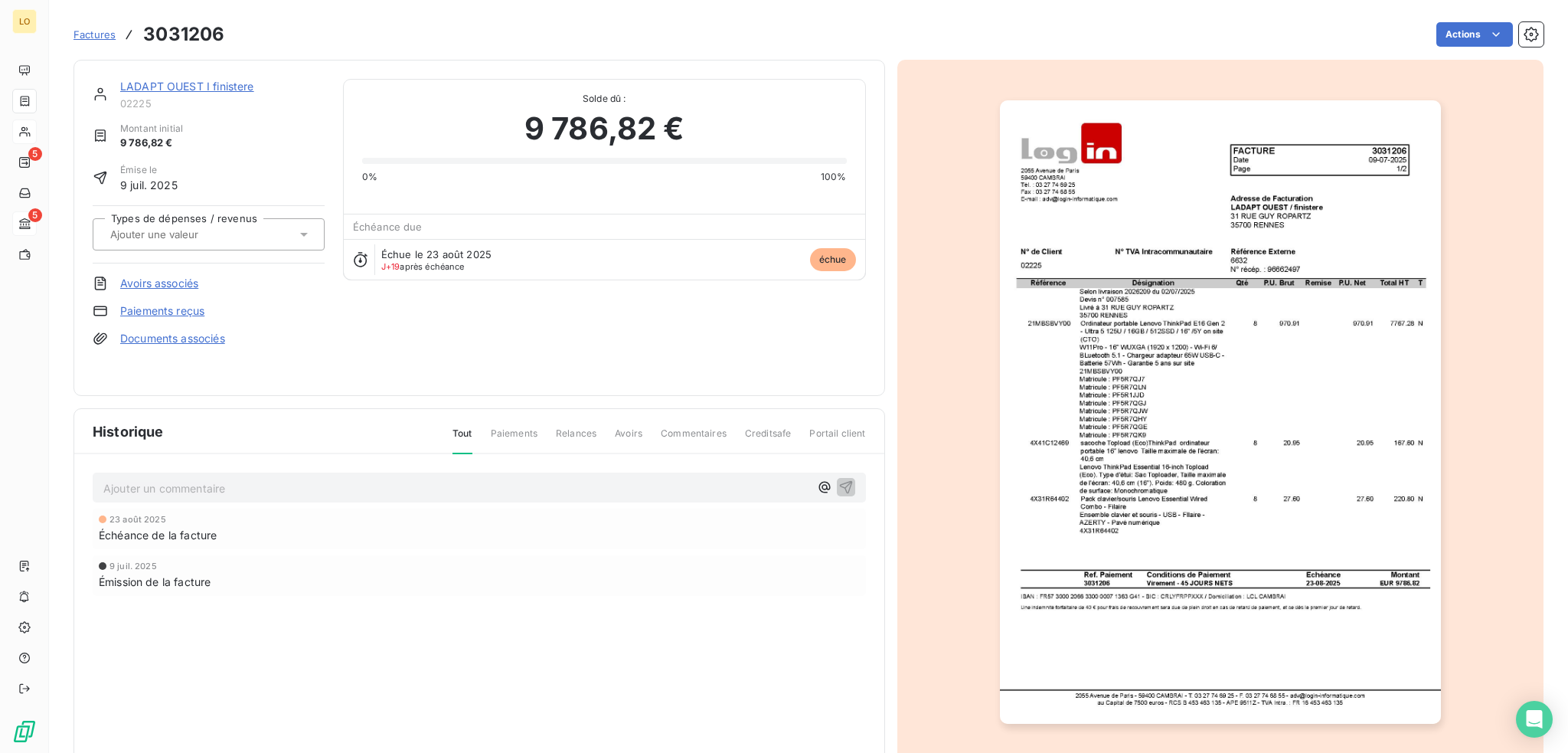
click at [231, 81] on link "LADAPT OUEST I finistere" at bounding box center [187, 86] width 134 height 13
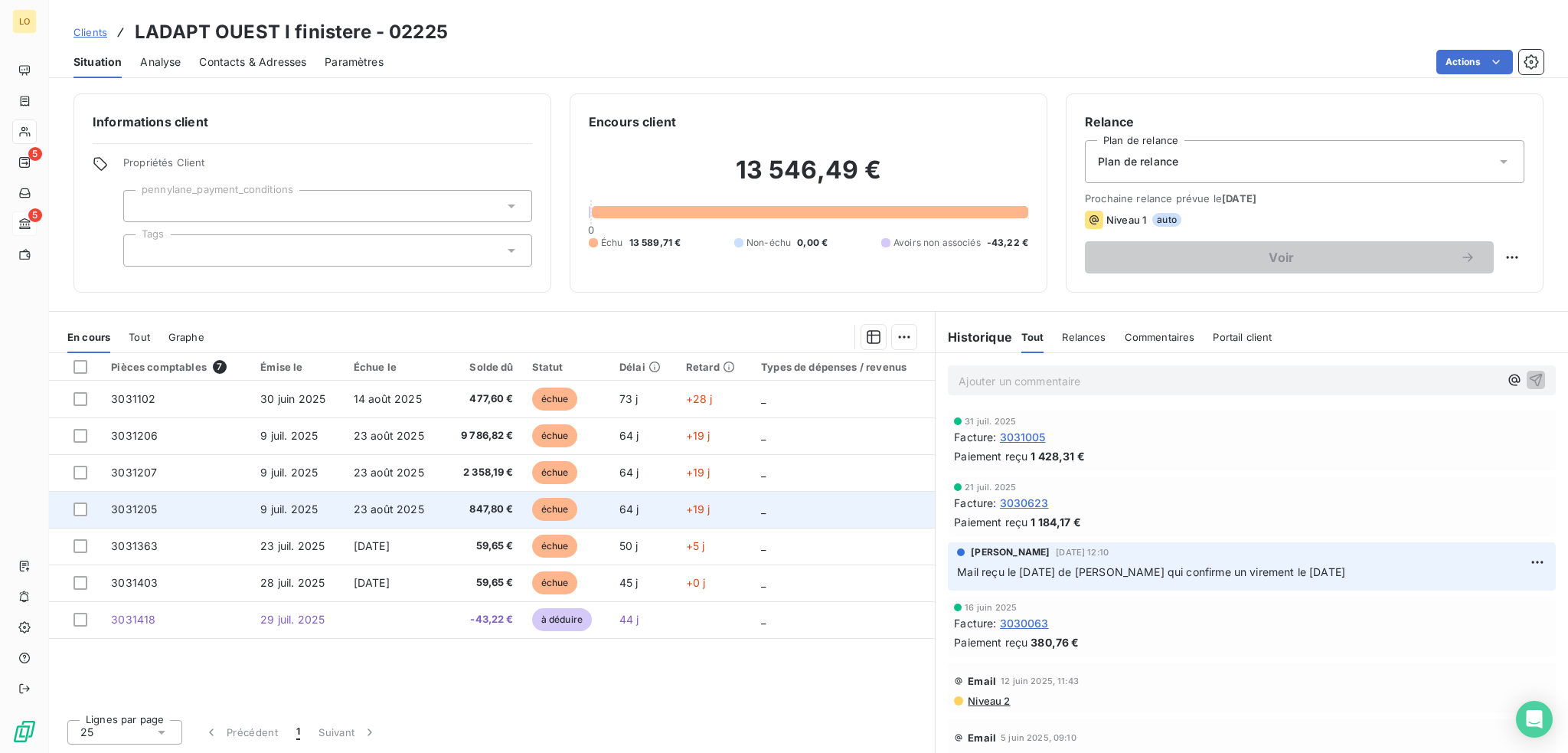
click at [561, 508] on span "échue" at bounding box center [555, 509] width 46 height 23
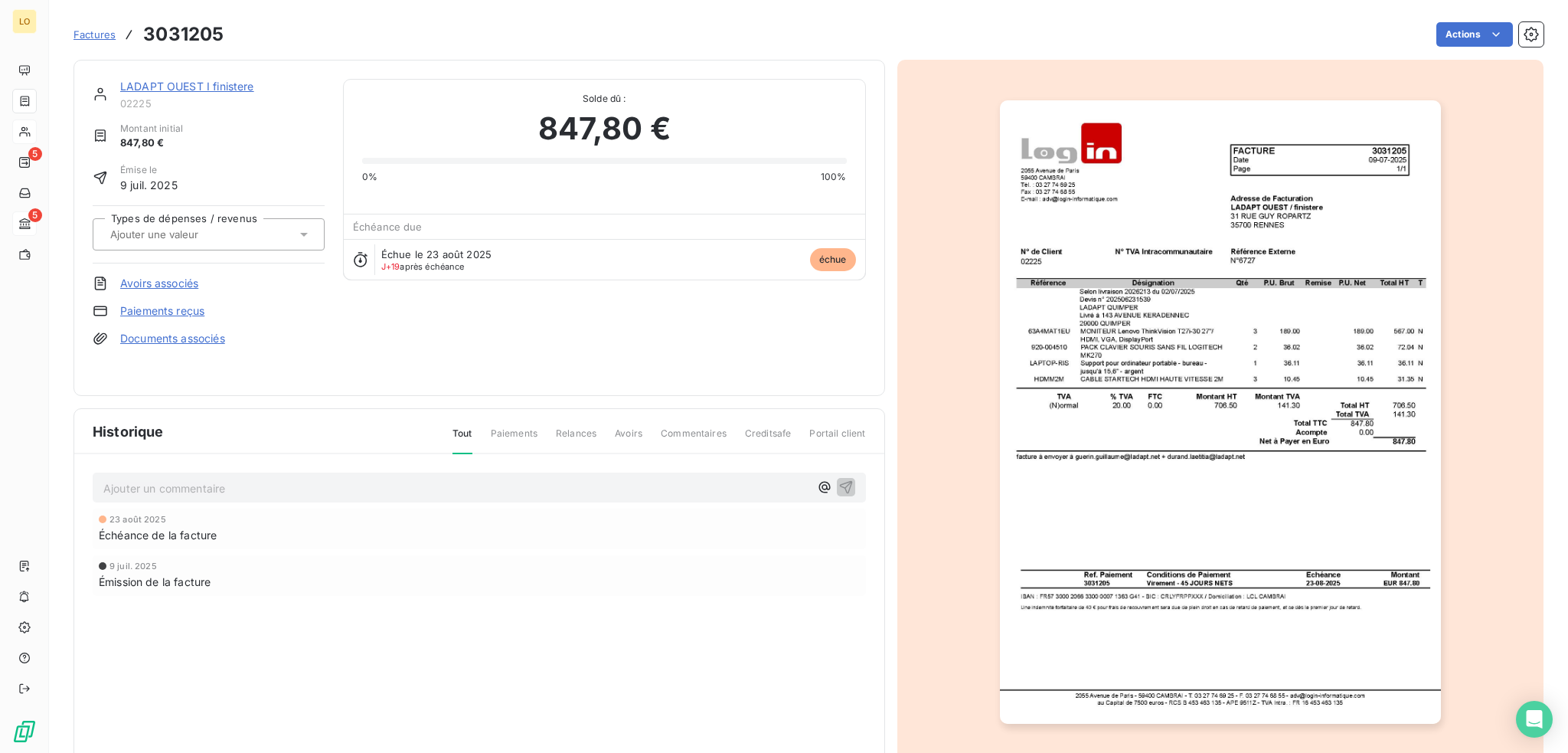
click at [187, 88] on link "LADAPT OUEST I finistere" at bounding box center [187, 86] width 134 height 13
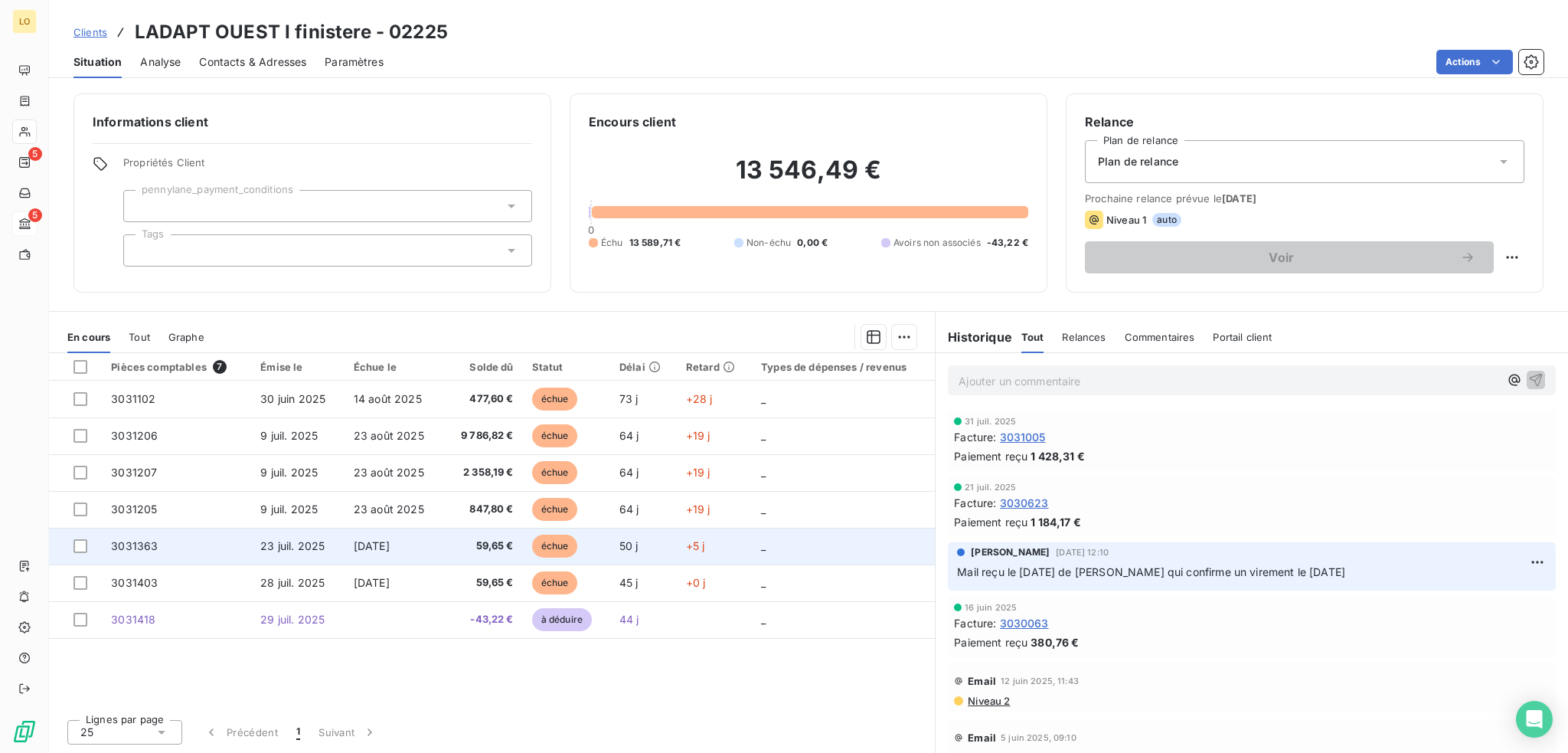
click at [557, 542] on span "échue" at bounding box center [555, 546] width 46 height 23
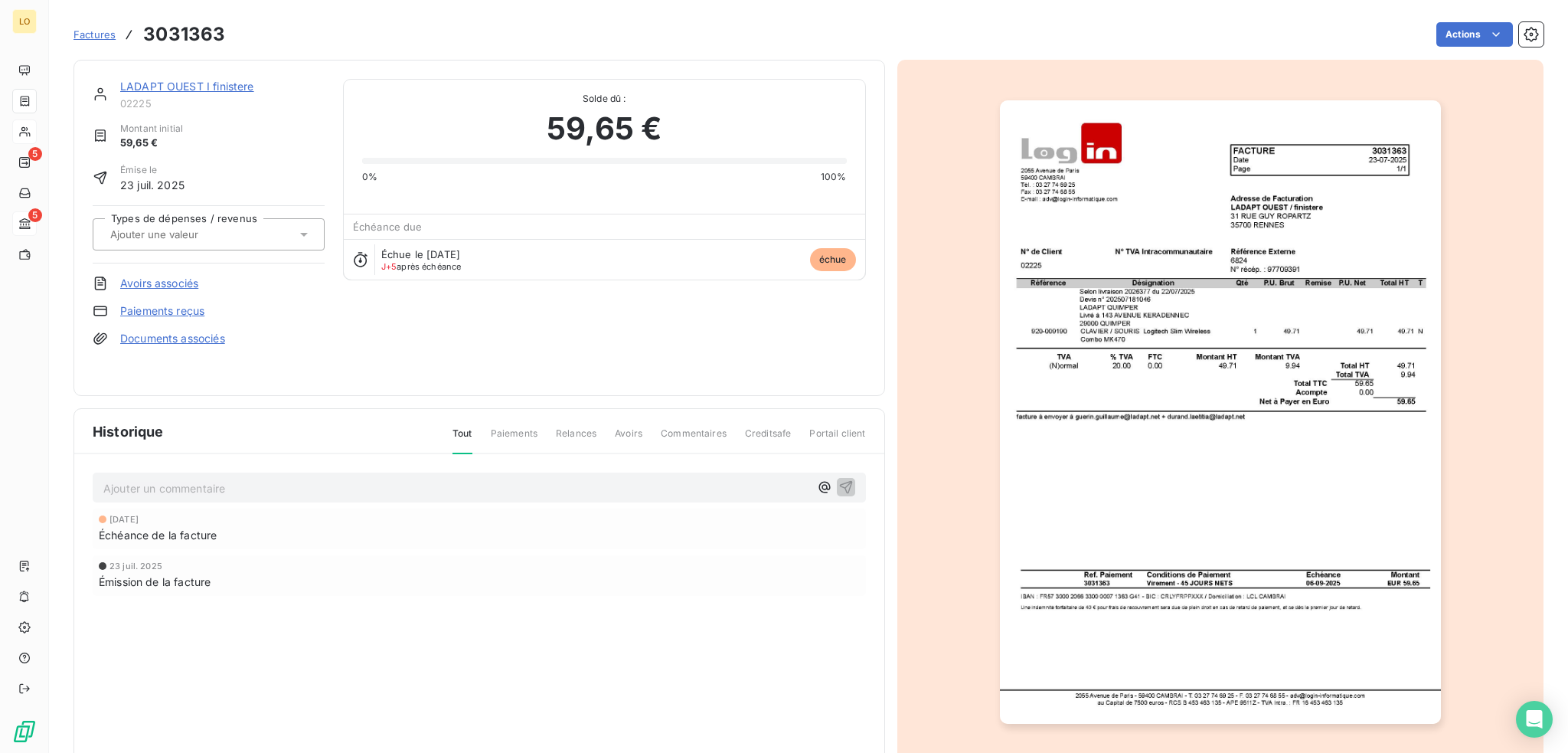
click at [209, 84] on link "LADAPT OUEST I finistere" at bounding box center [187, 86] width 134 height 13
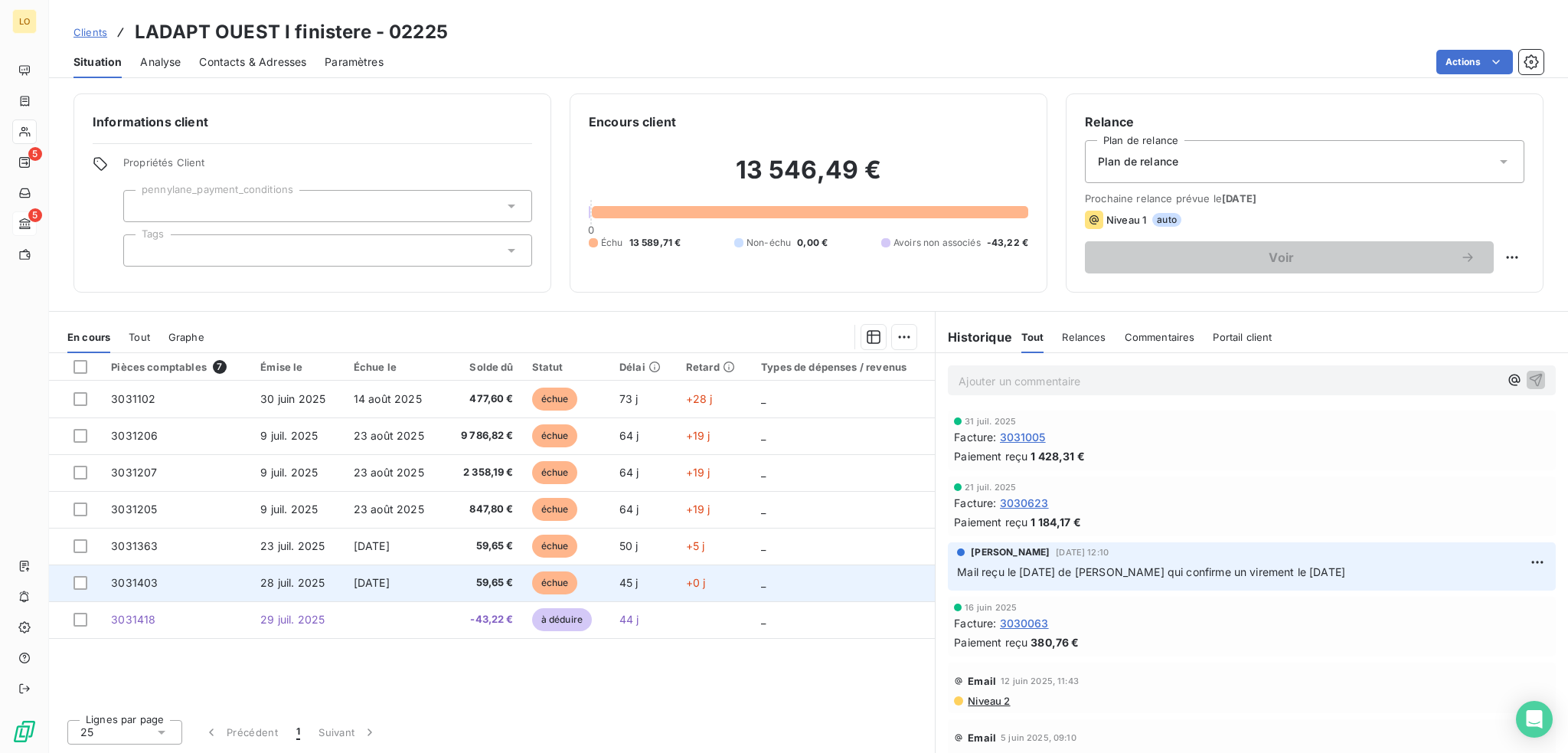
click at [545, 584] on span "échue" at bounding box center [555, 583] width 46 height 23
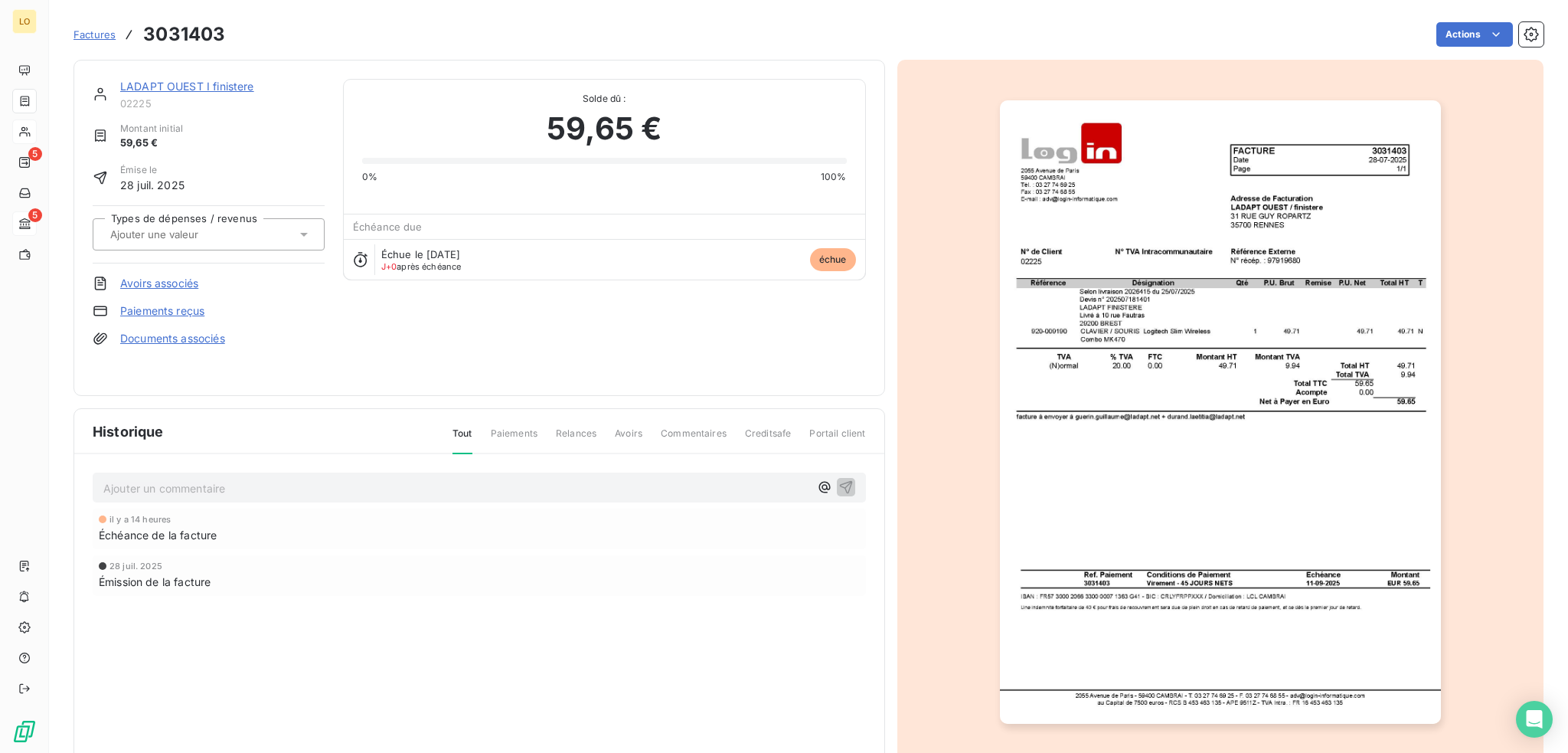
click at [203, 85] on link "LADAPT OUEST I finistere" at bounding box center [187, 86] width 134 height 13
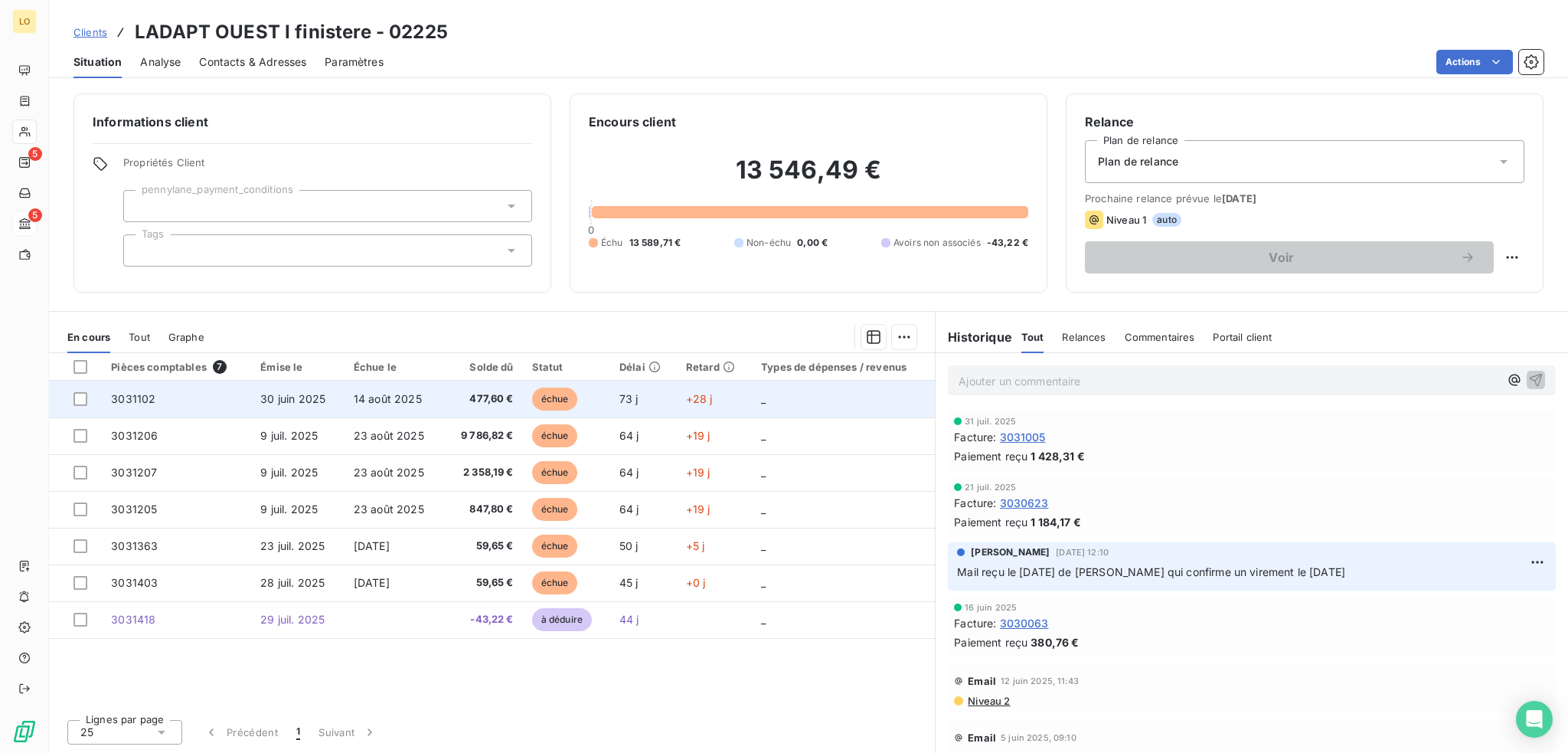
click at [554, 394] on span "échue" at bounding box center [555, 399] width 46 height 23
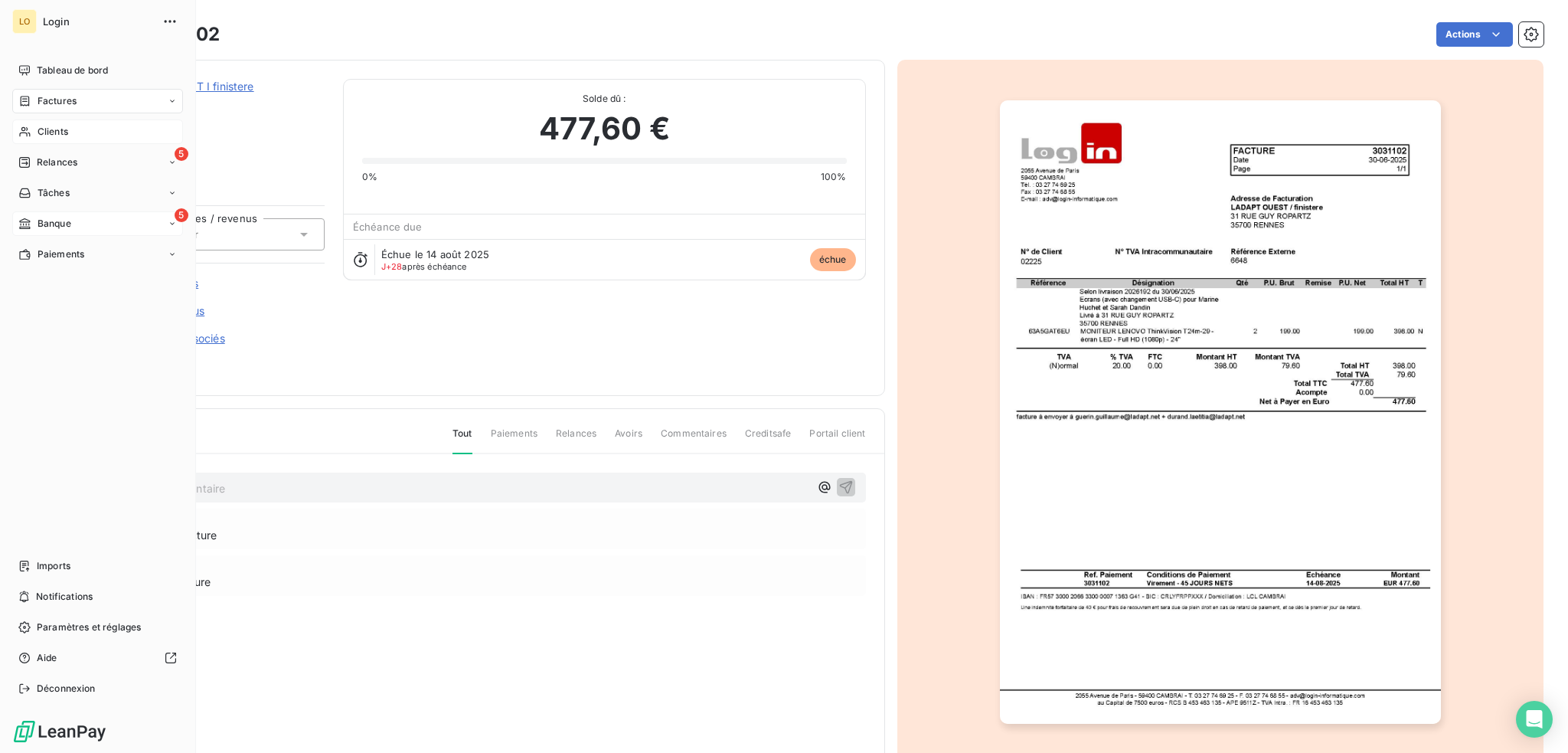
click at [55, 133] on span "Clients" at bounding box center [53, 131] width 31 height 14
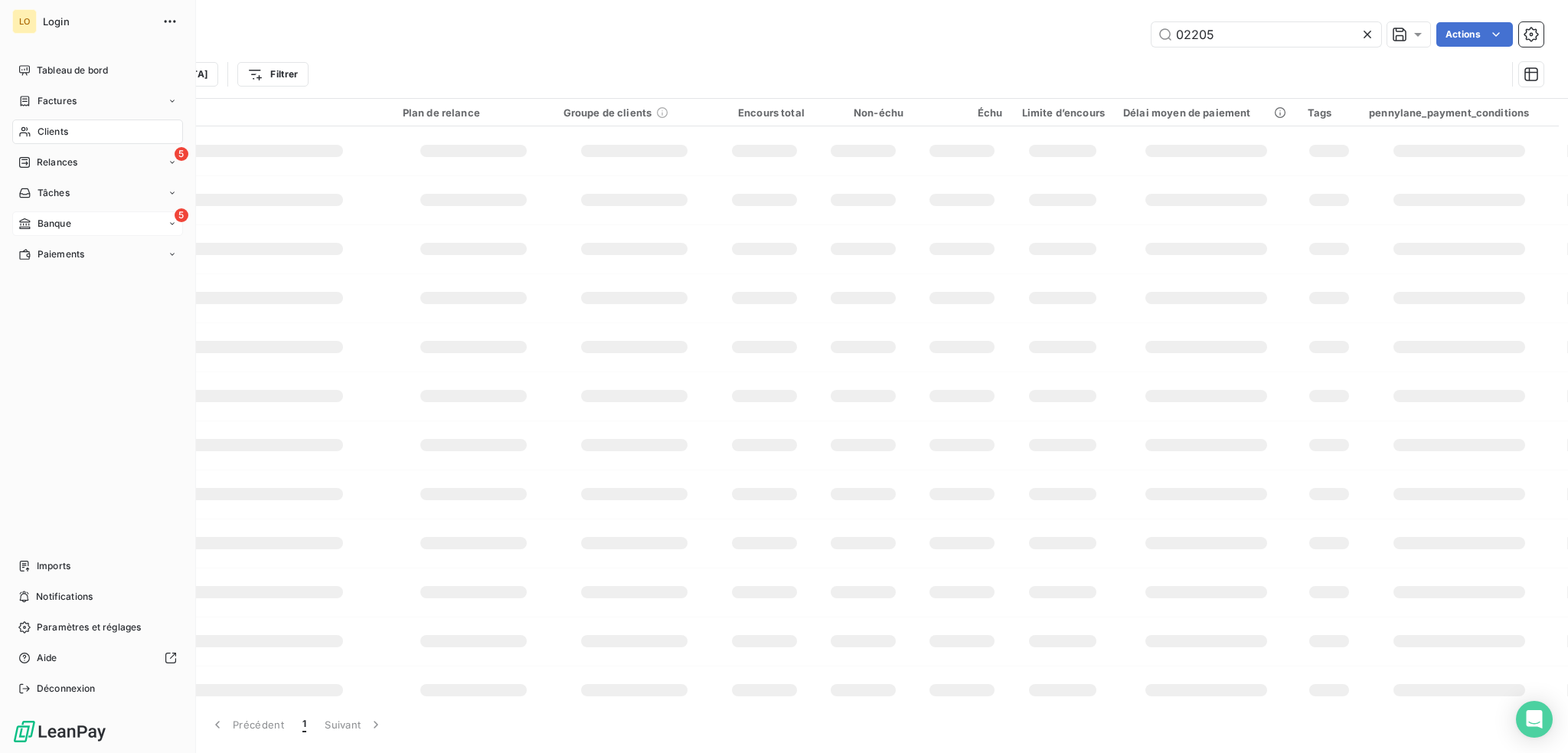
type input "02205"
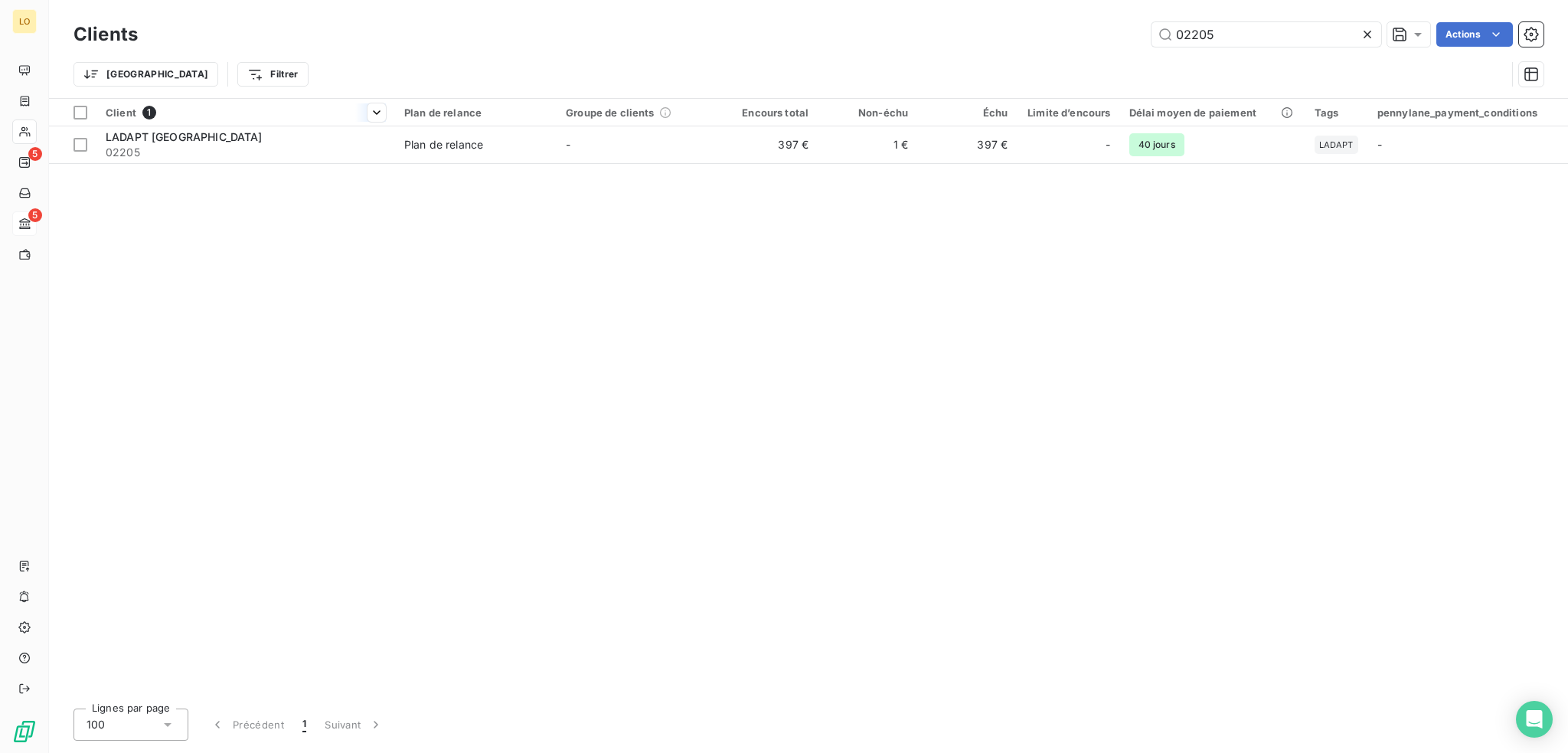
click at [269, 126] on div at bounding box center [245, 126] width 299 height 1
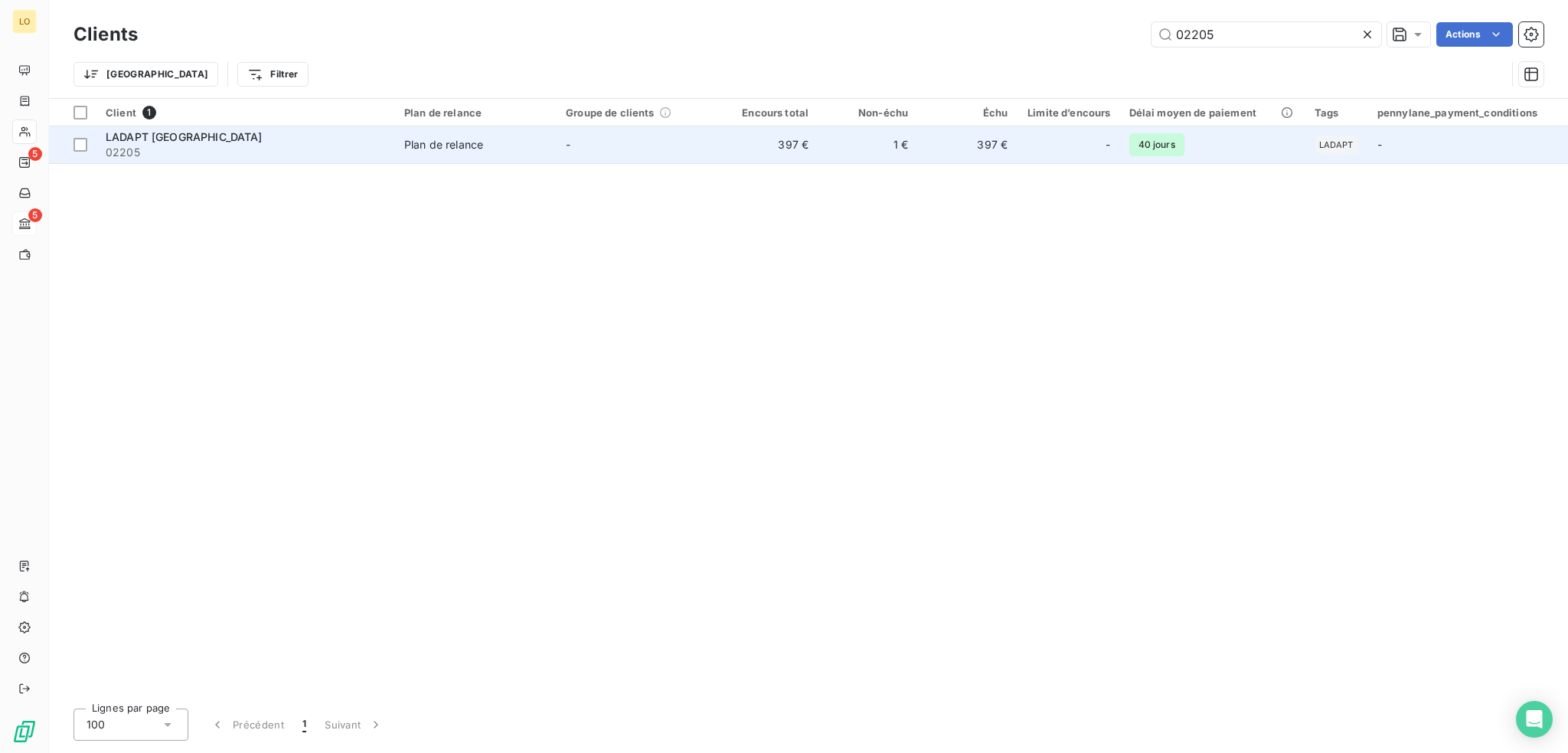
click at [271, 143] on div "LADAPT [GEOGRAPHIC_DATA]" at bounding box center [246, 137] width 280 height 15
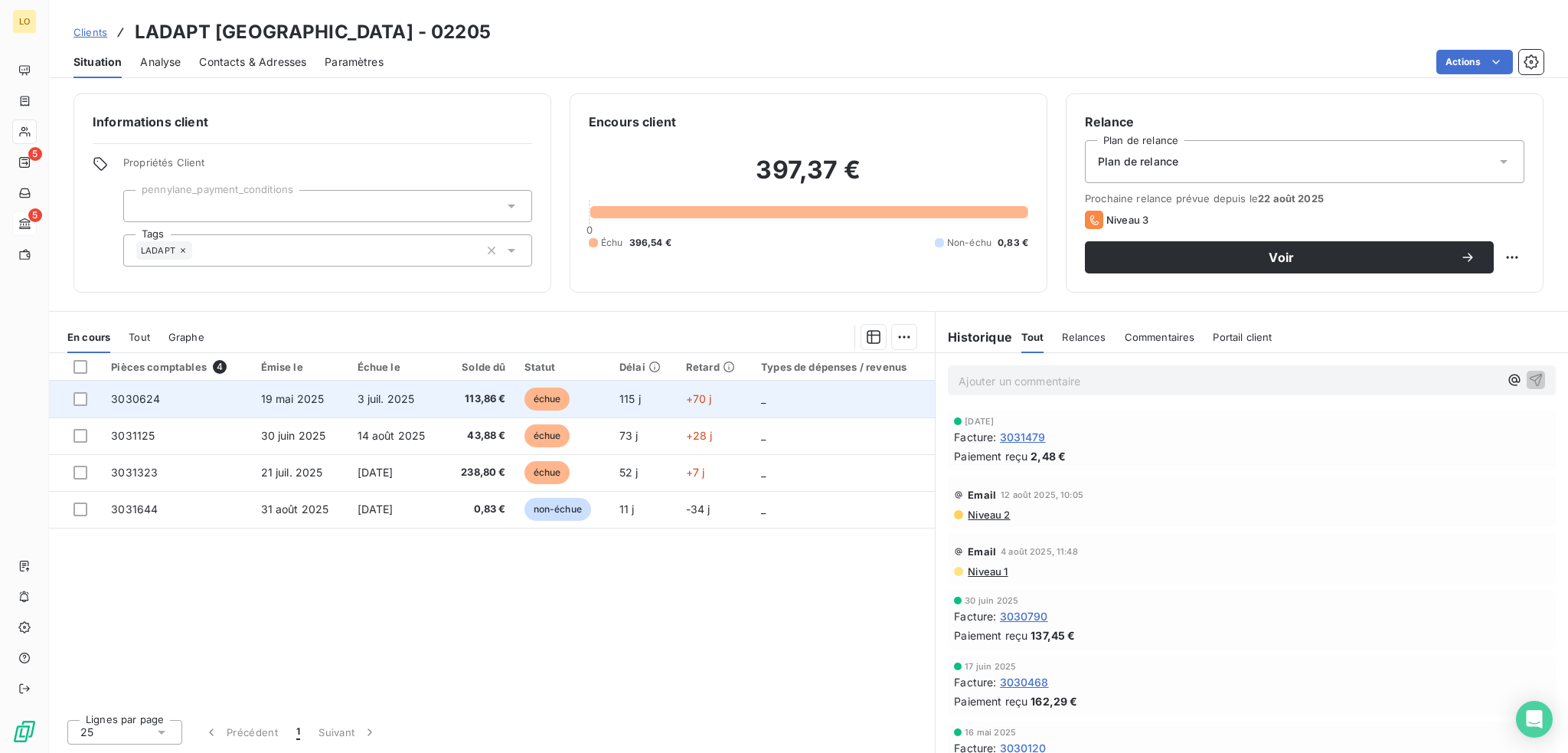
click at [538, 393] on span "échue" at bounding box center [547, 399] width 46 height 23
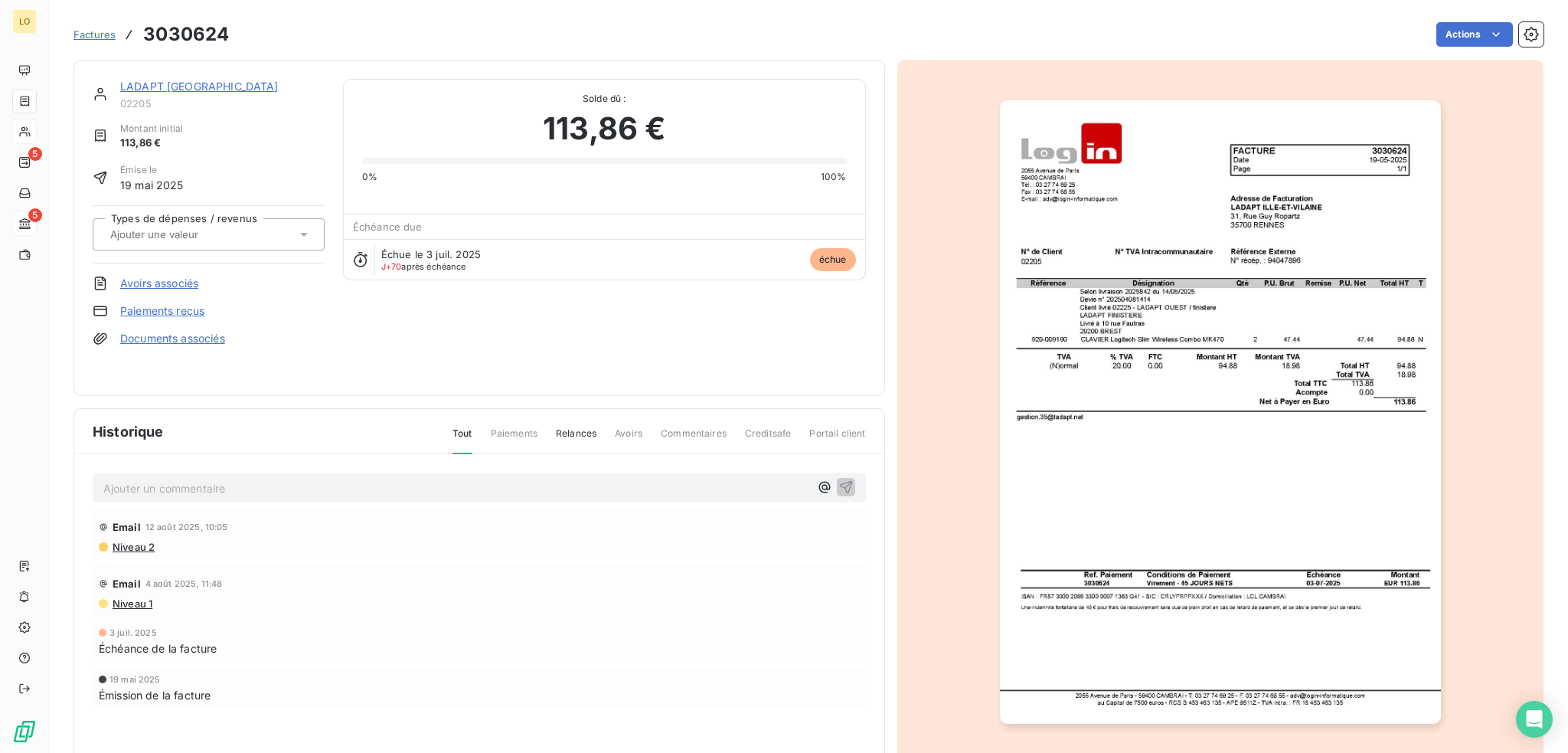
click at [194, 88] on link "LADAPT [GEOGRAPHIC_DATA]" at bounding box center [200, 86] width 159 height 13
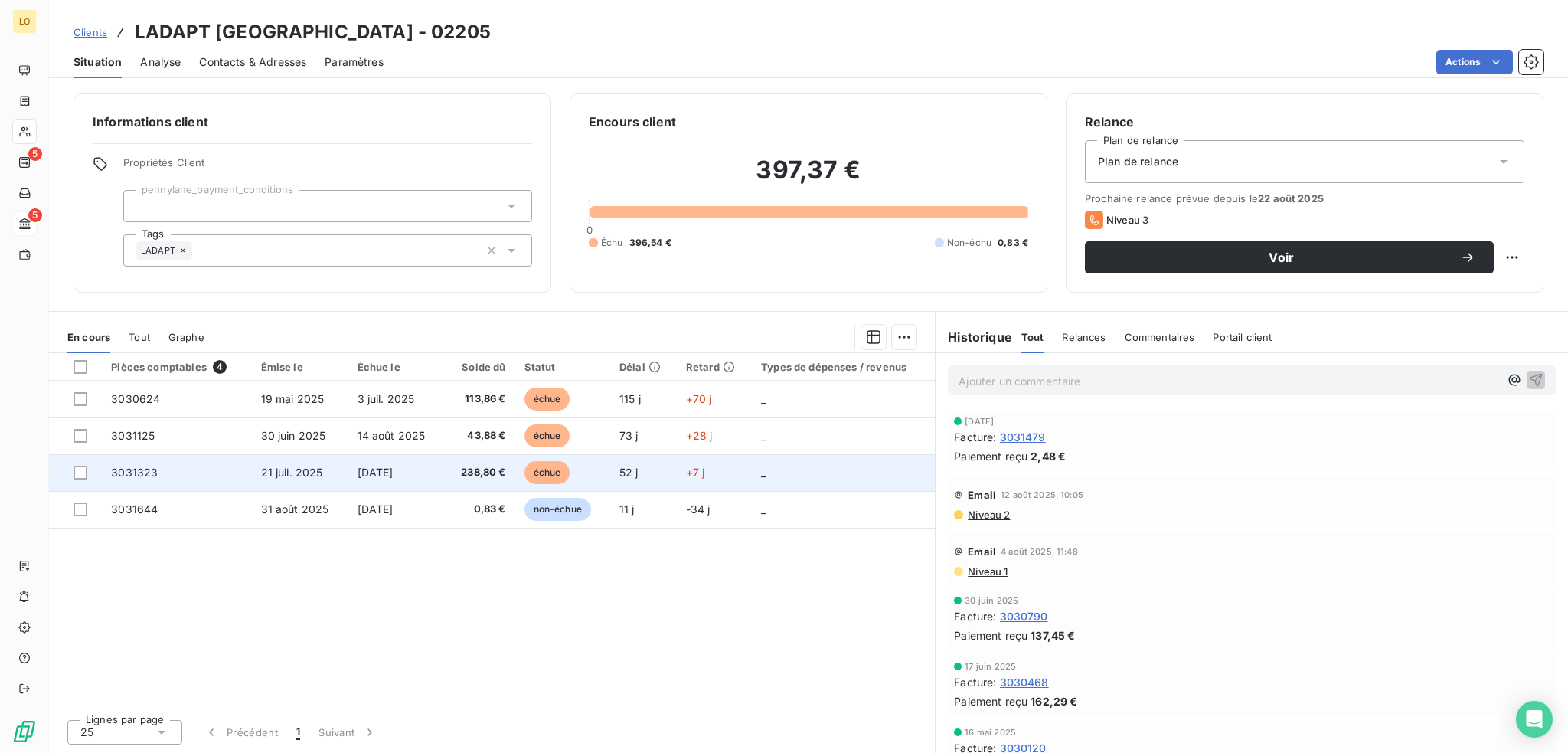
click at [539, 465] on span "échue" at bounding box center [547, 473] width 46 height 23
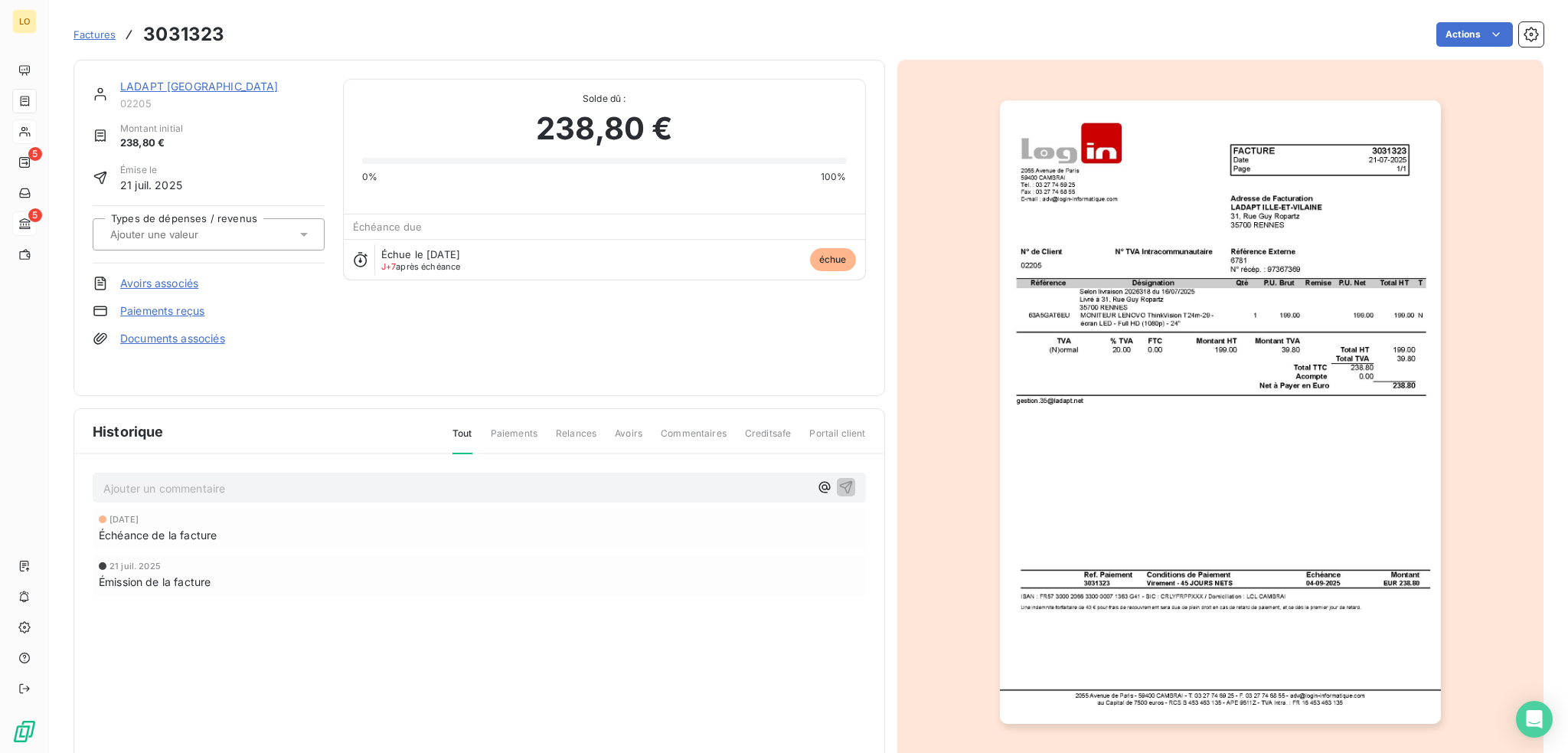
click at [241, 87] on link "LADAPT [GEOGRAPHIC_DATA]" at bounding box center [200, 86] width 159 height 13
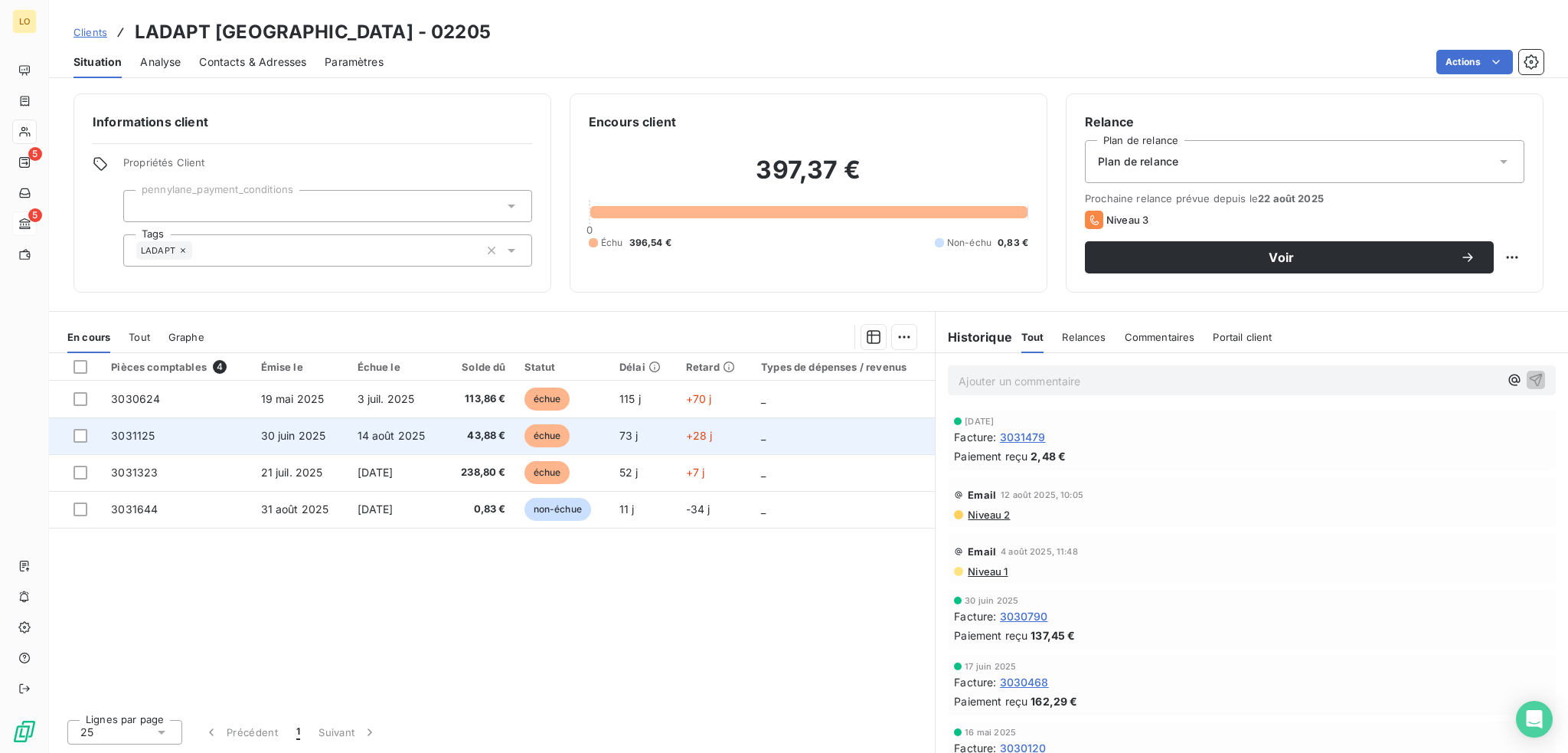
click at [542, 428] on span "échue" at bounding box center [547, 436] width 46 height 23
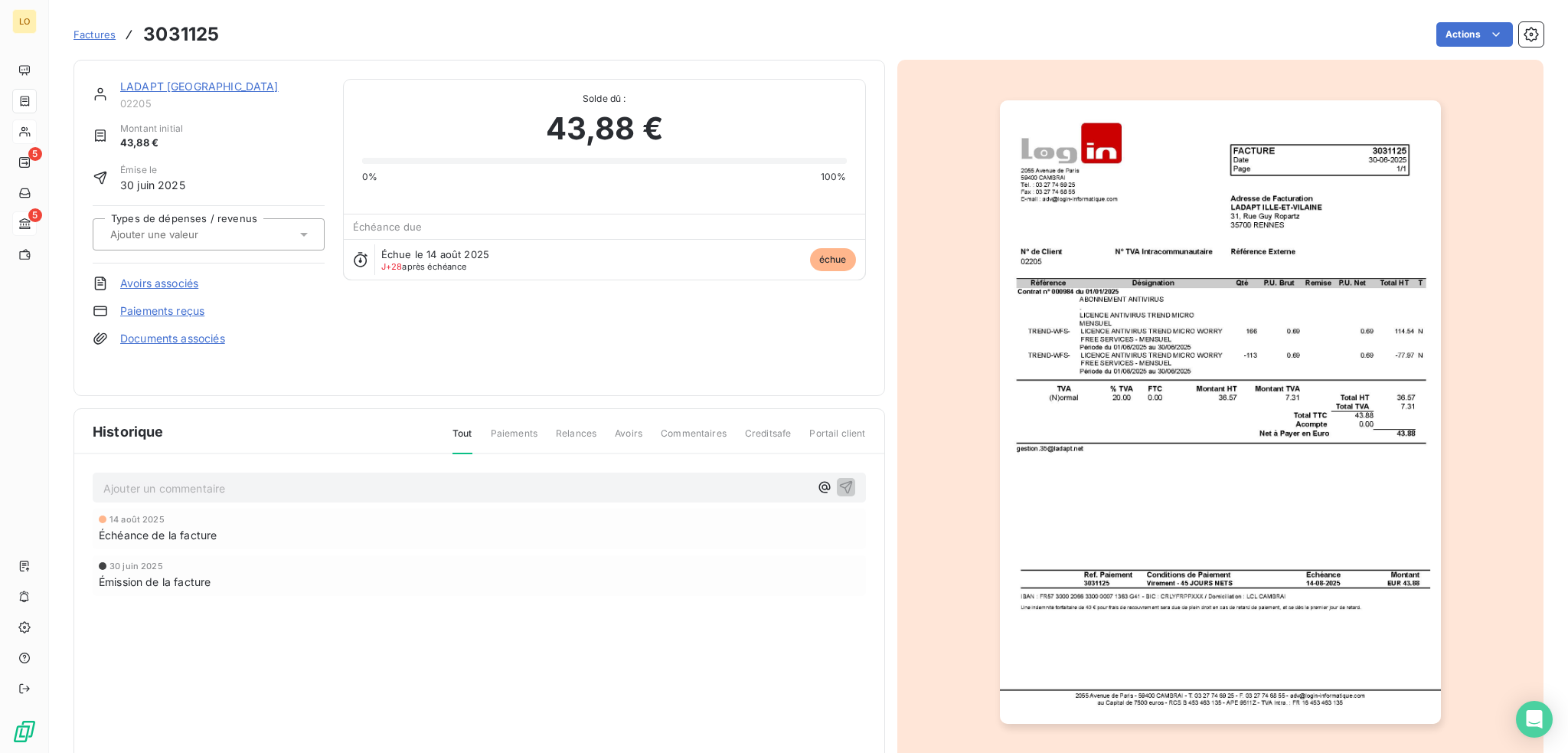
click at [215, 84] on link "LADAPT [GEOGRAPHIC_DATA]" at bounding box center [200, 86] width 159 height 13
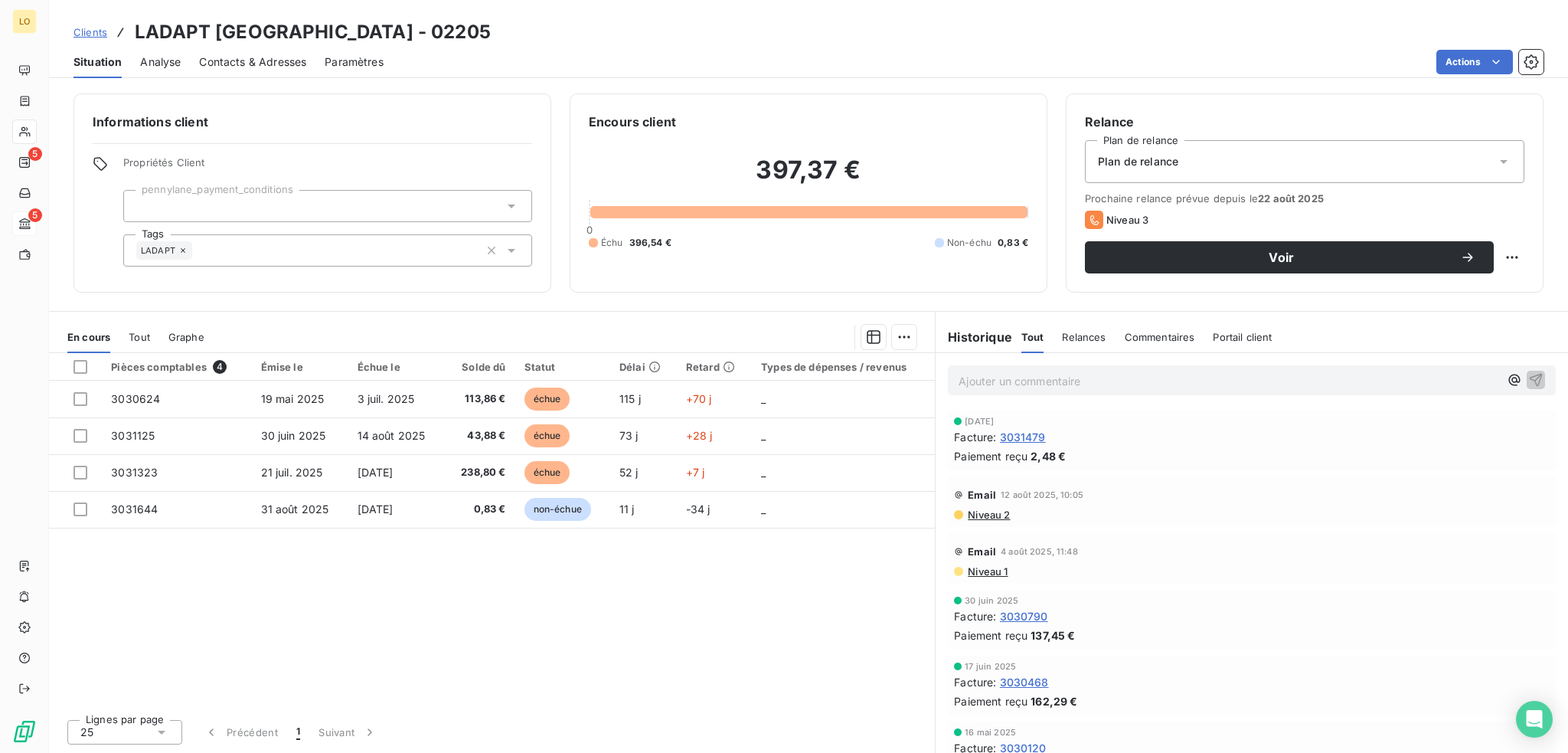
click at [231, 58] on span "Contacts & Adresses" at bounding box center [253, 62] width 108 height 15
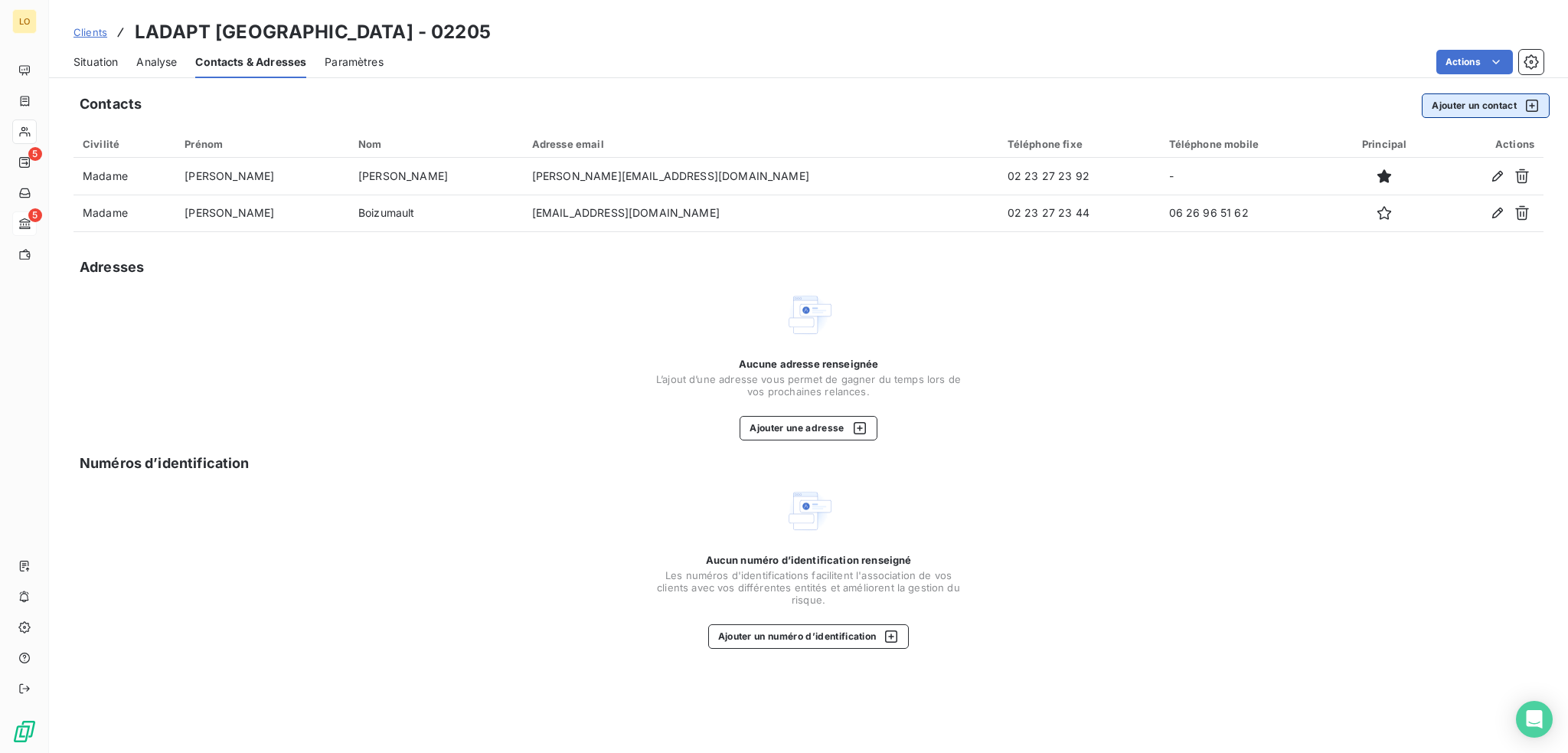
click at [1488, 104] on button "Ajouter un contact" at bounding box center [1485, 106] width 128 height 24
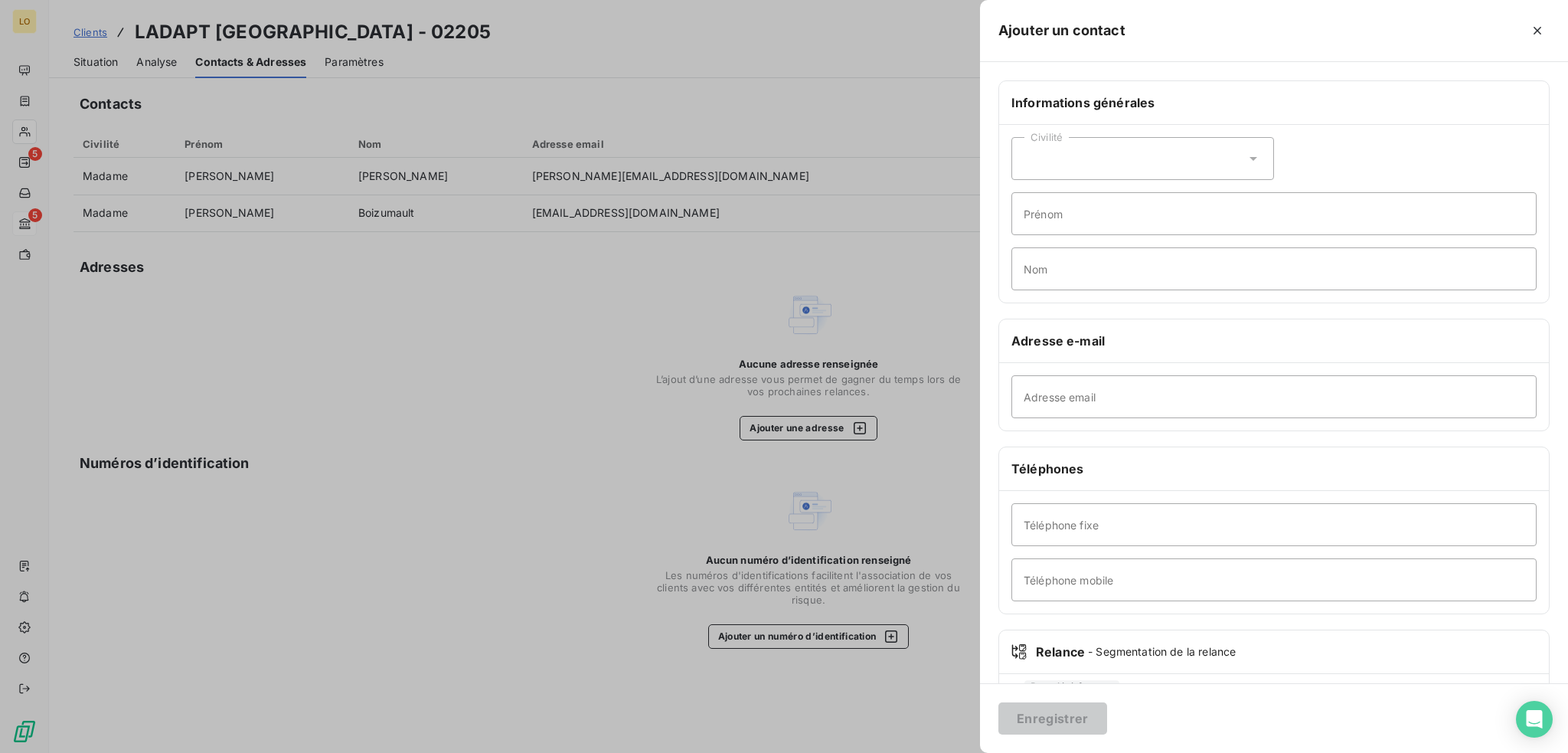
click at [1245, 152] on icon at bounding box center [1253, 158] width 15 height 15
click at [1029, 192] on input "radio" at bounding box center [1028, 196] width 15 height 15
click at [1068, 218] on input "Prénom" at bounding box center [1274, 214] width 525 height 43
click at [1291, 389] on input "Adresse email" at bounding box center [1274, 397] width 525 height 43
type input "[EMAIL_ADDRESS][DOMAIN_NAME]"
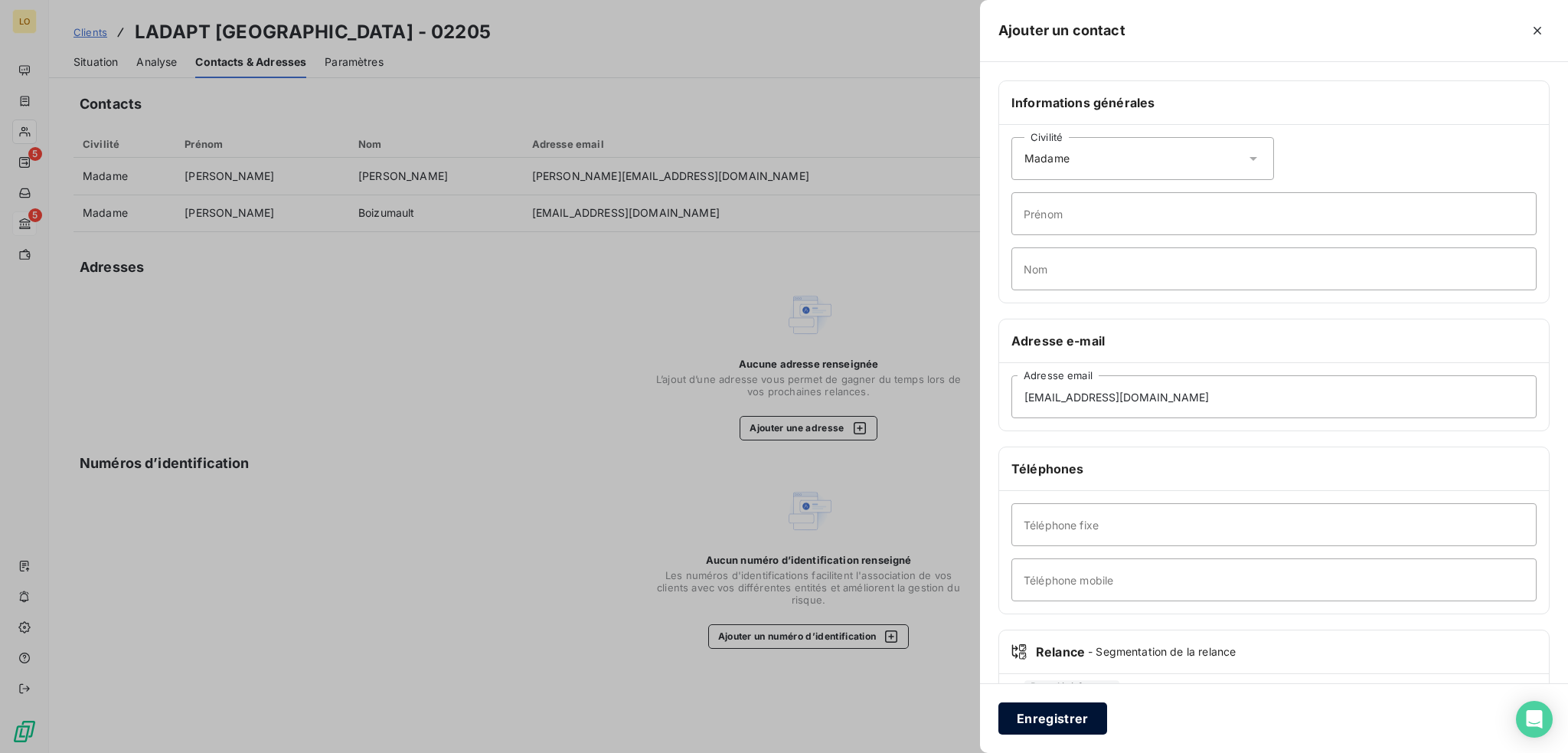
click at [1056, 716] on button "Enregistrer" at bounding box center [1052, 718] width 108 height 32
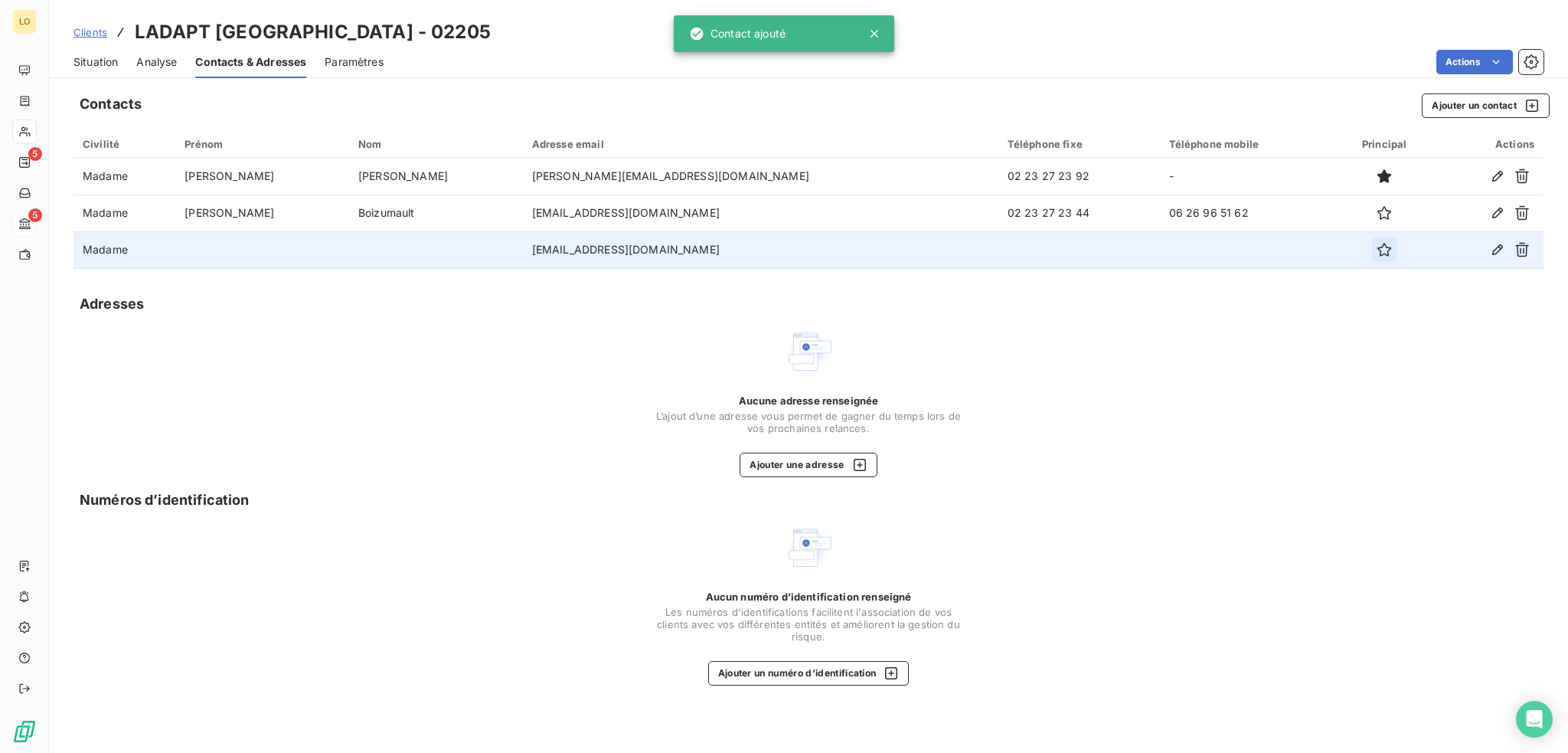
click at [1377, 249] on icon "button" at bounding box center [1384, 249] width 15 height 15
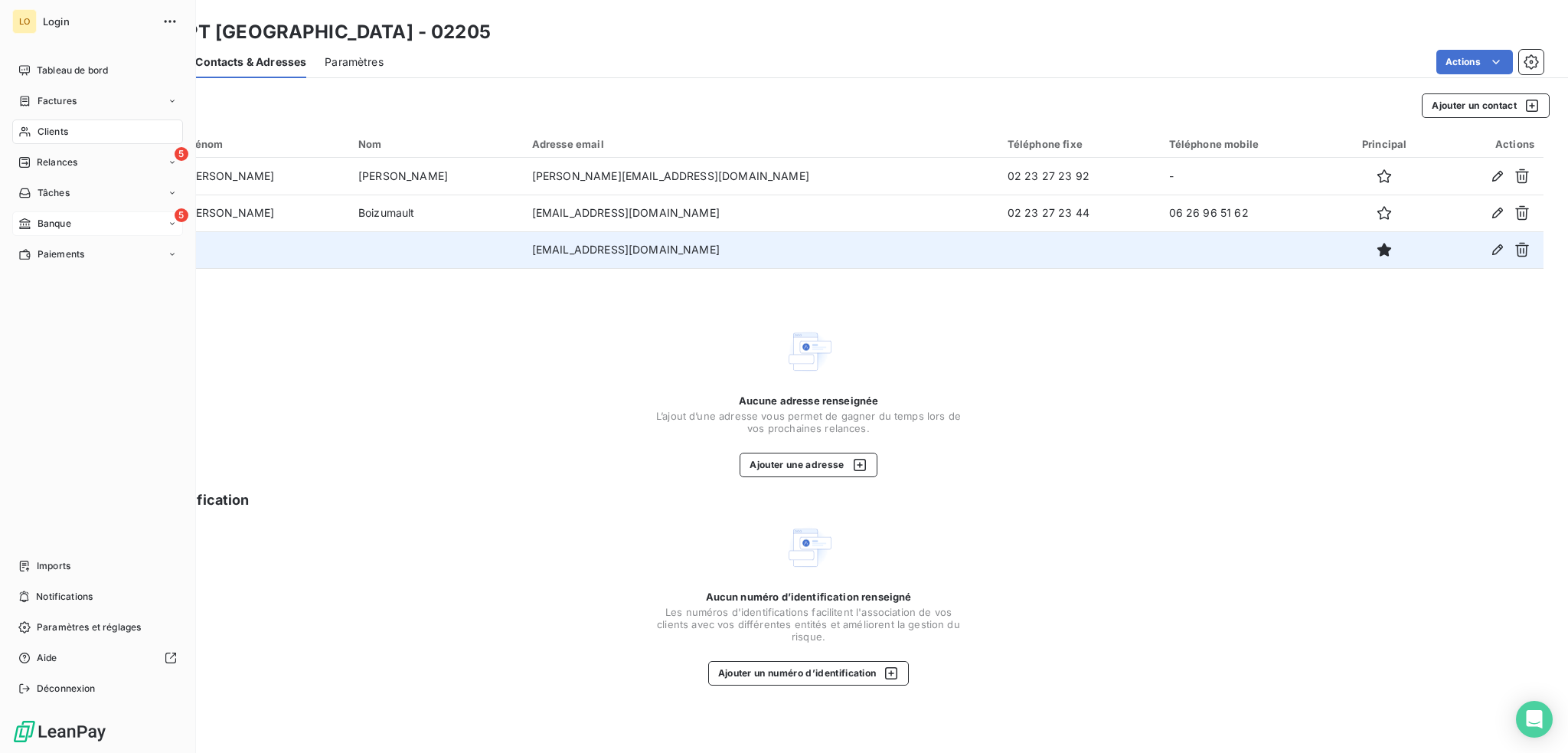
click at [49, 131] on span "Clients" at bounding box center [53, 131] width 31 height 14
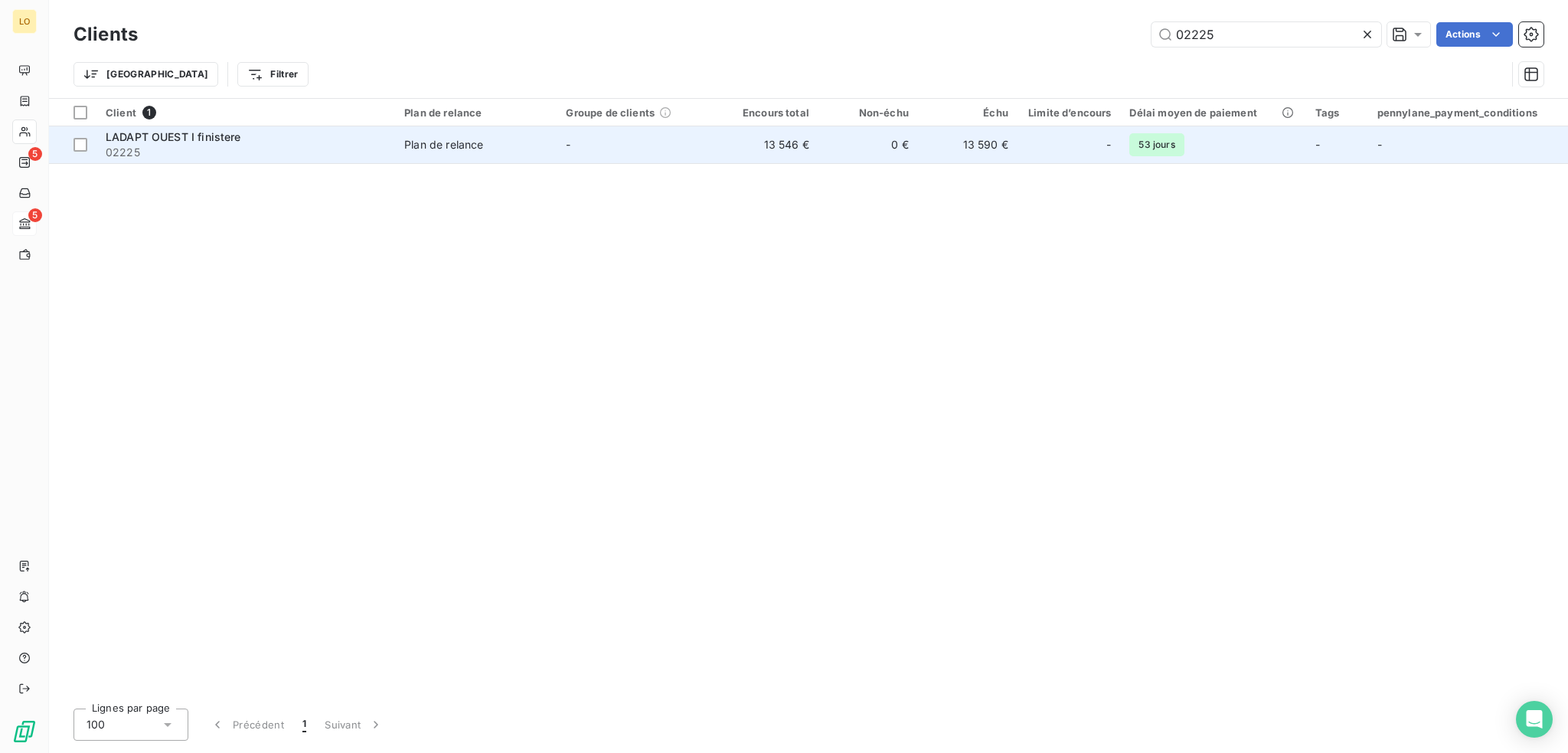
type input "02225"
click at [303, 150] on span "02225" at bounding box center [246, 152] width 280 height 15
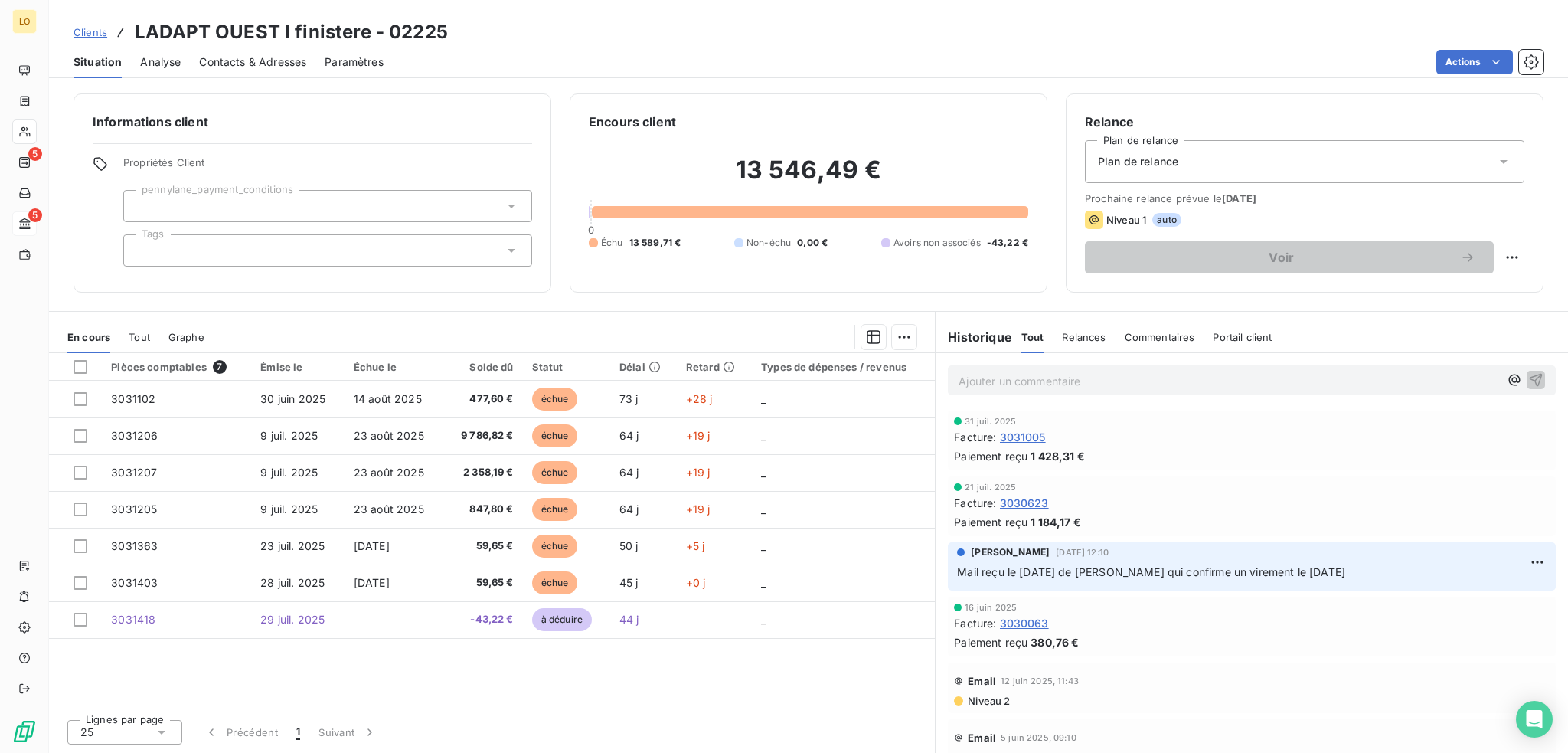
click at [227, 56] on span "Contacts & Adresses" at bounding box center [253, 62] width 108 height 15
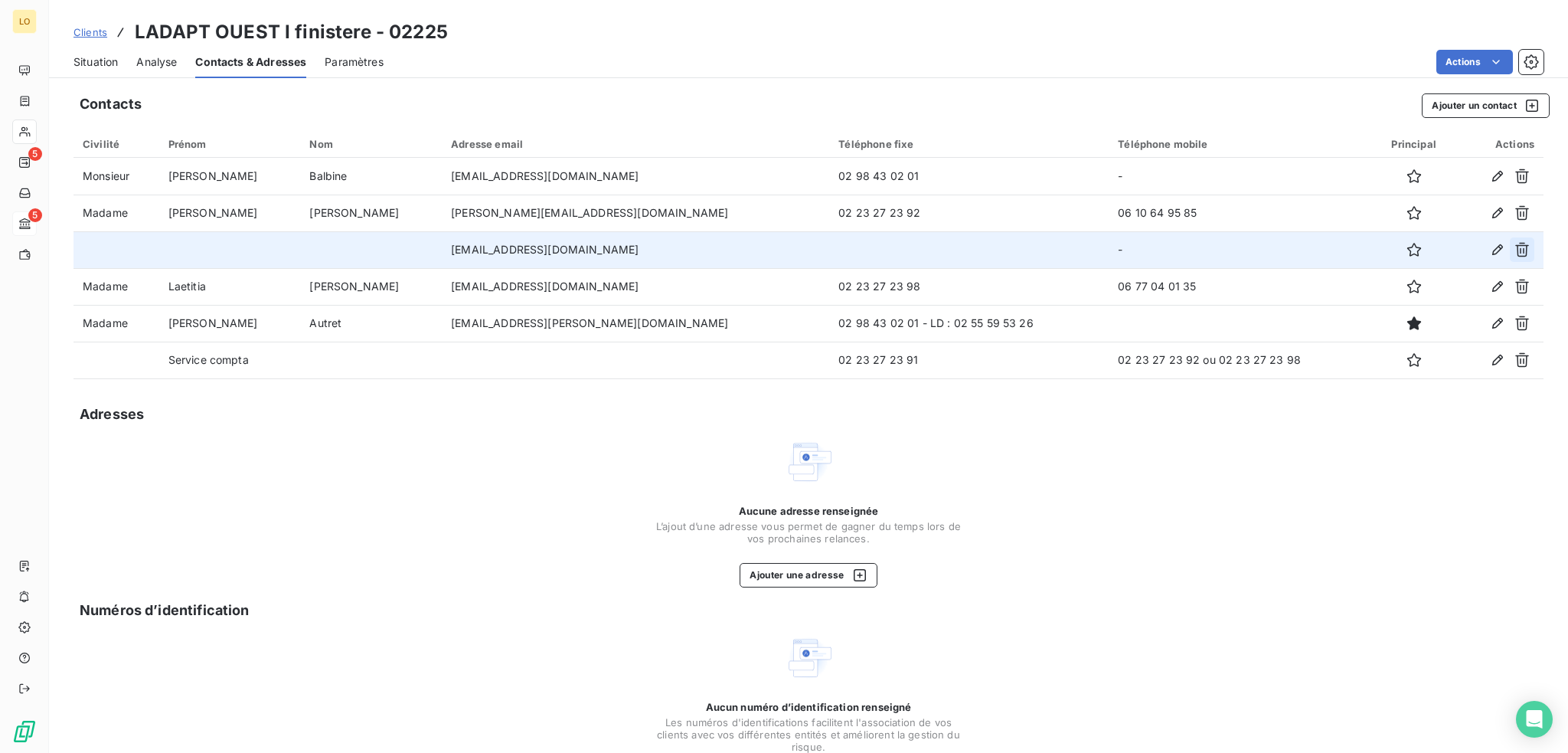
click at [1514, 246] on icon "button" at bounding box center [1522, 249] width 15 height 15
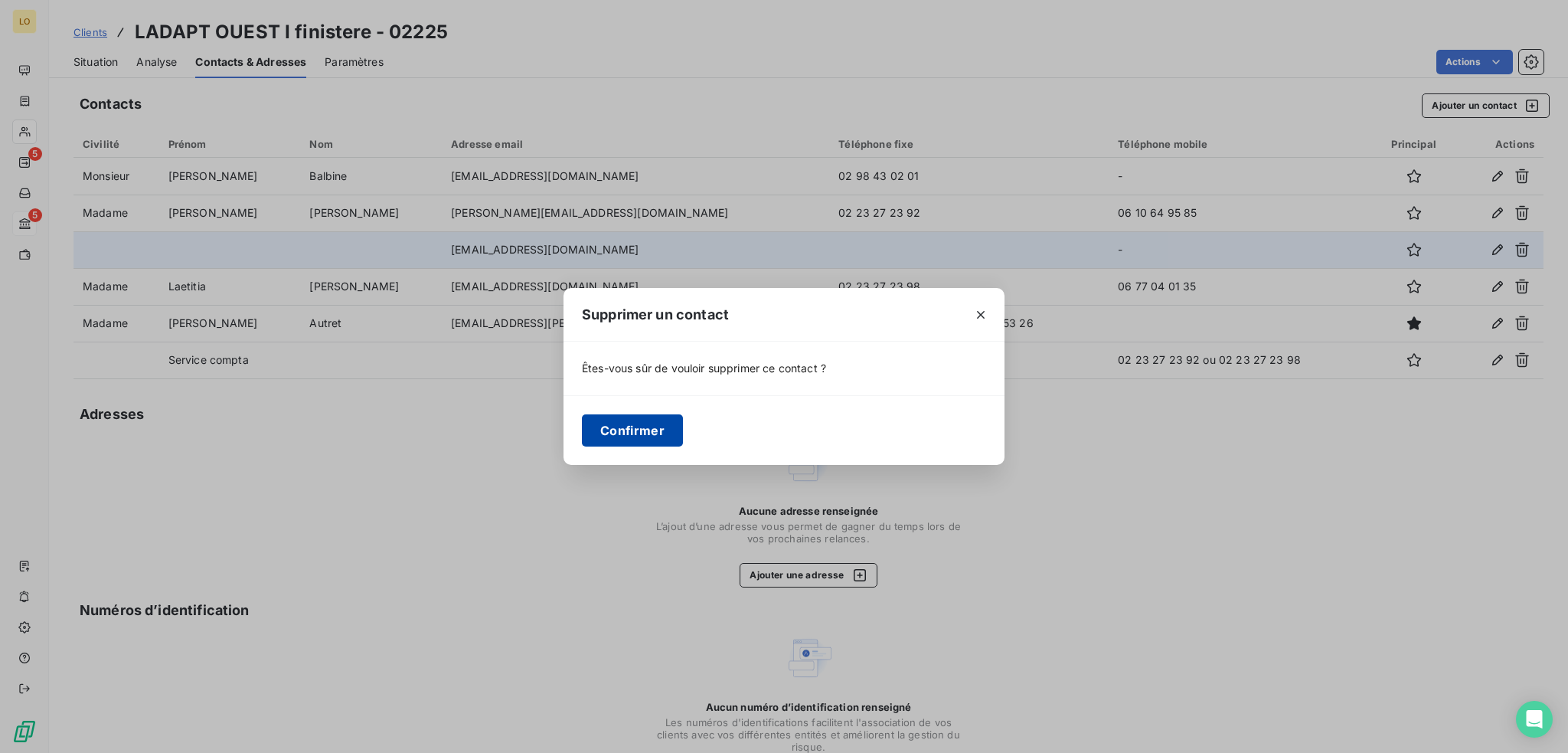
click at [649, 431] on button "Confirmer" at bounding box center [632, 429] width 101 height 32
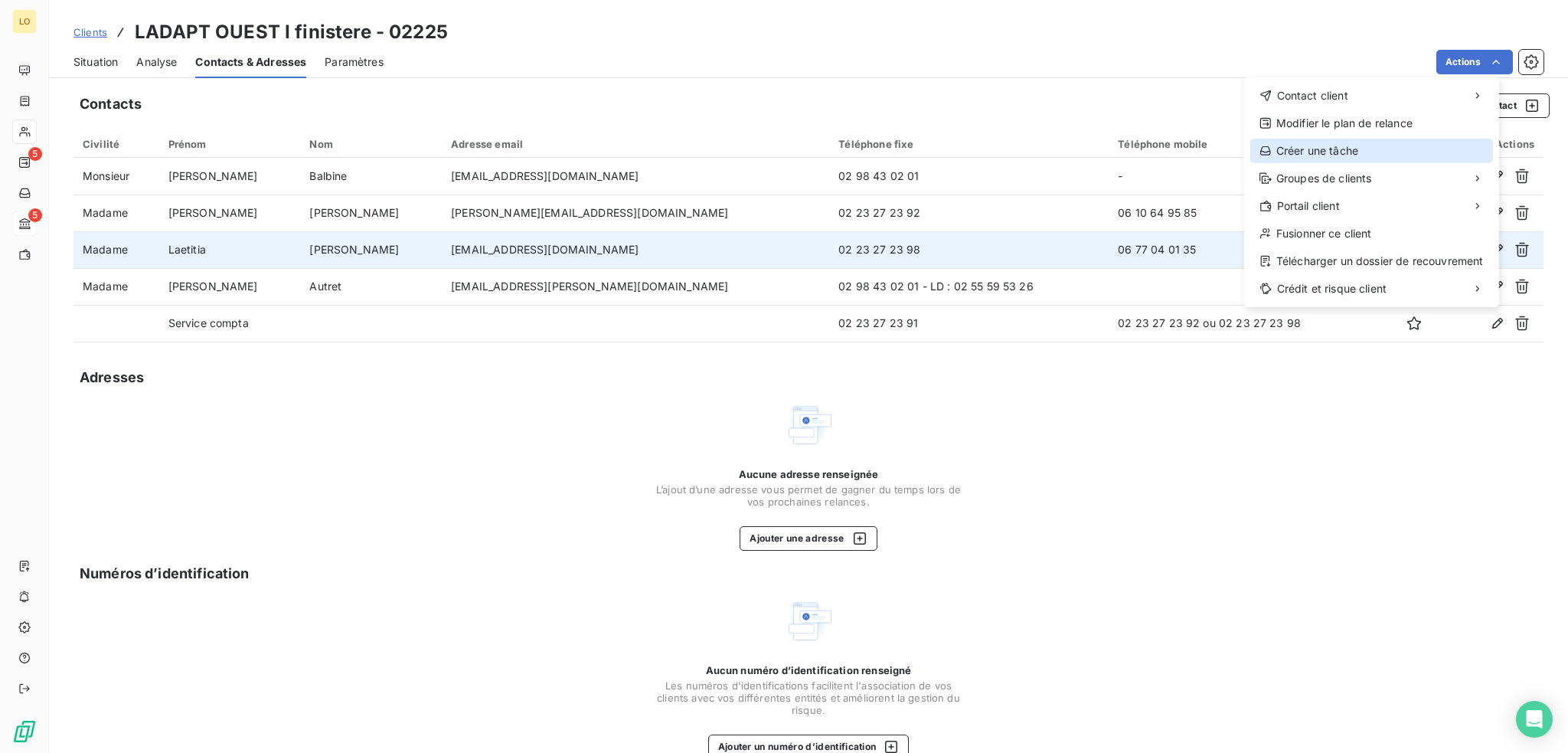
click at [1351, 148] on div "Créer une tâche" at bounding box center [1372, 151] width 243 height 24
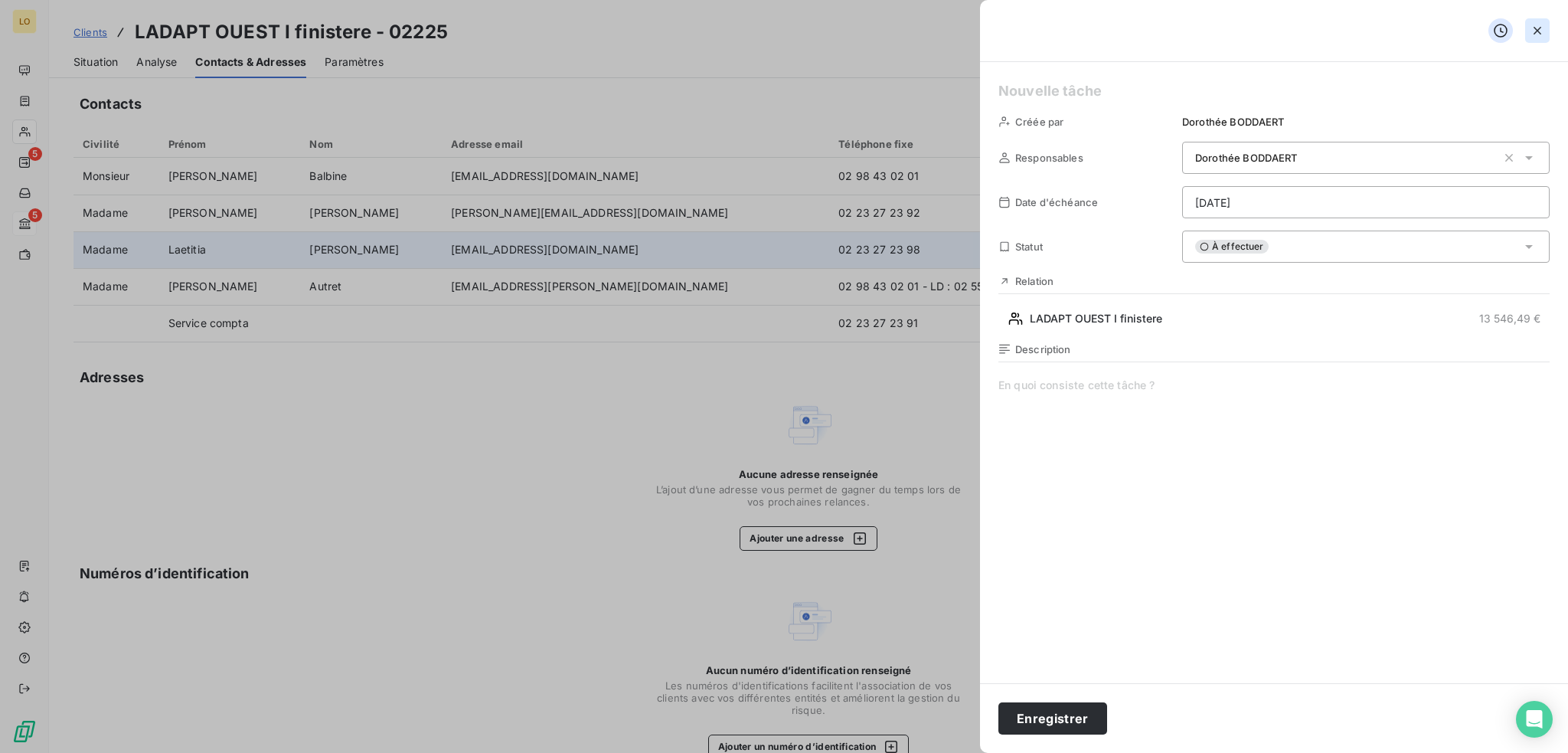
click at [1537, 33] on icon "button" at bounding box center [1537, 30] width 15 height 15
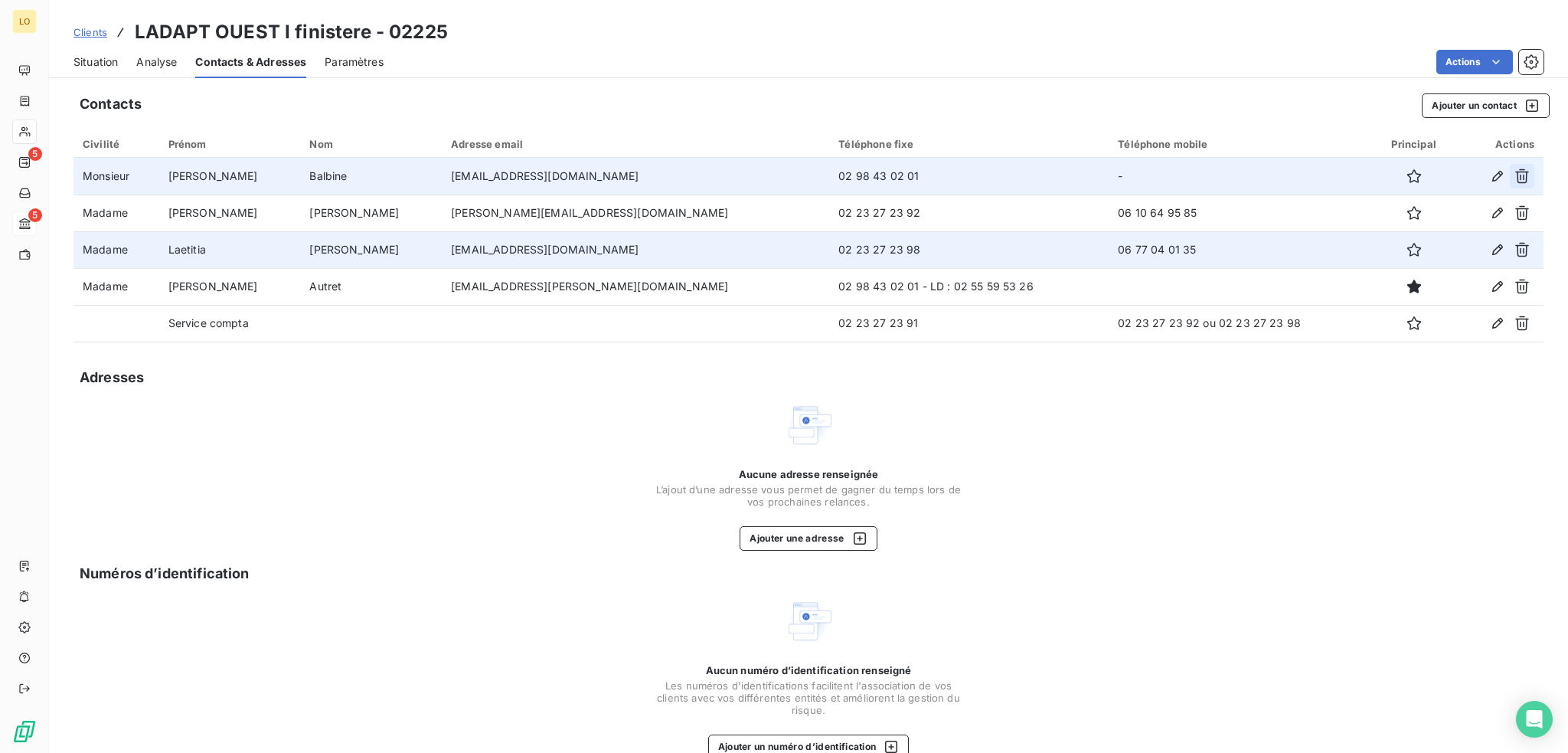
click at [1515, 176] on icon "button" at bounding box center [1522, 177] width 14 height 15
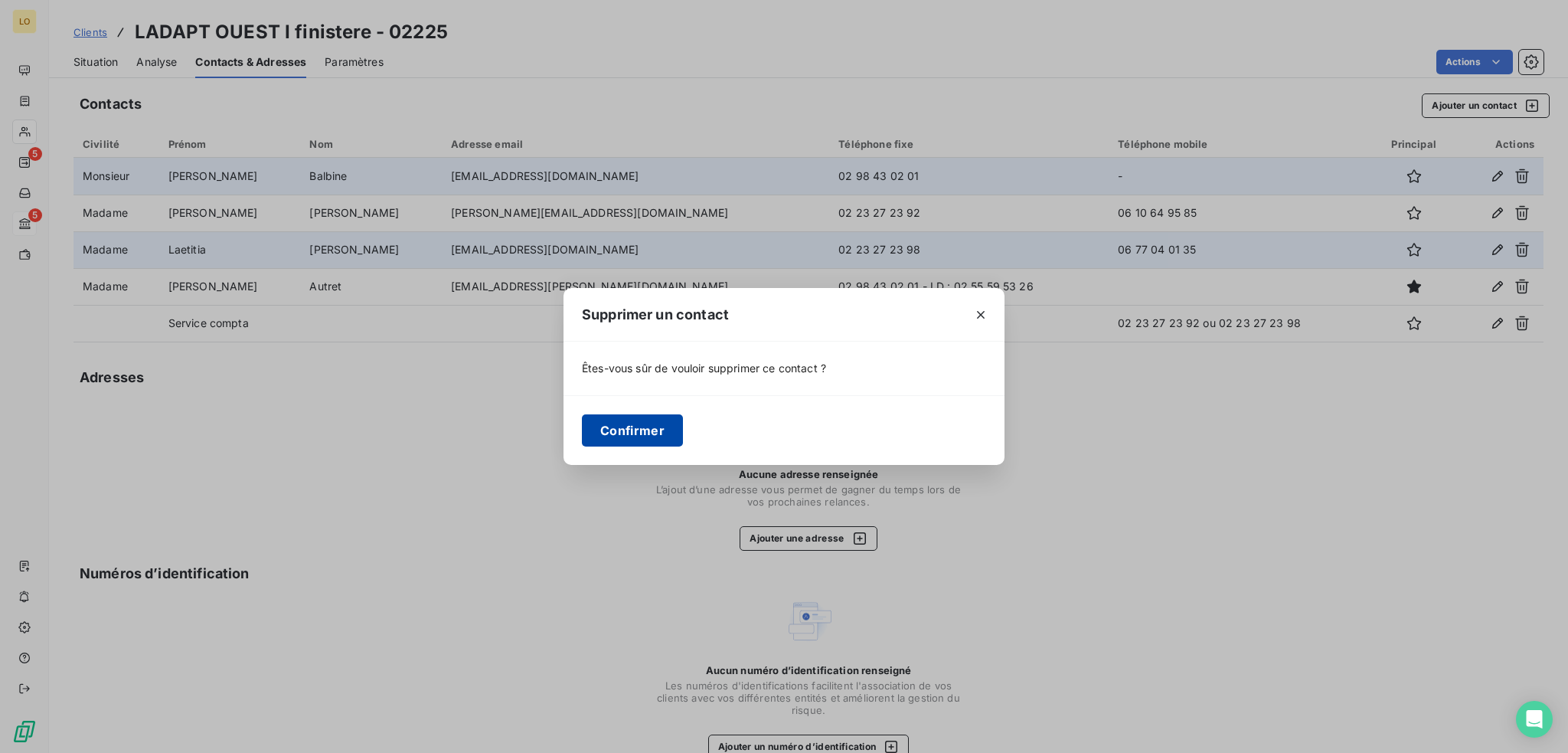
click at [640, 430] on button "Confirmer" at bounding box center [632, 429] width 101 height 32
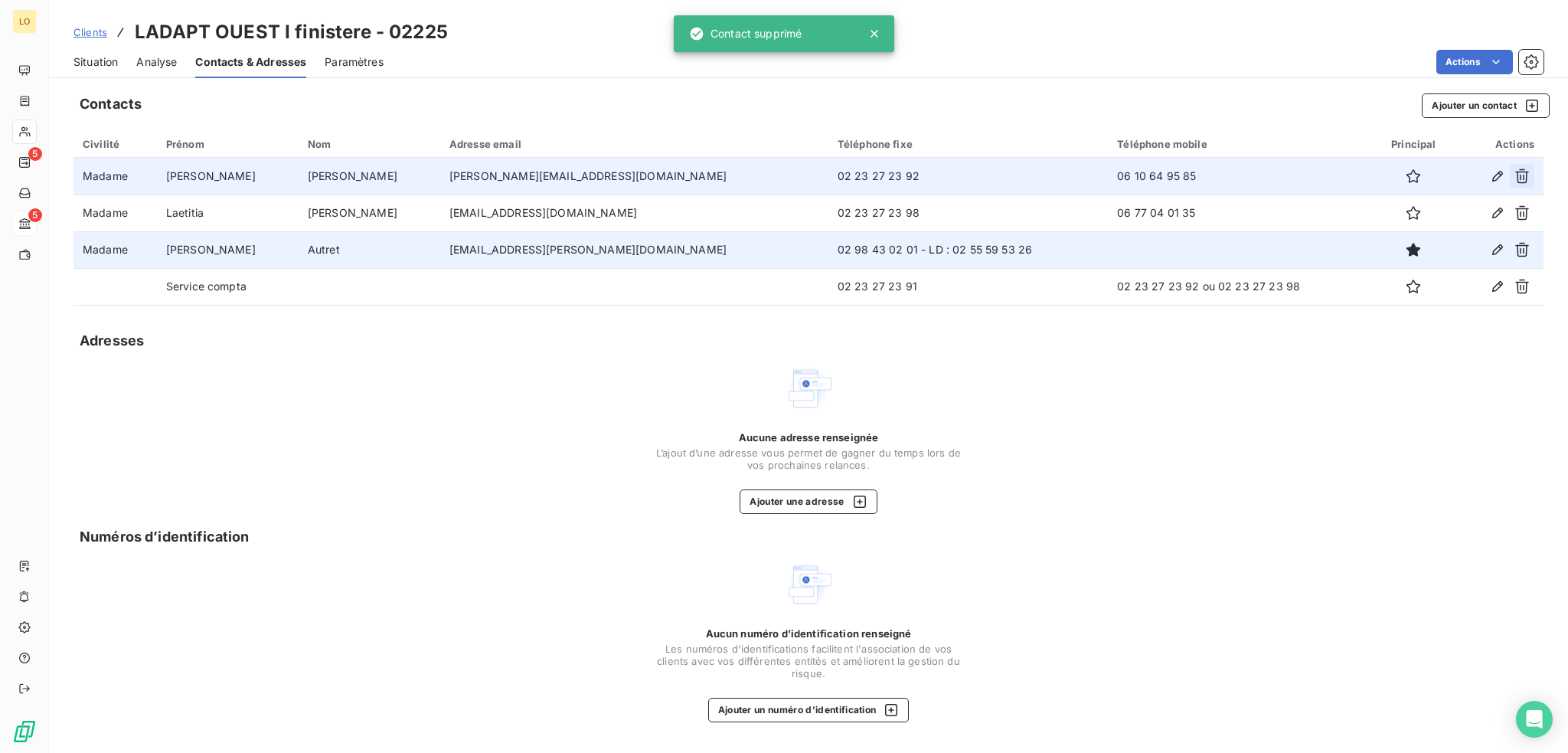
click at [1528, 175] on icon "button" at bounding box center [1522, 176] width 15 height 15
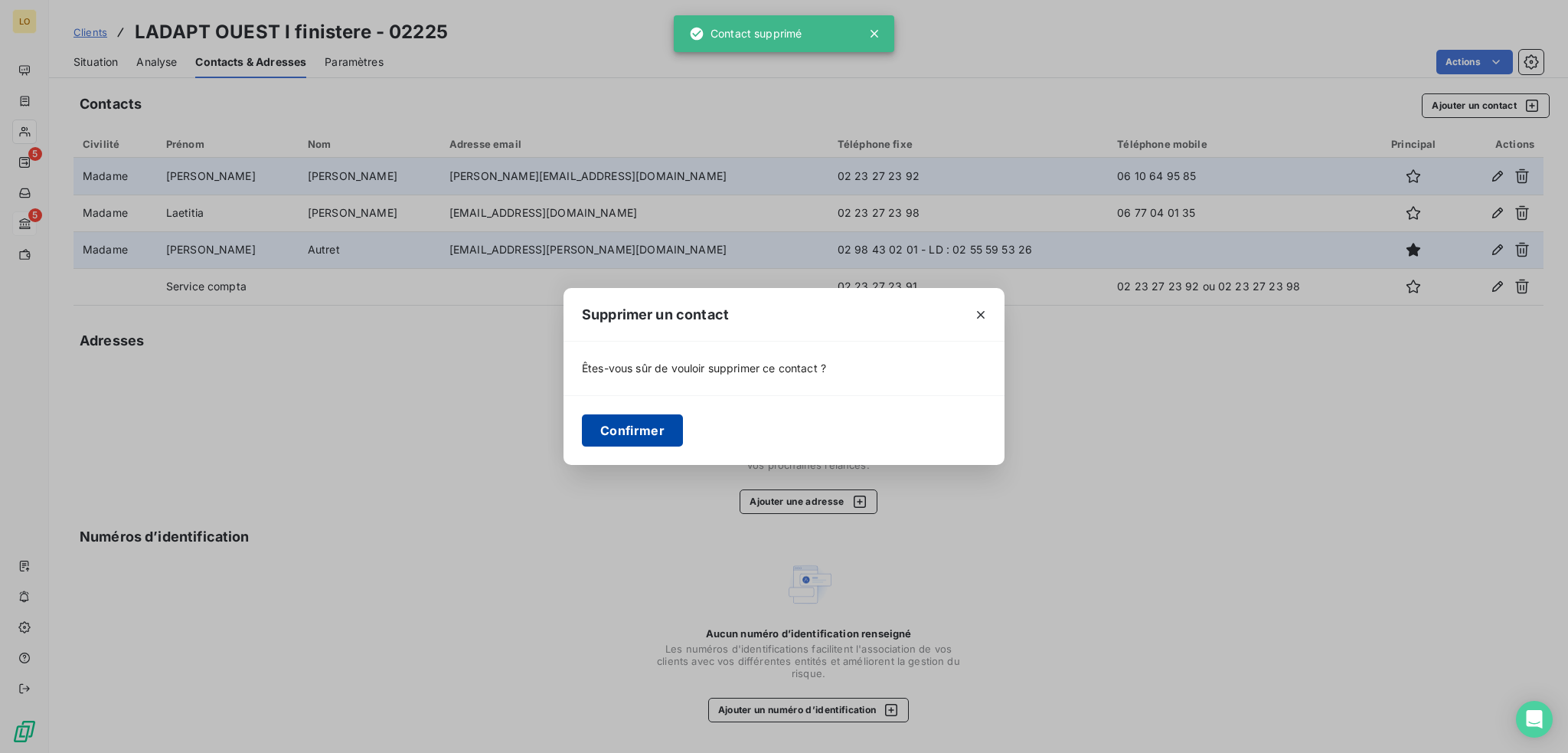
click at [671, 434] on button "Confirmer" at bounding box center [632, 429] width 101 height 32
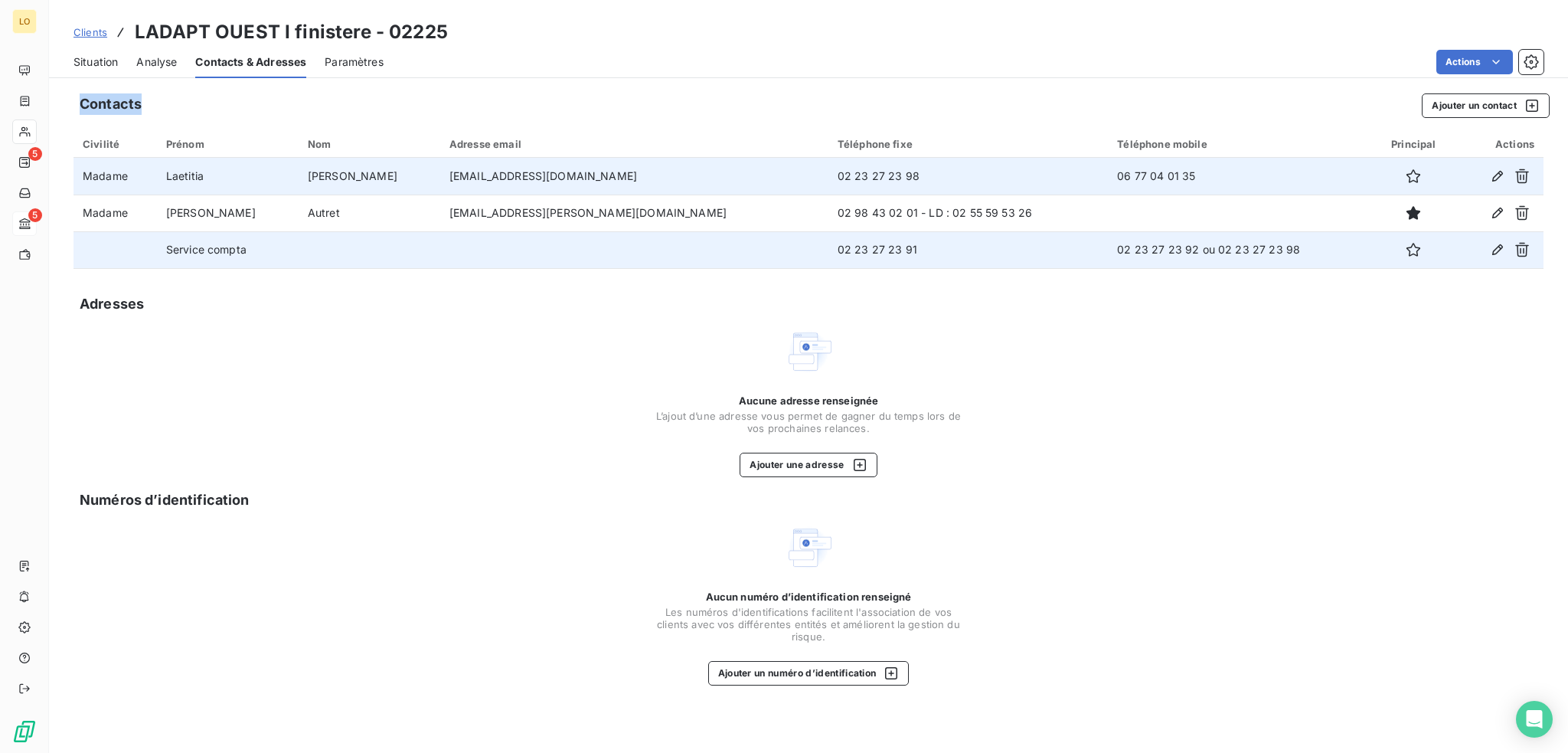
drag, startPoint x: 459, startPoint y: 81, endPoint x: 531, endPoint y: 440, distance: 366.1
click at [444, 160] on div "Contacts Ajouter un contact Civilité Prénom Nom Adresse email Téléphone fixe Té…" at bounding box center [808, 418] width 1519 height 669
click at [110, 63] on span "Situation" at bounding box center [95, 62] width 45 height 15
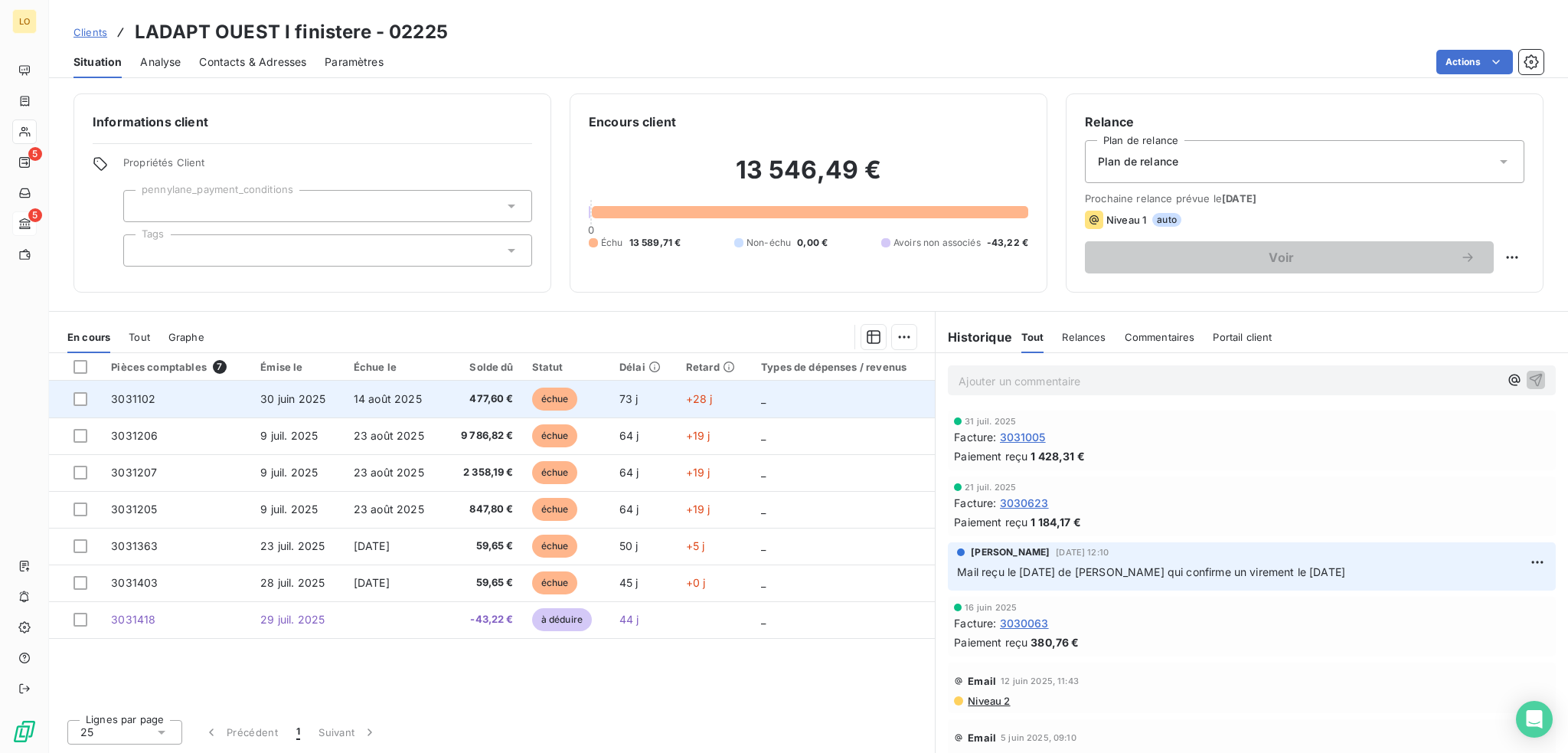
click at [558, 401] on span "échue" at bounding box center [555, 399] width 46 height 23
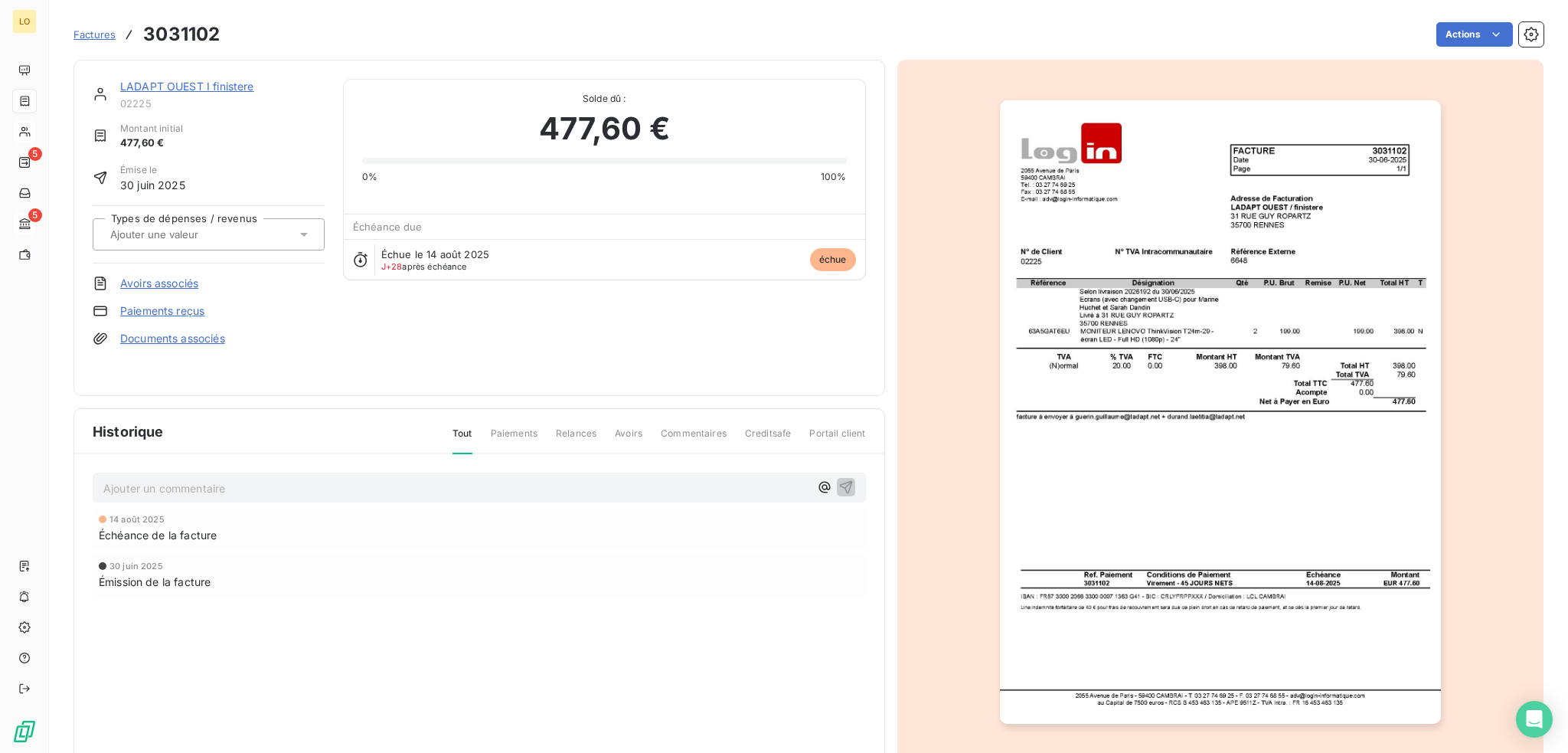
click at [185, 88] on link "LADAPT OUEST I finistere" at bounding box center [187, 86] width 134 height 13
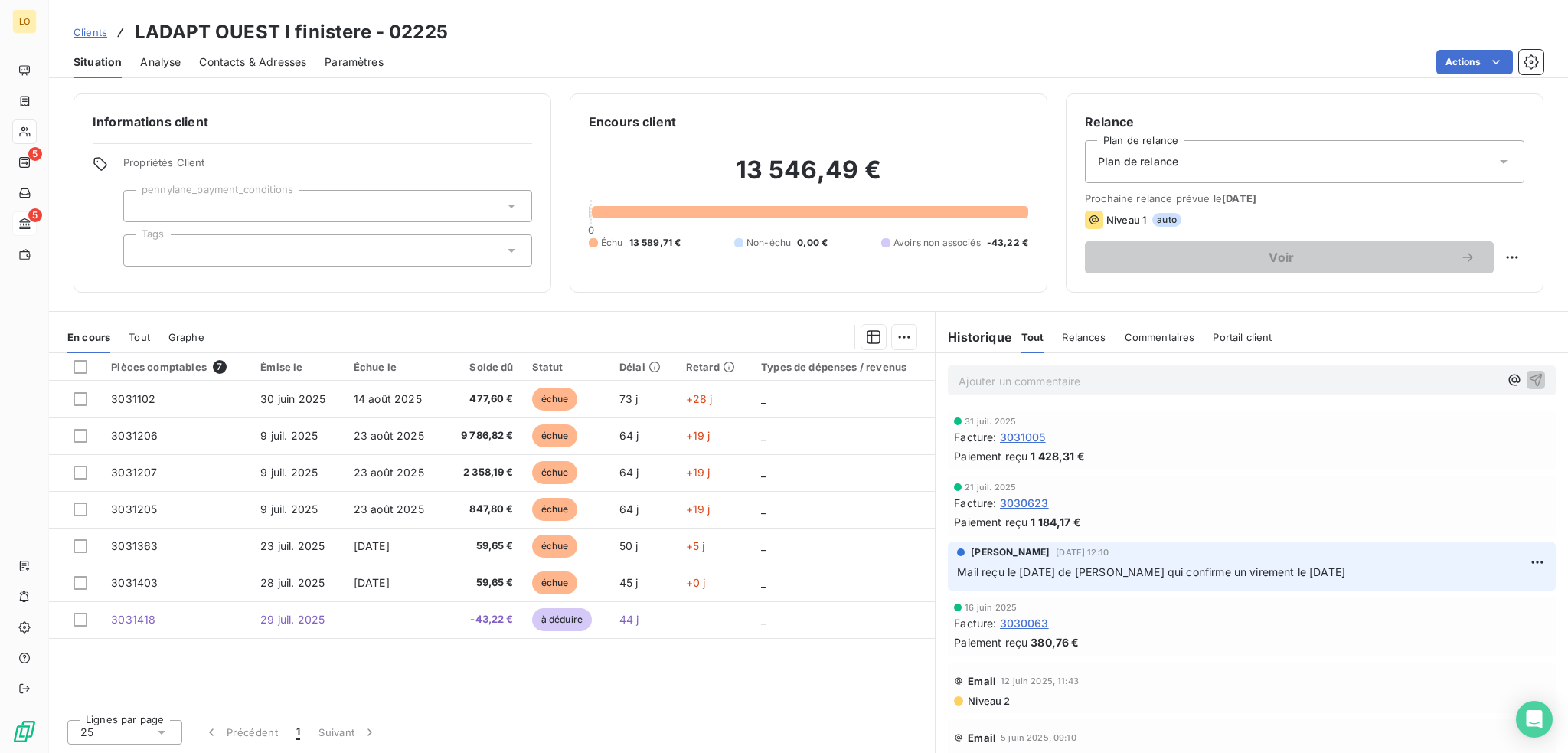
click at [275, 57] on span "Contacts & Adresses" at bounding box center [253, 62] width 108 height 15
